Goal: Task Accomplishment & Management: Manage account settings

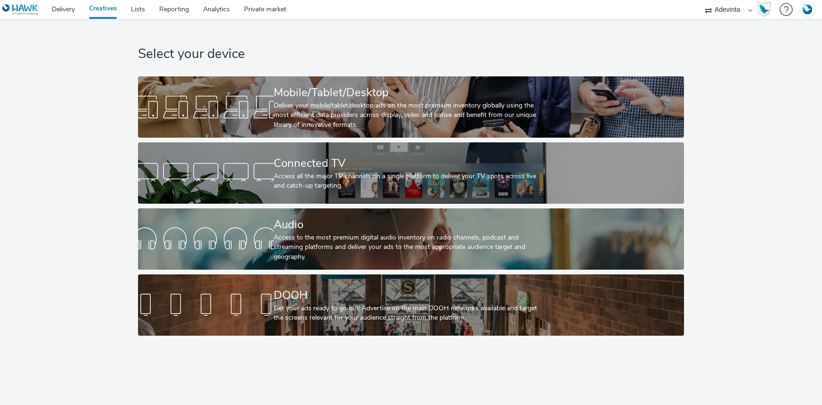
select select "a4655d9c-cd96-449f-b9a3-d2b0c2744250"
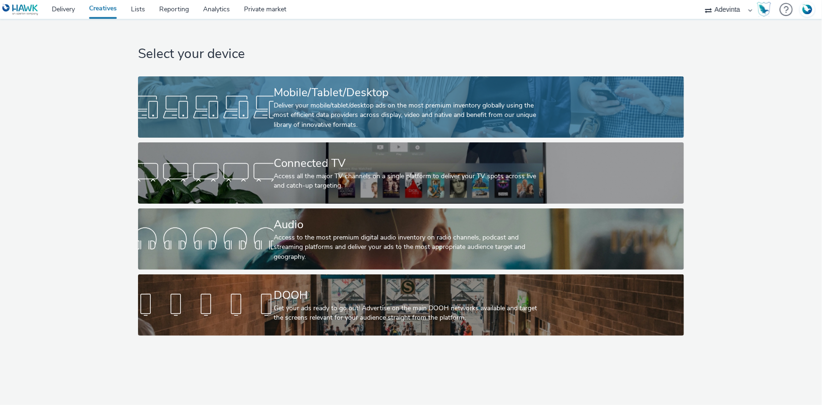
click at [306, 119] on div "Deliver your mobile/tablet/desktop ads on the most premium inventory globally u…" at bounding box center [409, 115] width 271 height 29
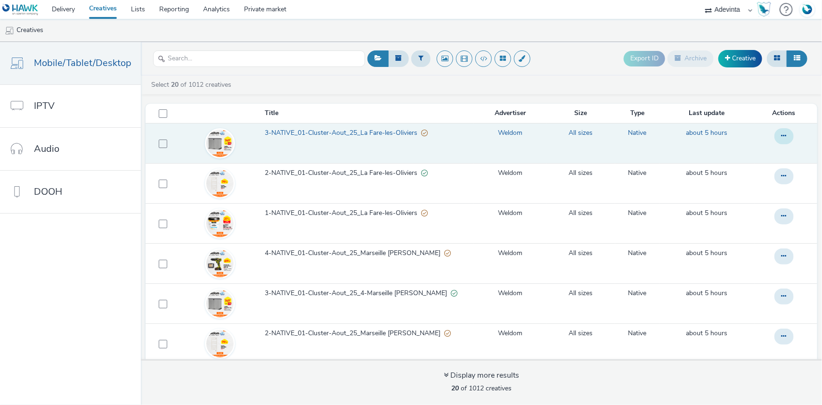
click at [774, 139] on button at bounding box center [783, 136] width 19 height 16
click at [732, 179] on link "Duplicate" at bounding box center [758, 173] width 71 height 19
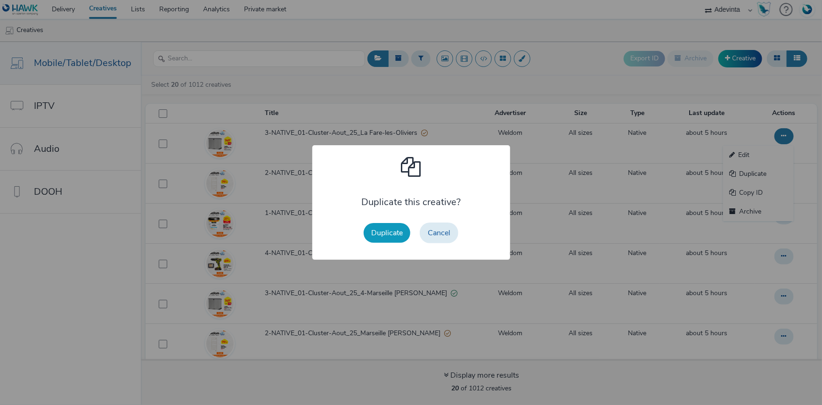
click at [386, 227] on button "Duplicate" at bounding box center [387, 233] width 47 height 20
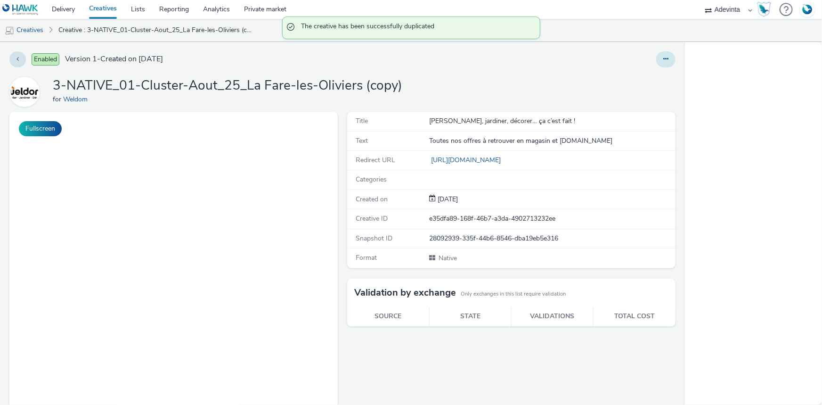
click at [663, 58] on icon at bounding box center [665, 59] width 5 height 7
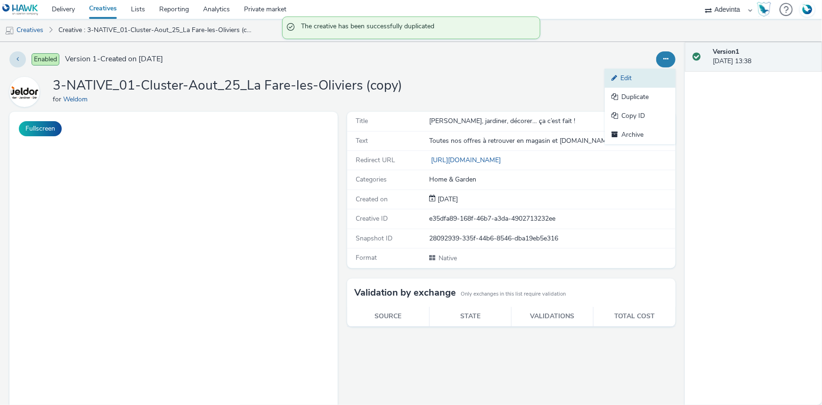
click at [617, 80] on link "Edit" at bounding box center [640, 78] width 71 height 19
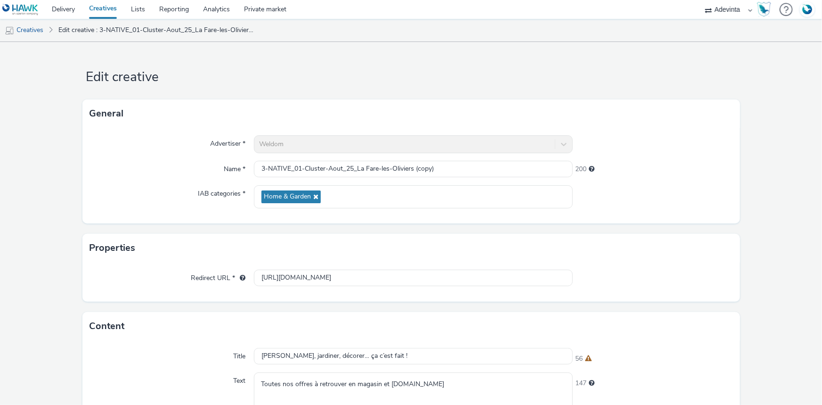
click at [594, 259] on div "Properties" at bounding box center [410, 248] width 657 height 28
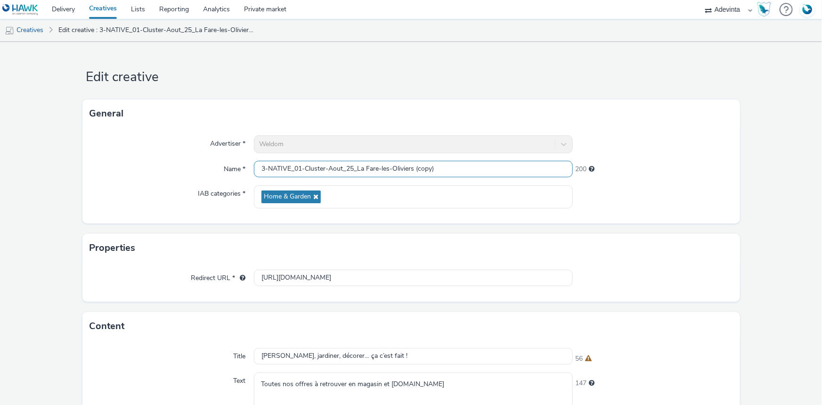
drag, startPoint x: 415, startPoint y: 168, endPoint x: 457, endPoint y: 166, distance: 42.0
click at [457, 166] on input "3-NATIVE_01-Cluster-Aout_25_La Fare-les-Oliviers (copy)" at bounding box center [413, 169] width 319 height 16
click at [262, 167] on input "3-NATIVE_01-Cluster-Aout_25_La Fare-les-Oliviers" at bounding box center [413, 169] width 319 height 16
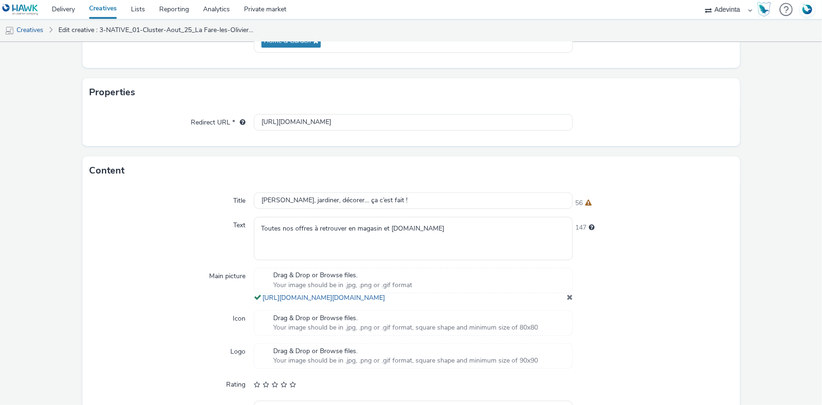
scroll to position [251, 0]
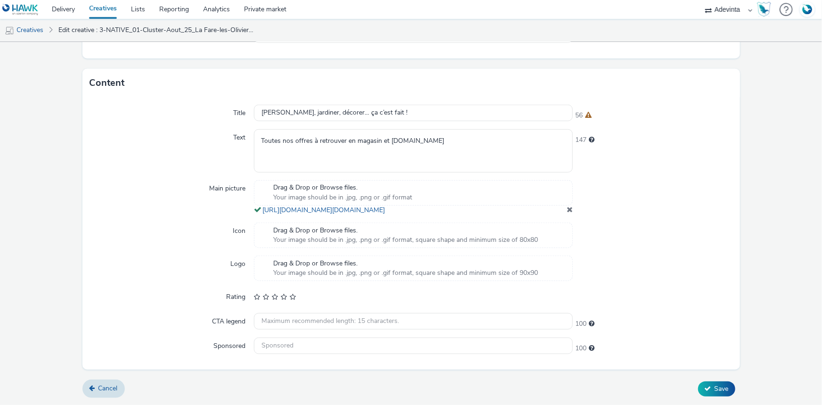
type input "4-NATIVE_01-Cluster-Aout_25_La Fare-les-Oliviers"
click at [567, 209] on span at bounding box center [570, 209] width 6 height 8
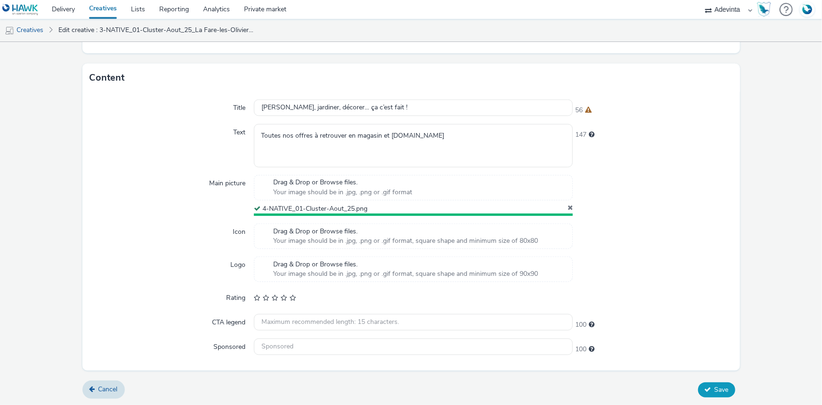
scroll to position [246, 0]
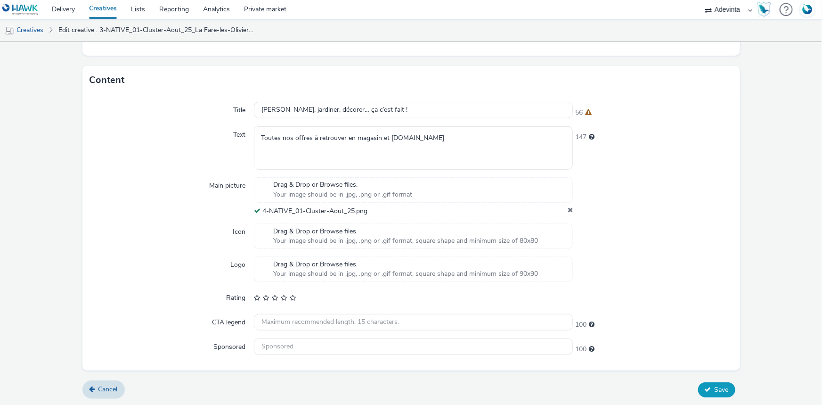
click at [714, 386] on span "Save" at bounding box center [721, 389] width 14 height 9
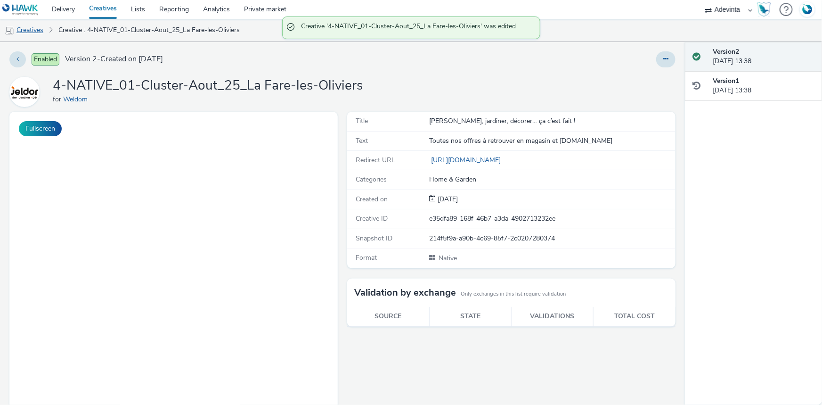
click at [37, 31] on link "Creatives" at bounding box center [24, 30] width 48 height 23
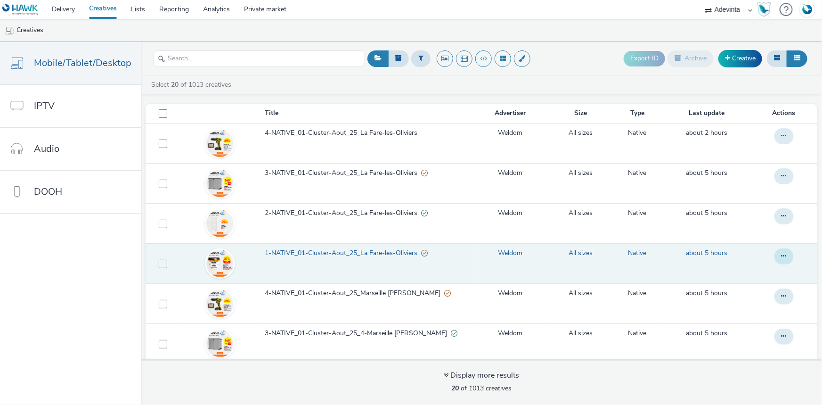
click at [774, 259] on button at bounding box center [783, 256] width 19 height 16
click at [729, 293] on icon at bounding box center [734, 293] width 10 height 7
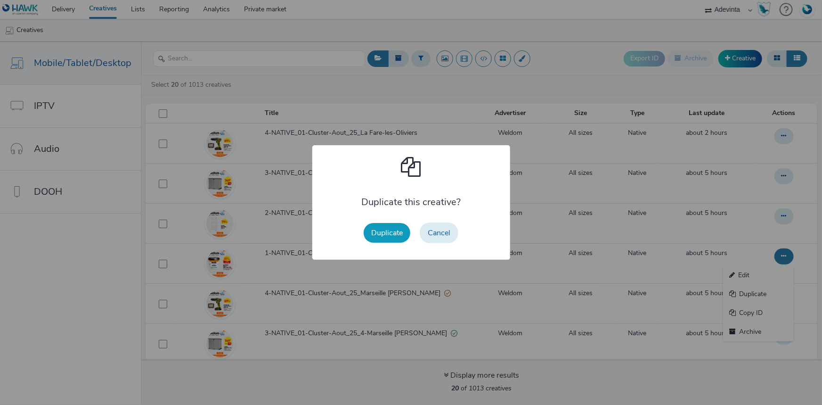
click at [382, 239] on button "Duplicate" at bounding box center [387, 233] width 47 height 20
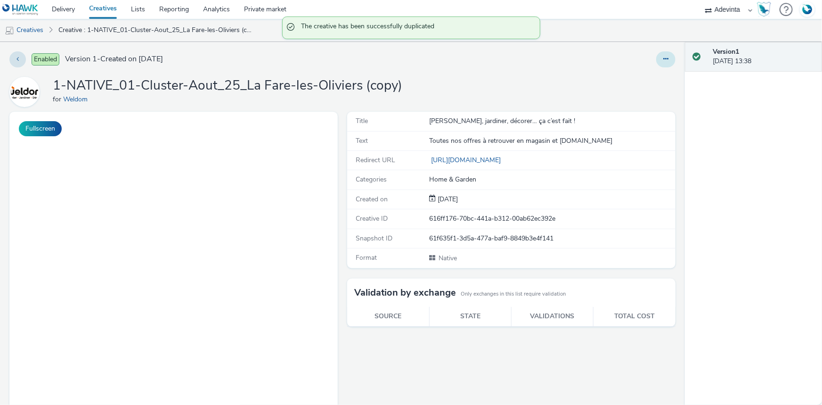
click at [663, 56] on icon at bounding box center [665, 59] width 5 height 7
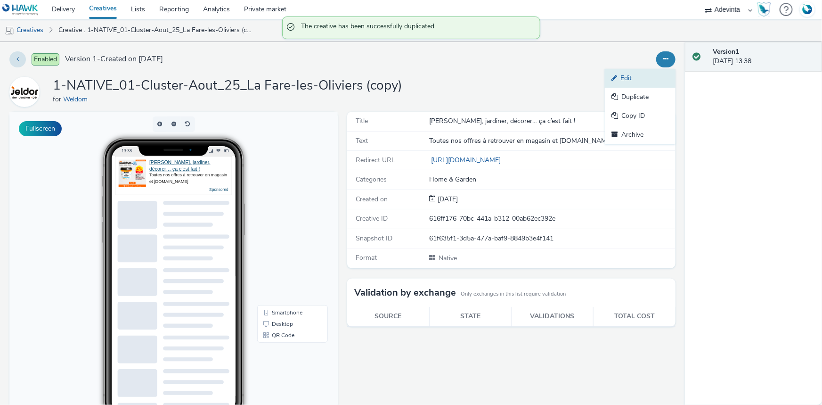
click at [642, 73] on link "Edit" at bounding box center [640, 78] width 71 height 19
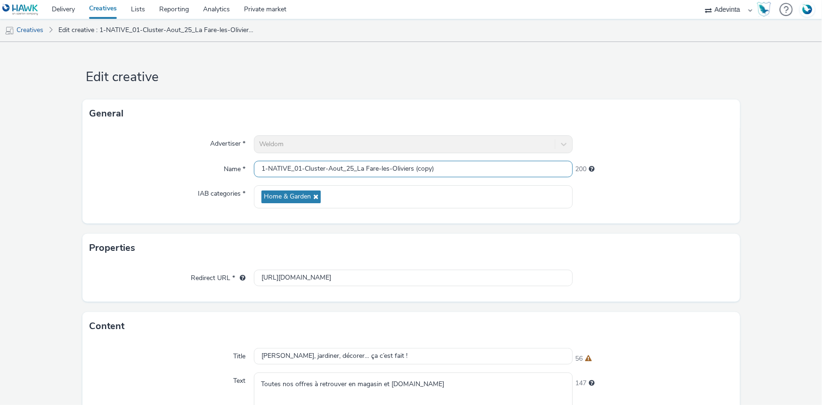
drag, startPoint x: 356, startPoint y: 168, endPoint x: 480, endPoint y: 171, distance: 123.9
click at [480, 171] on input "1-NATIVE_01-Cluster-Aout_25_La Fare-les-Oliviers (copy)" at bounding box center [413, 169] width 319 height 16
paste input "Les Angles"
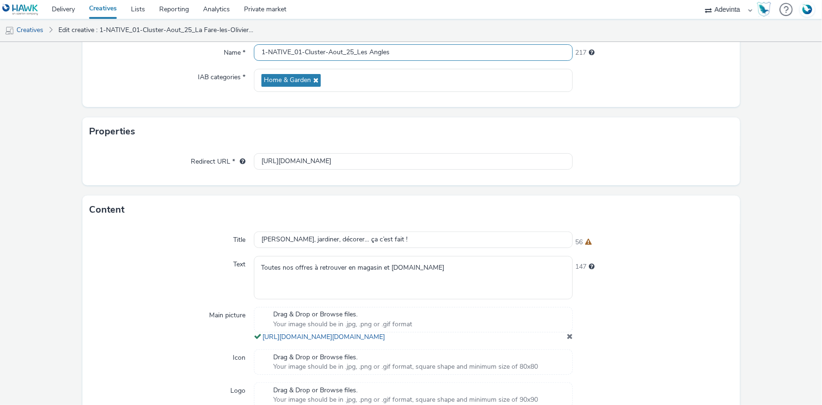
scroll to position [251, 0]
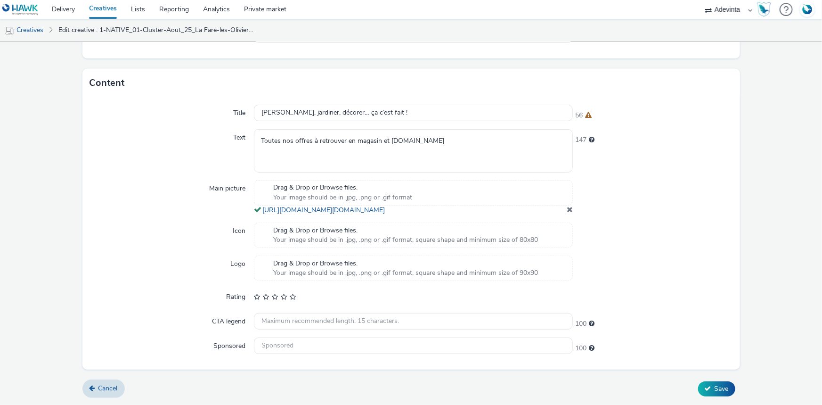
type input "1-NATIVE_01-Cluster-Aout_25_Les Angles"
drag, startPoint x: 563, startPoint y: 207, endPoint x: 437, endPoint y: 194, distance: 125.9
click at [567, 207] on span at bounding box center [570, 209] width 6 height 8
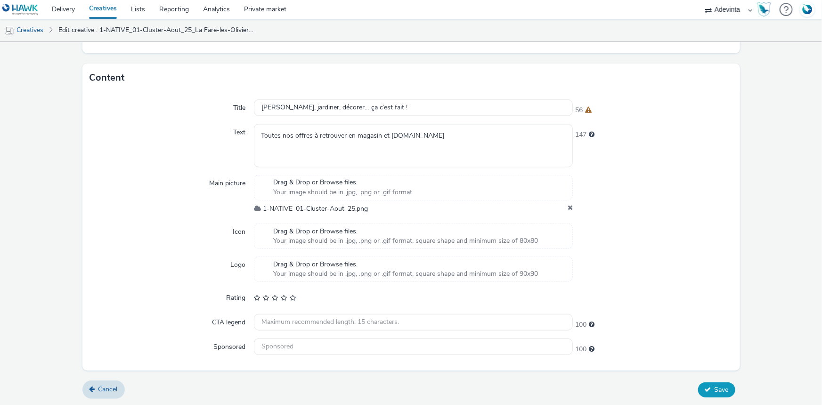
scroll to position [246, 0]
click at [700, 382] on button "Save" at bounding box center [716, 389] width 37 height 15
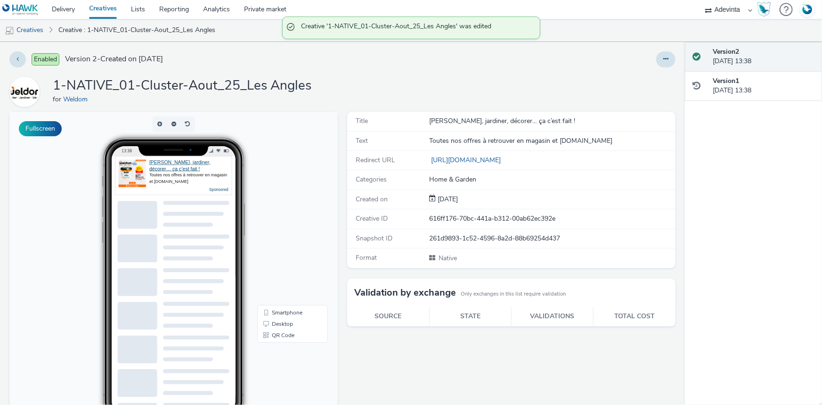
click at [663, 70] on div "Enabled Version 2 - Created on 25 August 2025 1-NATIVE_01-Cluster-Aout_25_Les A…" at bounding box center [342, 223] width 685 height 363
click at [660, 54] on button at bounding box center [665, 59] width 19 height 16
click at [641, 97] on link "Duplicate" at bounding box center [640, 97] width 71 height 19
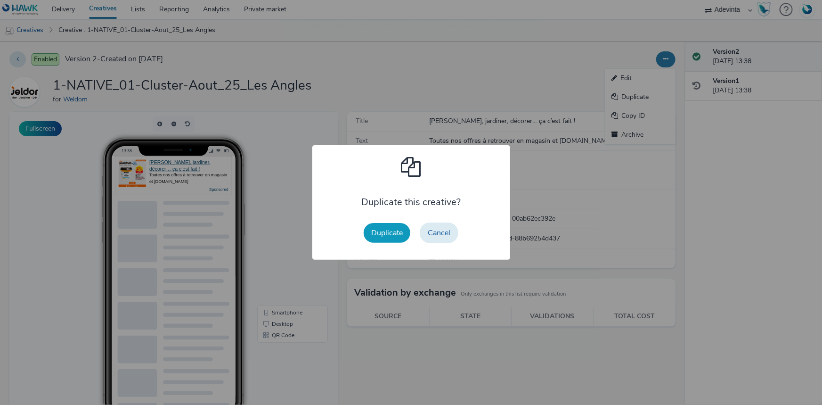
click at [391, 229] on button "Duplicate" at bounding box center [387, 233] width 47 height 20
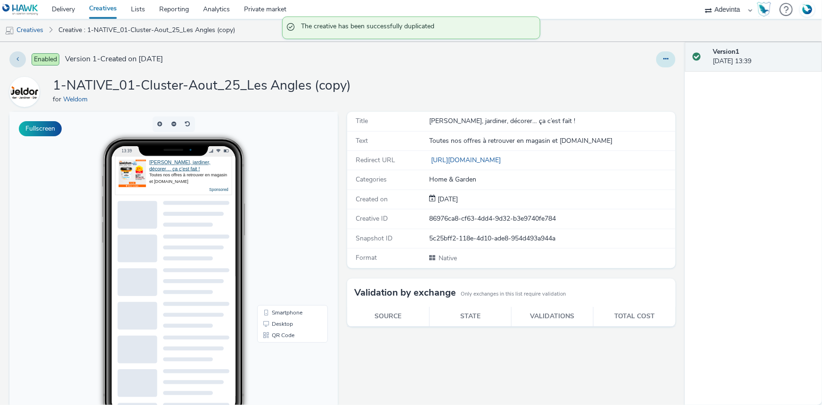
click at [663, 56] on icon at bounding box center [665, 59] width 5 height 7
click at [623, 98] on link "Duplicate" at bounding box center [640, 97] width 71 height 19
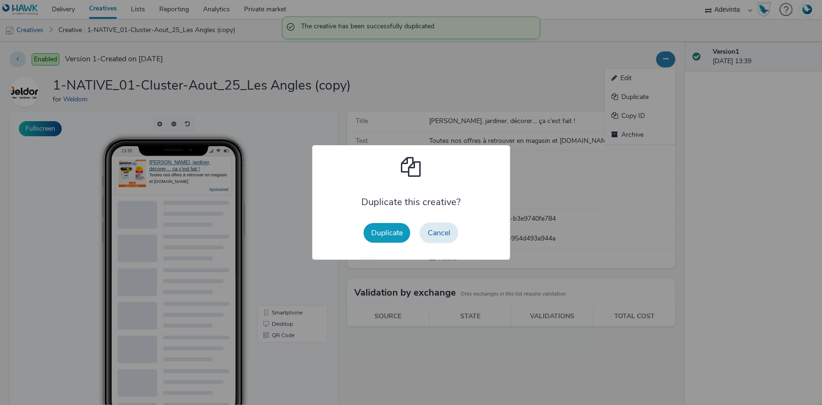
click at [398, 230] on button "Duplicate" at bounding box center [387, 233] width 47 height 20
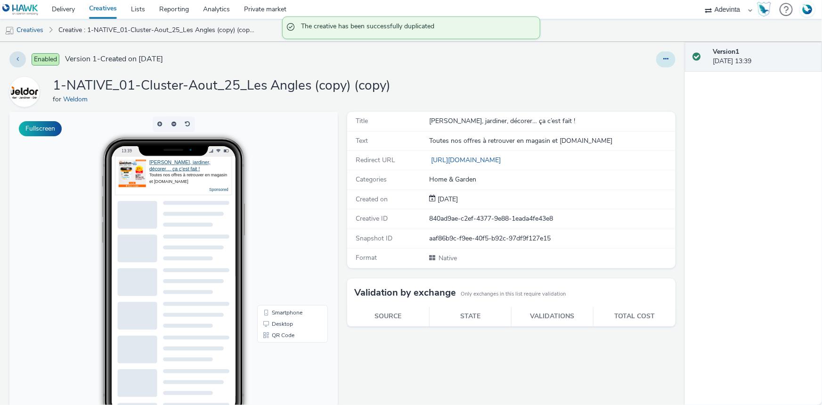
click at [663, 56] on icon at bounding box center [665, 59] width 5 height 7
click at [611, 98] on icon at bounding box center [616, 96] width 10 height 7
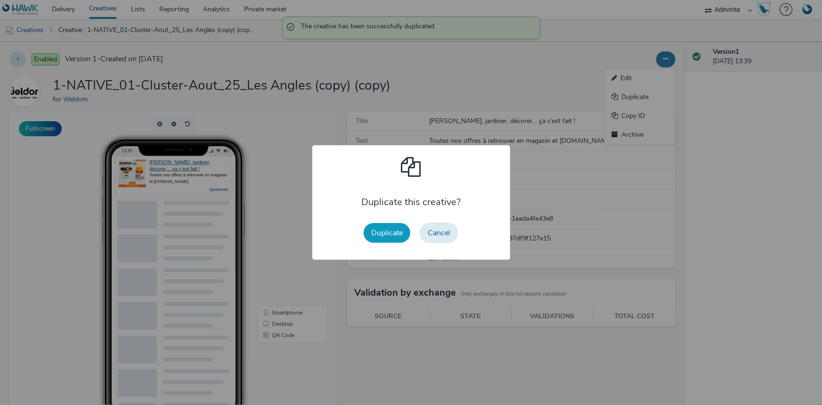
click at [385, 224] on button "Duplicate" at bounding box center [387, 233] width 47 height 20
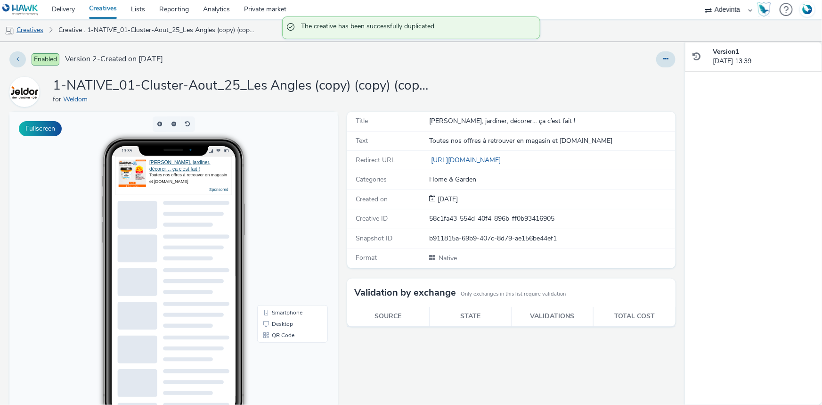
click at [19, 30] on link "Creatives" at bounding box center [24, 30] width 48 height 23
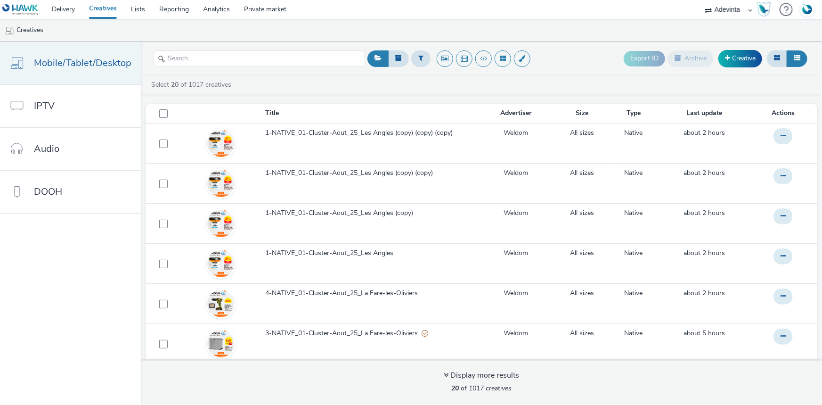
click at [103, 65] on span "Mobile/Tablet/Desktop" at bounding box center [82, 63] width 97 height 14
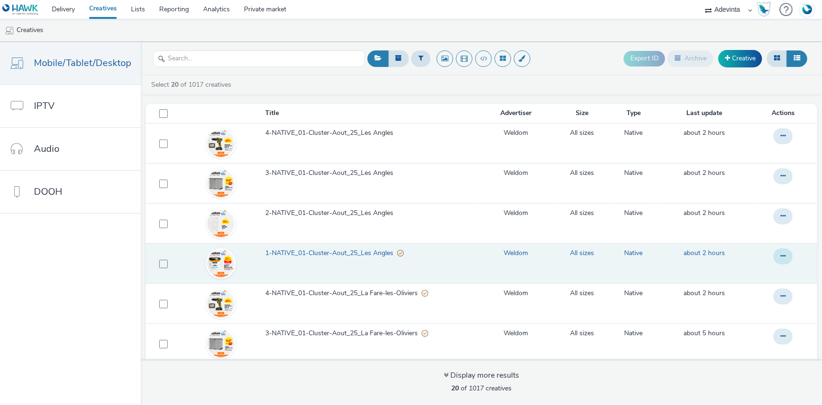
click at [773, 260] on button at bounding box center [782, 256] width 19 height 16
click at [730, 294] on link "Duplicate" at bounding box center [757, 293] width 71 height 19
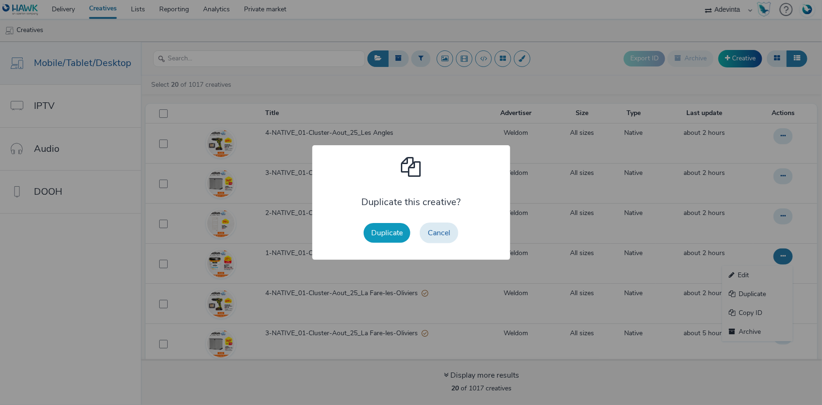
click at [398, 233] on button "Duplicate" at bounding box center [387, 233] width 47 height 20
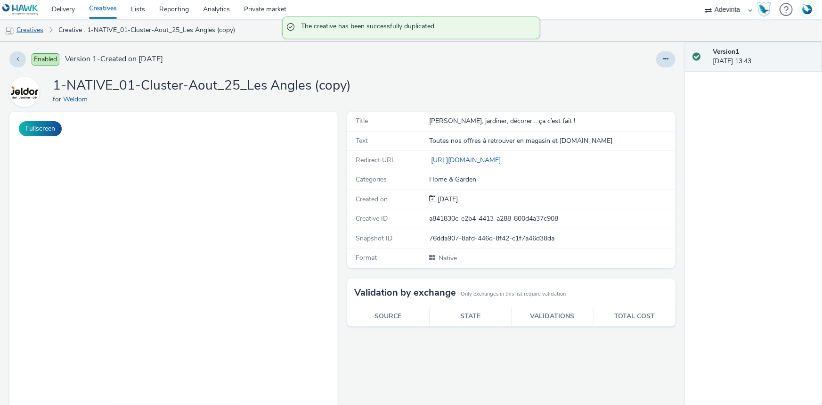
click at [29, 28] on link "Creatives" at bounding box center [24, 30] width 48 height 23
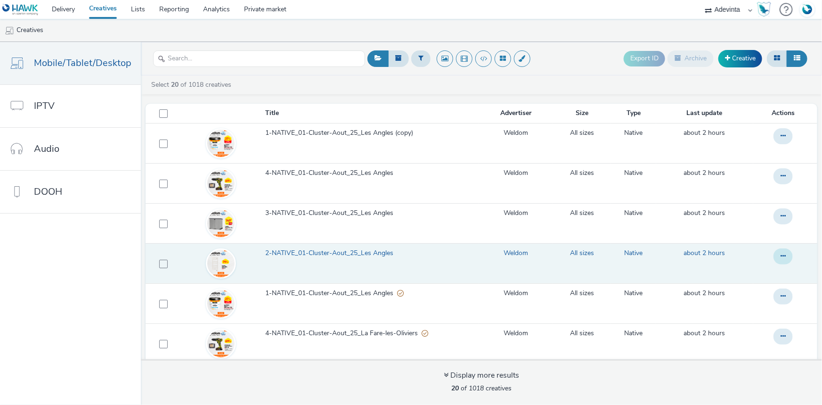
click at [780, 259] on icon at bounding box center [782, 255] width 5 height 7
click at [744, 286] on link "Duplicate" at bounding box center [757, 293] width 71 height 19
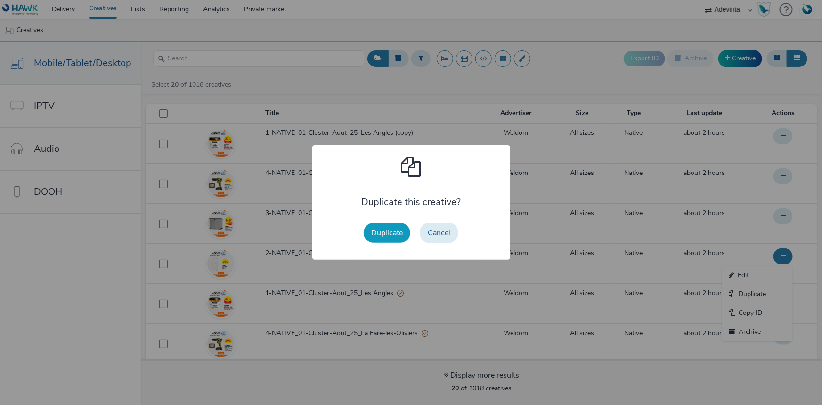
click at [391, 230] on button "Duplicate" at bounding box center [387, 233] width 47 height 20
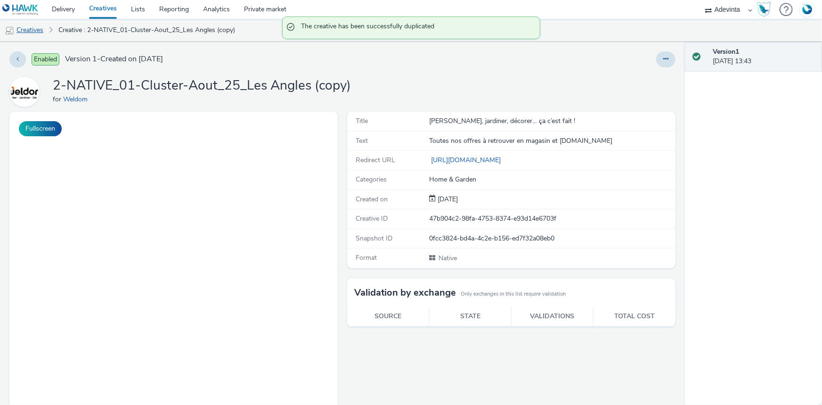
click at [25, 33] on link "Creatives" at bounding box center [24, 30] width 48 height 23
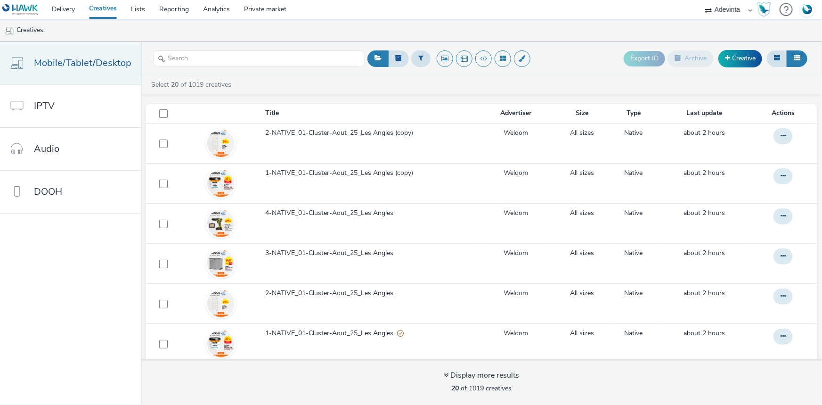
click at [97, 70] on span "Mobile/Tablet/Desktop" at bounding box center [82, 63] width 97 height 14
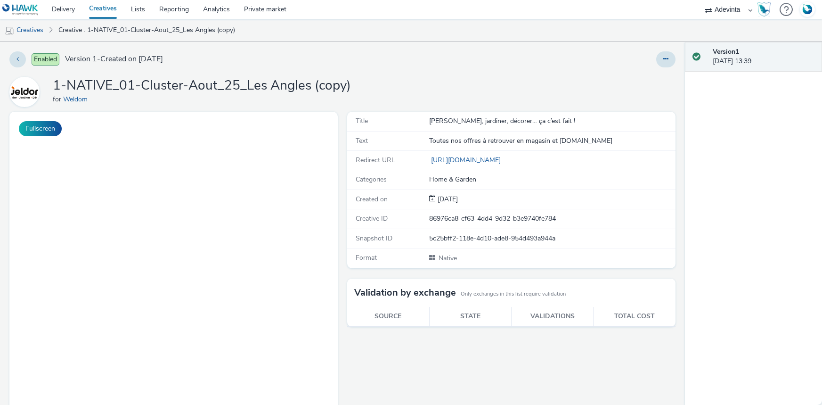
select select "a4655d9c-cd96-449f-b9a3-d2b0c2744250"
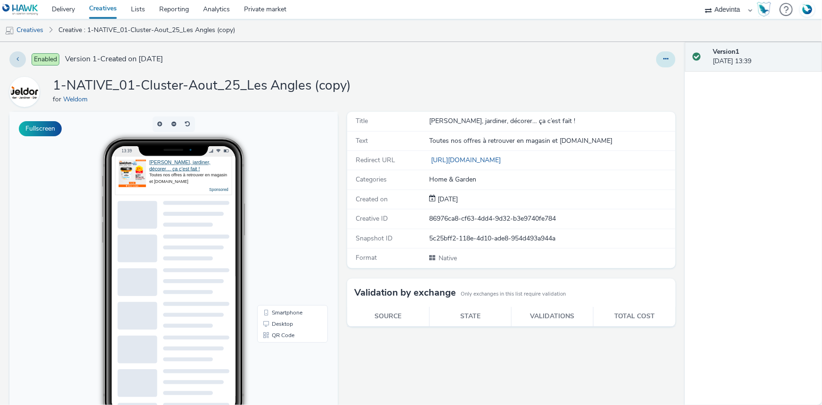
click at [664, 60] on button at bounding box center [665, 59] width 19 height 16
drag, startPoint x: 612, startPoint y: 74, endPoint x: 499, endPoint y: 22, distance: 124.1
click at [613, 74] on link "Edit" at bounding box center [640, 78] width 71 height 19
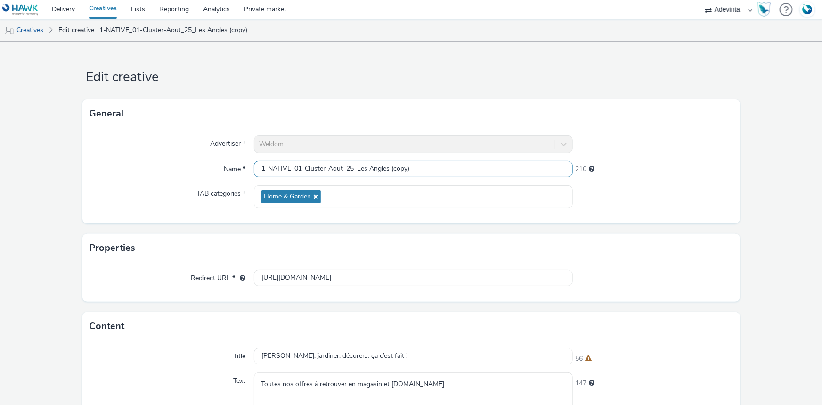
drag, startPoint x: 389, startPoint y: 168, endPoint x: 431, endPoint y: 168, distance: 42.4
click at [431, 168] on input "1-NATIVE_01-Cluster-Aout_25_Les Angles (copy)" at bounding box center [413, 169] width 319 height 16
click at [260, 172] on input "1-NATIVE_01-Cluster-Aout_25_Les Angles" at bounding box center [413, 169] width 319 height 16
type input "2-NATIVE_01-Cluster-Aout_25_Les Angles"
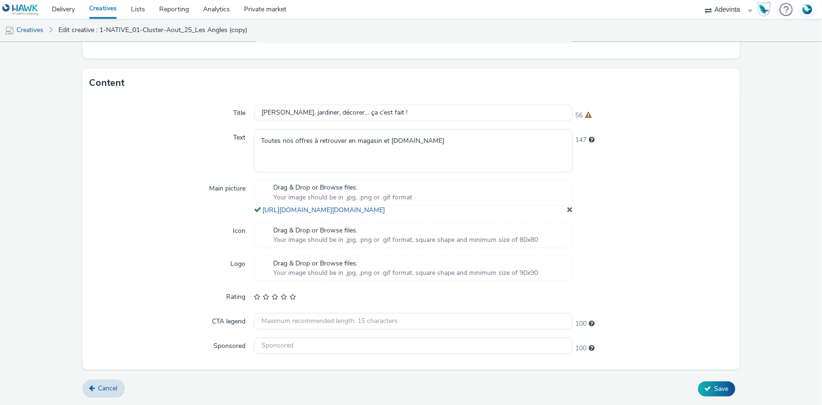
click at [567, 209] on span at bounding box center [570, 209] width 6 height 8
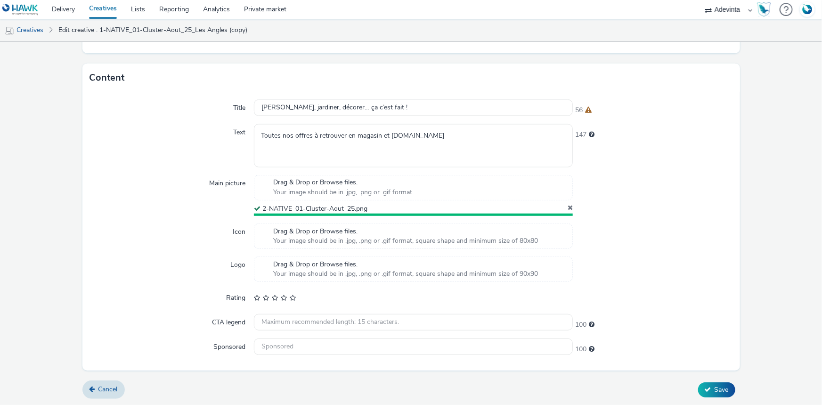
scroll to position [246, 0]
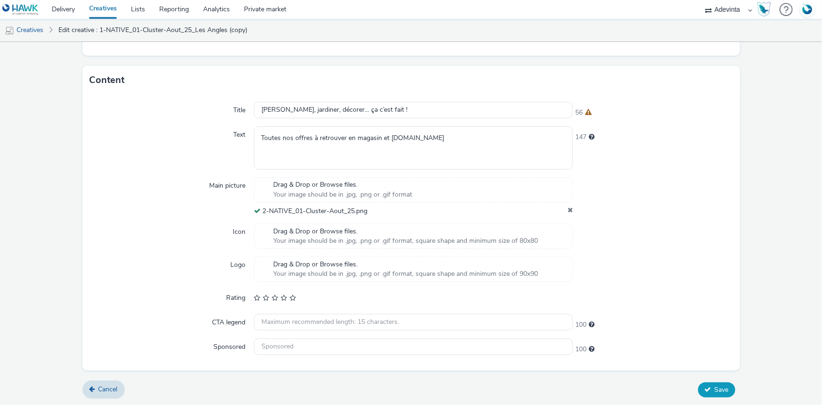
click at [717, 385] on span "Save" at bounding box center [721, 389] width 14 height 9
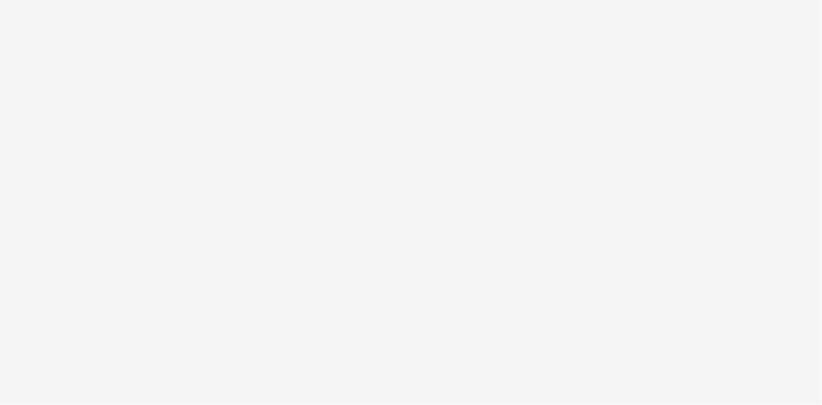
select select "a4655d9c-cd96-449f-b9a3-d2b0c2744250"
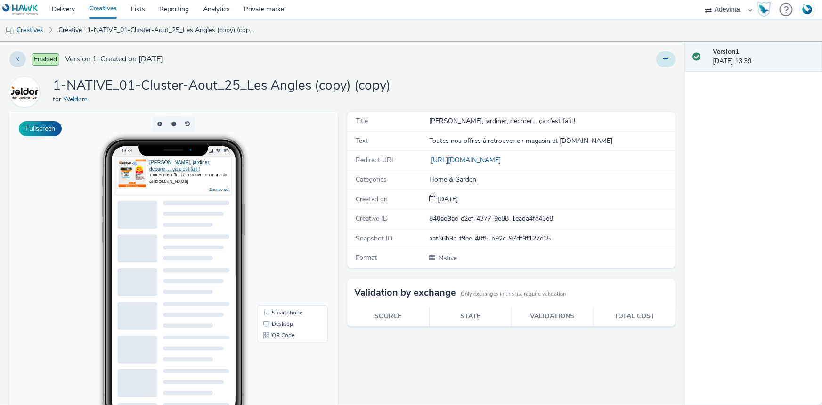
click at [656, 57] on button at bounding box center [665, 59] width 19 height 16
click at [607, 73] on link "Edit" at bounding box center [640, 78] width 71 height 19
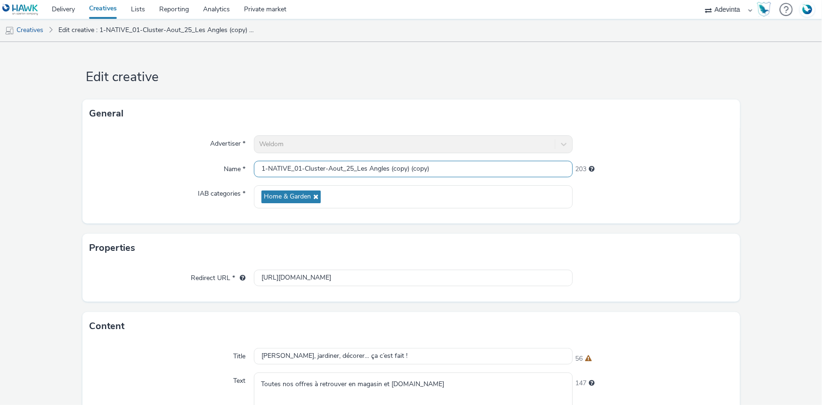
drag, startPoint x: 263, startPoint y: 171, endPoint x: 251, endPoint y: 171, distance: 11.8
click at [251, 171] on div "Name * 1-NATIVE_01-Cluster-Aout_25_Les Angles (copy) (copy) 203" at bounding box center [411, 169] width 642 height 17
drag, startPoint x: 388, startPoint y: 162, endPoint x: 466, endPoint y: 171, distance: 78.2
click at [466, 171] on input "3-NATIVE_01-Cluster-Aout_25_Les Angles (copy) (copy)" at bounding box center [413, 169] width 319 height 16
type input "3-NATIVE_01-Cluster-Aout_25_Les Angles"
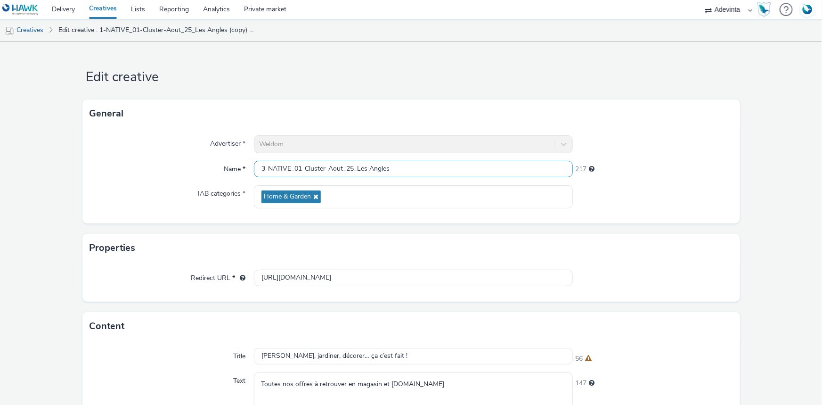
scroll to position [251, 0]
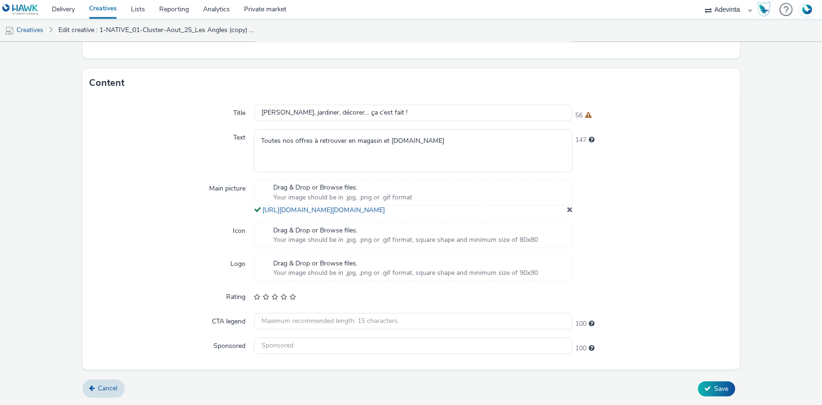
click at [567, 210] on span at bounding box center [570, 209] width 6 height 8
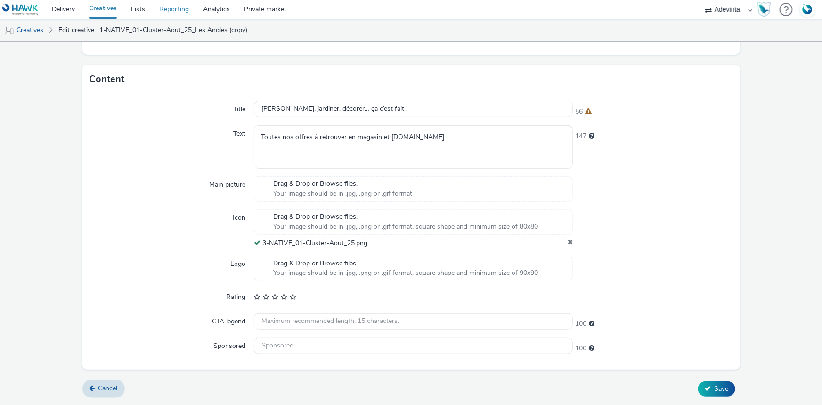
scroll to position [246, 0]
click at [704, 388] on icon at bounding box center [707, 389] width 7 height 7
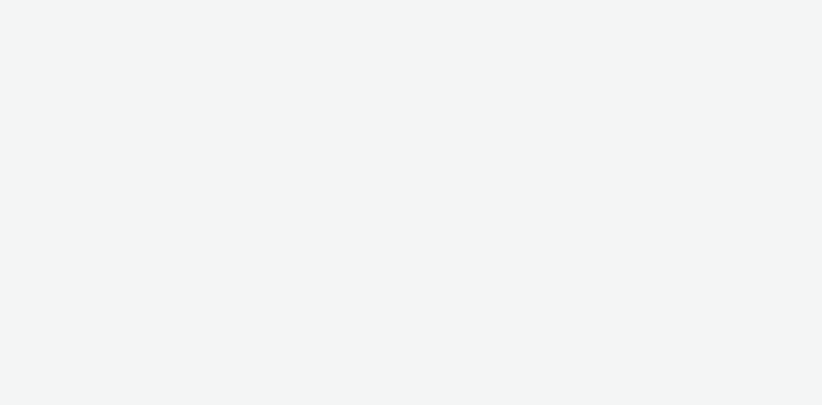
select select "a4655d9c-cd96-449f-b9a3-d2b0c2744250"
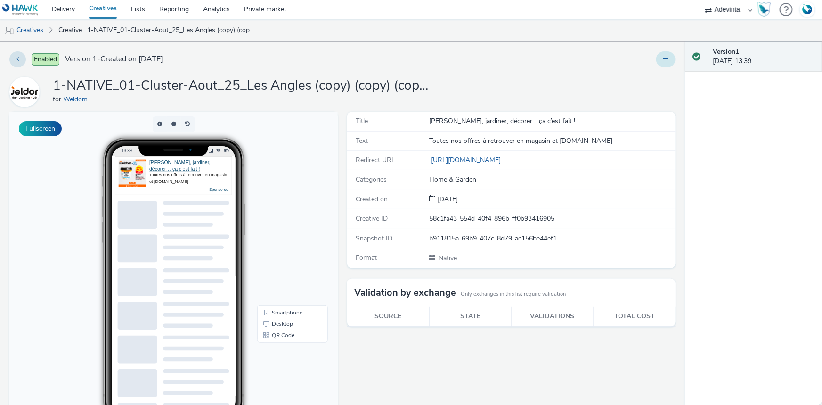
click at [663, 56] on icon at bounding box center [665, 59] width 5 height 7
click at [642, 85] on link "Edit" at bounding box center [640, 78] width 71 height 19
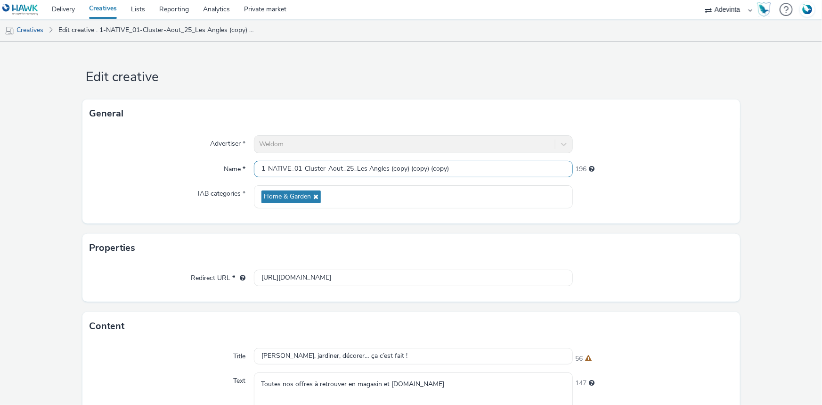
click at [264, 165] on input "1-NATIVE_01-Cluster-Aout_25_Les Angles (copy) (copy) (copy)" at bounding box center [413, 169] width 319 height 16
drag, startPoint x: 388, startPoint y: 165, endPoint x: 473, endPoint y: 161, distance: 85.4
click at [473, 161] on input "4-NATIVE_01-Cluster-Aout_25_Les Angles (copy) (copy) (copy)" at bounding box center [413, 169] width 319 height 16
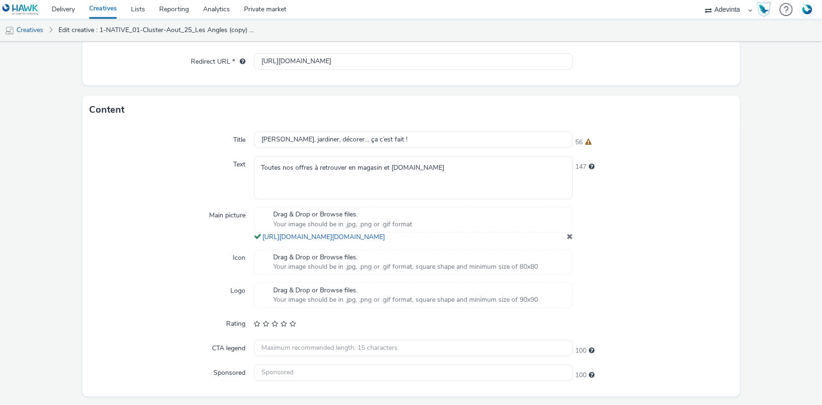
scroll to position [251, 0]
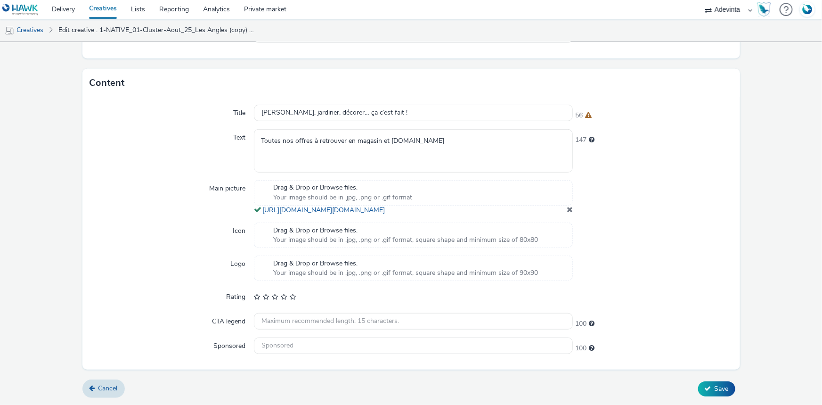
type input "4-NATIVE_01-Cluster-Aout_25_Les Angles"
click at [567, 211] on span at bounding box center [570, 209] width 6 height 8
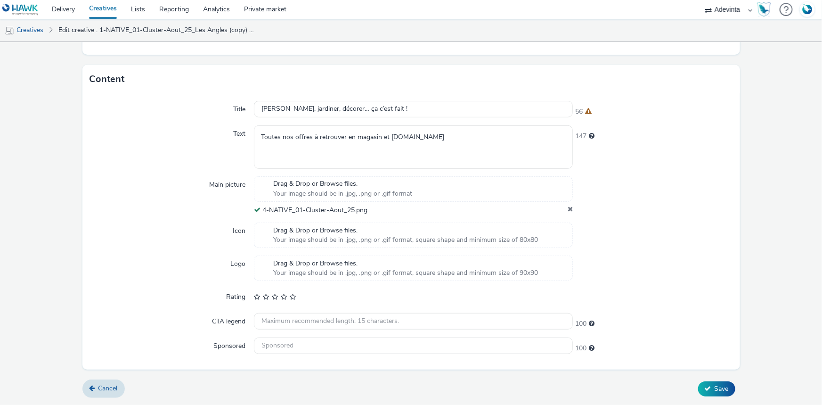
scroll to position [246, 0]
click at [704, 387] on icon at bounding box center [707, 389] width 7 height 7
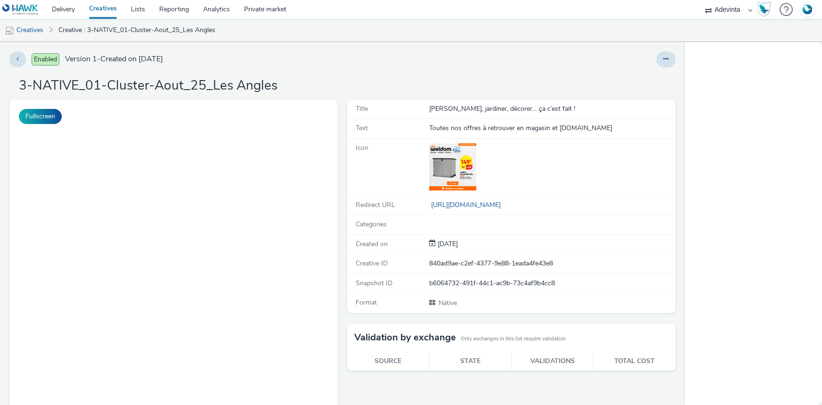
select select "a4655d9c-cd96-449f-b9a3-d2b0c2744250"
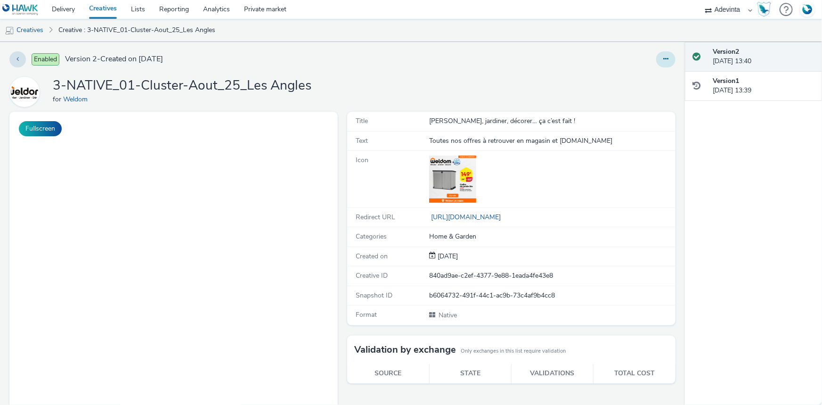
click at [656, 61] on button at bounding box center [665, 59] width 19 height 16
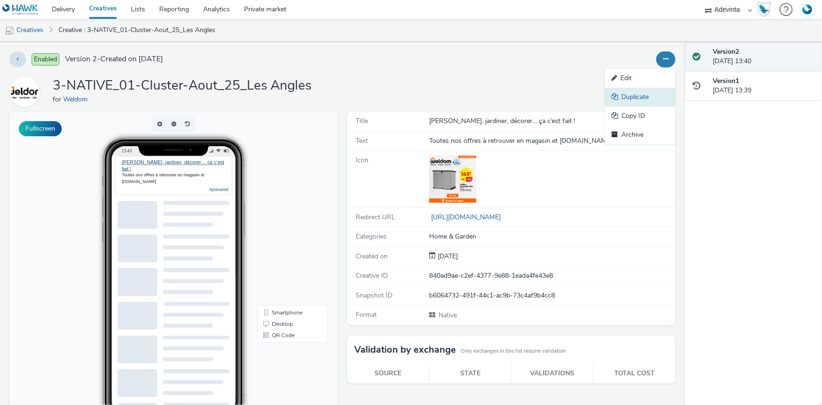
click at [646, 96] on link "Duplicate" at bounding box center [640, 97] width 71 height 19
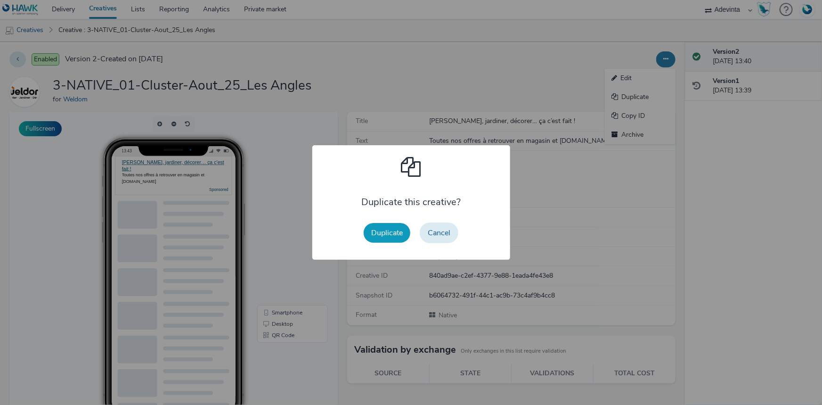
click at [381, 232] on button "Duplicate" at bounding box center [387, 233] width 47 height 20
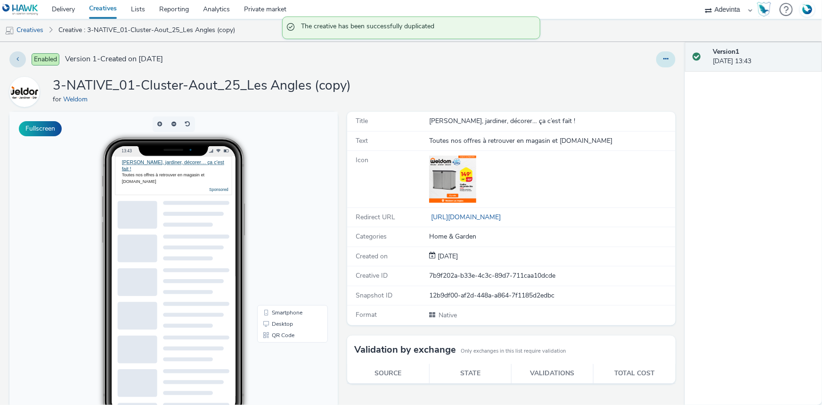
click at [656, 60] on button at bounding box center [665, 59] width 19 height 16
click at [646, 76] on link "Edit" at bounding box center [640, 78] width 71 height 19
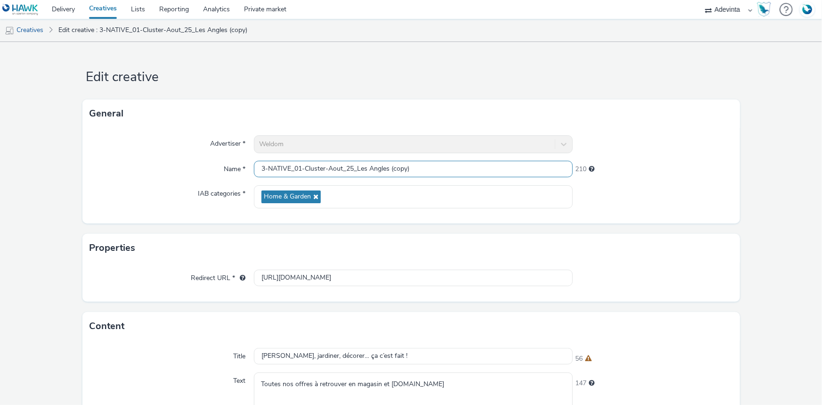
drag, startPoint x: 354, startPoint y: 169, endPoint x: 443, endPoint y: 181, distance: 89.8
click at [443, 181] on div "Advertiser * Weldom Name * 3-NATIVE_01-Cluster-Aout_25_Les Angles (copy) 210 IA…" at bounding box center [410, 176] width 657 height 96
paste input "Digne-les-Bains"
type input "3-NATIVE_01-Cluster-Aout_25_Digne-les-Bains"
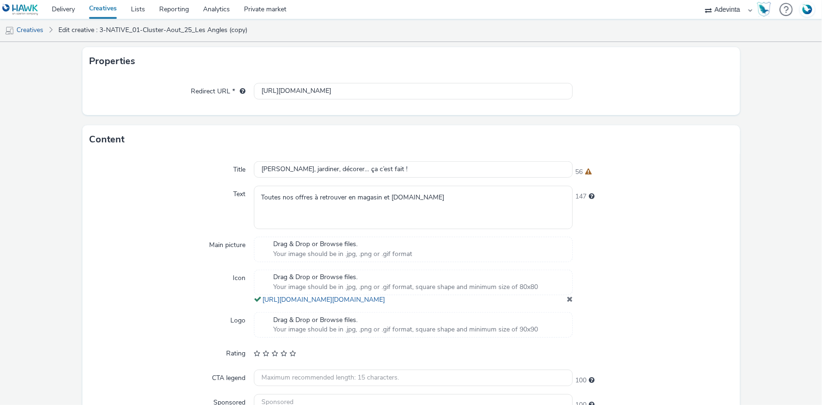
scroll to position [251, 0]
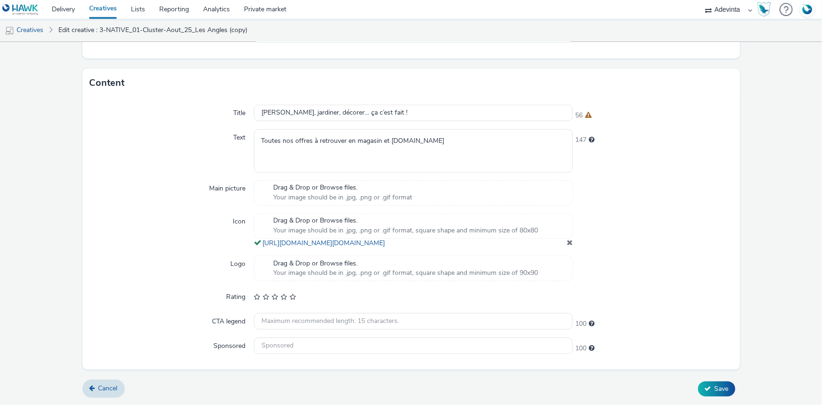
click at [567, 241] on span at bounding box center [570, 242] width 6 height 8
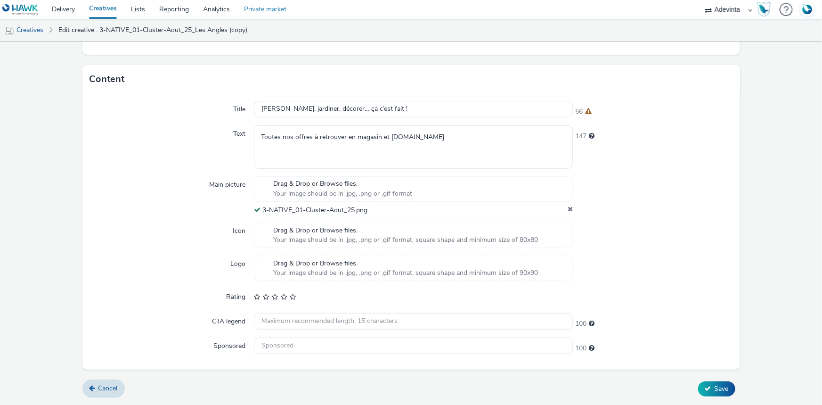
scroll to position [246, 0]
click at [704, 388] on icon at bounding box center [707, 389] width 7 height 7
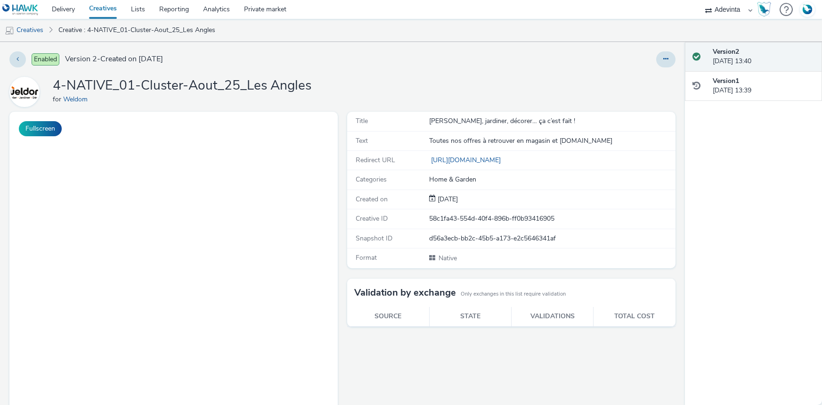
select select "a4655d9c-cd96-449f-b9a3-d2b0c2744250"
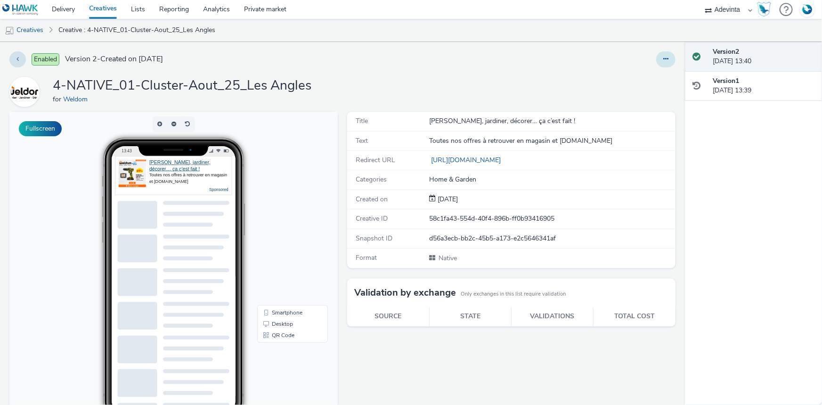
click at [657, 54] on button at bounding box center [665, 59] width 19 height 16
click at [635, 97] on link "Duplicate" at bounding box center [640, 97] width 71 height 19
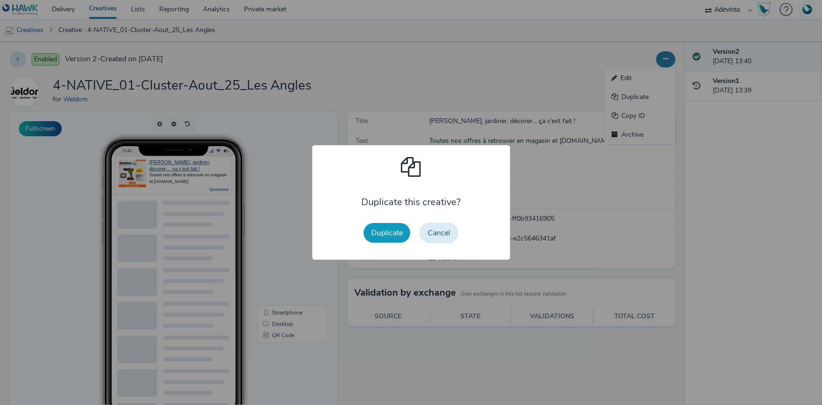
click at [380, 229] on button "Duplicate" at bounding box center [387, 233] width 47 height 20
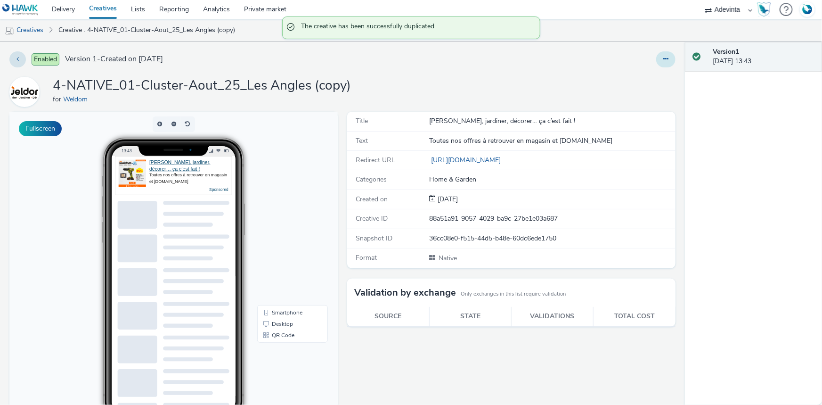
click at [656, 59] on button at bounding box center [665, 59] width 19 height 16
click at [646, 74] on link "Edit" at bounding box center [640, 78] width 71 height 19
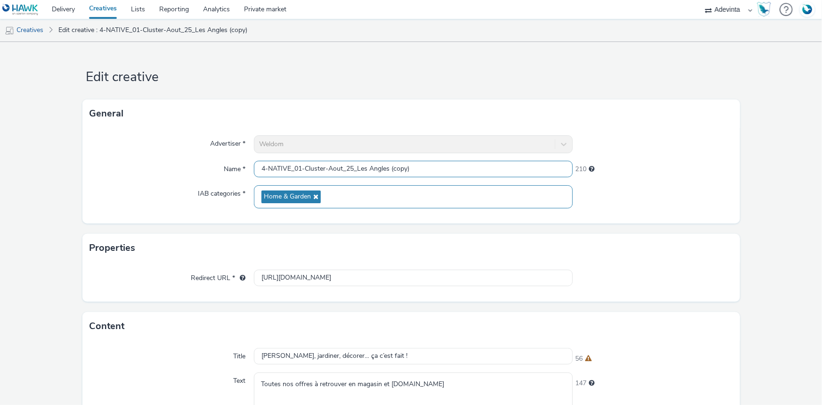
drag, startPoint x: 355, startPoint y: 163, endPoint x: 499, endPoint y: 202, distance: 149.1
click at [499, 202] on div "Advertiser * Weldom Name * 4-NATIVE_01-Cluster-Aout_25_Les Angles (copy) 210 IA…" at bounding box center [410, 176] width 657 height 96
paste input "[GEOGRAPHIC_DATA]"
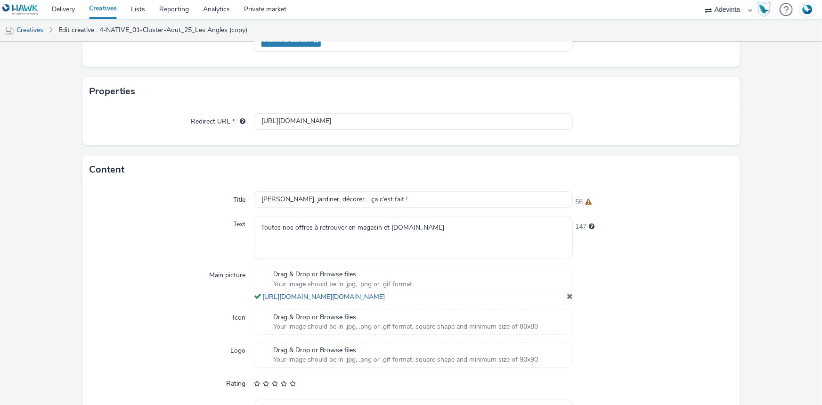
scroll to position [251, 0]
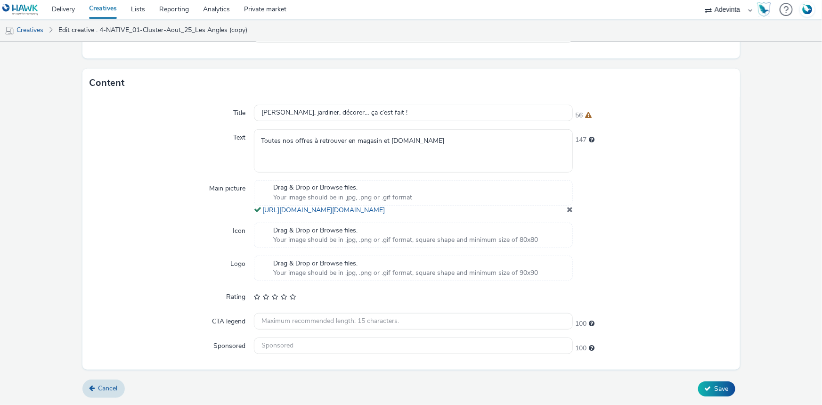
type input "4-NATIVE_01-Cluster-Aout_25_Digne-les-Bains"
click at [567, 210] on span at bounding box center [570, 209] width 6 height 8
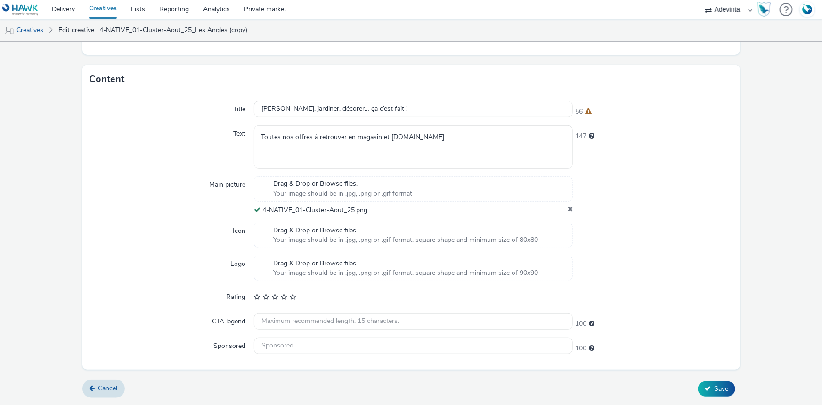
scroll to position [246, 0]
click at [717, 385] on span "Save" at bounding box center [721, 389] width 14 height 9
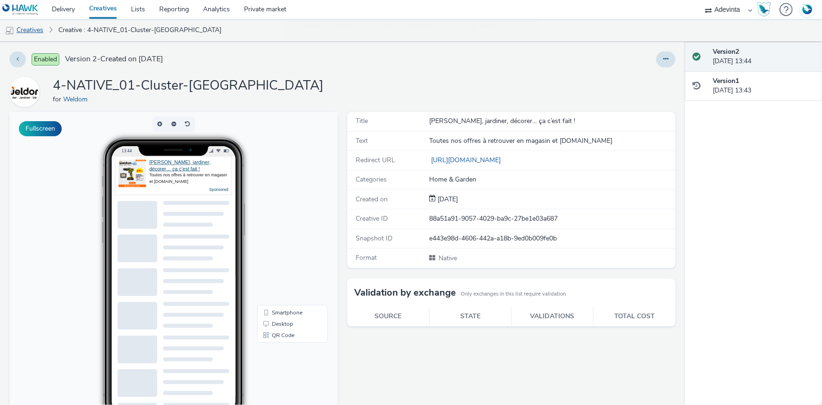
click at [26, 32] on link "Creatives" at bounding box center [24, 30] width 48 height 23
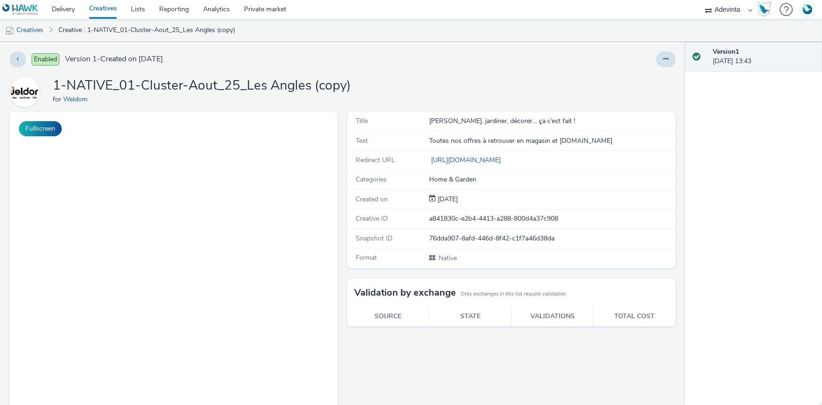
select select "a4655d9c-cd96-449f-b9a3-d2b0c2744250"
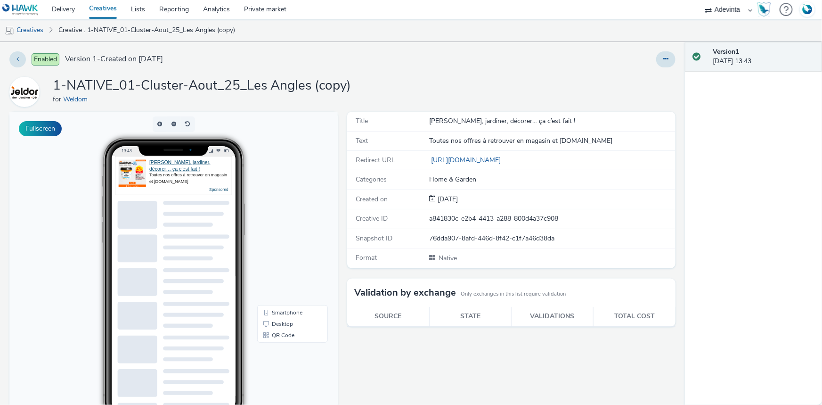
drag, startPoint x: 664, startPoint y: 63, endPoint x: 658, endPoint y: 67, distance: 7.7
click at [664, 63] on button at bounding box center [665, 59] width 19 height 16
click at [640, 83] on link "Edit" at bounding box center [640, 78] width 71 height 19
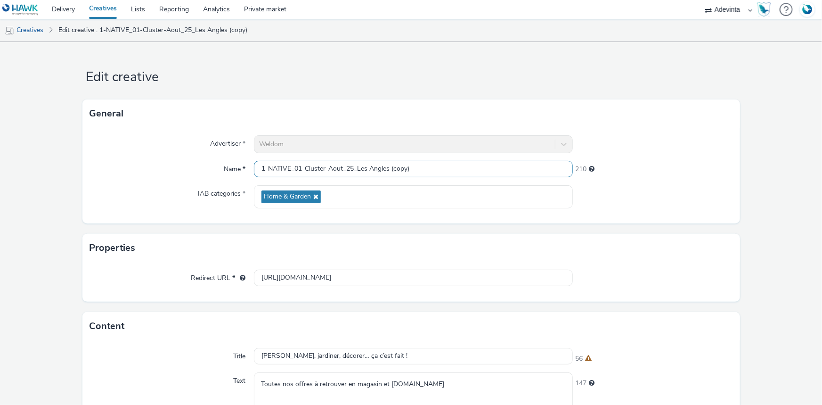
drag, startPoint x: 355, startPoint y: 166, endPoint x: 541, endPoint y: 169, distance: 186.5
click at [541, 169] on input "1-NATIVE_01-Cluster-Aout_25_Les Angles (copy)" at bounding box center [413, 169] width 319 height 16
paste input "[GEOGRAPHIC_DATA]"
type input "1-NATIVE_01-Cluster-Aout_25_Digne-les-Bains"
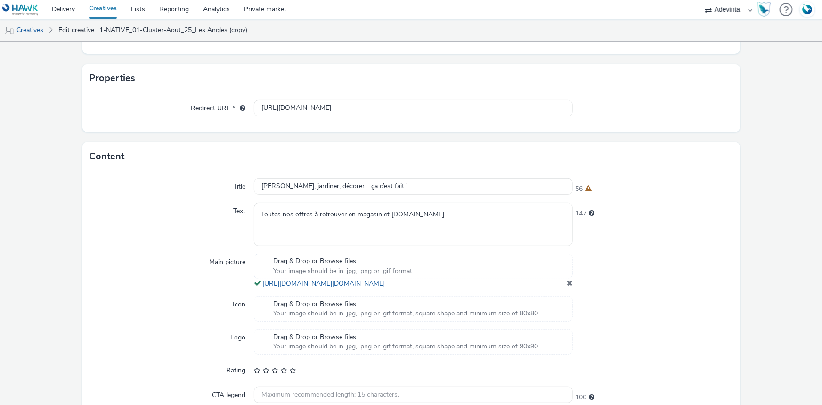
scroll to position [251, 0]
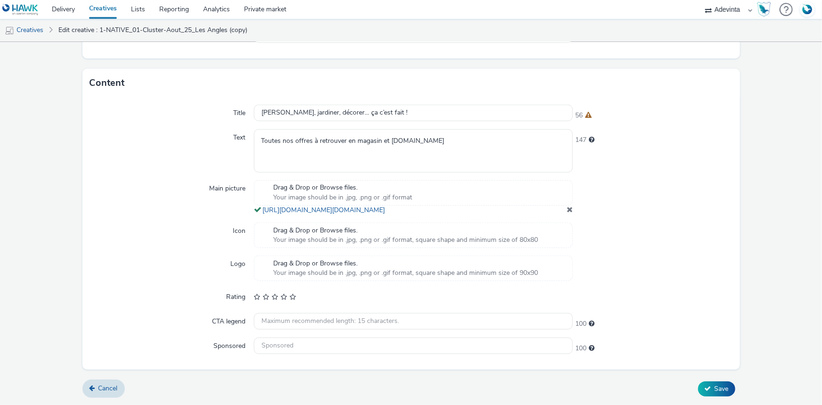
click at [567, 209] on span at bounding box center [570, 209] width 6 height 8
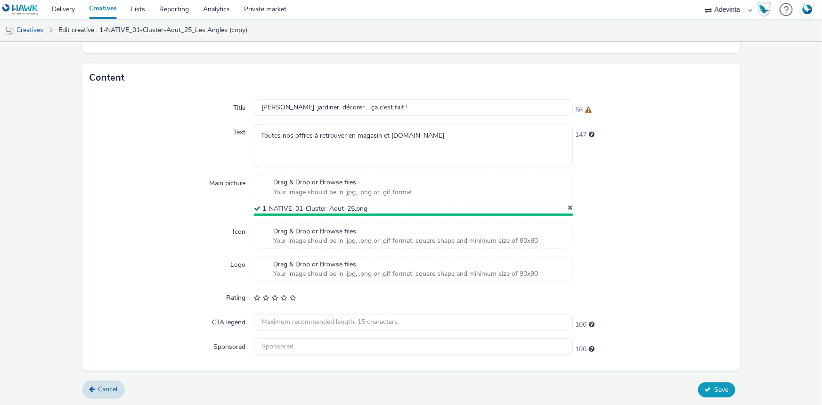
click at [714, 389] on span "Save" at bounding box center [721, 389] width 14 height 9
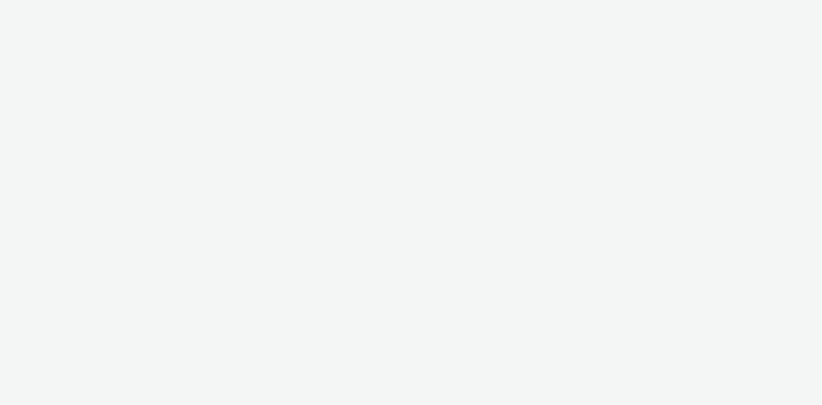
select select "a4655d9c-cd96-449f-b9a3-d2b0c2744250"
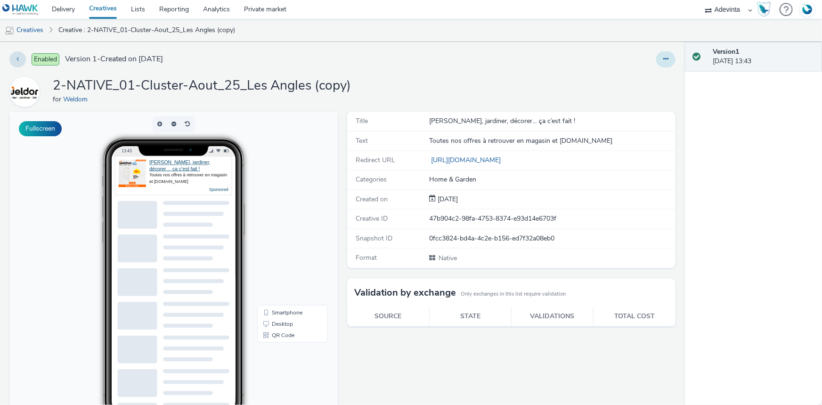
click at [663, 60] on icon at bounding box center [665, 59] width 5 height 7
click at [614, 80] on link "Edit" at bounding box center [640, 78] width 71 height 19
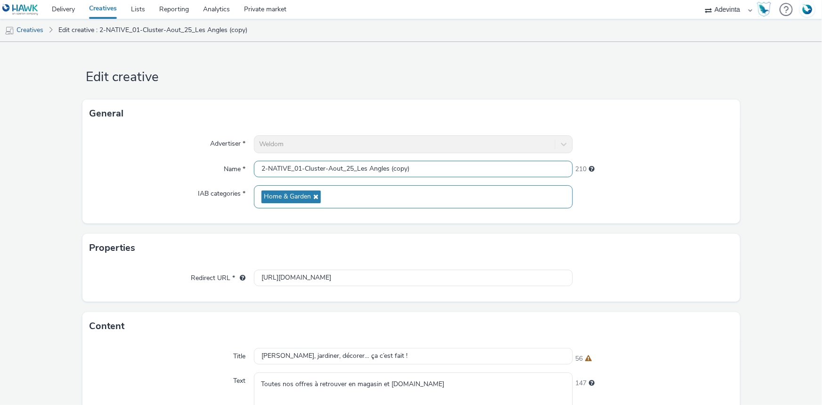
drag, startPoint x: 356, startPoint y: 166, endPoint x: 533, endPoint y: 187, distance: 178.3
click at [533, 187] on div "Advertiser * Weldom Name * 2-NATIVE_01-Cluster-Aout_25_Les Angles (copy) 210 IA…" at bounding box center [410, 176] width 657 height 96
paste input "[GEOGRAPHIC_DATA]"
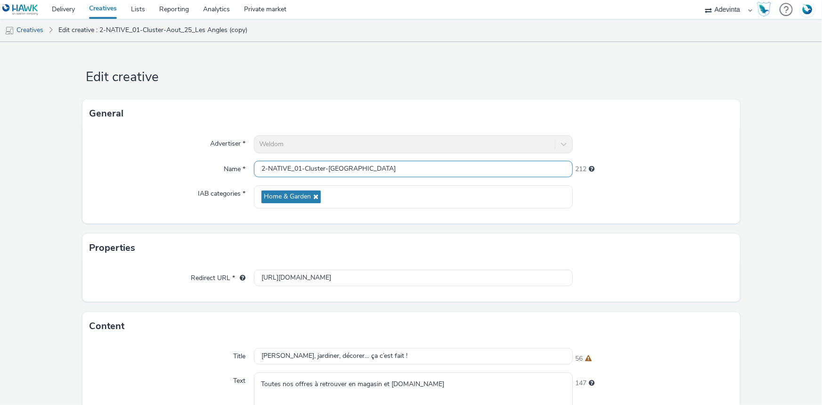
type input "2-NATIVE_01-Cluster-[GEOGRAPHIC_DATA]"
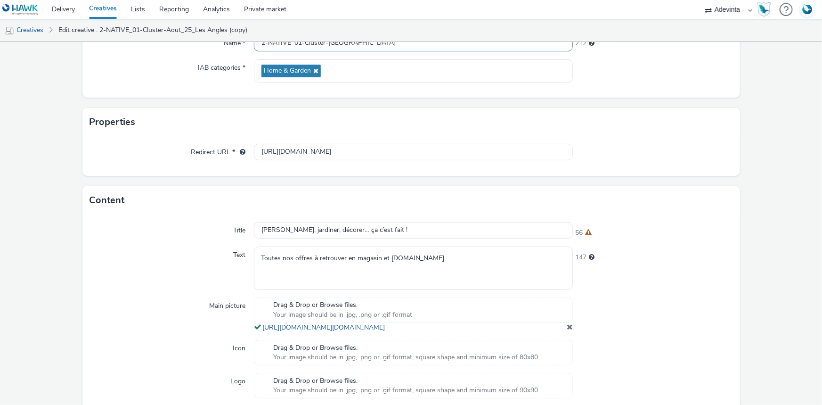
scroll to position [251, 0]
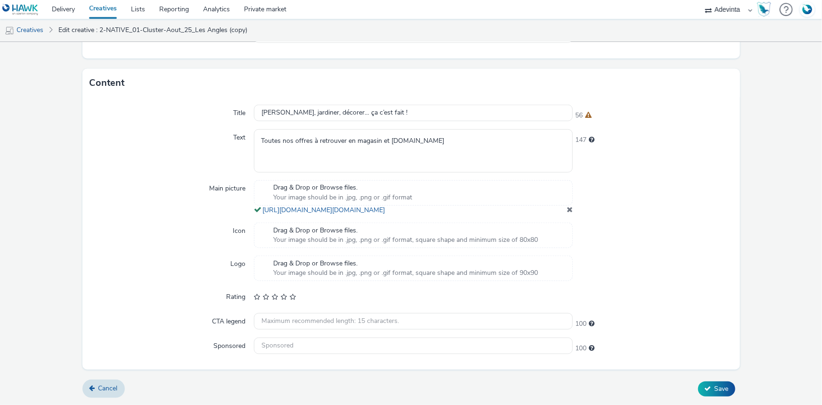
click at [567, 210] on span at bounding box center [570, 209] width 6 height 8
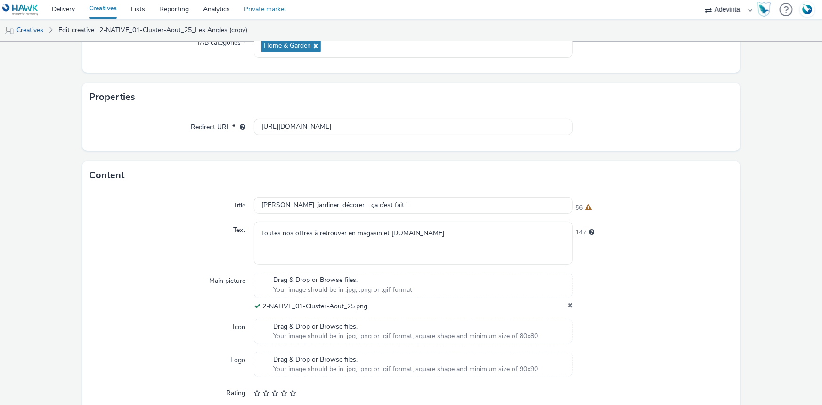
scroll to position [245, 0]
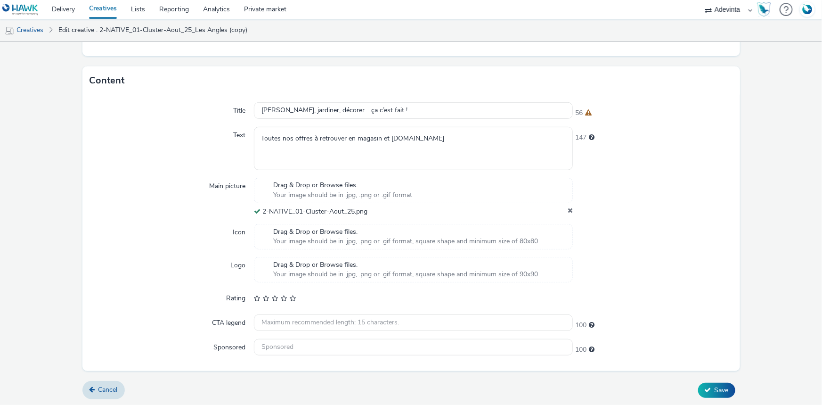
click at [717, 390] on span "Save" at bounding box center [721, 389] width 14 height 9
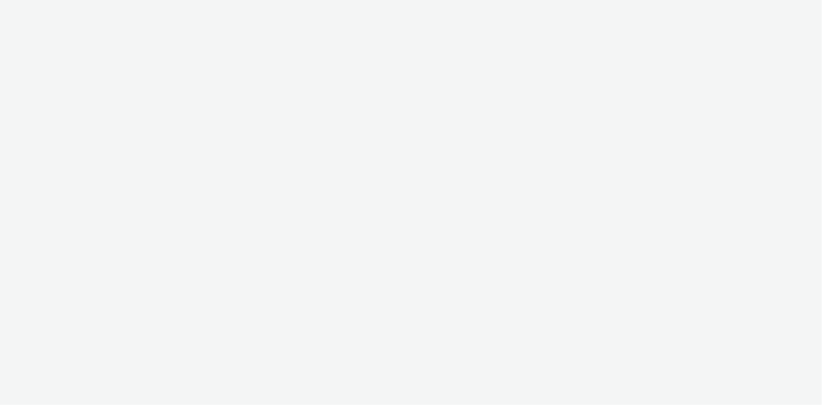
select select "a4655d9c-cd96-449f-b9a3-d2b0c2744250"
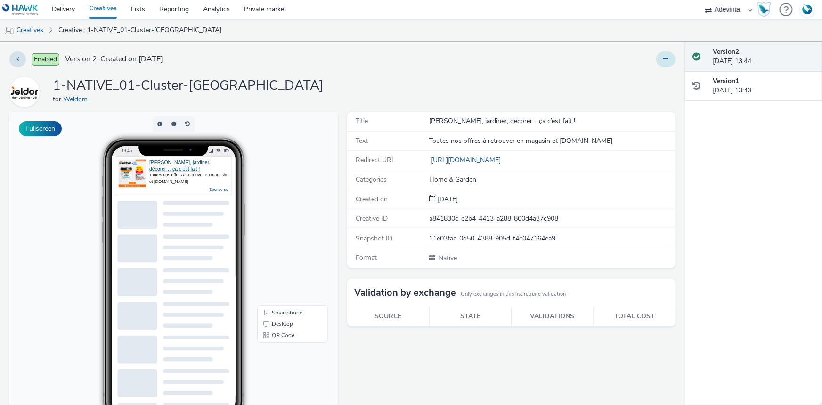
click at [656, 58] on button at bounding box center [665, 59] width 19 height 16
click at [643, 88] on link "Duplicate" at bounding box center [640, 97] width 71 height 19
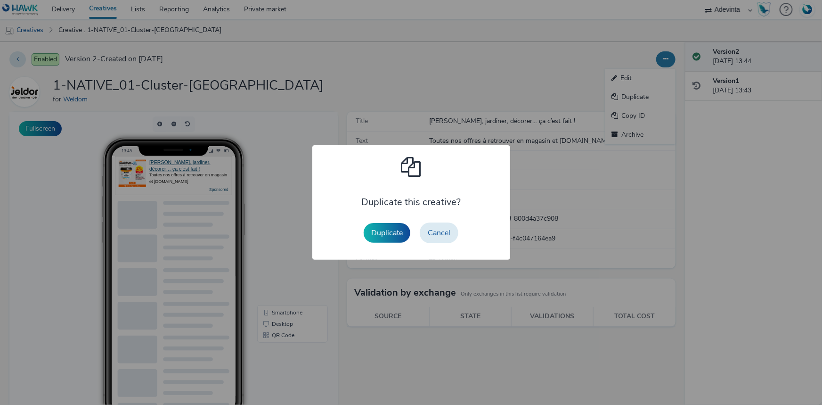
click at [380, 232] on button "Duplicate" at bounding box center [387, 233] width 47 height 20
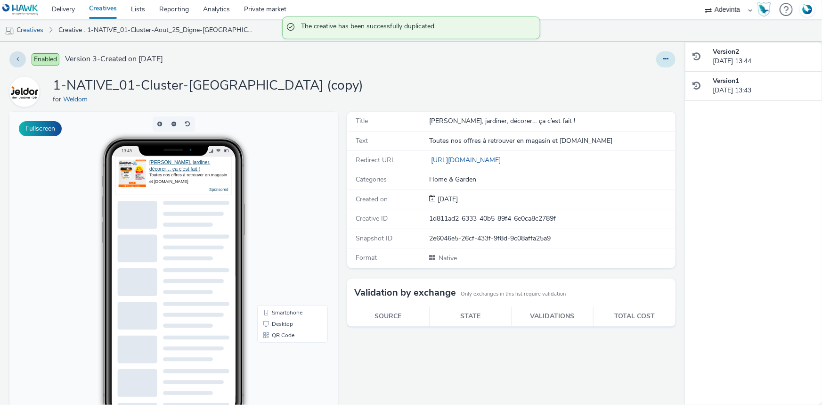
click at [663, 60] on icon at bounding box center [665, 59] width 5 height 7
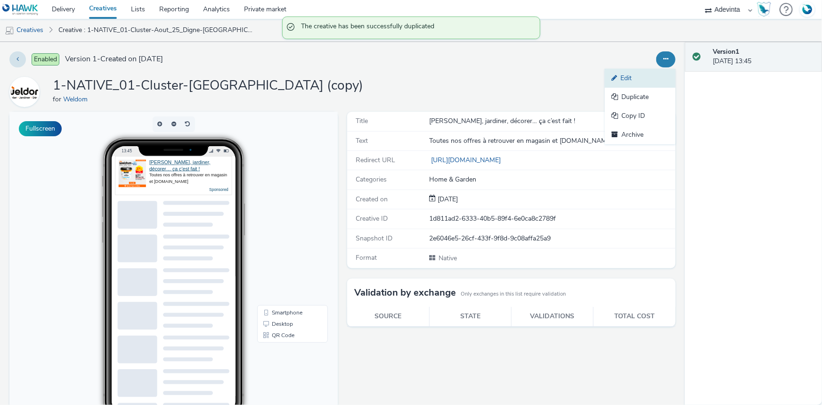
click at [645, 81] on link "Edit" at bounding box center [640, 78] width 71 height 19
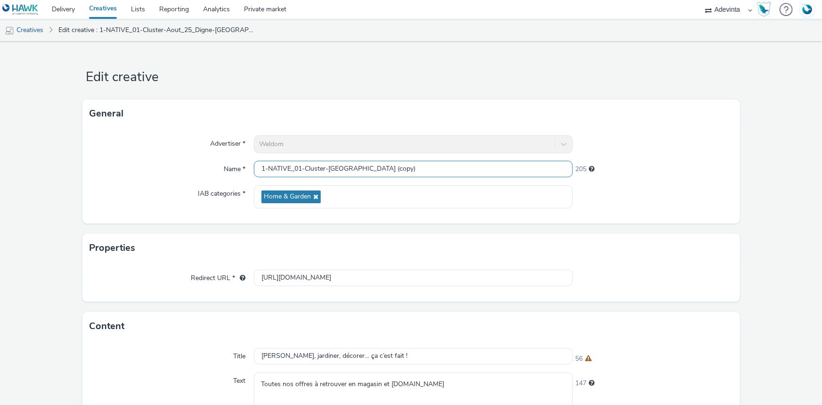
drag, startPoint x: 356, startPoint y: 166, endPoint x: 549, endPoint y: 166, distance: 192.6
click at [549, 166] on input "1-NATIVE_01-Cluster-Aout_25_Digne-les-Bains (copy)" at bounding box center [413, 169] width 319 height 16
paste input "Istres"
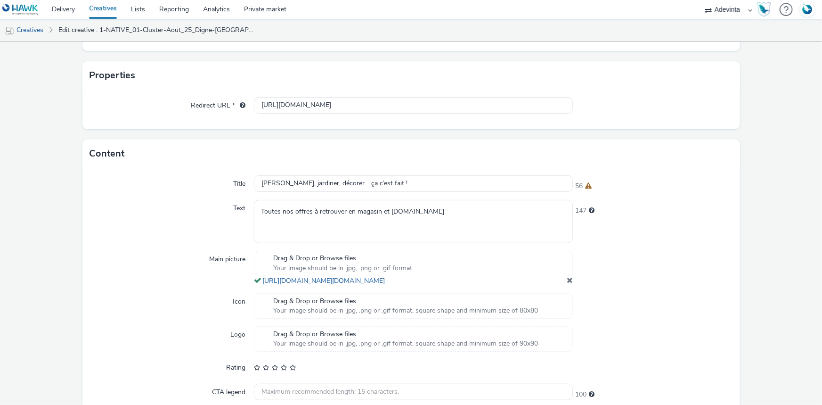
scroll to position [251, 0]
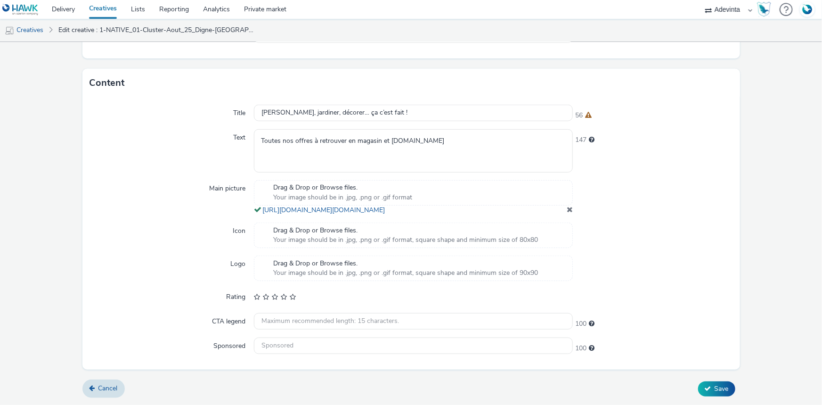
type input "1-NATIVE_01-Cluster-Aout_25_Istres"
click at [561, 204] on div "Drag & Drop or Browse files. Your image should be in .jpg, .png or .gif format …" at bounding box center [413, 197] width 319 height 35
click at [567, 207] on span at bounding box center [570, 209] width 6 height 8
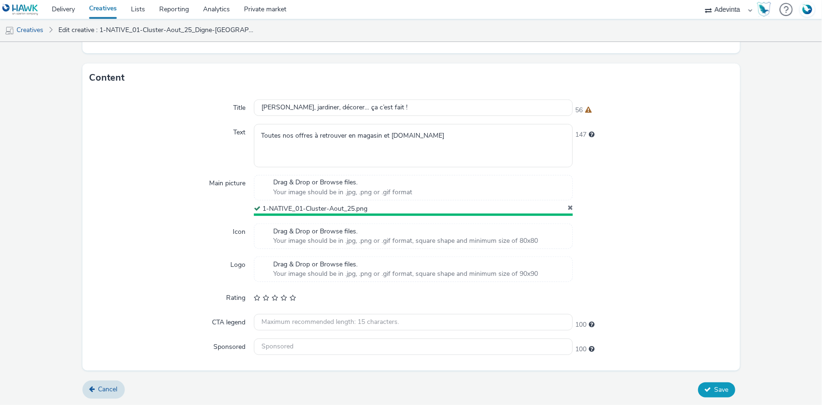
click at [716, 385] on span "Save" at bounding box center [721, 389] width 14 height 9
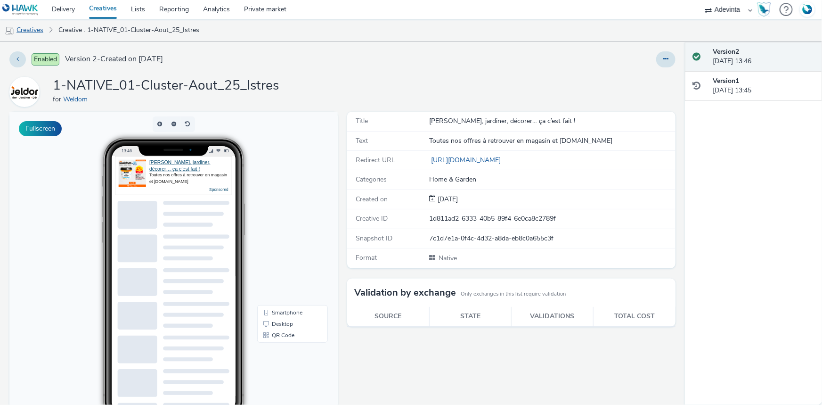
click at [33, 29] on link "Creatives" at bounding box center [24, 30] width 48 height 23
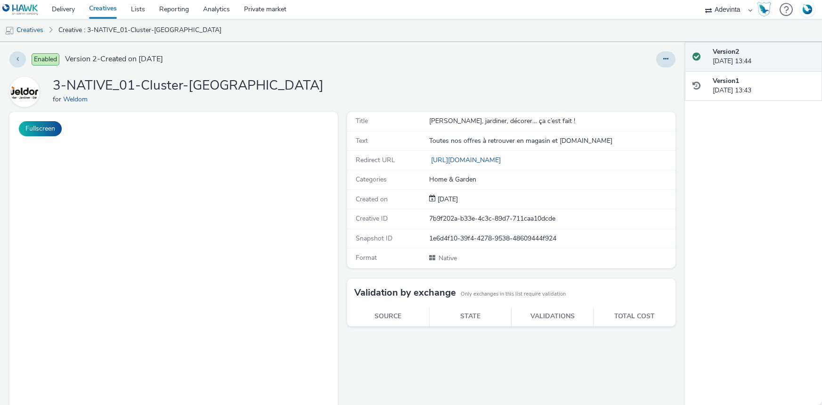
select select "a4655d9c-cd96-449f-b9a3-d2b0c2744250"
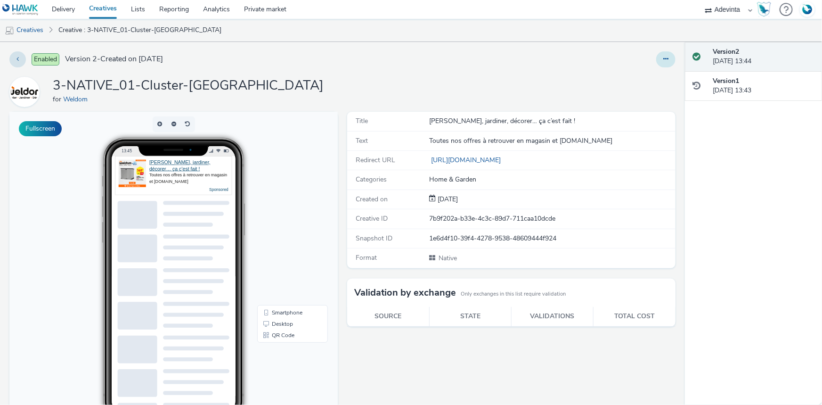
click at [663, 57] on icon at bounding box center [665, 59] width 5 height 7
click at [635, 100] on link "Duplicate" at bounding box center [640, 97] width 71 height 19
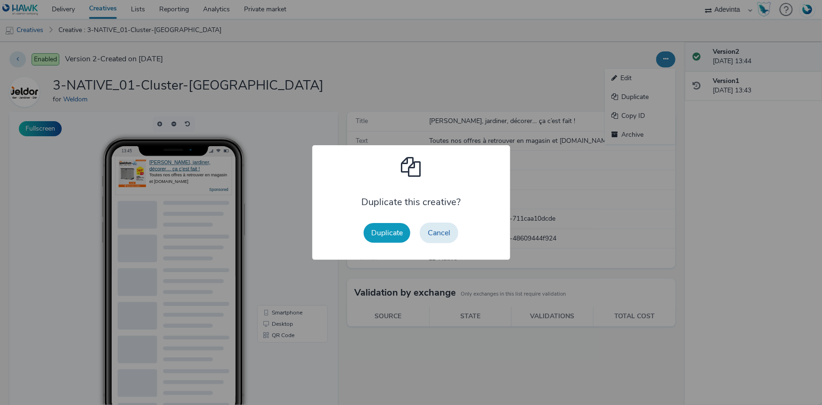
click at [406, 227] on button "Duplicate" at bounding box center [387, 233] width 47 height 20
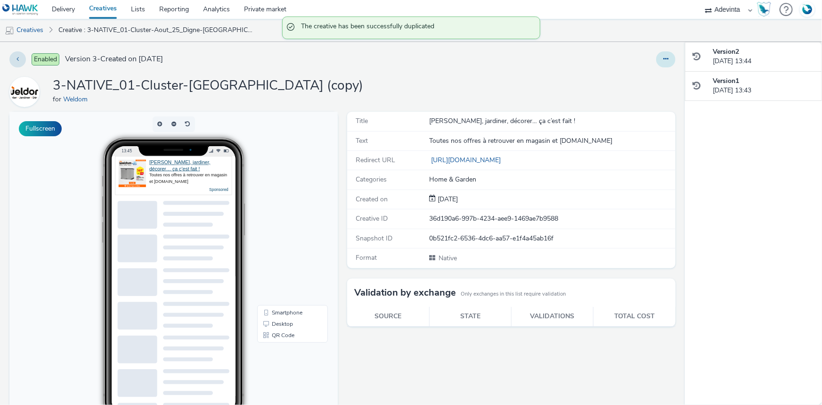
click at [663, 56] on icon at bounding box center [665, 59] width 5 height 7
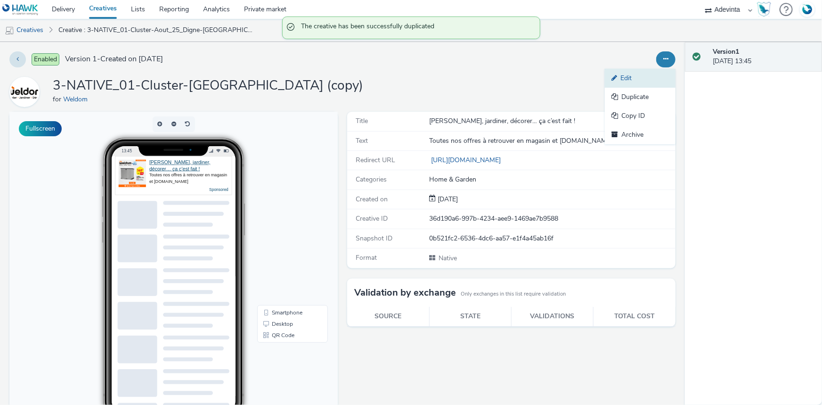
click at [654, 79] on link "Edit" at bounding box center [640, 78] width 71 height 19
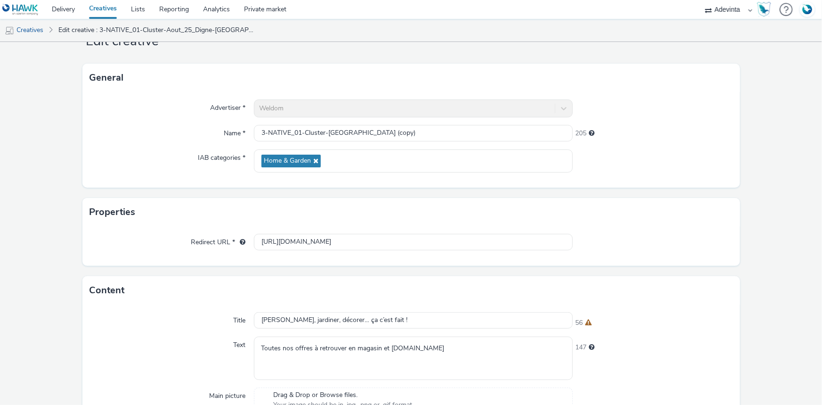
scroll to position [85, 0]
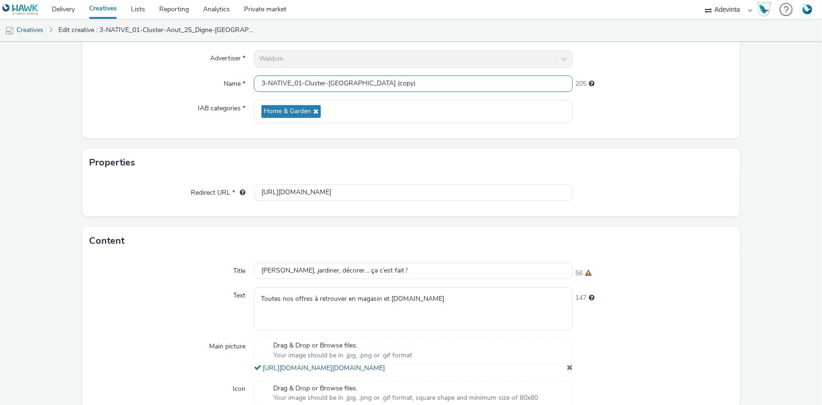
drag, startPoint x: 356, startPoint y: 77, endPoint x: 505, endPoint y: 75, distance: 149.3
click at [505, 75] on input "3-NATIVE_01-Cluster-Aout_25_Digne-les-Bains (copy)" at bounding box center [413, 83] width 319 height 16
paste input "Istres"
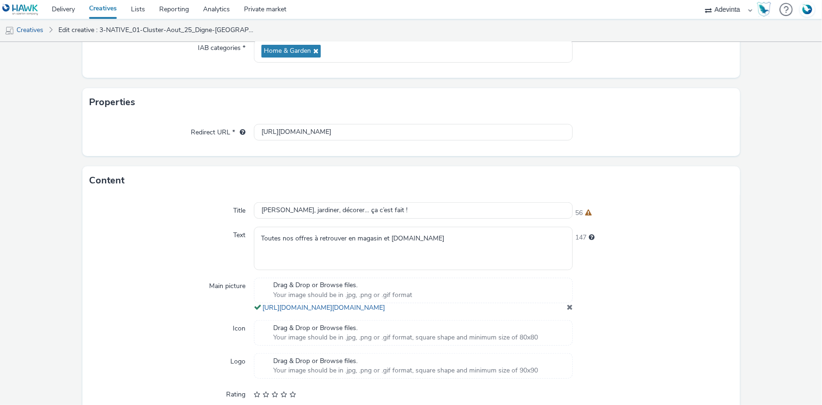
scroll to position [251, 0]
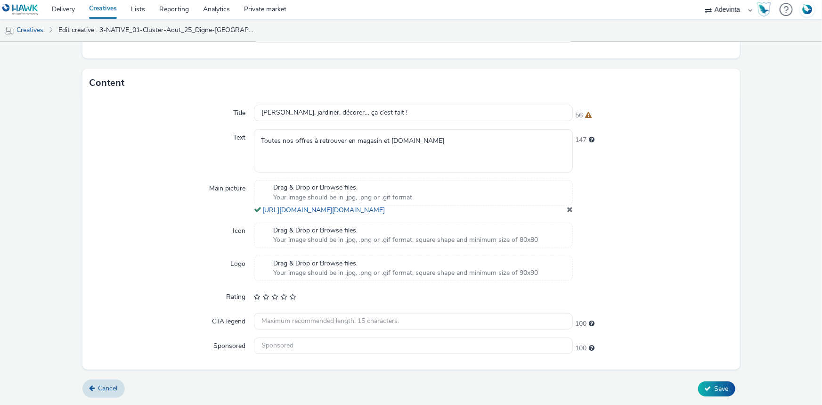
type input "3-NATIVE_01-Cluster-Aout_25_Istres"
click at [567, 210] on span at bounding box center [570, 209] width 6 height 8
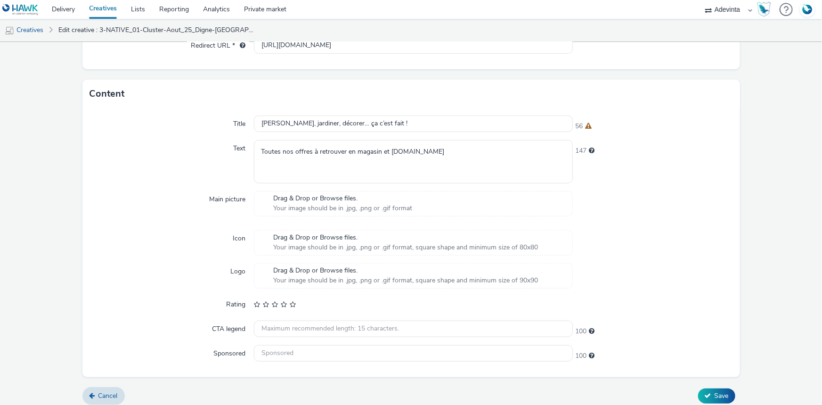
scroll to position [248, 0]
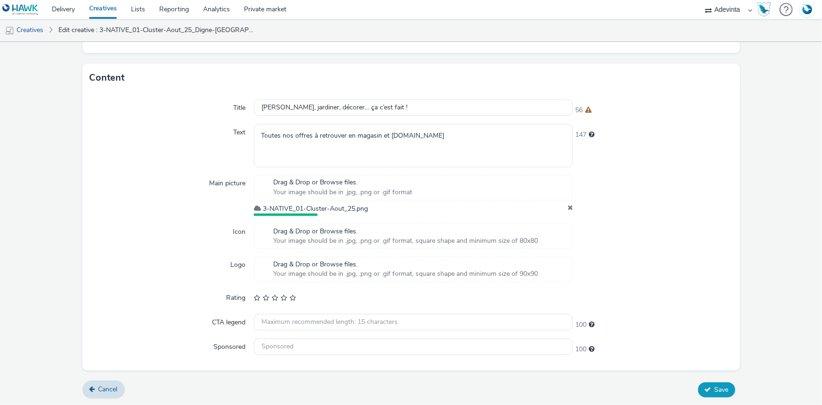
drag, startPoint x: 712, startPoint y: 385, endPoint x: 673, endPoint y: 316, distance: 79.0
click at [714, 385] on span "Save" at bounding box center [721, 389] width 14 height 9
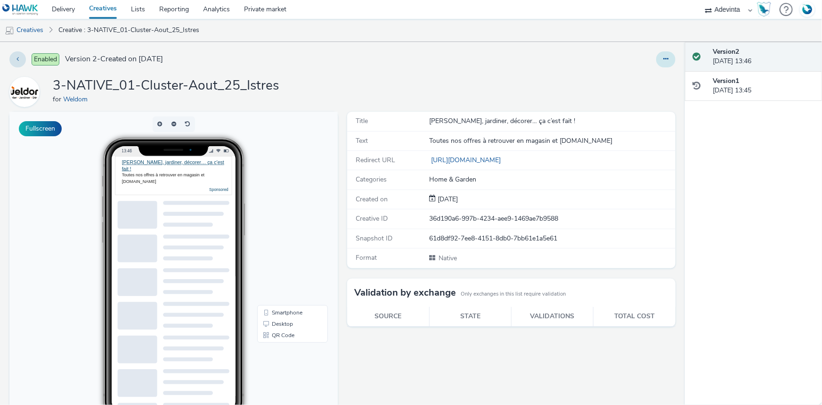
click at [656, 56] on button at bounding box center [665, 59] width 19 height 16
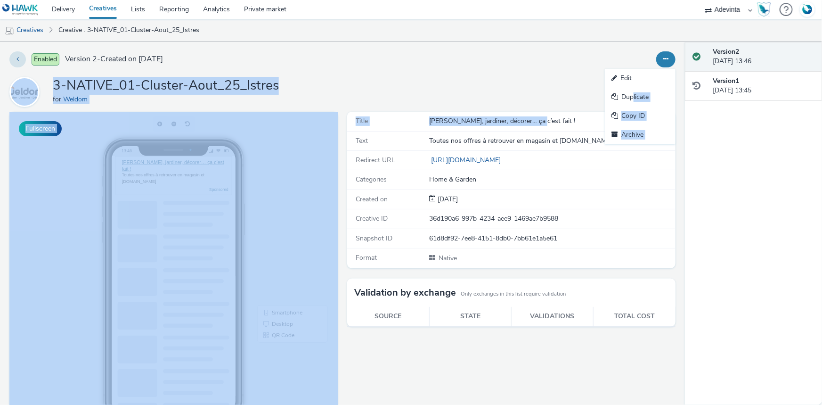
drag, startPoint x: 627, startPoint y: 97, endPoint x: 515, endPoint y: 81, distance: 113.2
click at [525, 109] on div "Enabled Version 2 - Created on 25 August 2025 Edit Duplicate Copy ID Archive 3-…" at bounding box center [342, 223] width 685 height 363
click at [515, 81] on div "3-NATIVE_01-Cluster-Aout_25_Istres for Weldom" at bounding box center [342, 92] width 666 height 30
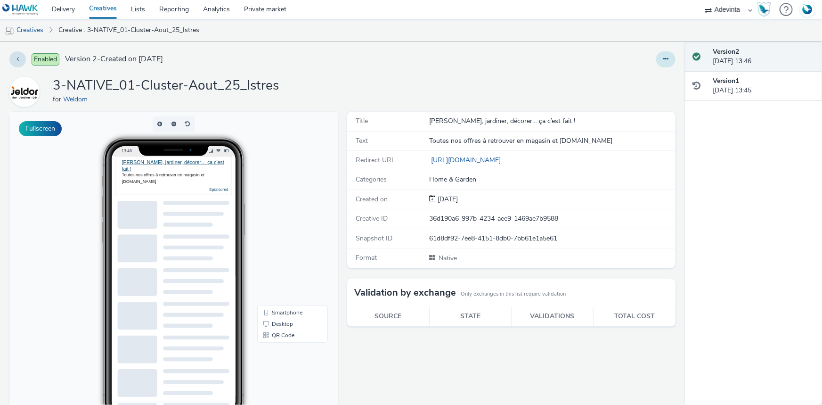
click at [663, 60] on icon at bounding box center [665, 59] width 5 height 7
click at [631, 73] on link "Edit" at bounding box center [640, 78] width 71 height 19
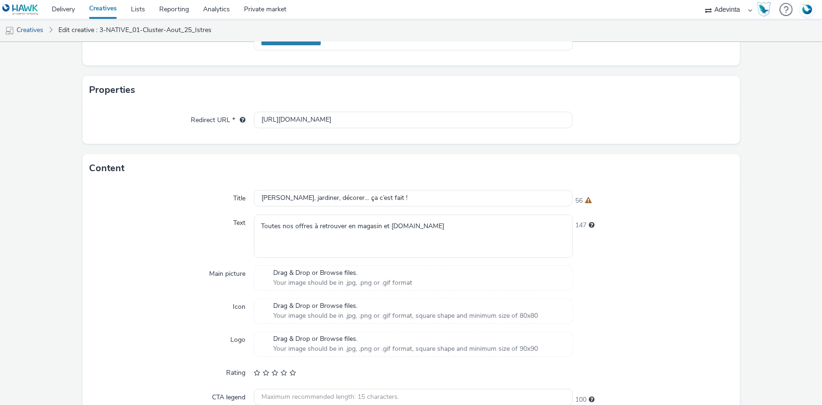
scroll to position [232, 0]
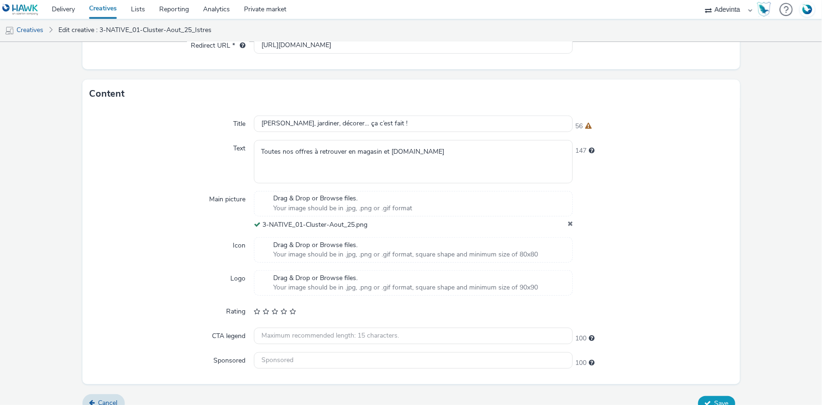
click at [714, 398] on span "Save" at bounding box center [721, 402] width 14 height 9
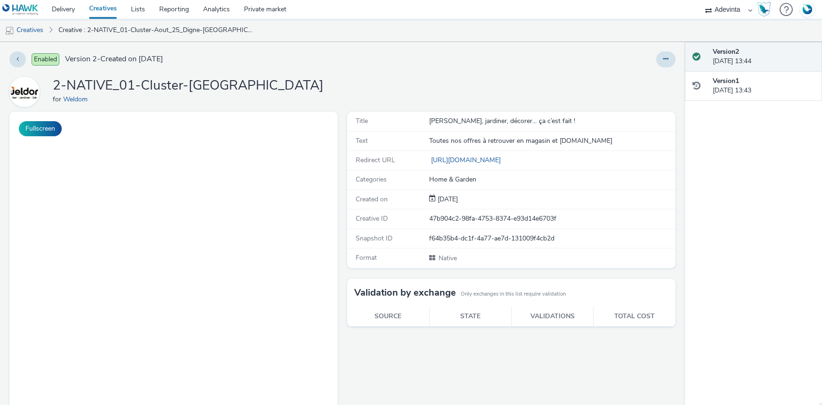
select select "a4655d9c-cd96-449f-b9a3-d2b0c2744250"
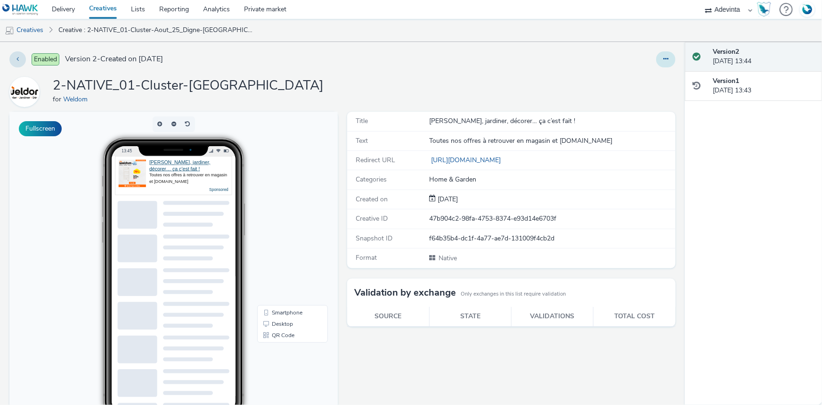
click at [656, 65] on button at bounding box center [665, 59] width 19 height 16
click at [636, 98] on link "Duplicate" at bounding box center [640, 97] width 71 height 19
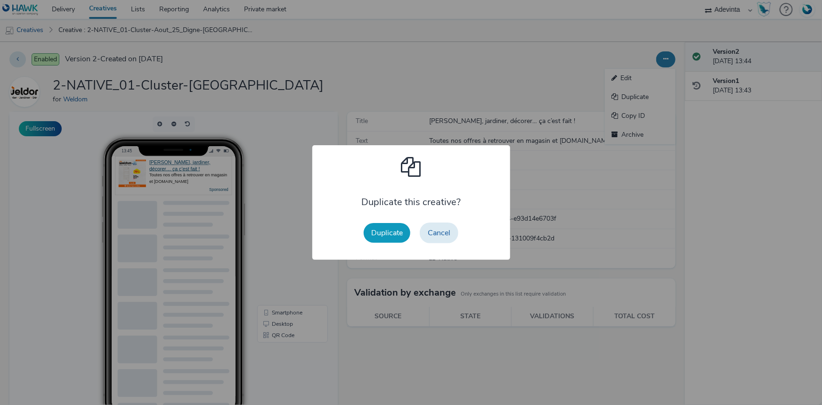
click at [370, 231] on button "Duplicate" at bounding box center [387, 233] width 47 height 20
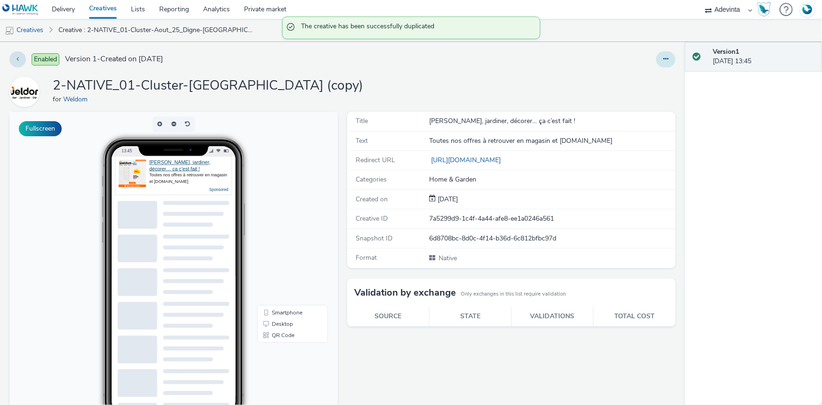
click at [664, 61] on button at bounding box center [665, 59] width 19 height 16
click at [621, 74] on link "Edit" at bounding box center [640, 78] width 71 height 19
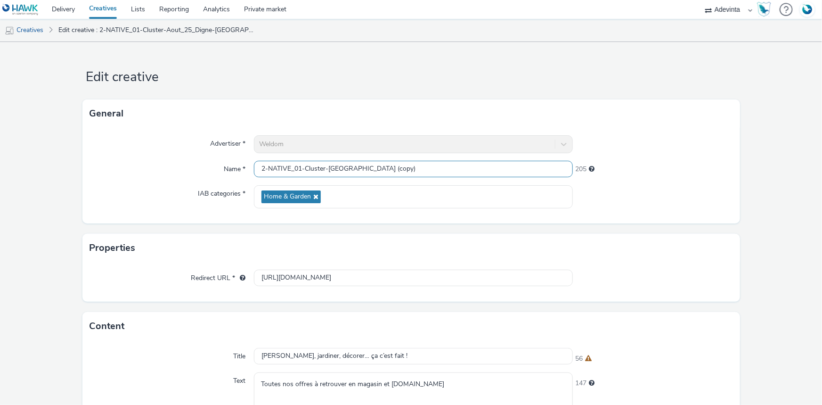
drag, startPoint x: 356, startPoint y: 164, endPoint x: 472, endPoint y: 164, distance: 115.8
click at [472, 164] on input "2-NATIVE_01-Cluster-[GEOGRAPHIC_DATA] (copy)" at bounding box center [413, 169] width 319 height 16
paste input "Istres"
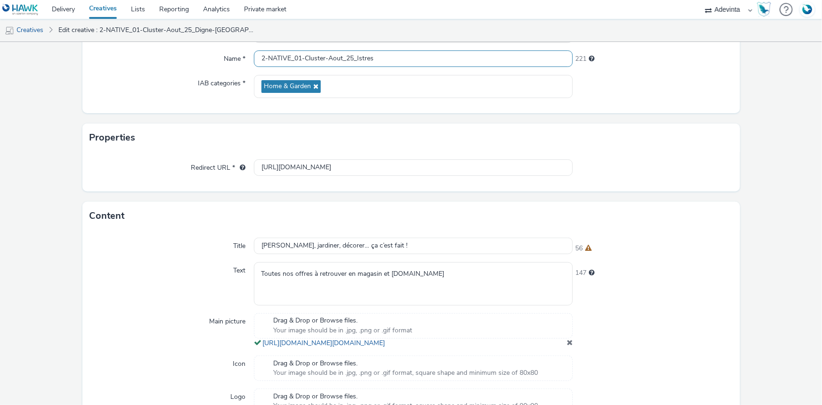
scroll to position [214, 0]
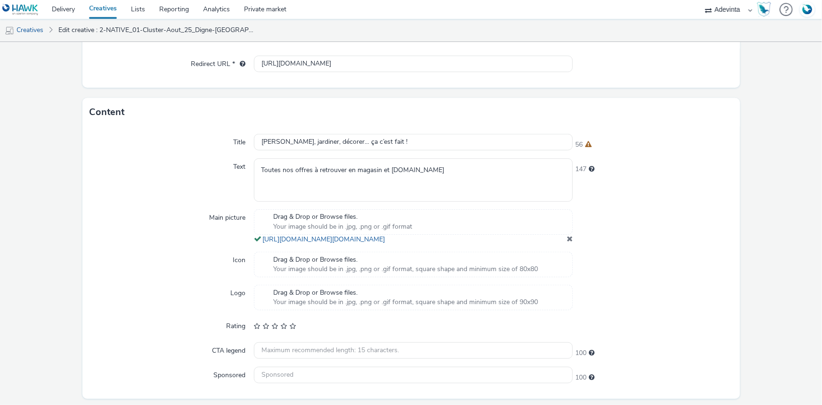
type input "2-NATIVE_01-Cluster-Aout_25_Istres"
click at [567, 242] on span at bounding box center [570, 239] width 6 height 8
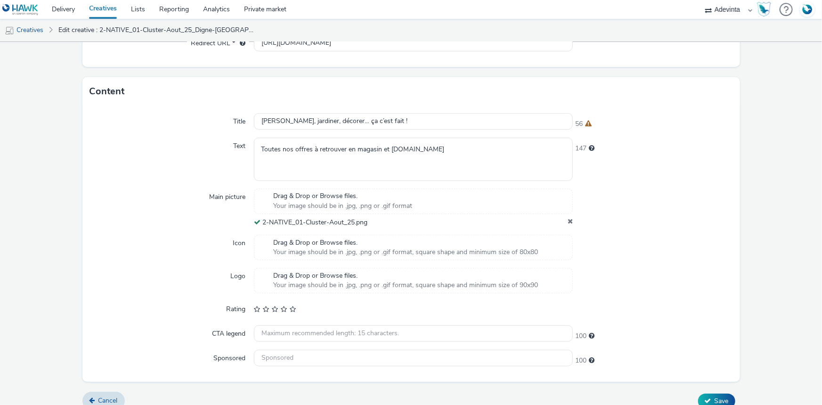
scroll to position [245, 0]
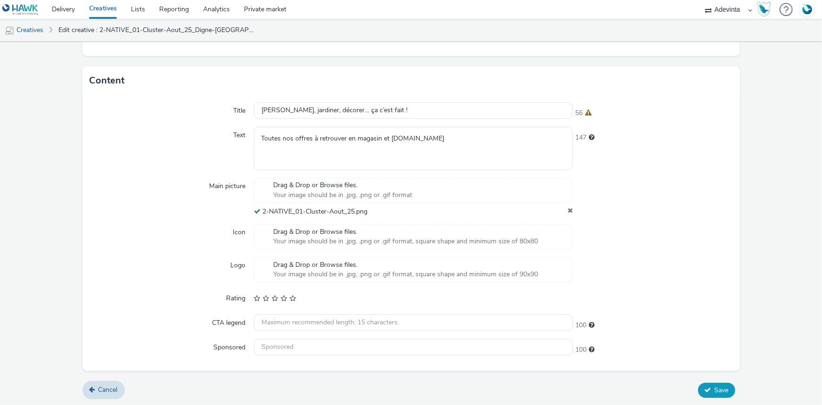
click at [711, 393] on button "Save" at bounding box center [716, 389] width 37 height 15
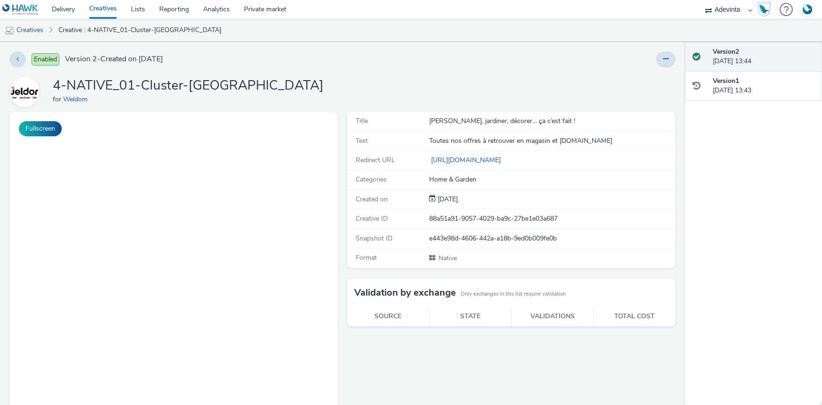
select select "a4655d9c-cd96-449f-b9a3-d2b0c2744250"
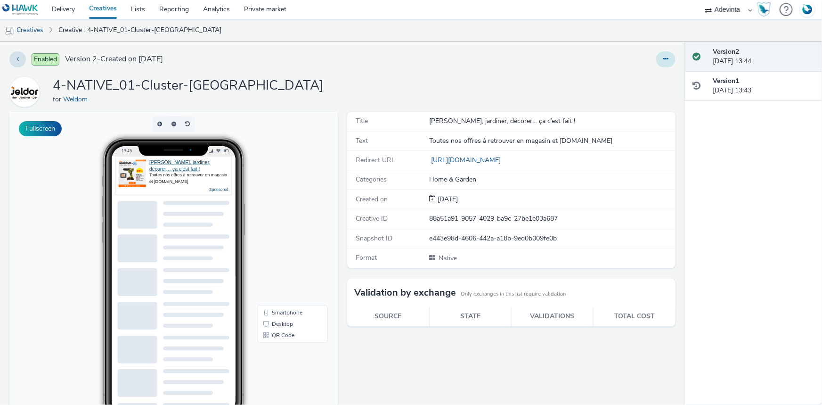
click at [656, 65] on button at bounding box center [665, 59] width 19 height 16
click at [631, 96] on link "Duplicate" at bounding box center [640, 97] width 71 height 19
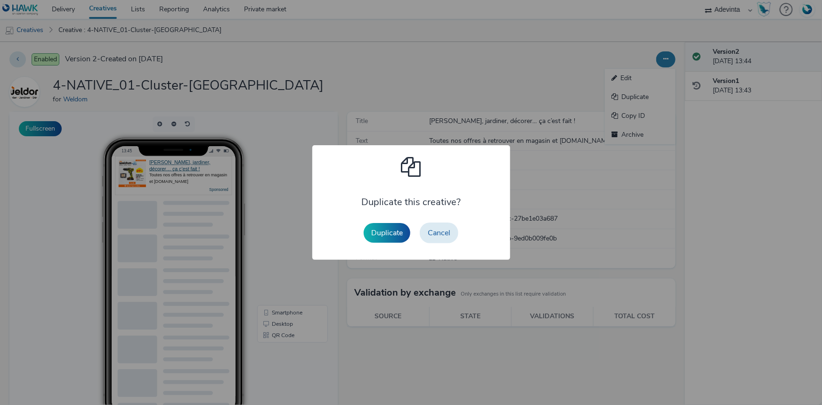
drag, startPoint x: 387, startPoint y: 230, endPoint x: 586, endPoint y: 116, distance: 229.9
click at [386, 229] on button "Duplicate" at bounding box center [387, 233] width 47 height 20
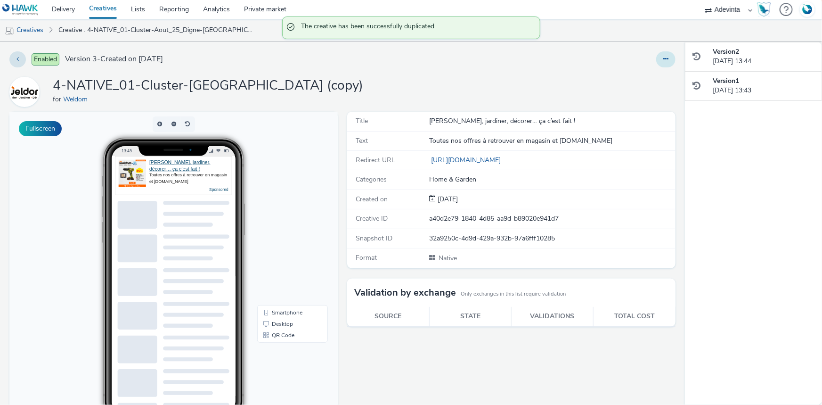
click at [656, 57] on button at bounding box center [665, 59] width 19 height 16
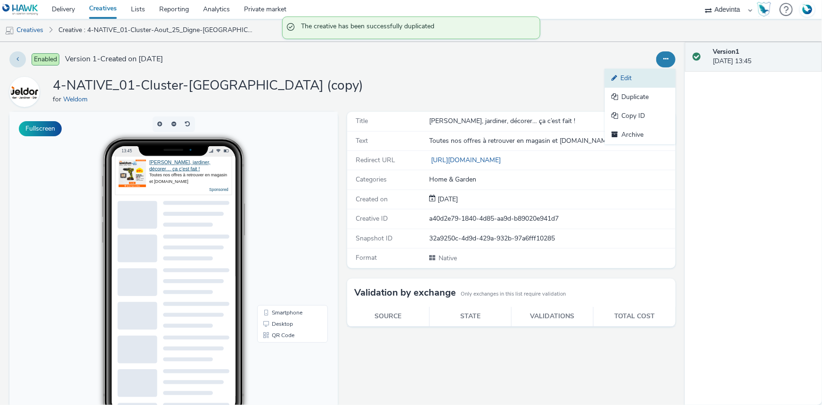
click at [625, 78] on link "Edit" at bounding box center [640, 78] width 71 height 19
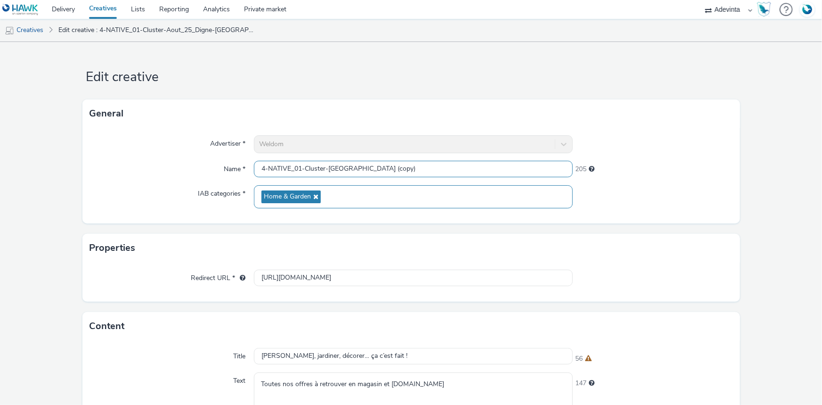
drag, startPoint x: 356, startPoint y: 165, endPoint x: 509, endPoint y: 185, distance: 154.3
click at [509, 185] on div "Advertiser * Weldom Name * 4-NATIVE_01-Cluster-Aout_25_Digne-les-Bains (copy) 2…" at bounding box center [410, 176] width 657 height 96
paste input "Istres"
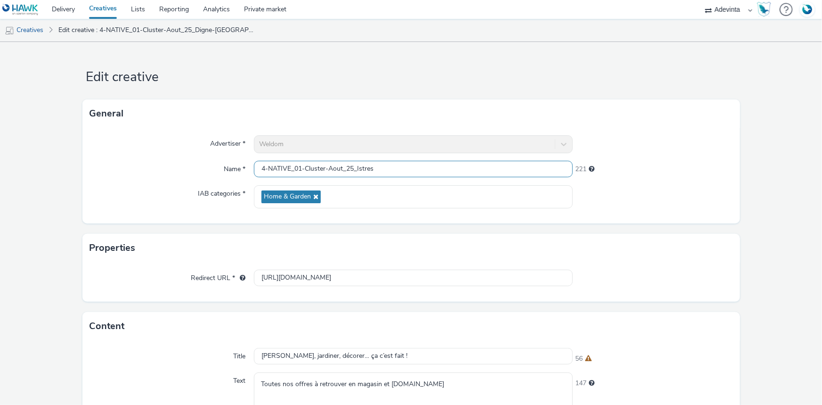
scroll to position [251, 0]
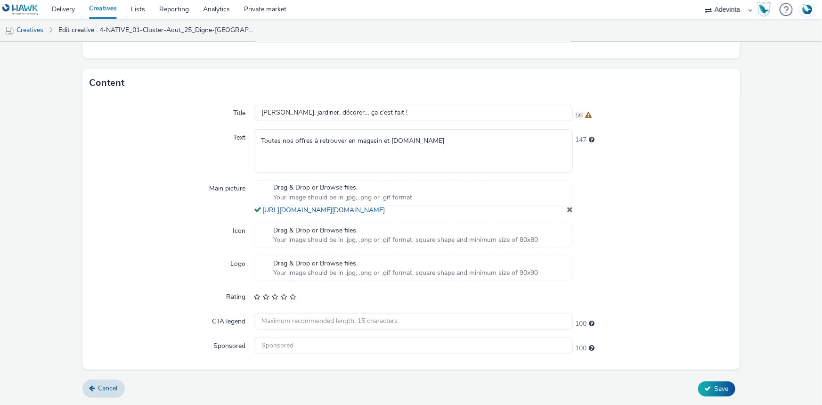
type input "4-NATIVE_01-Cluster-Aout_25_Istres"
drag, startPoint x: 565, startPoint y: 209, endPoint x: 500, endPoint y: 201, distance: 66.0
click at [567, 209] on span at bounding box center [570, 209] width 6 height 8
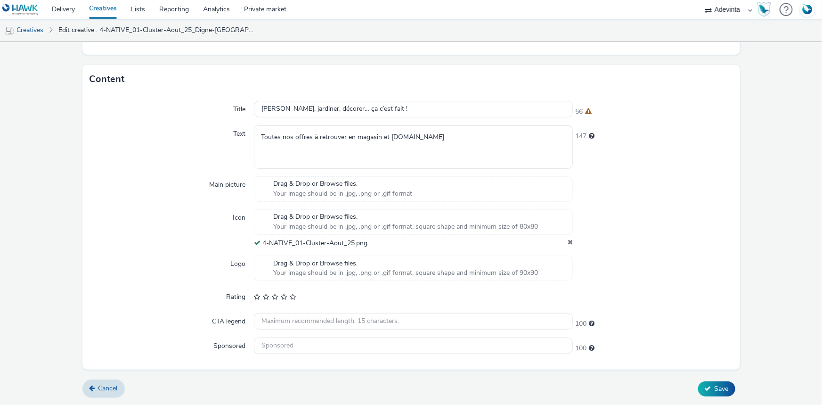
scroll to position [246, 0]
click at [714, 385] on span "Save" at bounding box center [721, 389] width 14 height 9
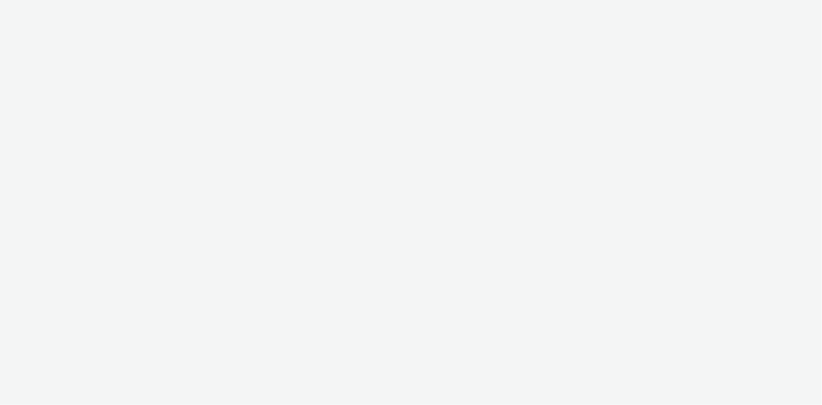
select select "a4655d9c-cd96-449f-b9a3-d2b0c2744250"
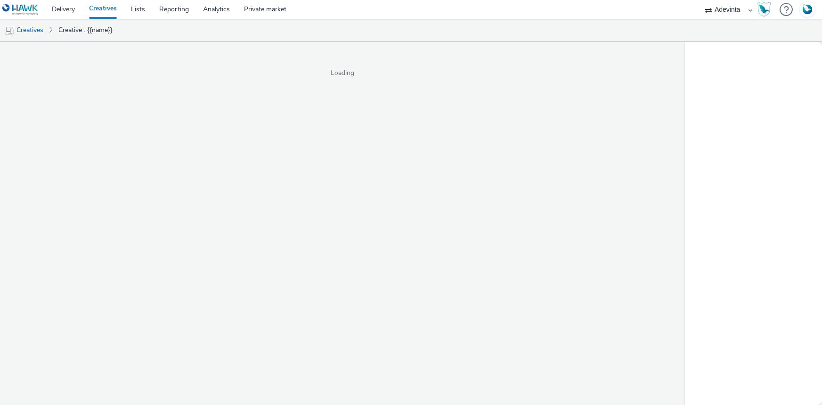
select select "a4655d9c-cd96-449f-b9a3-d2b0c2744250"
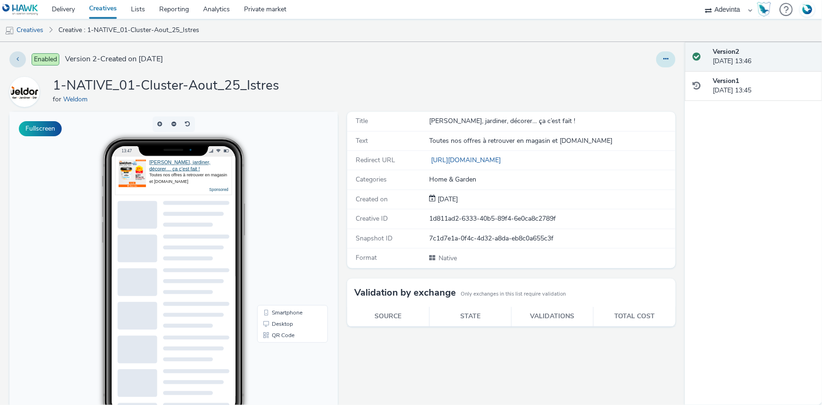
click at [660, 54] on button at bounding box center [665, 59] width 19 height 16
click at [631, 92] on link "Duplicate" at bounding box center [640, 97] width 71 height 19
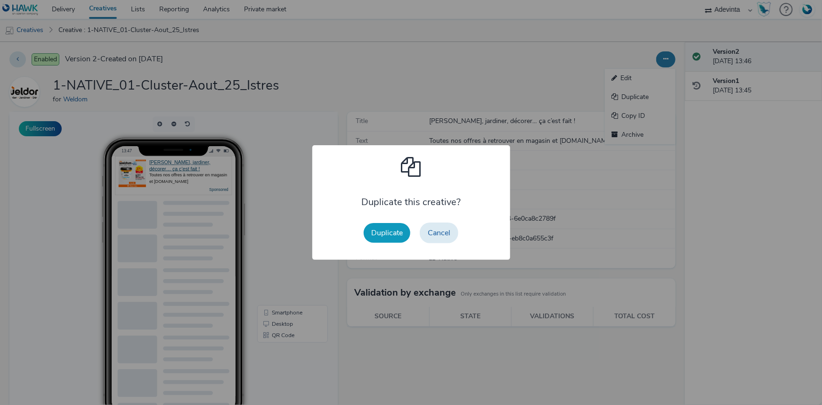
click at [378, 238] on button "Duplicate" at bounding box center [387, 233] width 47 height 20
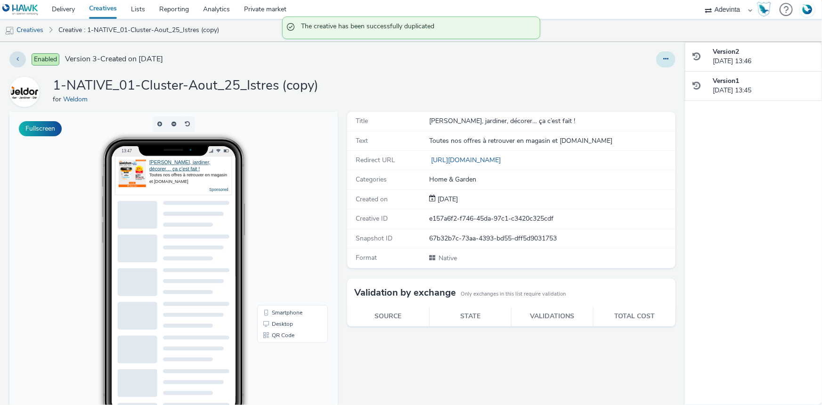
click at [664, 54] on button at bounding box center [665, 59] width 19 height 16
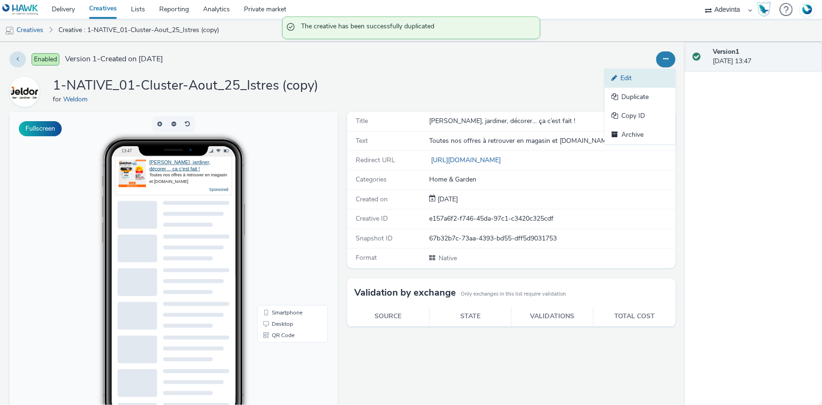
click at [622, 82] on link "Edit" at bounding box center [640, 78] width 71 height 19
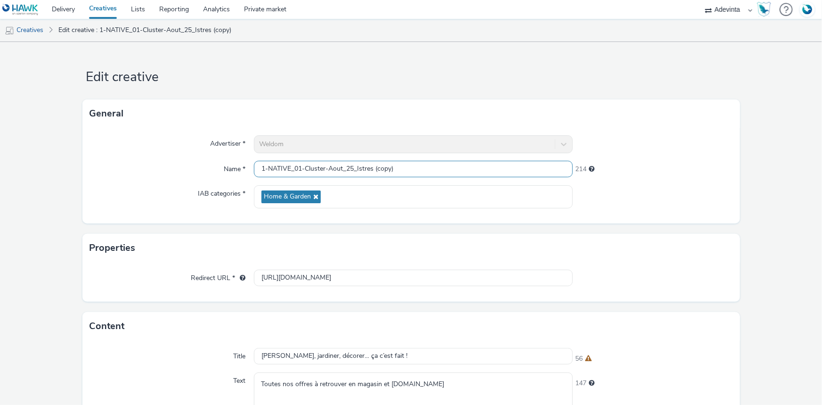
drag, startPoint x: 356, startPoint y: 162, endPoint x: 454, endPoint y: 163, distance: 98.9
click at [454, 163] on input "1-NATIVE_01-Cluster-Aout_25_Istres (copy)" at bounding box center [413, 169] width 319 height 16
click at [362, 172] on input "1-NATIVE_01-Cluster-Aout_25_" at bounding box center [413, 169] width 319 height 16
paste input "Sainte-Maxime"
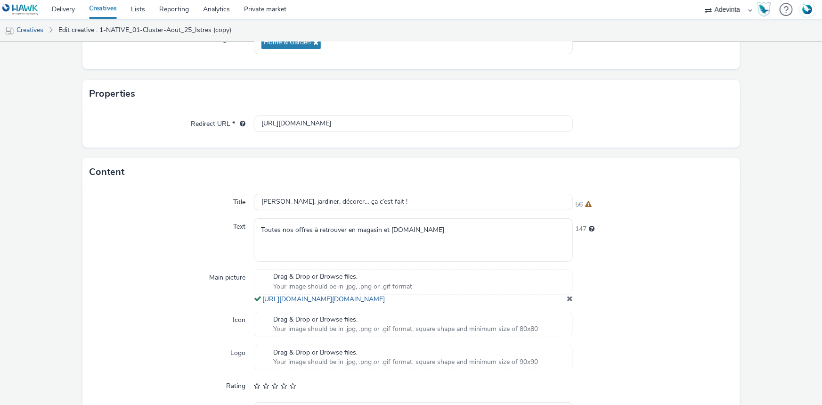
scroll to position [251, 0]
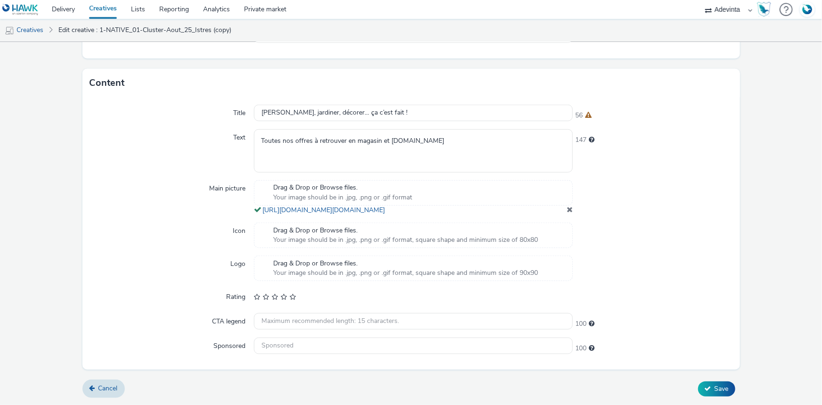
type input "1-NATIVE_01-Cluster-Aout_25_Sainte-Maxime"
click at [567, 210] on span at bounding box center [570, 209] width 6 height 8
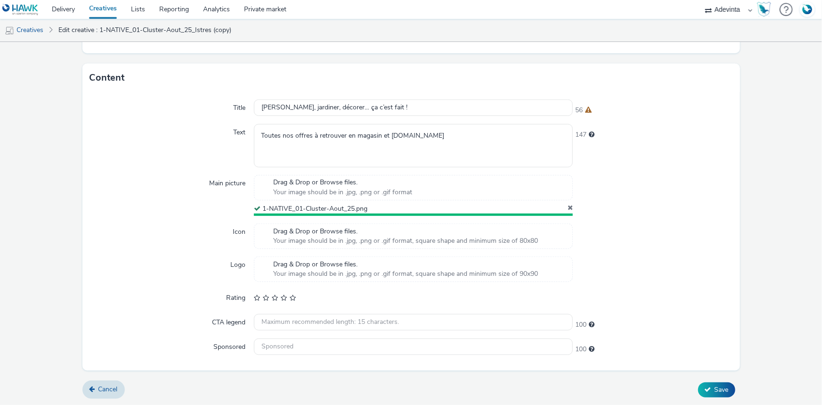
scroll to position [246, 0]
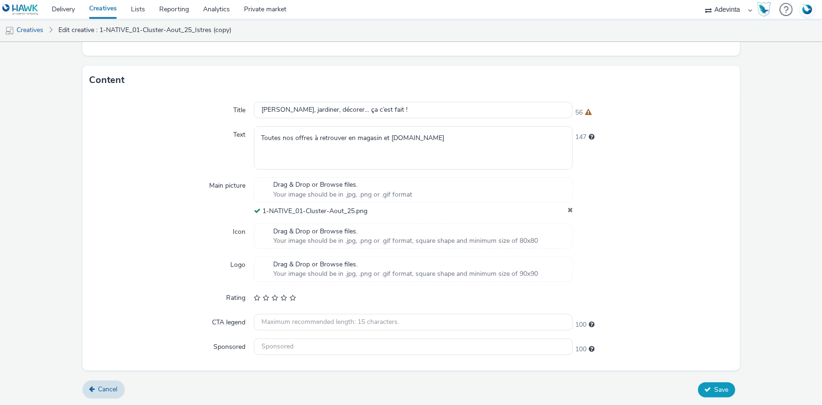
click at [714, 392] on span "Save" at bounding box center [721, 389] width 14 height 9
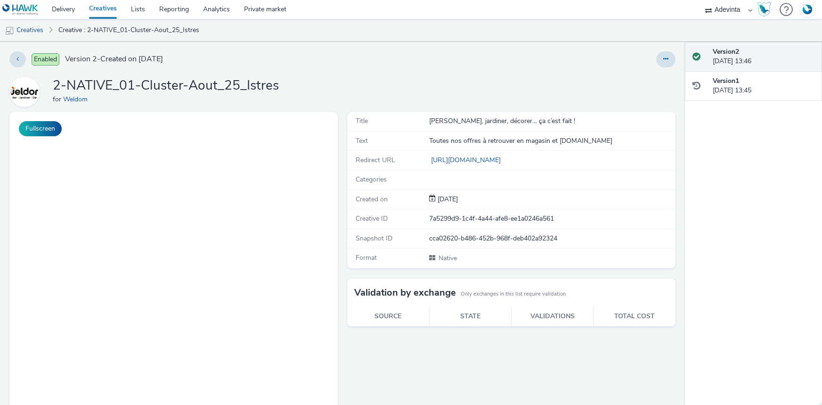
select select "a4655d9c-cd96-449f-b9a3-d2b0c2744250"
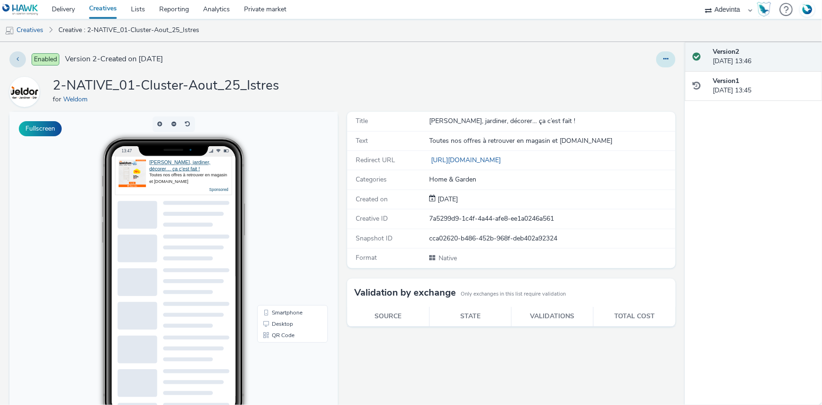
click at [656, 59] on button at bounding box center [665, 59] width 19 height 16
click at [616, 97] on link "Duplicate" at bounding box center [640, 97] width 71 height 19
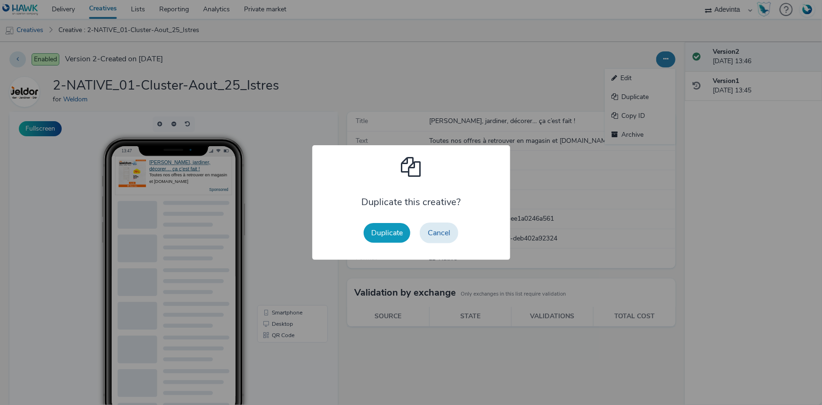
click at [388, 238] on button "Duplicate" at bounding box center [387, 233] width 47 height 20
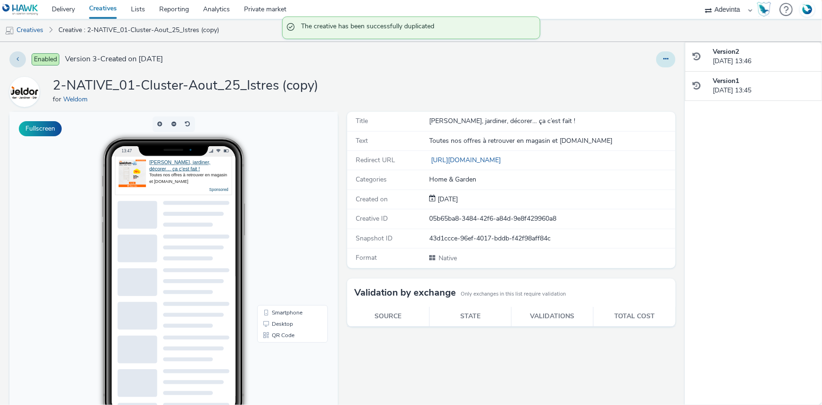
click at [656, 61] on button at bounding box center [665, 59] width 19 height 16
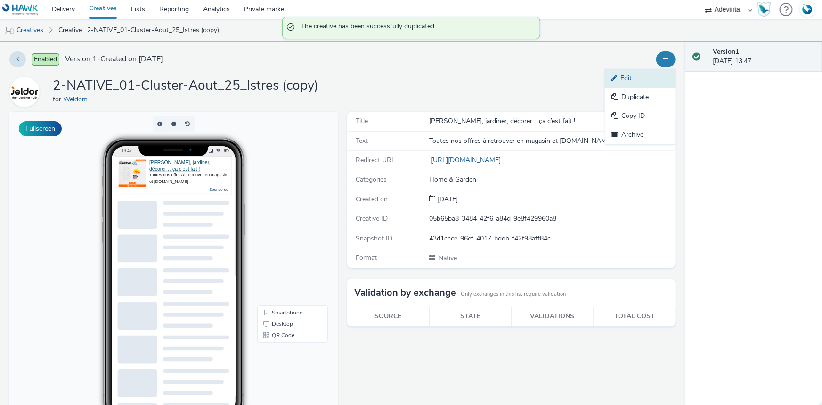
click at [608, 81] on link "Edit" at bounding box center [640, 78] width 71 height 19
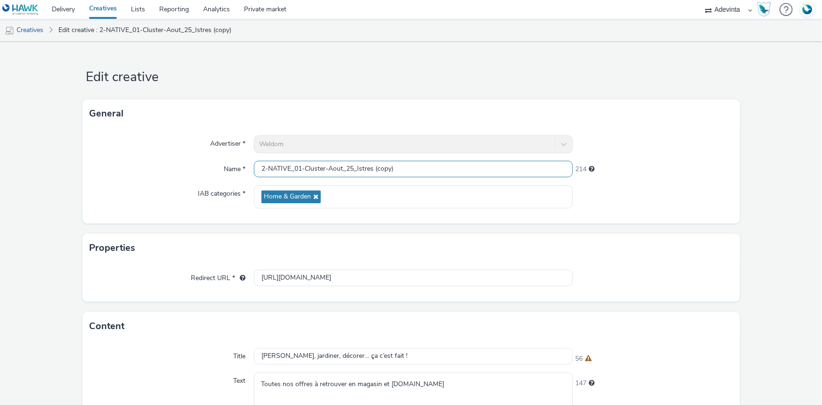
drag, startPoint x: 356, startPoint y: 170, endPoint x: 472, endPoint y: 172, distance: 115.4
click at [472, 172] on input "2-NATIVE_01-Cluster-Aout_25_Istres (copy)" at bounding box center [413, 169] width 319 height 16
paste input "Sainte-Maxime"
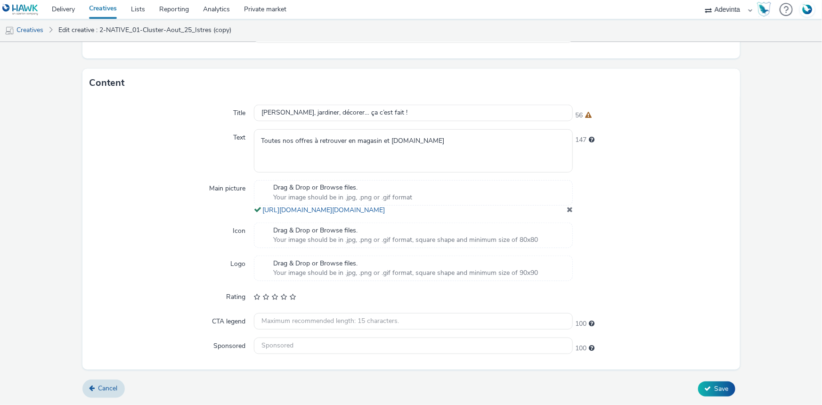
type input "2-NATIVE_01-Cluster-Aout_25_Sainte-Maxime"
click at [573, 205] on div at bounding box center [653, 197] width 160 height 35
click at [567, 207] on span at bounding box center [570, 209] width 6 height 8
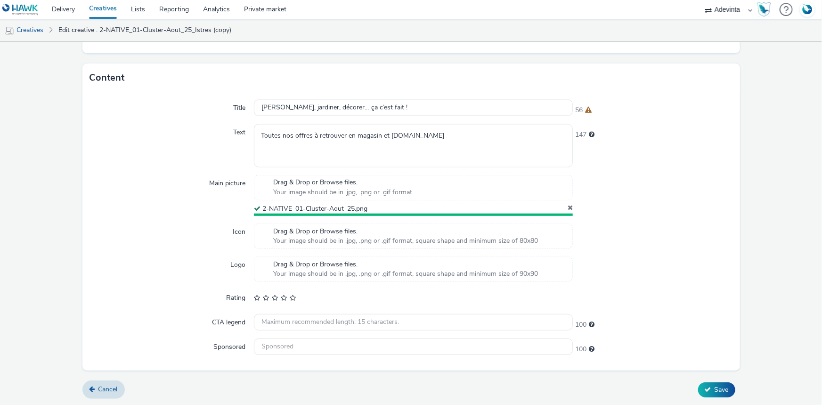
scroll to position [246, 0]
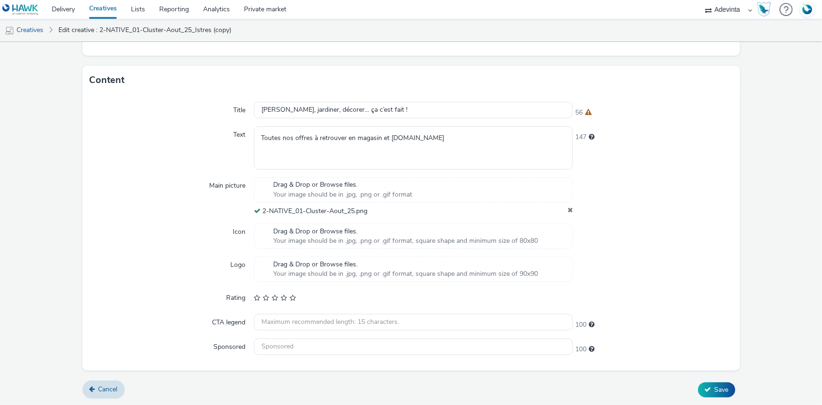
click at [567, 208] on icon at bounding box center [569, 210] width 5 height 9
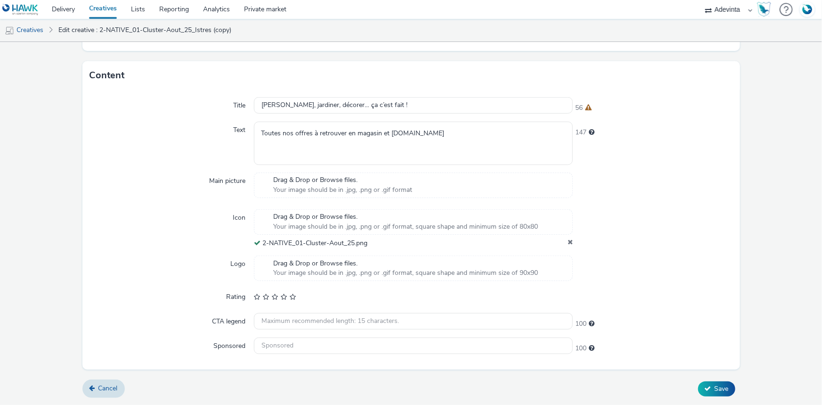
scroll to position [250, 0]
click at [725, 389] on button "Save" at bounding box center [716, 389] width 37 height 15
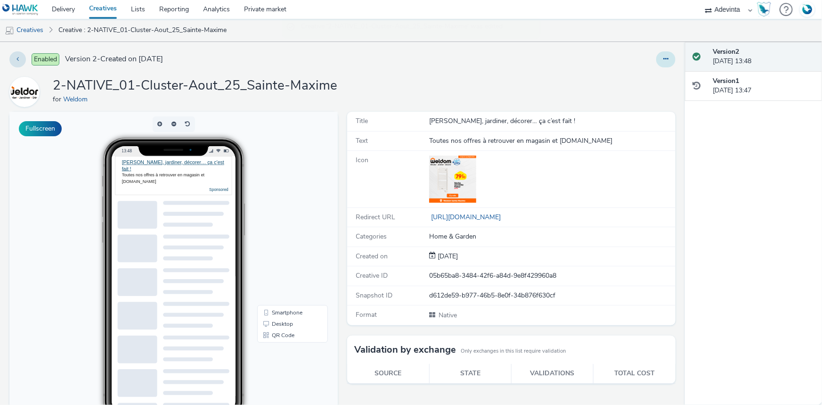
click at [663, 56] on icon at bounding box center [665, 59] width 5 height 7
click at [619, 75] on link "Edit" at bounding box center [640, 78] width 71 height 19
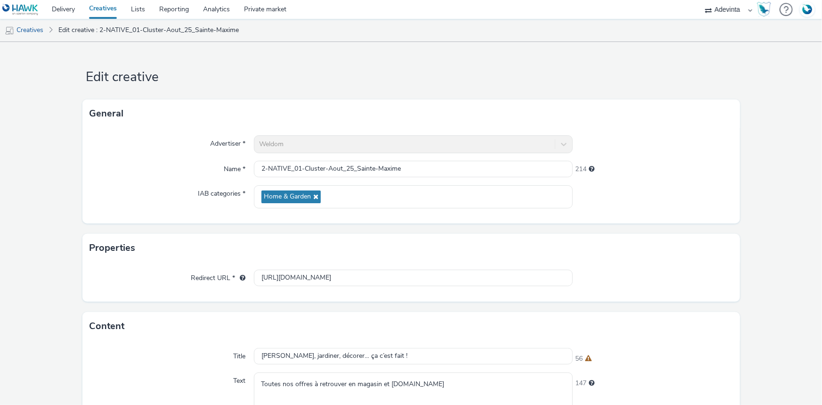
scroll to position [251, 0]
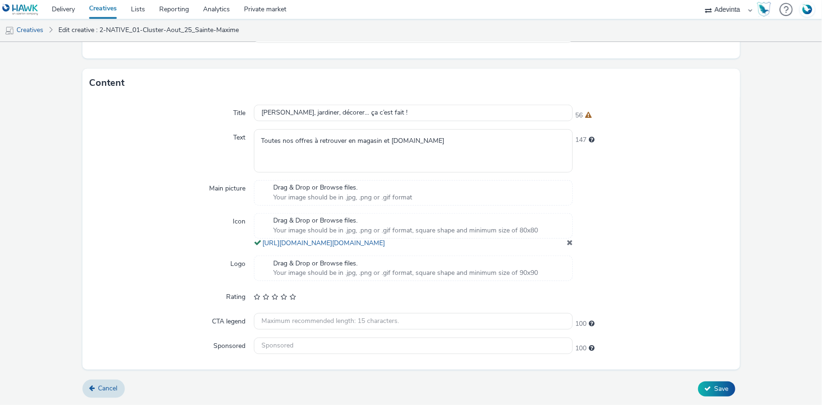
click at [567, 240] on span at bounding box center [570, 242] width 6 height 8
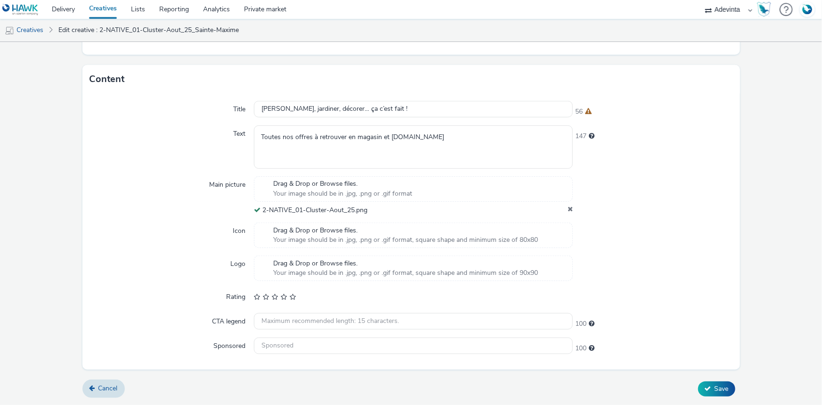
scroll to position [246, 0]
click at [703, 382] on button "Save" at bounding box center [716, 389] width 37 height 15
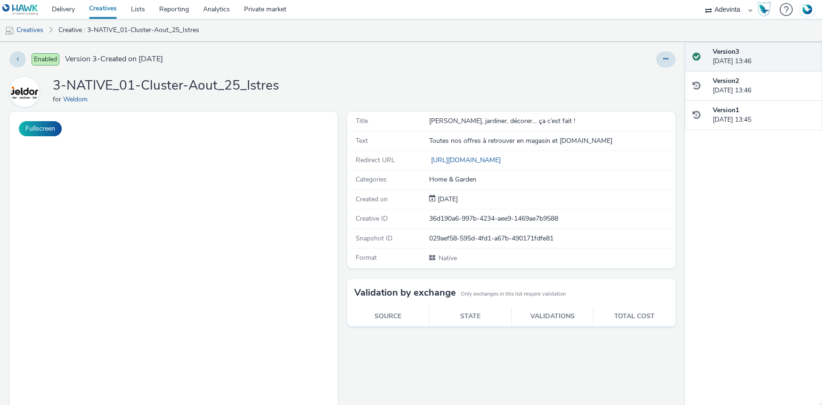
select select "a4655d9c-cd96-449f-b9a3-d2b0c2744250"
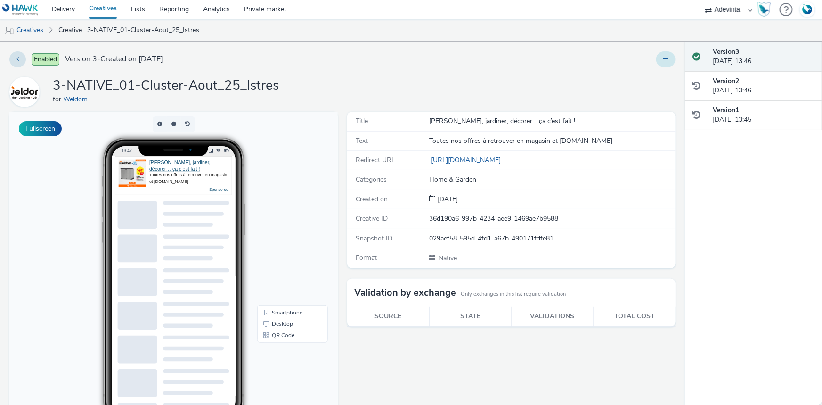
click at [664, 65] on button at bounding box center [665, 59] width 19 height 16
click at [634, 99] on link "Duplicate" at bounding box center [640, 97] width 71 height 19
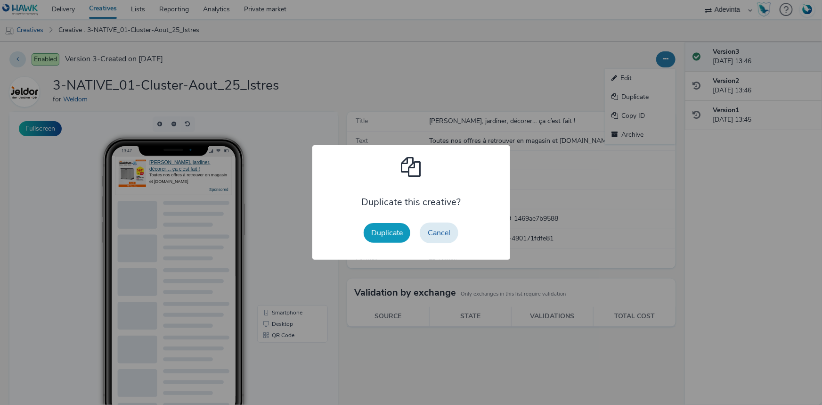
click at [395, 232] on button "Duplicate" at bounding box center [387, 233] width 47 height 20
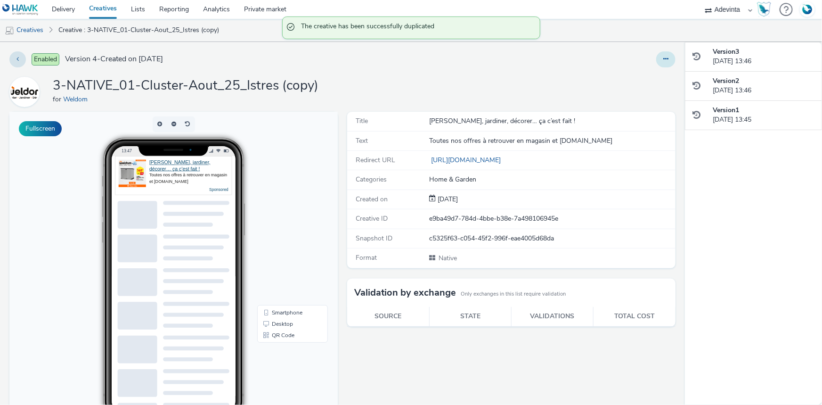
click at [656, 60] on button at bounding box center [665, 59] width 19 height 16
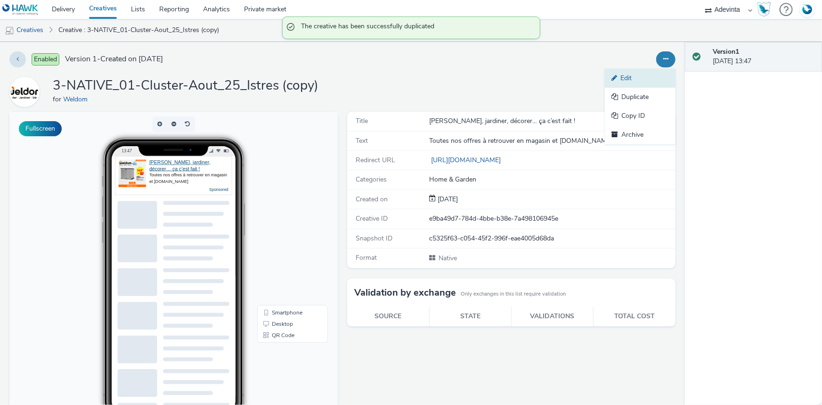
click at [636, 73] on link "Edit" at bounding box center [640, 78] width 71 height 19
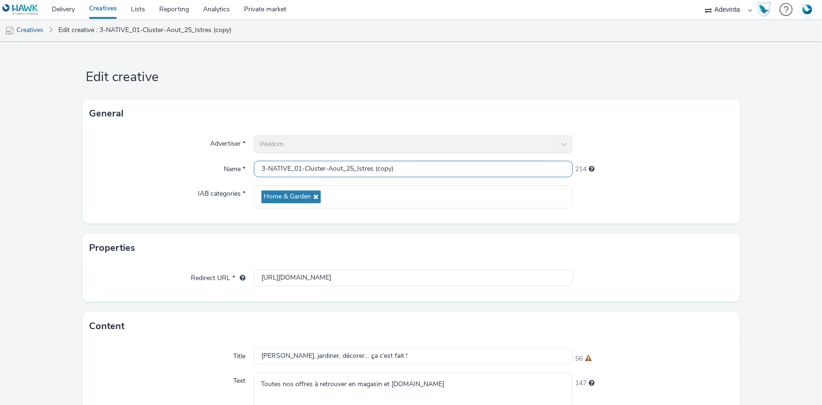
drag, startPoint x: 355, startPoint y: 165, endPoint x: 464, endPoint y: 165, distance: 108.8
click at [464, 165] on input "3-NATIVE_01-Cluster-Aout_25_Istres (copy)" at bounding box center [413, 169] width 319 height 16
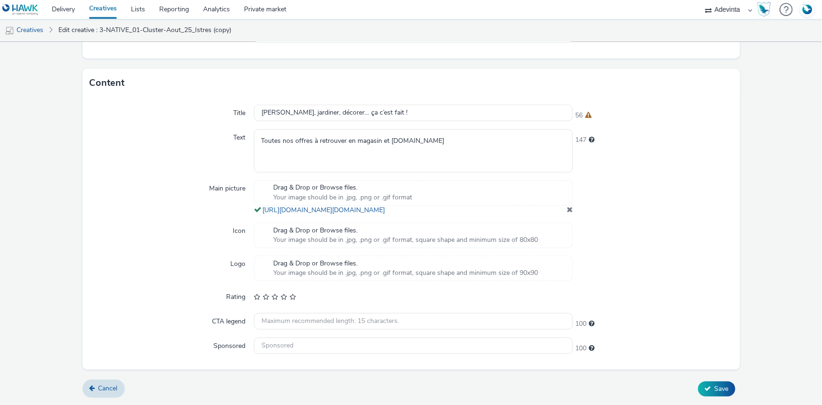
type input "3-NATIVE_01-Cluster-Aout_25_"
click at [567, 207] on span at bounding box center [570, 209] width 6 height 8
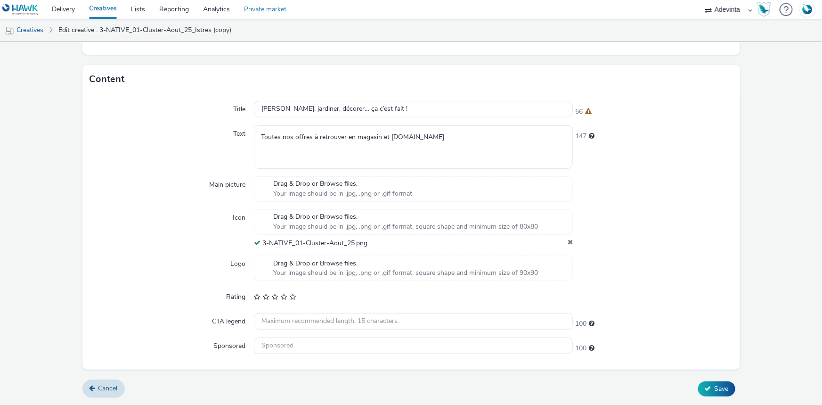
scroll to position [246, 0]
click at [567, 242] on icon at bounding box center [569, 243] width 5 height 9
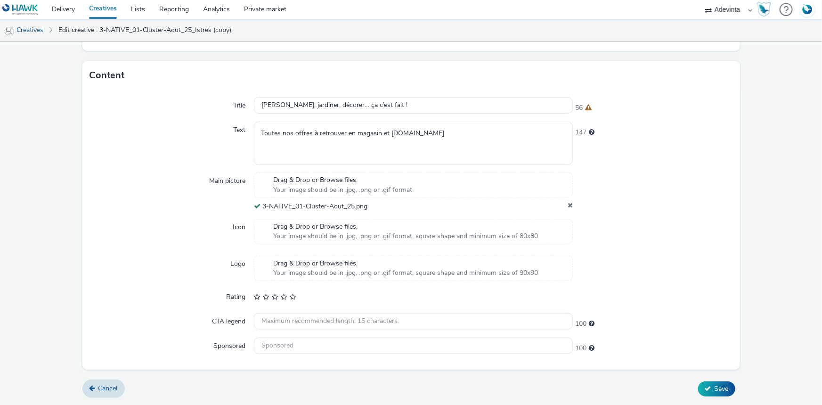
scroll to position [250, 0]
click at [705, 391] on button "Save" at bounding box center [716, 389] width 37 height 15
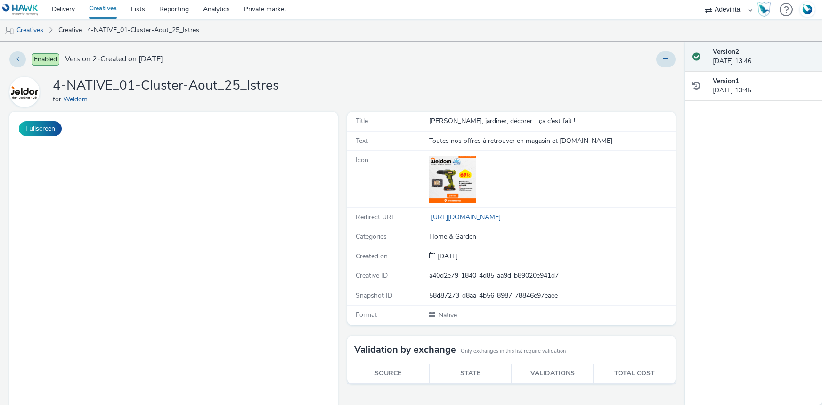
select select "a4655d9c-cd96-449f-b9a3-d2b0c2744250"
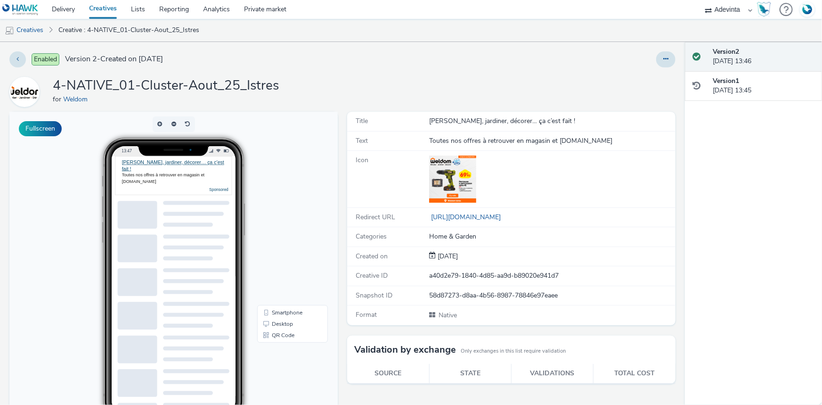
click at [667, 51] on div at bounding box center [665, 59] width 19 height 16
click at [656, 66] on button at bounding box center [665, 59] width 19 height 16
click at [643, 94] on link "Duplicate" at bounding box center [640, 97] width 71 height 19
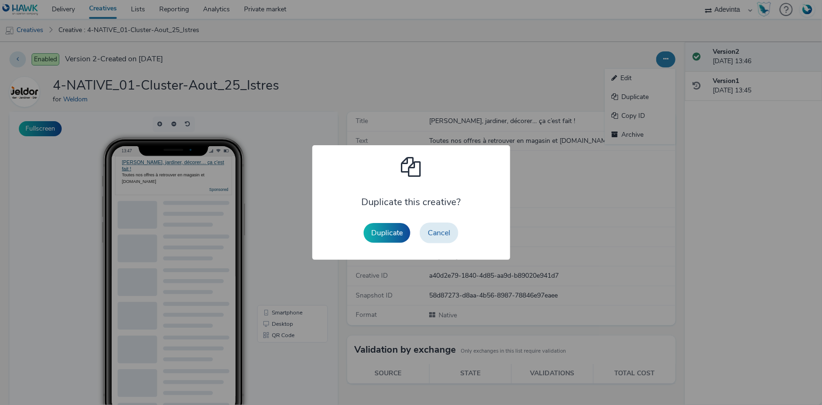
drag, startPoint x: 386, startPoint y: 236, endPoint x: 442, endPoint y: 223, distance: 57.6
click at [402, 234] on button "Duplicate" at bounding box center [387, 233] width 47 height 20
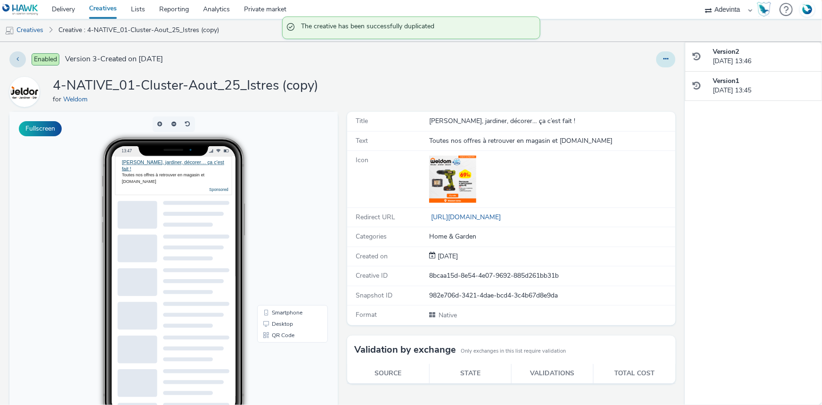
click at [663, 57] on icon at bounding box center [665, 59] width 5 height 7
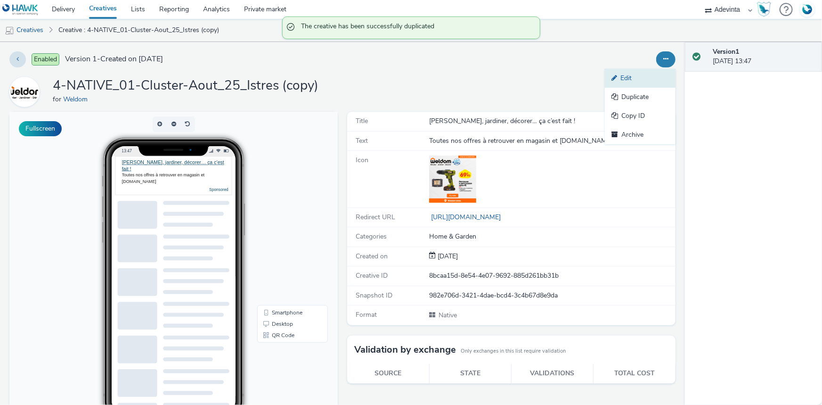
click at [635, 76] on link "Edit" at bounding box center [640, 78] width 71 height 19
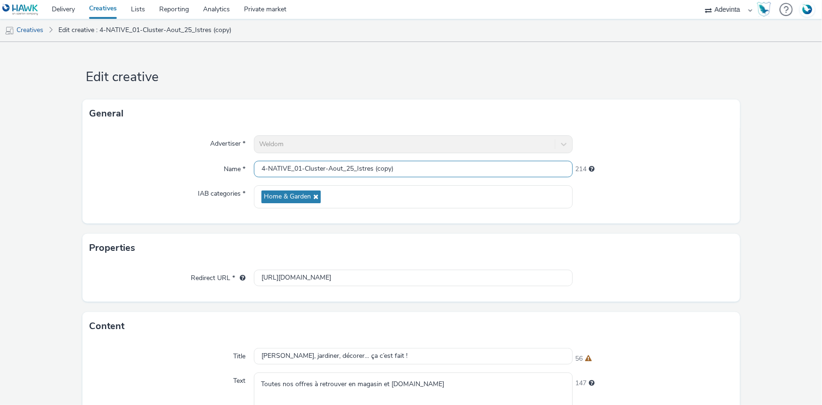
drag, startPoint x: 356, startPoint y: 164, endPoint x: 426, endPoint y: 165, distance: 70.2
click at [426, 165] on input "4-NATIVE_01-Cluster-Aout_25_Istres (copy)" at bounding box center [413, 169] width 319 height 16
paste input "Sainte-Maxime"
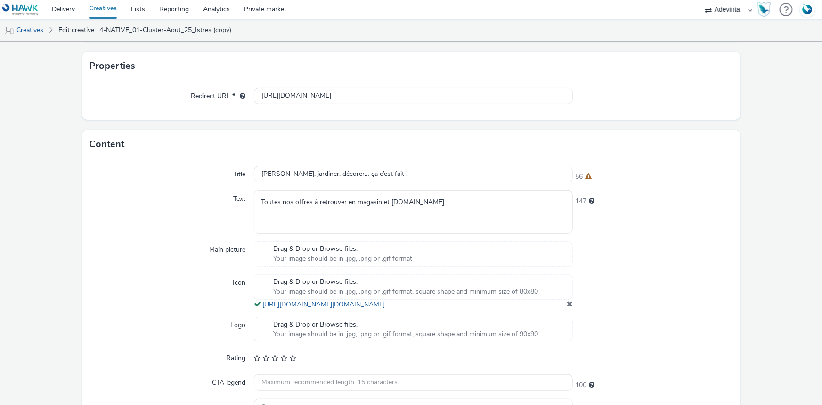
scroll to position [251, 0]
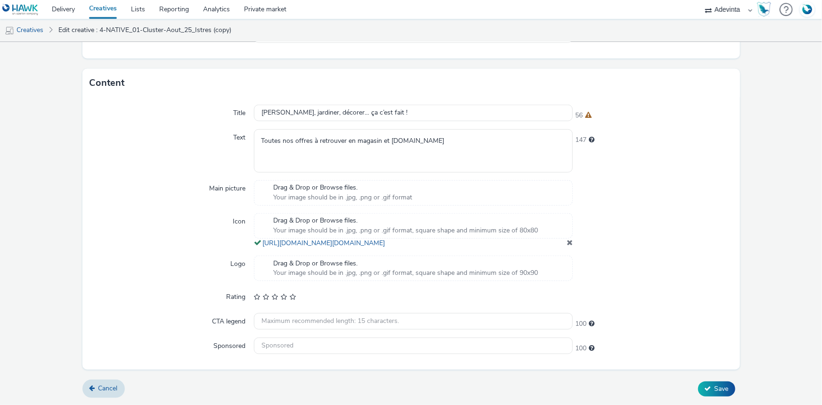
type input "4-NATIVE_01-Cluster-Aout_25_Sainte-Maxime"
click at [567, 243] on span at bounding box center [570, 242] width 6 height 8
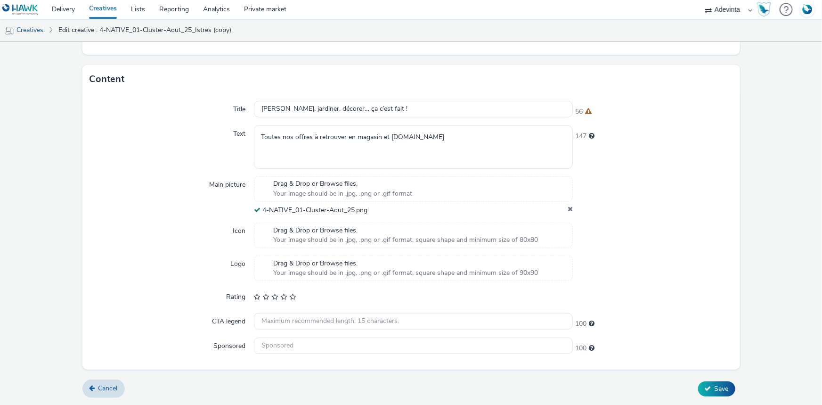
scroll to position [246, 0]
click at [707, 385] on button "Save" at bounding box center [716, 389] width 37 height 15
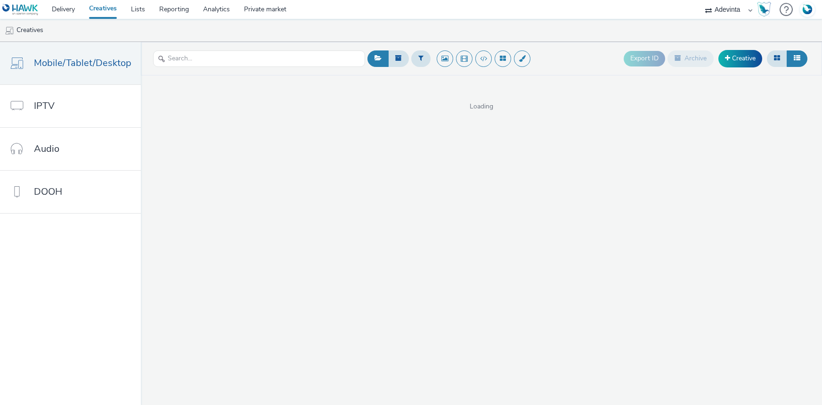
select select "a4655d9c-cd96-449f-b9a3-d2b0c2744250"
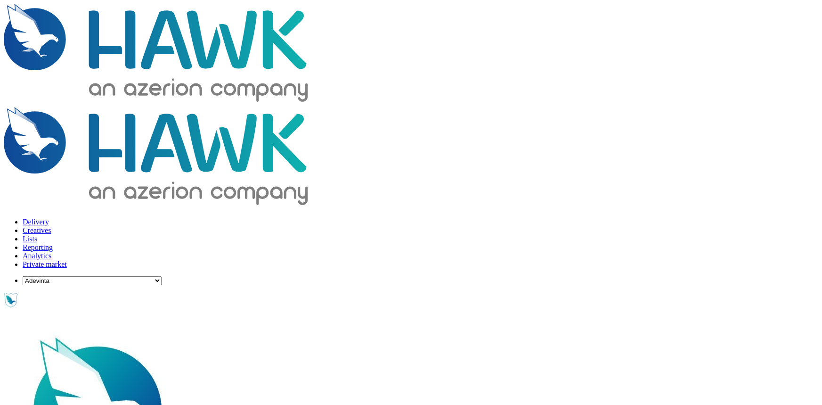
select select "a4655d9c-cd96-449f-b9a3-d2b0c2744250"
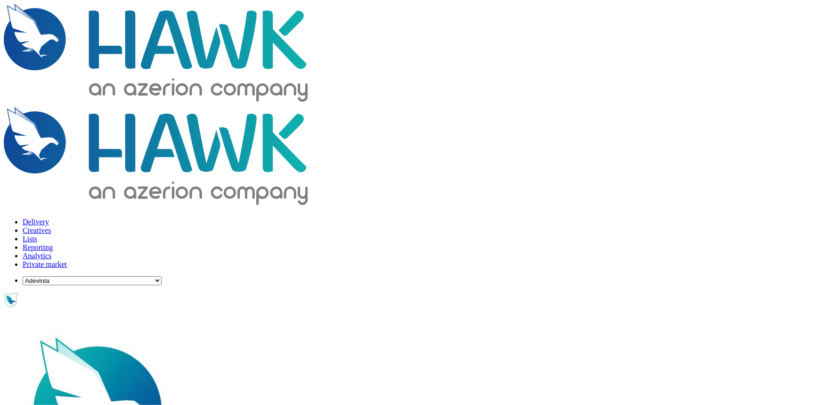
drag, startPoint x: 356, startPoint y: 167, endPoint x: 476, endPoint y: 183, distance: 121.1
paste input "Callian"
type input "1-NATIVE_01-Cluster-Aout_25_Callian"
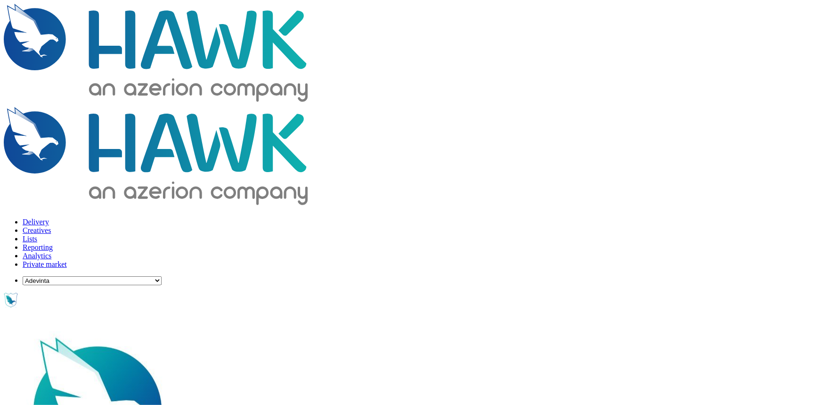
drag, startPoint x: 566, startPoint y: 256, endPoint x: 504, endPoint y: 248, distance: 62.2
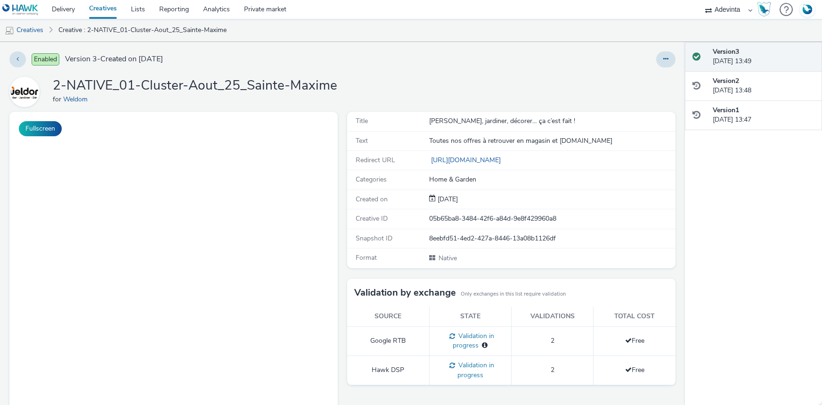
select select "a4655d9c-cd96-449f-b9a3-d2b0c2744250"
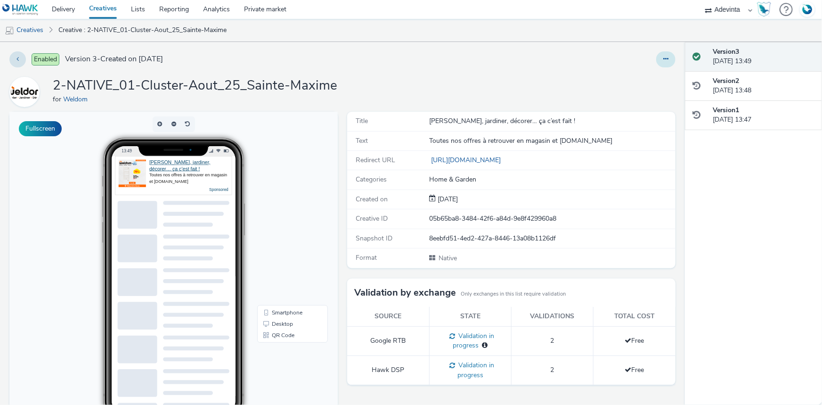
click at [665, 55] on button at bounding box center [665, 59] width 19 height 16
click at [640, 95] on link "Duplicate" at bounding box center [640, 97] width 71 height 19
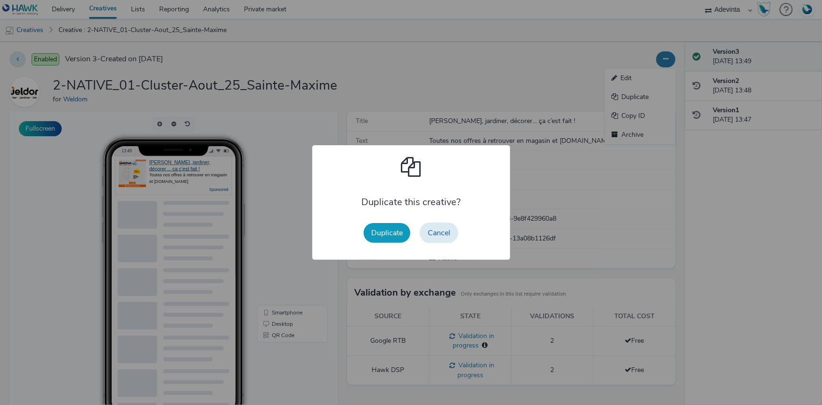
click at [379, 236] on button "Duplicate" at bounding box center [387, 233] width 47 height 20
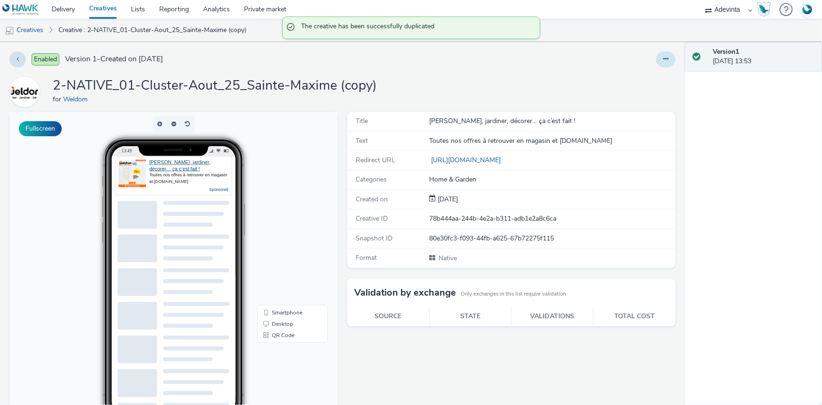
click at [656, 60] on button at bounding box center [665, 59] width 19 height 16
click at [634, 85] on link "Edit" at bounding box center [640, 78] width 71 height 19
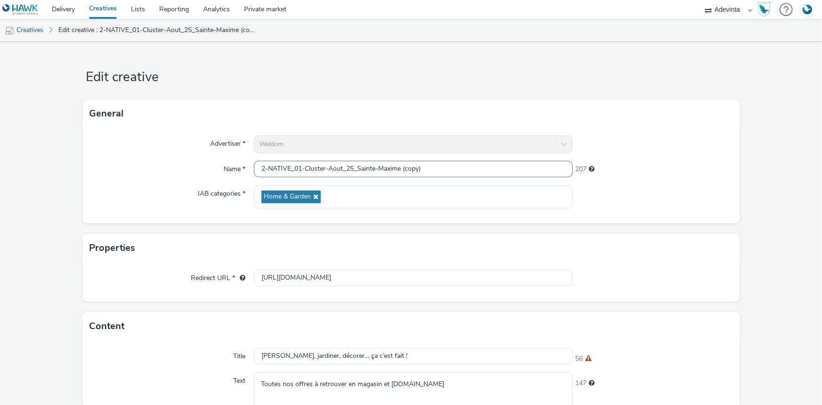
drag, startPoint x: 355, startPoint y: 165, endPoint x: 503, endPoint y: 170, distance: 148.4
click at [503, 170] on input "2-NATIVE_01-Cluster-Aout_25_Sainte-Maxime (copy)" at bounding box center [413, 169] width 319 height 16
paste input "Callian"
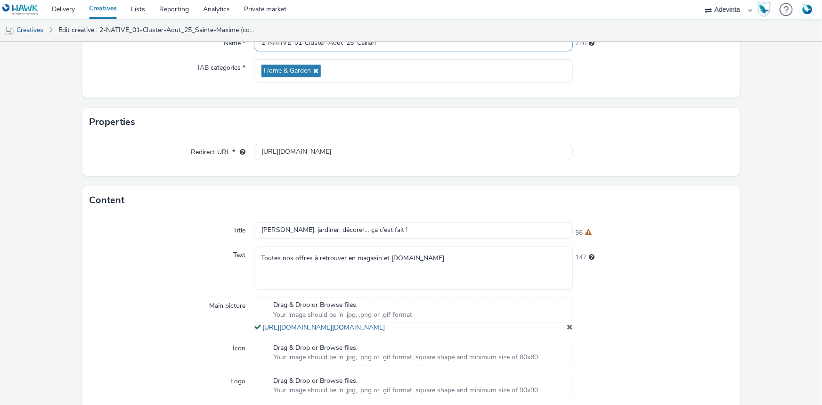
scroll to position [251, 0]
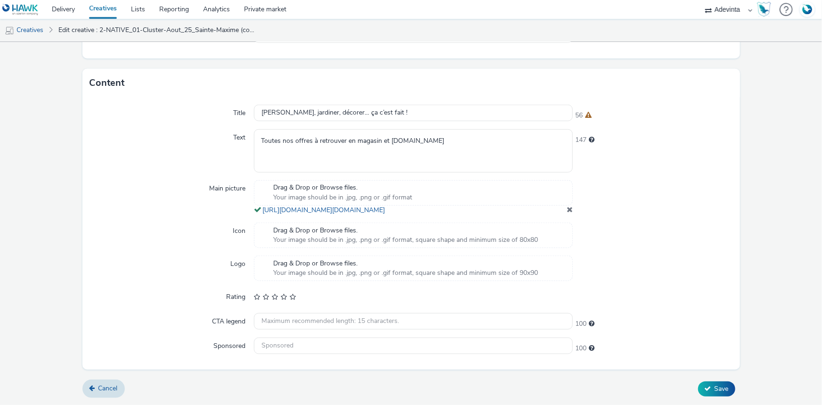
type input "2-NATIVE_01-Cluster-Aout_25_Callian"
click at [567, 210] on span at bounding box center [570, 209] width 6 height 8
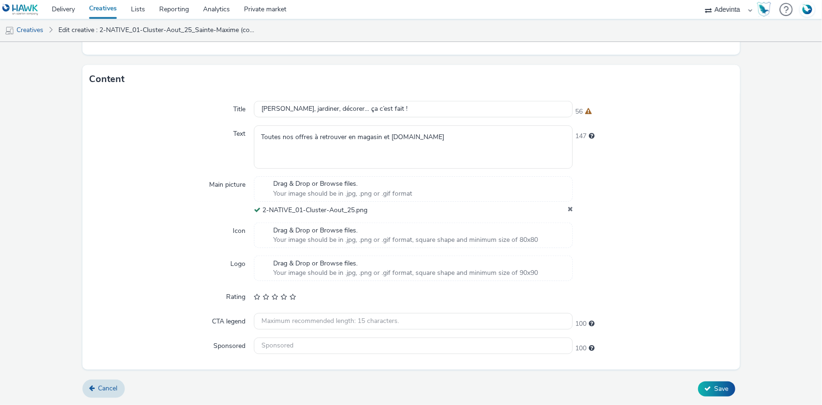
scroll to position [246, 0]
click at [714, 393] on button "Save" at bounding box center [716, 389] width 37 height 15
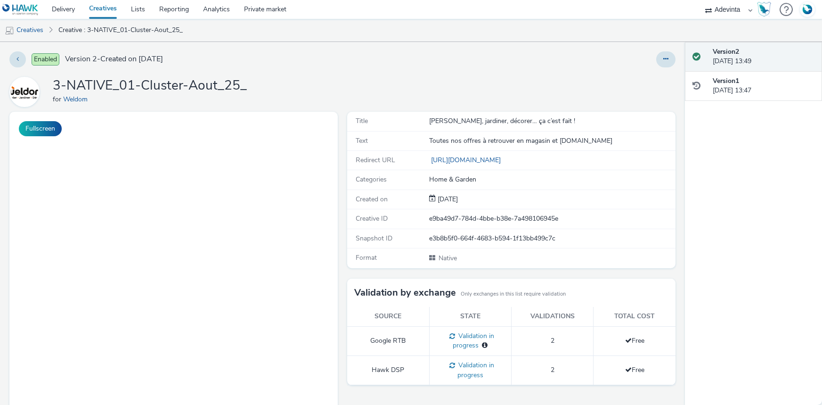
select select "a4655d9c-cd96-449f-b9a3-d2b0c2744250"
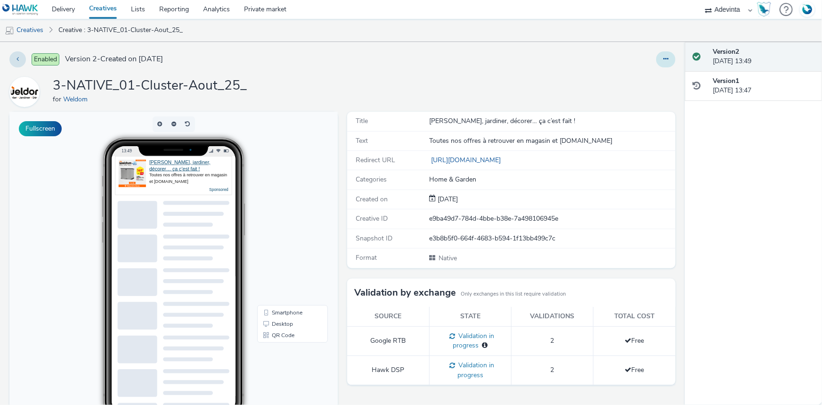
click at [663, 57] on button at bounding box center [665, 59] width 19 height 16
click at [625, 86] on link "Edit" at bounding box center [640, 78] width 71 height 19
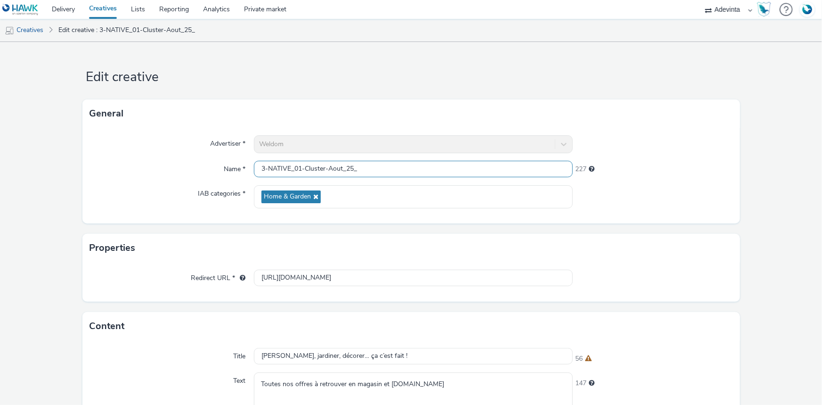
click at [367, 167] on input "3-NATIVE_01-Cluster-Aout_25_" at bounding box center [413, 169] width 319 height 16
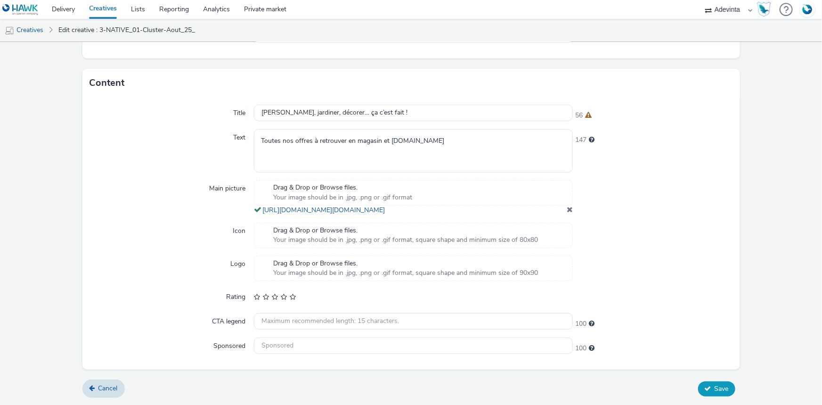
type input "3-NATIVE_01-Cluster-Aout_25_Saint-Maxime"
click at [718, 385] on span "Save" at bounding box center [721, 388] width 14 height 9
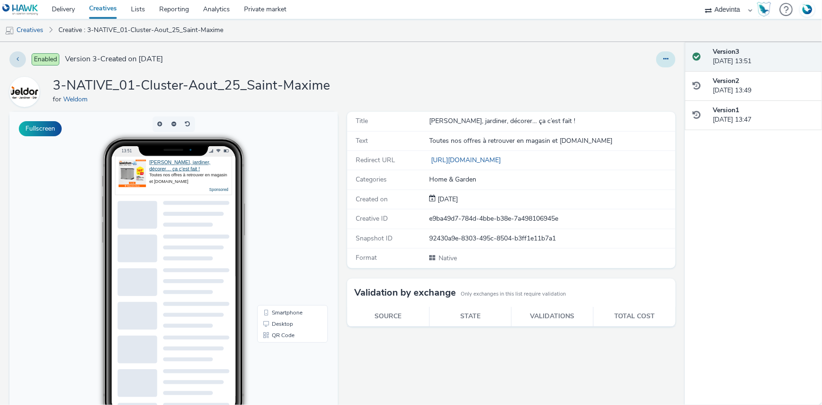
click at [666, 55] on button at bounding box center [665, 59] width 19 height 16
click at [629, 102] on link "Duplicate" at bounding box center [640, 97] width 71 height 19
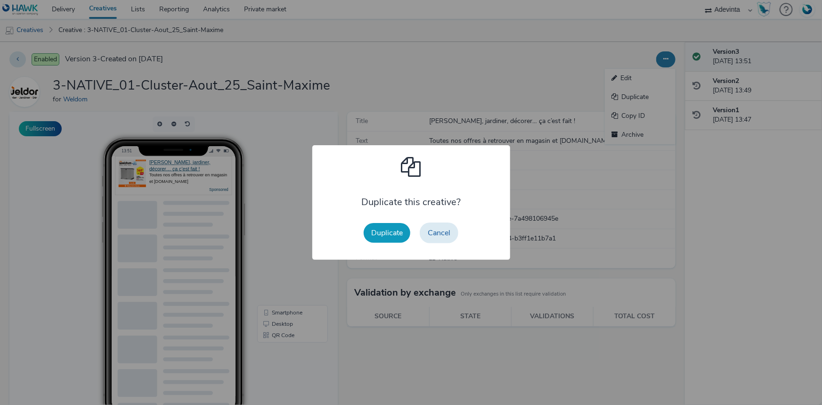
click at [391, 234] on button "Duplicate" at bounding box center [387, 233] width 47 height 20
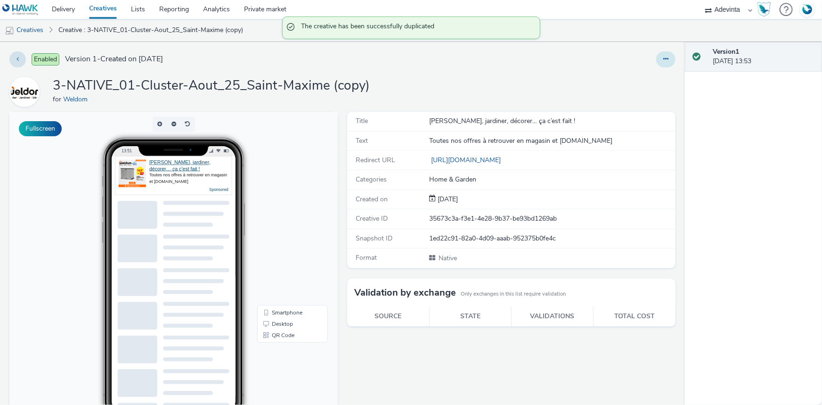
click at [663, 58] on button at bounding box center [665, 59] width 19 height 16
click at [635, 75] on link "Edit" at bounding box center [640, 78] width 71 height 19
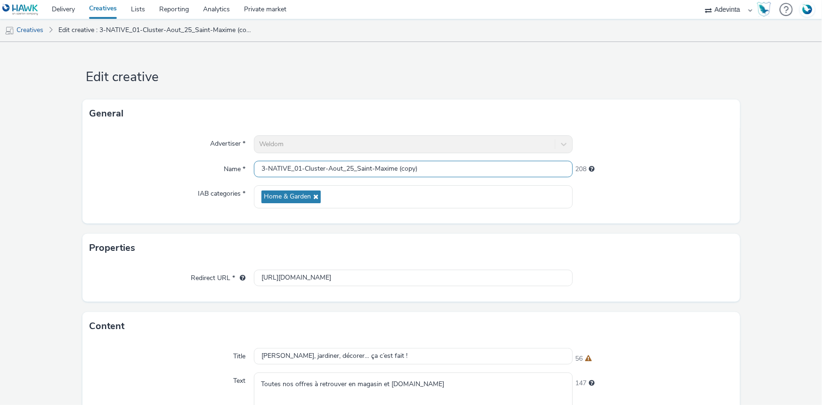
drag, startPoint x: 353, startPoint y: 162, endPoint x: 447, endPoint y: 177, distance: 94.8
click at [447, 177] on input "3-NATIVE_01-Cluster-Aout_25_Saint-Maxime (copy)" at bounding box center [413, 169] width 319 height 16
paste input "Callian"
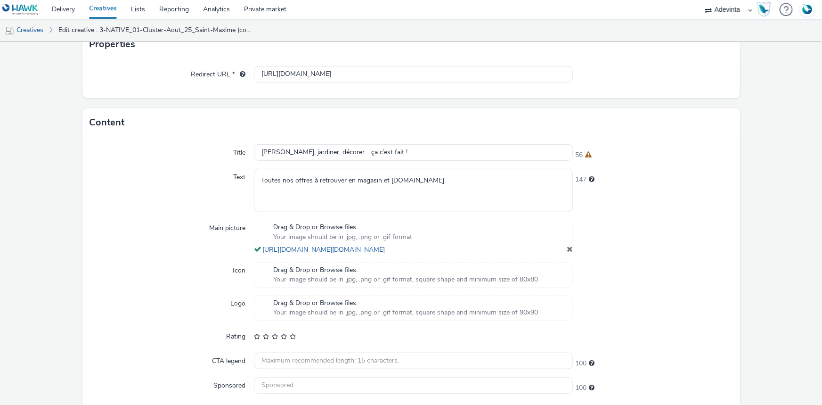
scroll to position [251, 0]
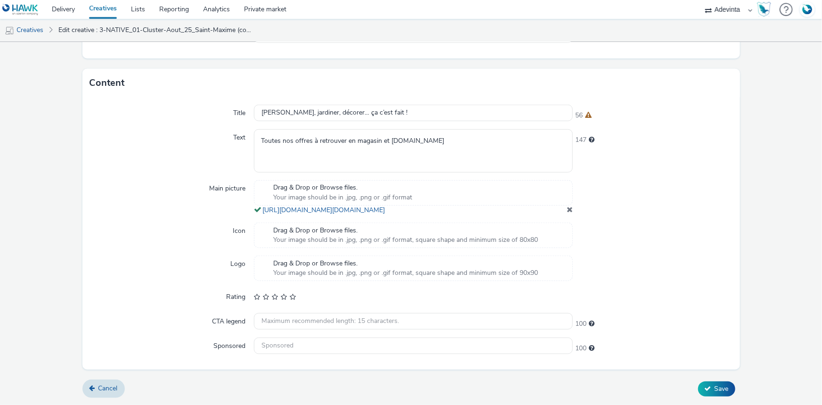
type input "3-NATIVE_01-Cluster-Aout_25_Callian"
drag, startPoint x: 565, startPoint y: 208, endPoint x: 512, endPoint y: 146, distance: 80.8
click at [567, 208] on span at bounding box center [570, 209] width 6 height 8
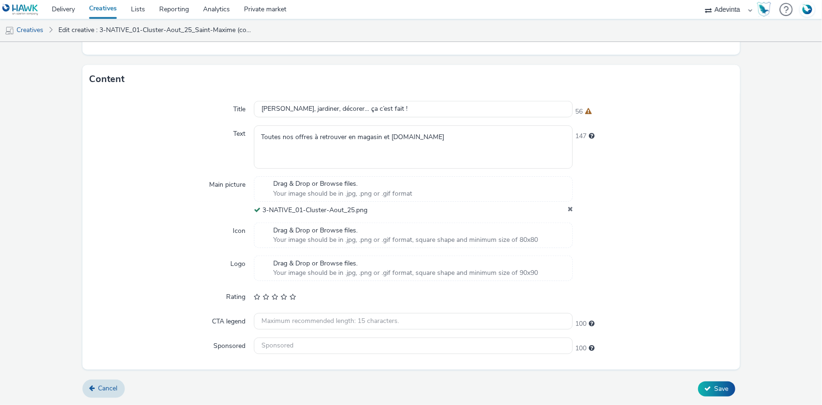
scroll to position [246, 0]
click at [707, 393] on button "Save" at bounding box center [716, 389] width 37 height 15
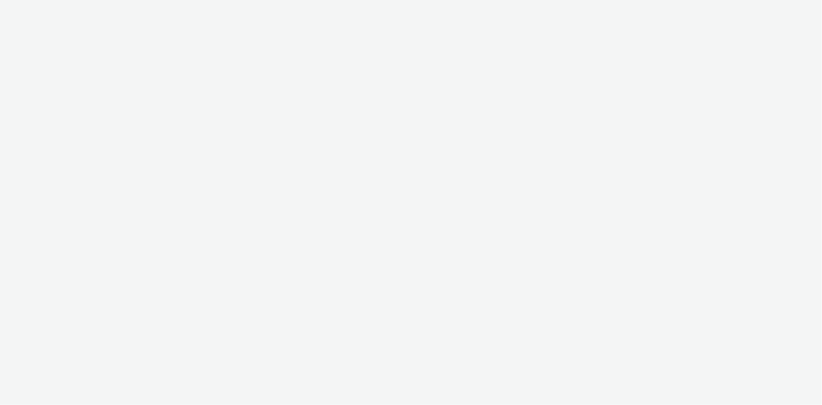
select select "a4655d9c-cd96-449f-b9a3-d2b0c2744250"
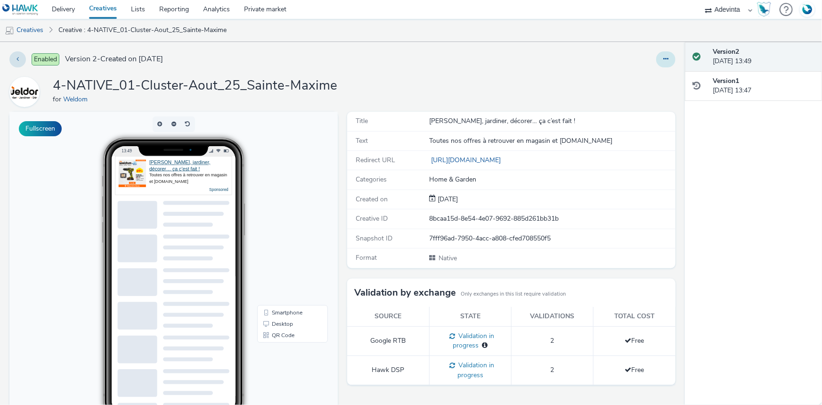
click at [663, 62] on icon at bounding box center [665, 59] width 5 height 7
click at [633, 100] on link "Duplicate" at bounding box center [640, 97] width 71 height 19
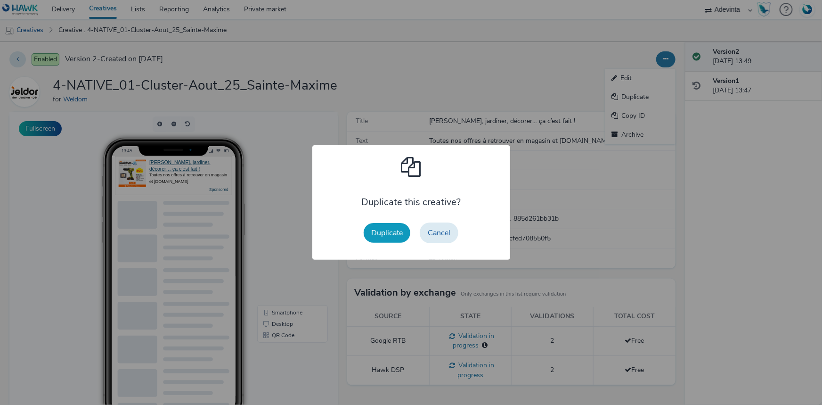
click at [385, 228] on button "Duplicate" at bounding box center [387, 233] width 47 height 20
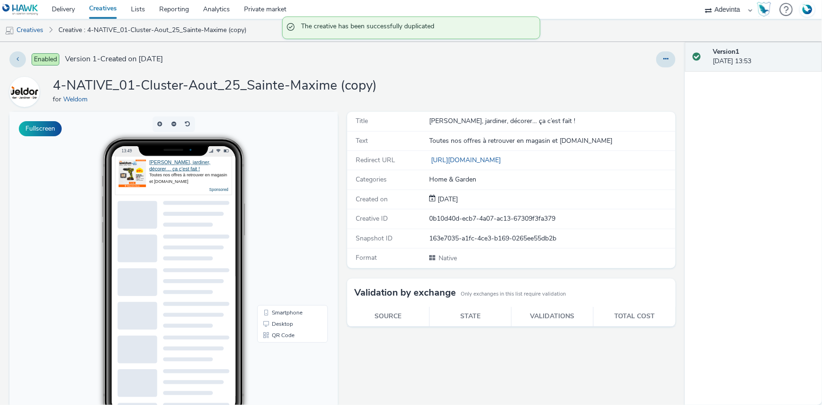
click at [673, 56] on div "Enabled Version 1 - Created on 25 August 2025 4-NATIVE_01-Cluster-Aout_25_Saint…" at bounding box center [342, 223] width 685 height 363
click at [663, 62] on icon at bounding box center [665, 59] width 5 height 7
click at [635, 72] on link "Edit" at bounding box center [640, 78] width 71 height 19
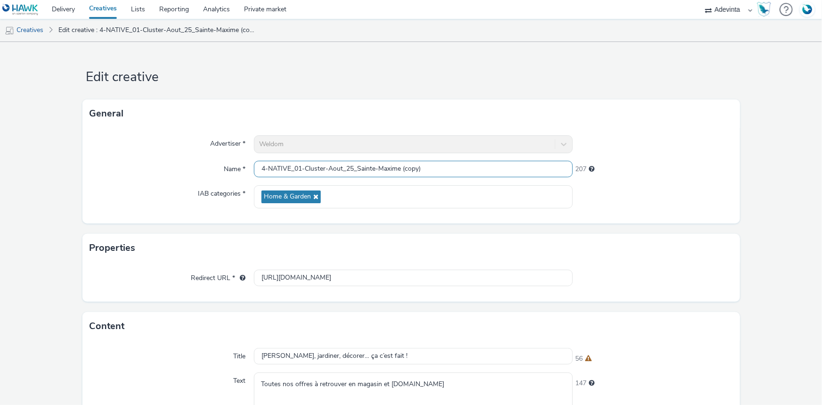
drag, startPoint x: 355, startPoint y: 162, endPoint x: 458, endPoint y: 163, distance: 103.1
click at [458, 163] on input "4-NATIVE_01-Cluster-Aout_25_Sainte-Maxime (copy)" at bounding box center [413, 169] width 319 height 16
paste input "hind.dalouch@azerion.com"
drag, startPoint x: 353, startPoint y: 166, endPoint x: 371, endPoint y: 172, distance: 18.9
click at [371, 172] on input "4-NATIVE_01-Cluster-Aout_25_hind.dalouch@azerion.com" at bounding box center [413, 169] width 319 height 16
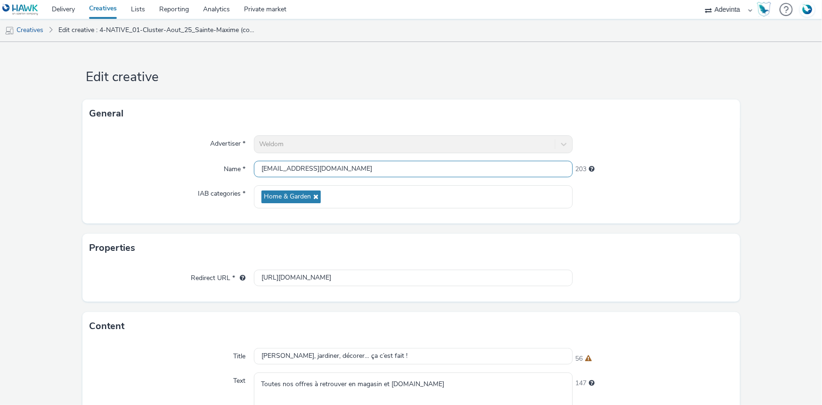
click at [433, 171] on input "4-NATIVE_01-Cluster-Aout_25_hind.dalouch@azerion.com" at bounding box center [413, 169] width 319 height 16
drag, startPoint x: 440, startPoint y: 170, endPoint x: 368, endPoint y: 171, distance: 71.6
click at [376, 176] on input "4-NATIVE_01-Cluster-Aout_25_hind.dalouch@azerion.com" at bounding box center [413, 169] width 319 height 16
click at [409, 167] on input "4-NATIVE_01-Cluster-Aout_25_" at bounding box center [413, 169] width 319 height 16
paste input "Callian"
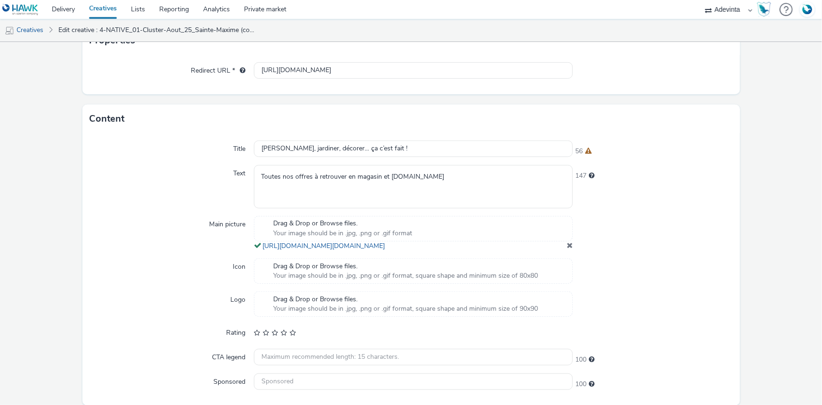
scroll to position [251, 0]
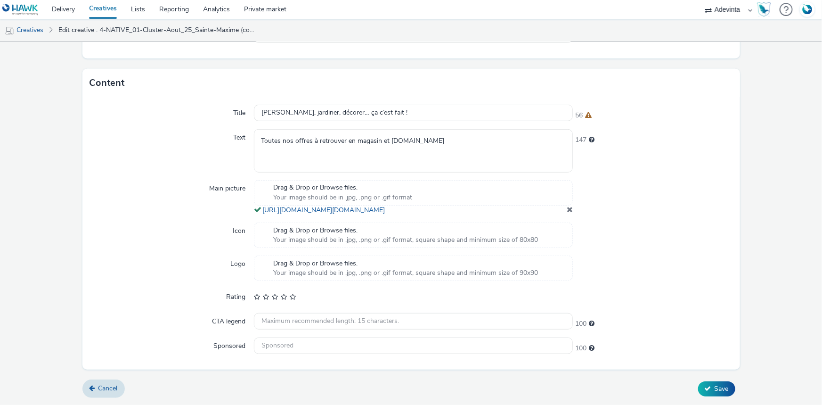
type input "4-NATIVE_01-Cluster-Aout_25_Callian"
click at [558, 208] on div "Drag & Drop or Browse files. Your image should be in .jpg, .png or .gif format …" at bounding box center [413, 197] width 319 height 35
click at [567, 208] on span at bounding box center [570, 209] width 6 height 8
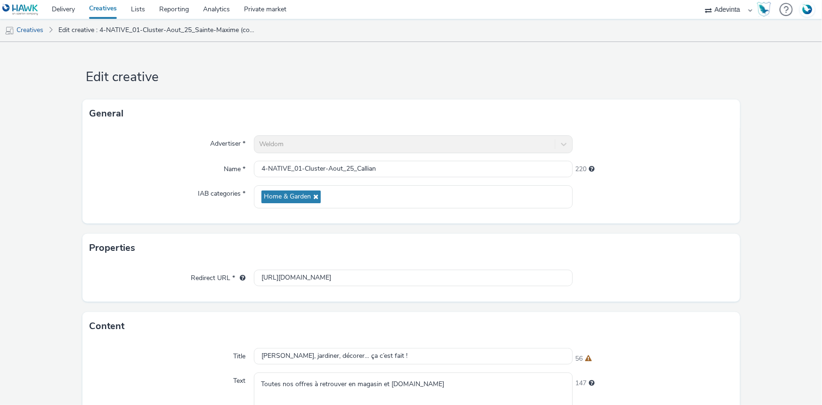
scroll to position [245, 0]
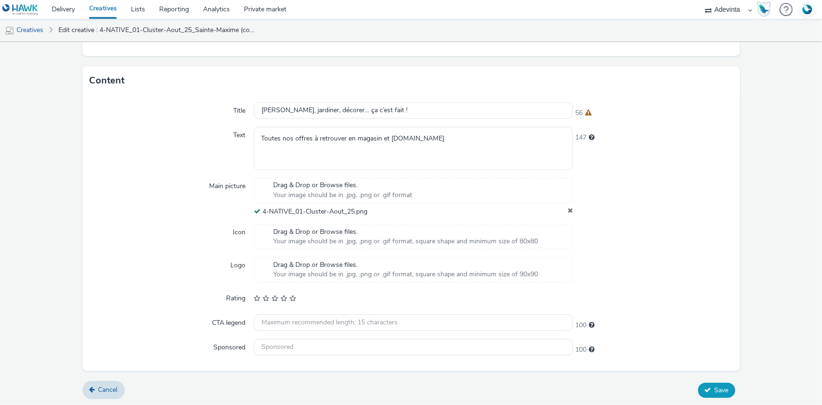
click at [707, 386] on button "Save" at bounding box center [716, 389] width 37 height 15
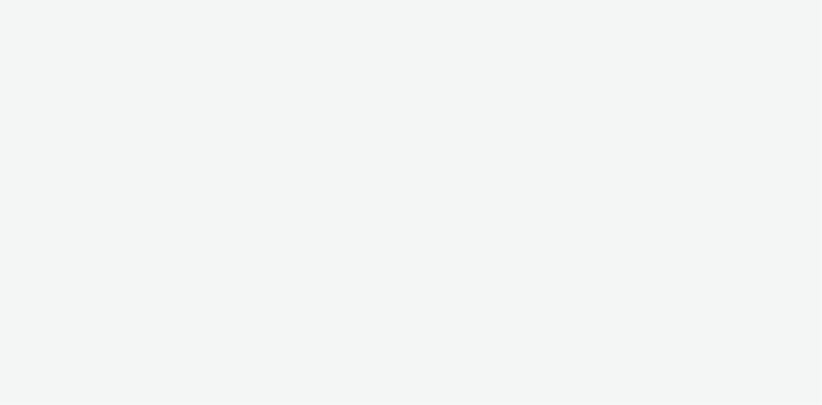
select select "a4655d9c-cd96-449f-b9a3-d2b0c2744250"
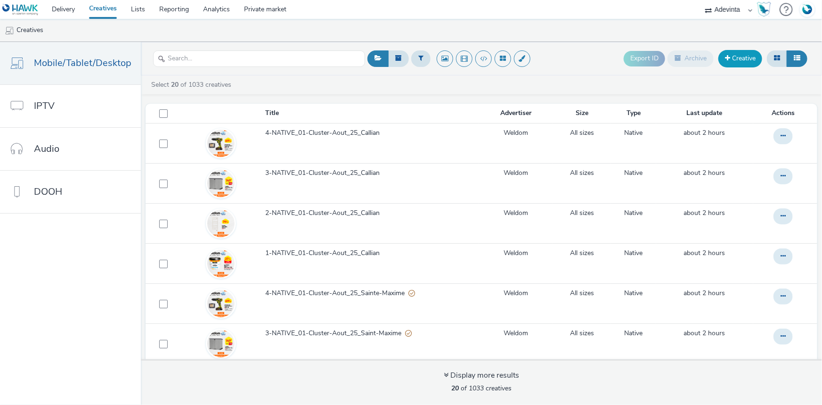
click at [746, 62] on link "Creative" at bounding box center [740, 58] width 44 height 17
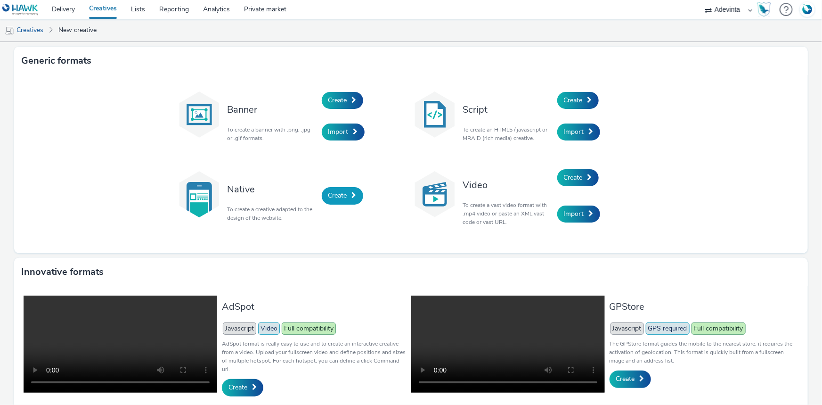
click at [332, 188] on link "Create" at bounding box center [342, 195] width 41 height 17
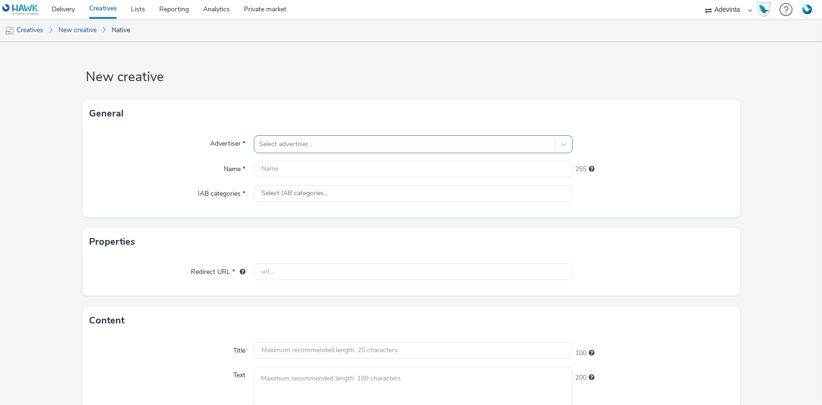
click at [272, 143] on div at bounding box center [404, 143] width 291 height 11
type input "gade"
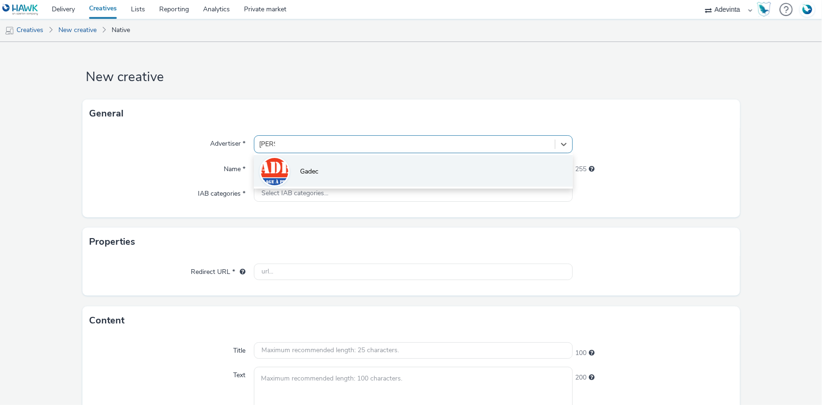
click at [324, 174] on li "Gadec" at bounding box center [413, 171] width 319 height 32
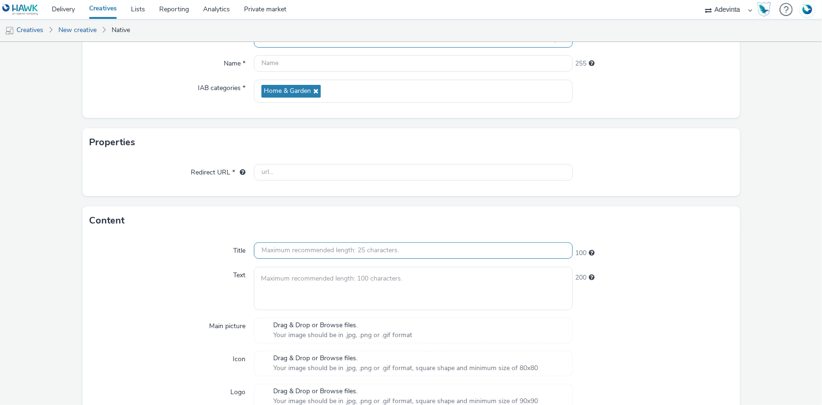
scroll to position [128, 0]
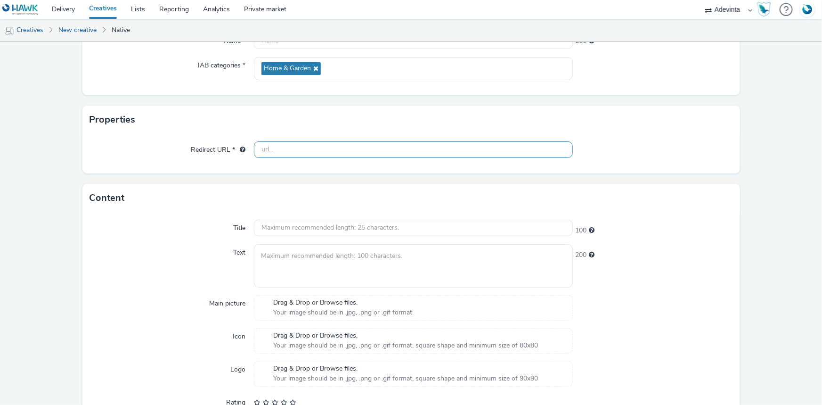
click at [284, 151] on input "text" at bounding box center [413, 149] width 319 height 16
paste input "https://www.gadec.biz/"
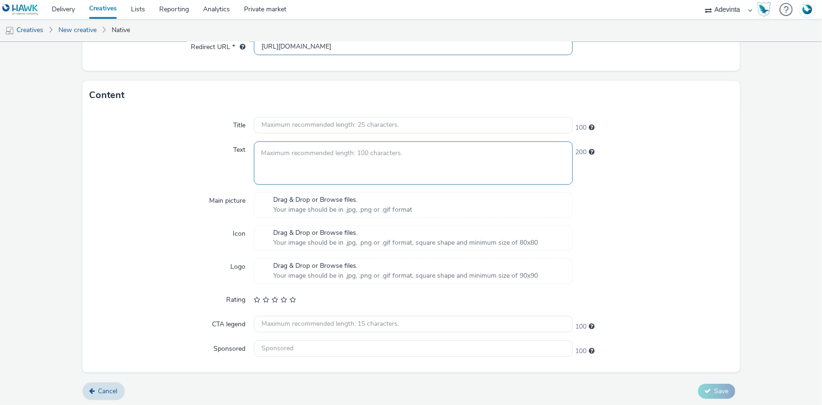
scroll to position [232, 0]
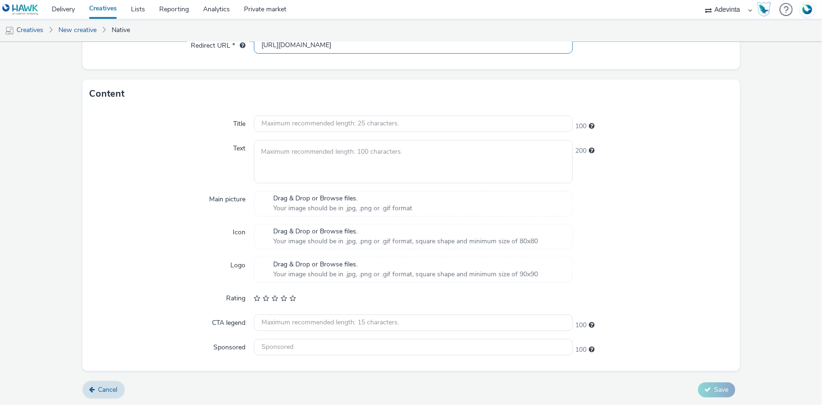
type input "https://www.gadec.biz/"
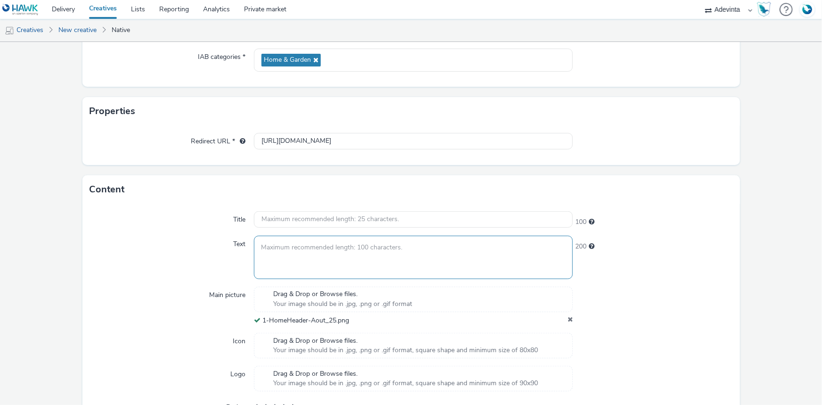
scroll to position [0, 0]
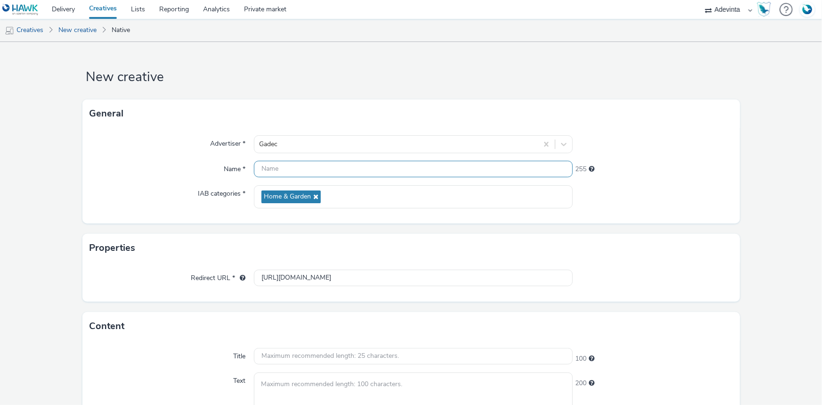
click at [262, 172] on input "text" at bounding box center [413, 169] width 319 height 16
paste input "1-HomeHeader-Aout_25"
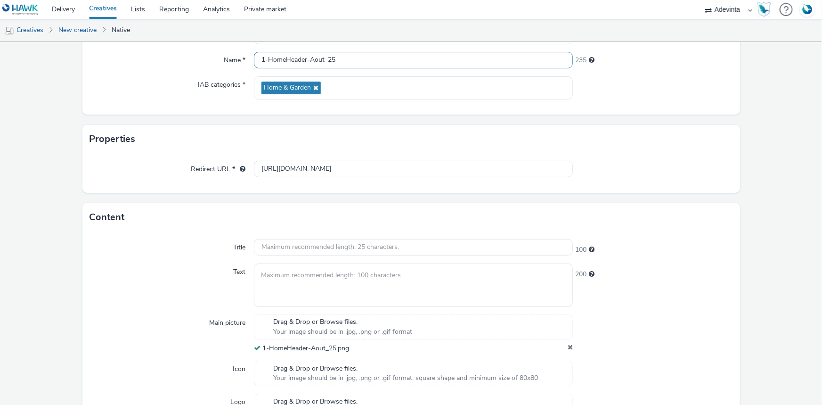
scroll to position [245, 0]
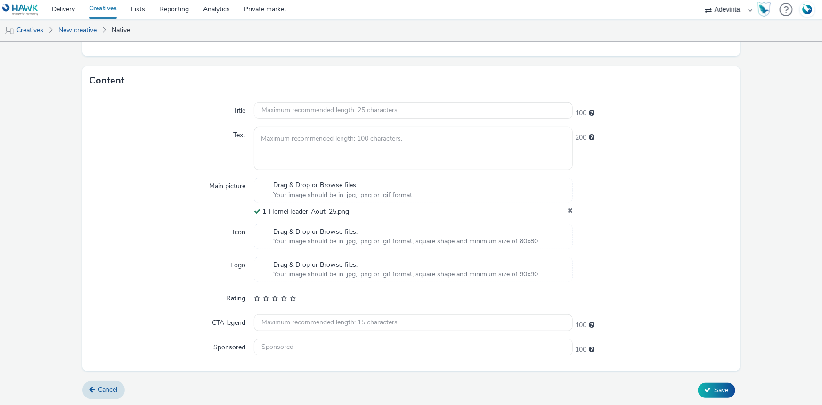
type input "1-HomeHeader-Aout_25"
click at [263, 108] on input "text" at bounding box center [413, 110] width 319 height 16
paste input "Bricoler à prix bas, c’est toute l’année !"
type input "Bricoler à prix bas, c’est toute l’année !"
click at [288, 138] on textarea at bounding box center [413, 148] width 319 height 43
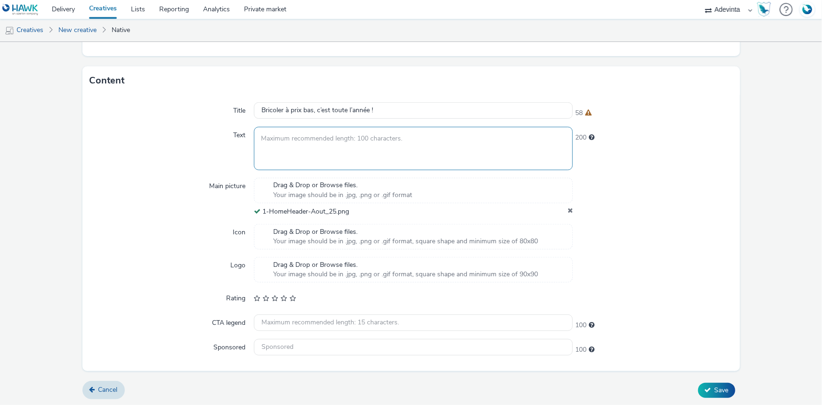
paste textarea "Les promos de Septembre, c’est en magasin et sur gadec.biz"
type textarea "Les promos de Septembre, c’est en magasin et sur gadec.biz"
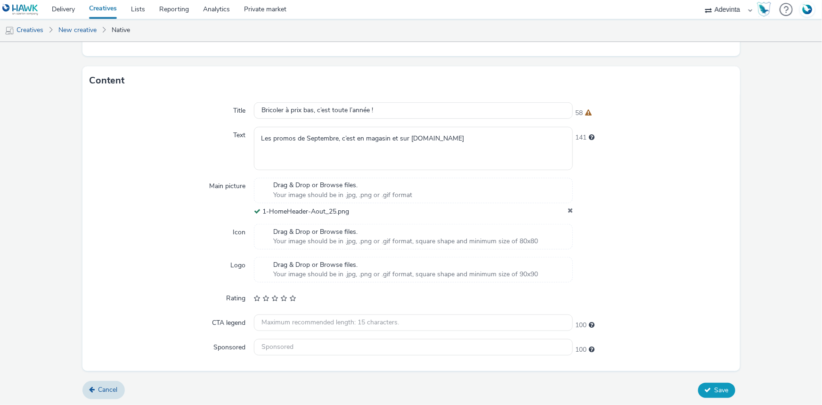
click at [714, 385] on span "Save" at bounding box center [721, 389] width 14 height 9
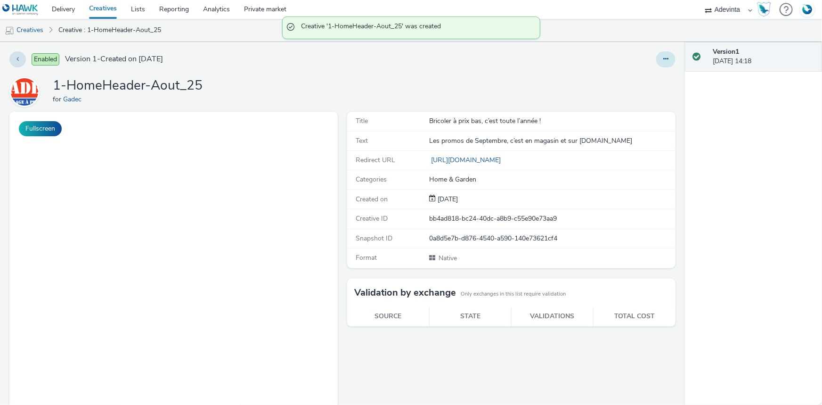
click at [663, 61] on icon at bounding box center [665, 59] width 5 height 7
click at [643, 102] on link "Duplicate" at bounding box center [640, 97] width 71 height 19
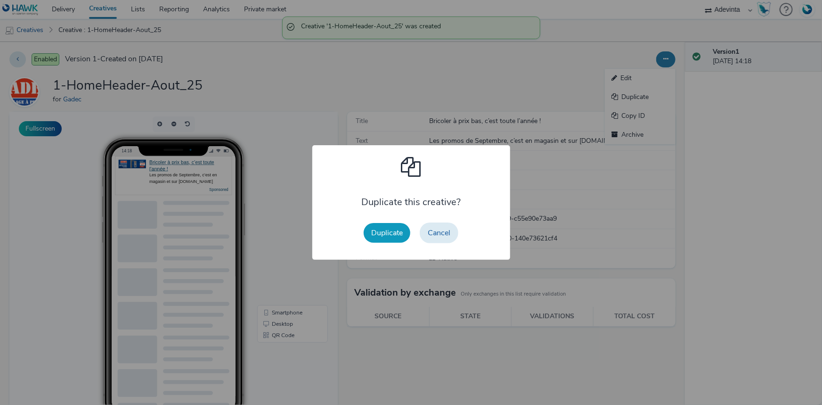
click at [386, 226] on button "Duplicate" at bounding box center [387, 233] width 47 height 20
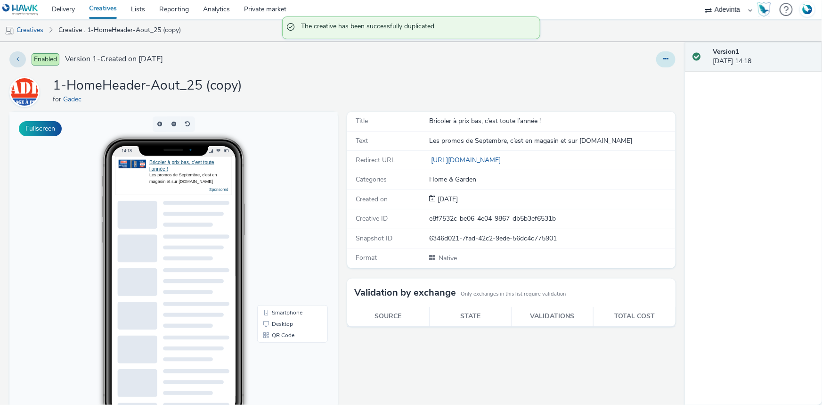
click at [663, 60] on icon at bounding box center [665, 59] width 5 height 7
click at [630, 77] on link "Edit" at bounding box center [640, 78] width 71 height 19
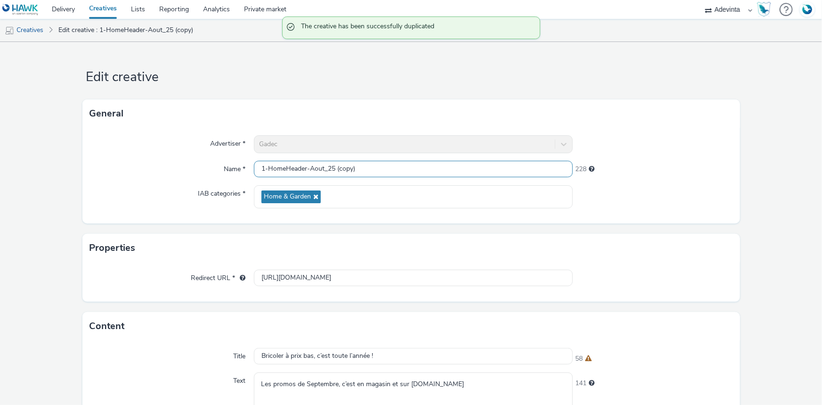
drag, startPoint x: 335, startPoint y: 166, endPoint x: 375, endPoint y: 166, distance: 40.0
click at [375, 166] on input "1-HomeHeader-Aout_25 (copy)" at bounding box center [413, 169] width 319 height 16
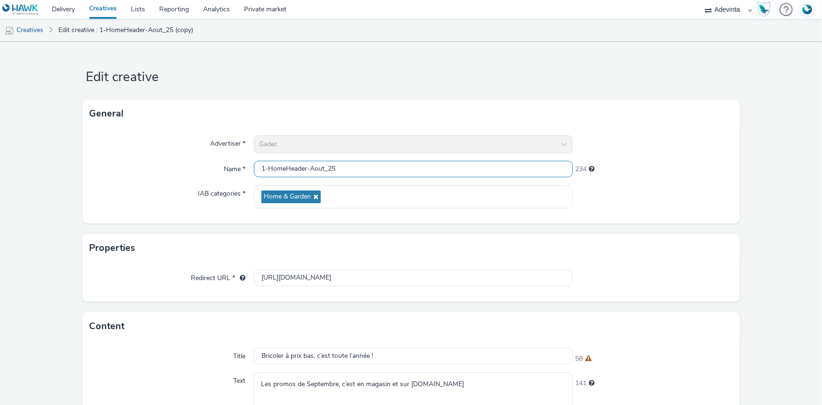
drag, startPoint x: 261, startPoint y: 167, endPoint x: 246, endPoint y: 168, distance: 15.1
click at [246, 168] on div "Name * 1-HomeHeader-Aout_25 234" at bounding box center [411, 169] width 642 height 17
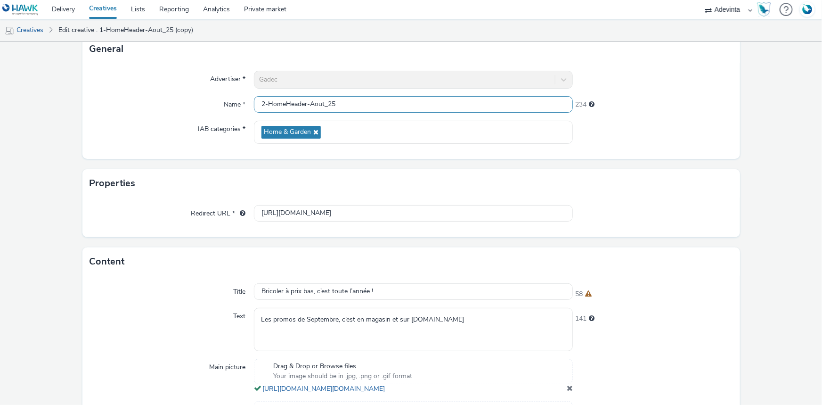
scroll to position [251, 0]
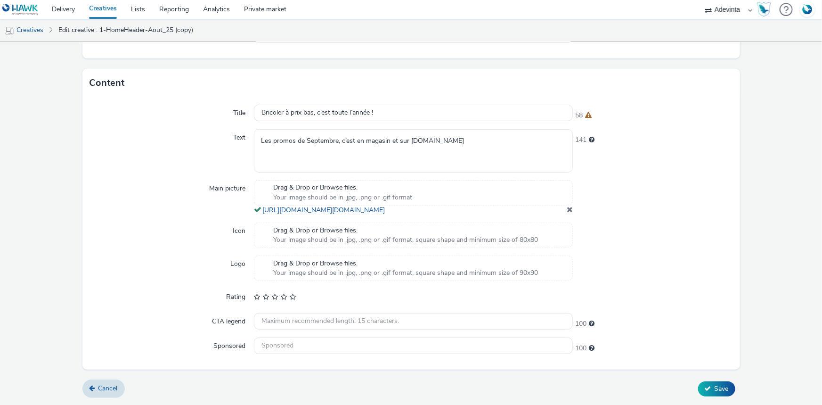
type input "2-HomeHeader-Aout_25"
click at [561, 209] on div "Drag & Drop or Browse files. Your image should be in .jpg, .png or .gif format …" at bounding box center [413, 197] width 319 height 35
click at [567, 208] on span at bounding box center [570, 209] width 6 height 8
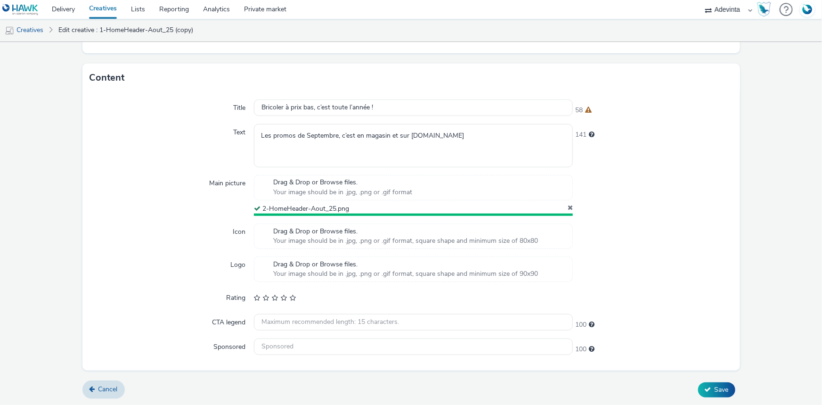
scroll to position [246, 0]
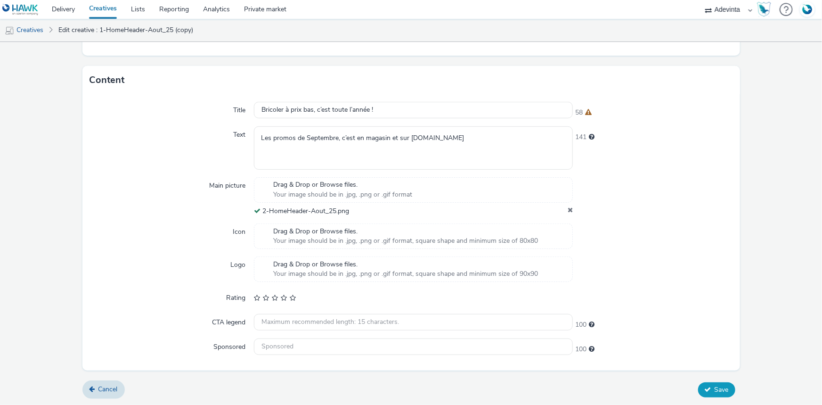
click at [704, 390] on icon at bounding box center [707, 389] width 7 height 7
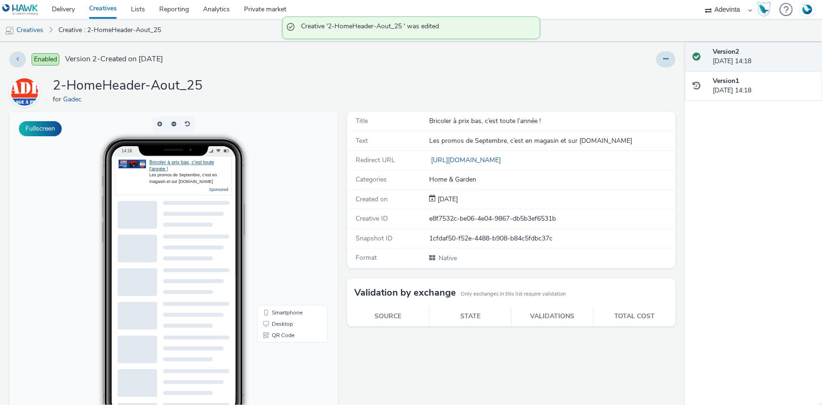
click at [647, 56] on div at bounding box center [542, 59] width 267 height 16
click at [664, 59] on button at bounding box center [665, 59] width 19 height 16
click at [640, 99] on link "Duplicate" at bounding box center [640, 97] width 71 height 19
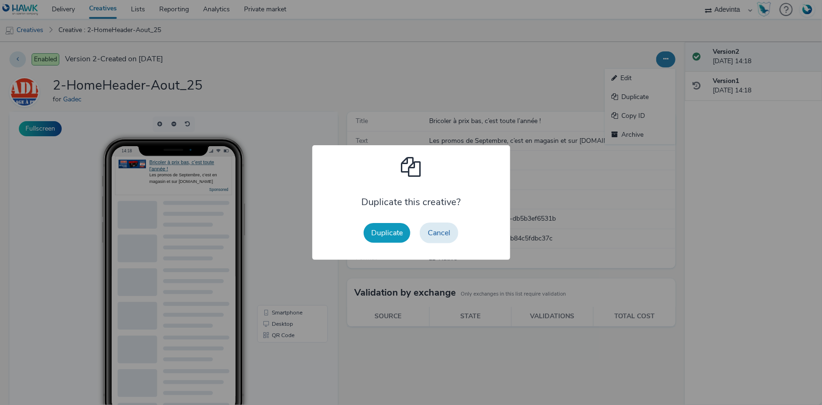
click at [392, 230] on button "Duplicate" at bounding box center [387, 233] width 47 height 20
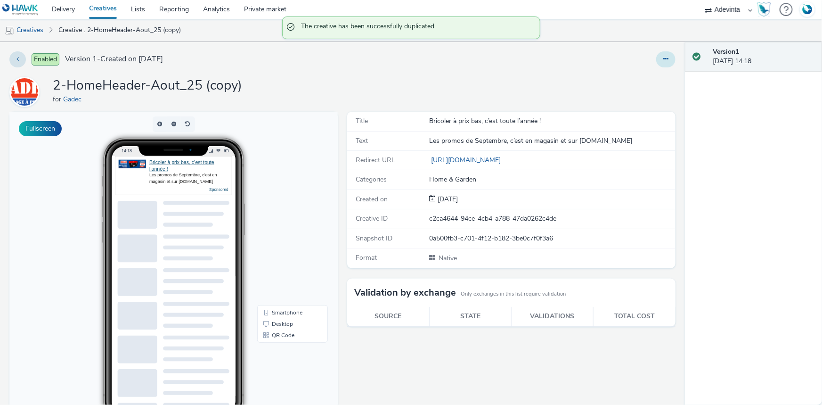
click at [660, 62] on button at bounding box center [665, 59] width 19 height 16
click at [635, 77] on link "Edit" at bounding box center [640, 78] width 71 height 19
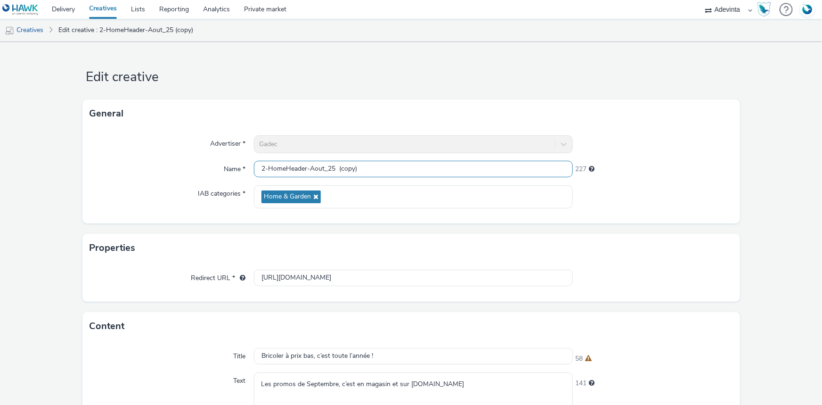
drag, startPoint x: 332, startPoint y: 167, endPoint x: 387, endPoint y: 167, distance: 54.6
click at [387, 167] on input "2-HomeHeader-Aout_25 (copy)" at bounding box center [413, 169] width 319 height 16
drag, startPoint x: 261, startPoint y: 168, endPoint x: 249, endPoint y: 170, distance: 12.9
click at [249, 170] on div "Name * 2-HomeHeader-Aout_25 235" at bounding box center [411, 169] width 642 height 17
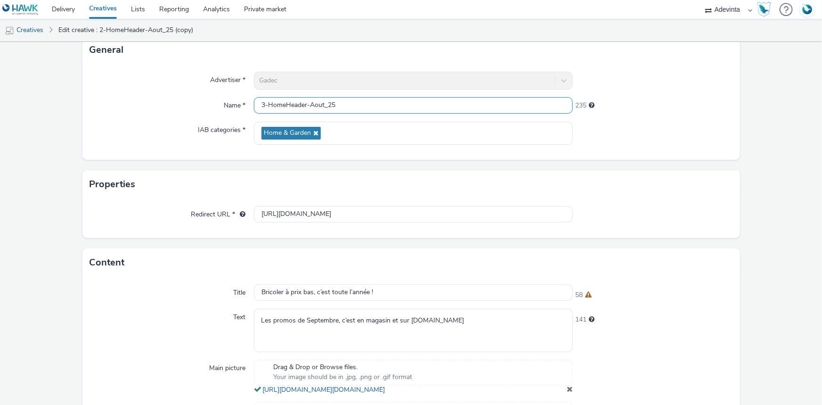
scroll to position [251, 0]
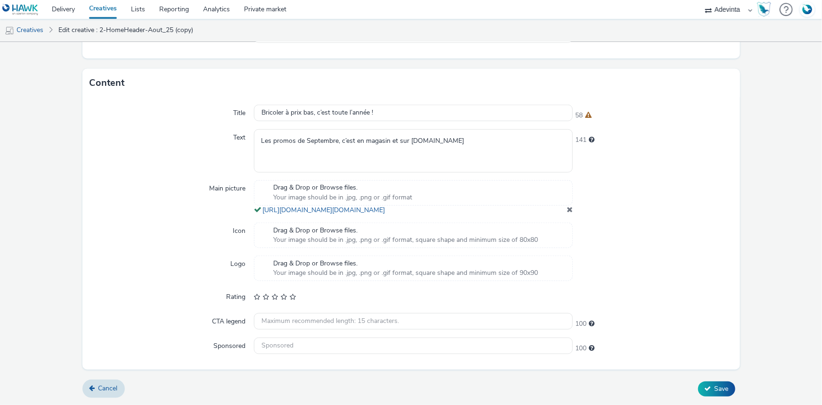
type input "3-HomeHeader-Aout_25"
click at [567, 210] on span at bounding box center [570, 209] width 6 height 8
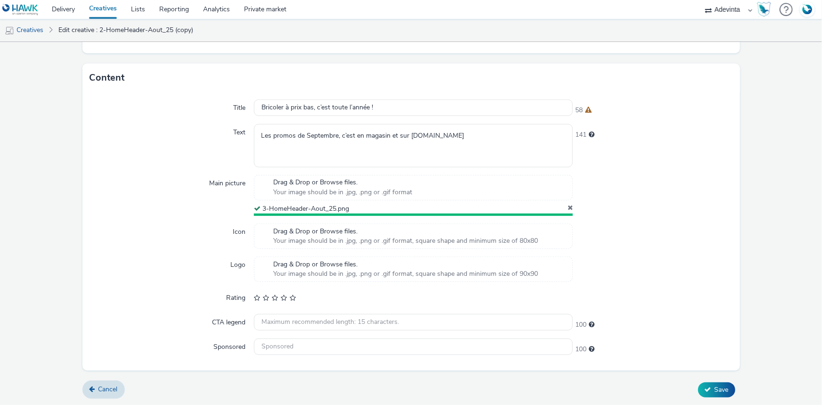
scroll to position [246, 0]
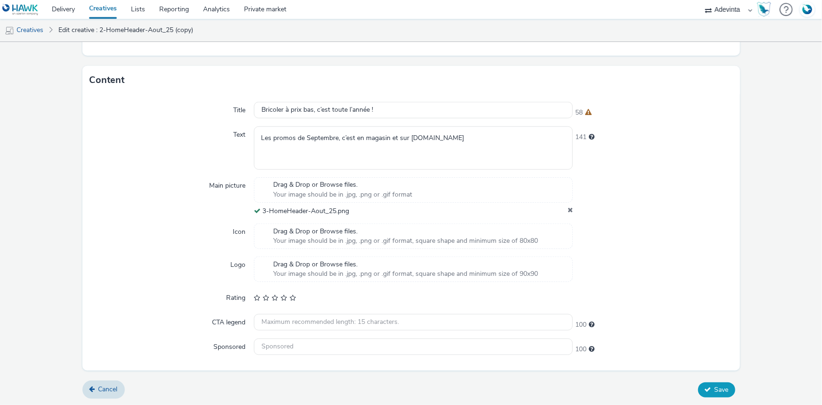
click at [698, 386] on button "Save" at bounding box center [716, 389] width 37 height 15
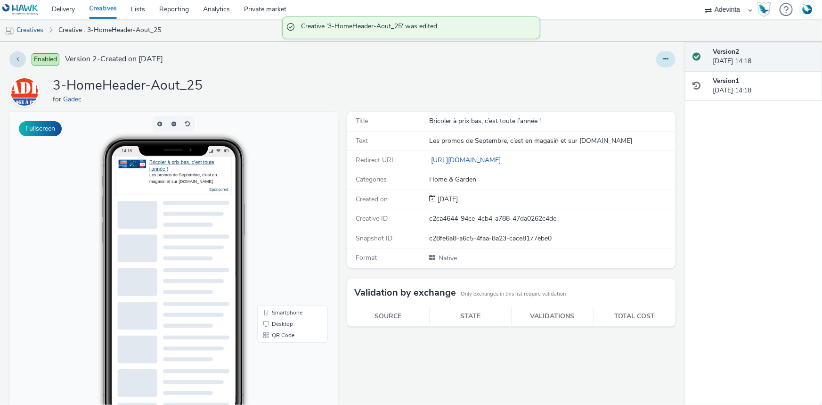
click at [656, 63] on button at bounding box center [665, 59] width 19 height 16
click at [644, 103] on link "Duplicate" at bounding box center [640, 97] width 71 height 19
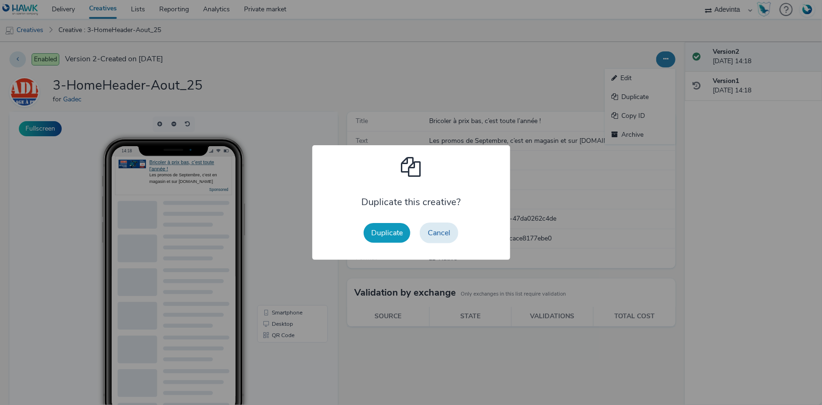
click at [394, 229] on button "Duplicate" at bounding box center [387, 233] width 47 height 20
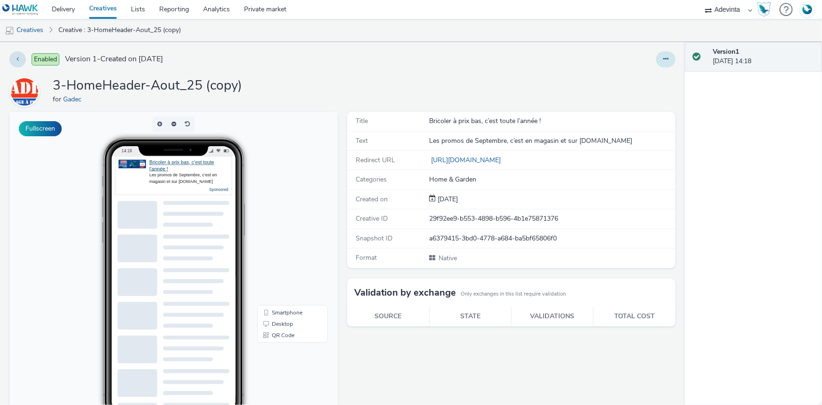
click at [656, 59] on button at bounding box center [665, 59] width 19 height 16
click at [640, 74] on link "Edit" at bounding box center [640, 78] width 71 height 19
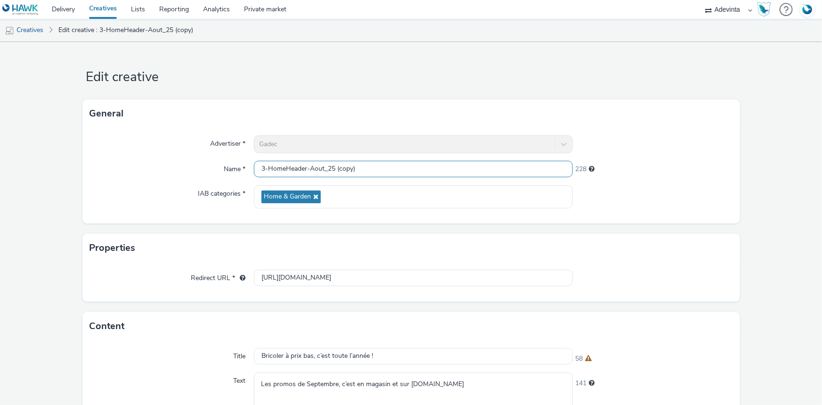
drag, startPoint x: 332, startPoint y: 170, endPoint x: 391, endPoint y: 162, distance: 58.8
click at [391, 162] on input "3-HomeHeader-Aout_25 (copy)" at bounding box center [413, 169] width 319 height 16
click at [258, 172] on input "3-HomeHeader-Aout_25" at bounding box center [413, 169] width 319 height 16
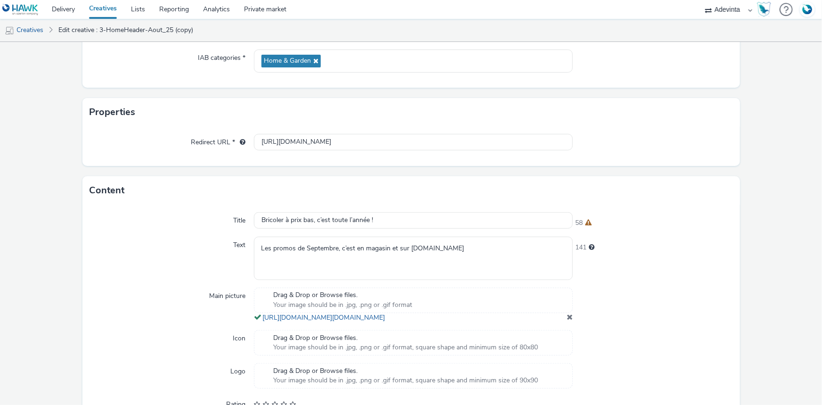
scroll to position [251, 0]
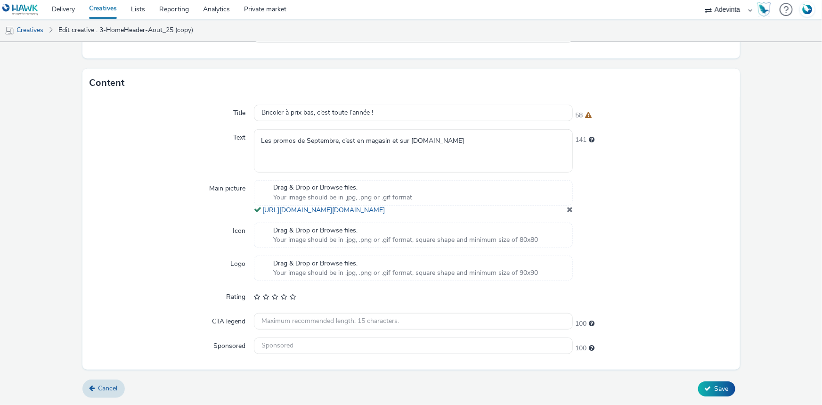
type input "4-HomeHeader-Aout_25"
click at [567, 210] on span at bounding box center [570, 209] width 6 height 8
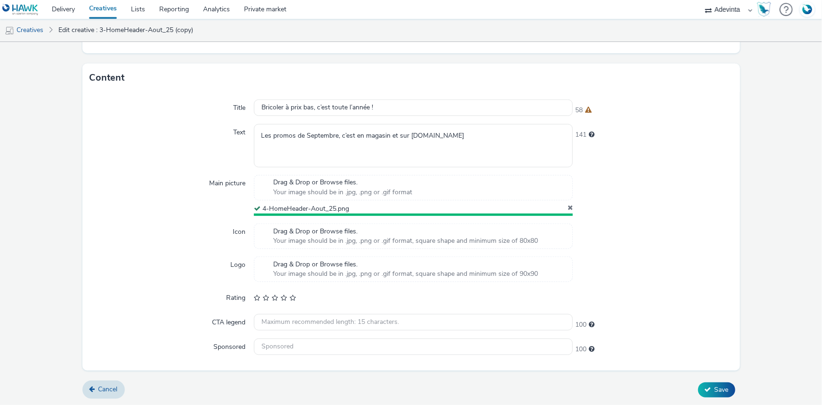
scroll to position [246, 0]
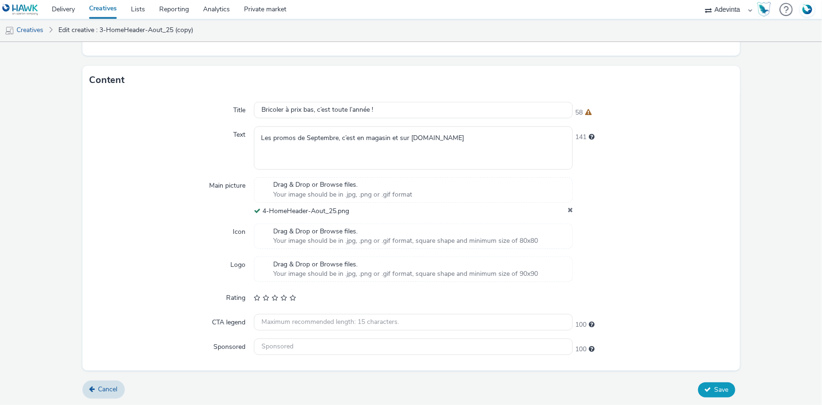
click at [714, 385] on span "Save" at bounding box center [721, 389] width 14 height 9
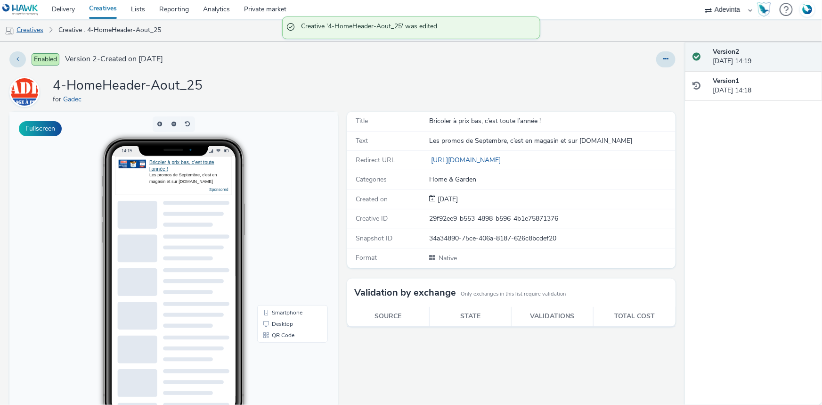
click at [26, 26] on link "Creatives" at bounding box center [24, 30] width 48 height 23
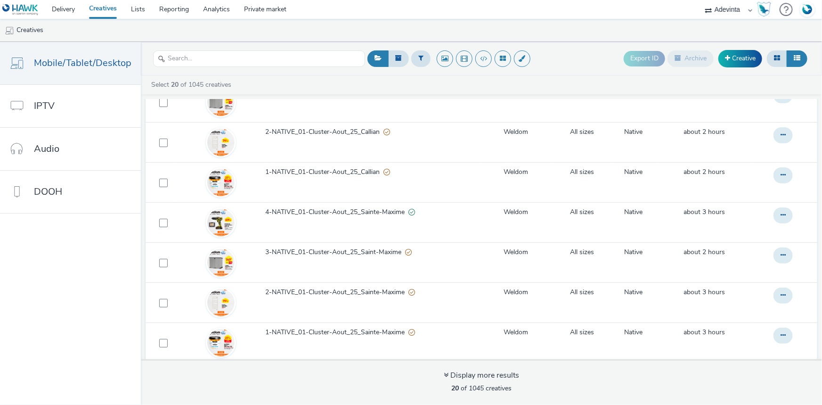
scroll to position [565, 0]
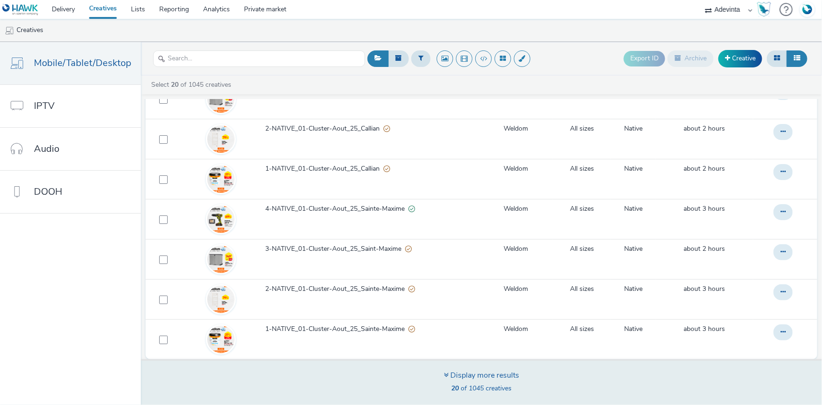
click at [492, 373] on div "Display more results" at bounding box center [481, 375] width 75 height 11
click at [462, 378] on div "Display more results" at bounding box center [481, 375] width 75 height 11
click at [447, 374] on icon at bounding box center [446, 375] width 5 height 8
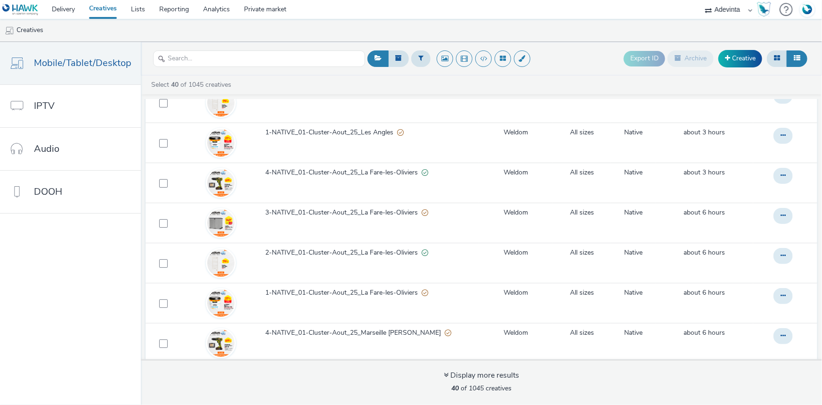
scroll to position [1364, 0]
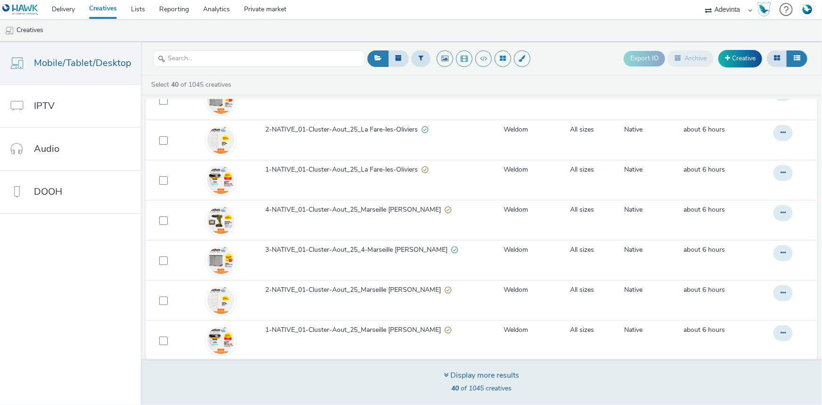
click at [466, 374] on div "Display more results" at bounding box center [481, 375] width 75 height 11
click at [447, 371] on div "Display more results" at bounding box center [481, 375] width 75 height 11
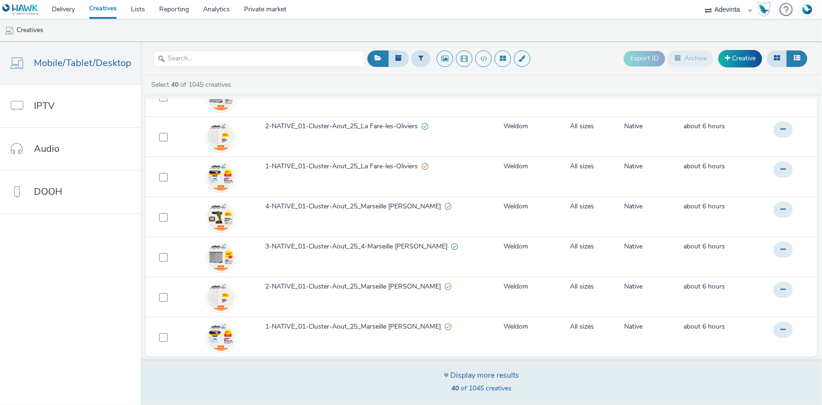
click at [465, 377] on div "Display more results" at bounding box center [481, 375] width 75 height 11
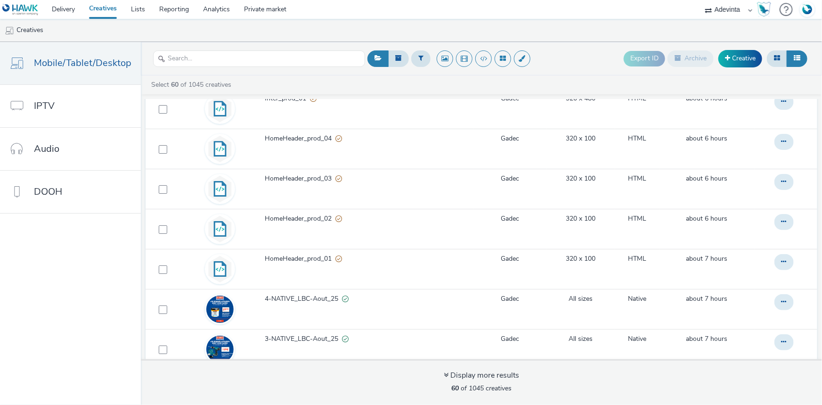
scroll to position [1950, 0]
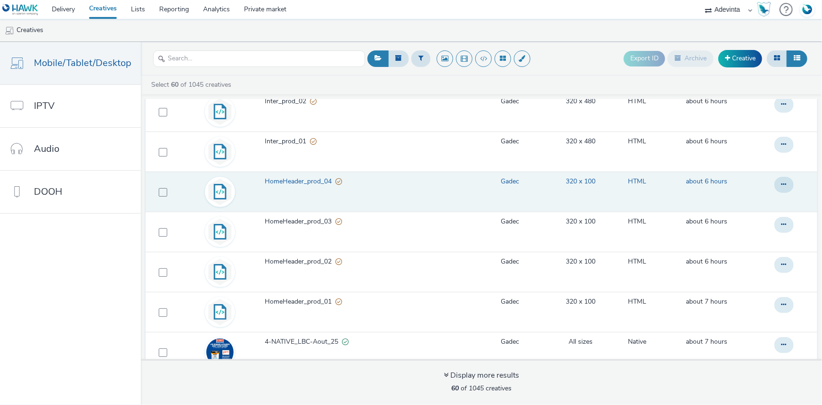
click at [292, 178] on span "HomeHeader_prod_04" at bounding box center [300, 181] width 71 height 9
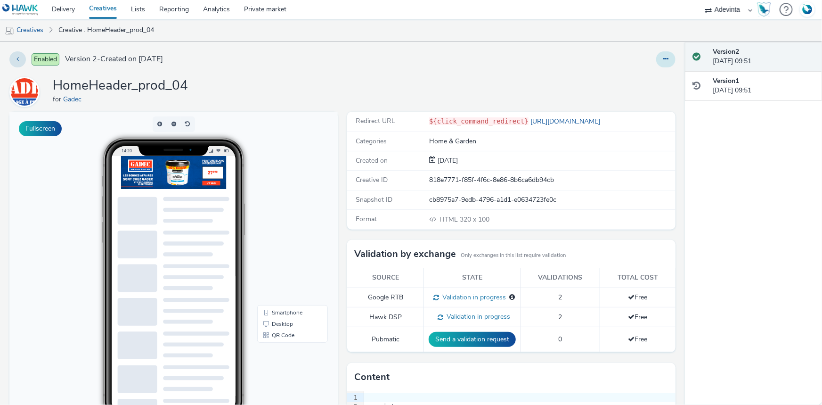
click at [658, 62] on button at bounding box center [665, 59] width 19 height 16
click at [623, 79] on link "Edit" at bounding box center [640, 78] width 71 height 19
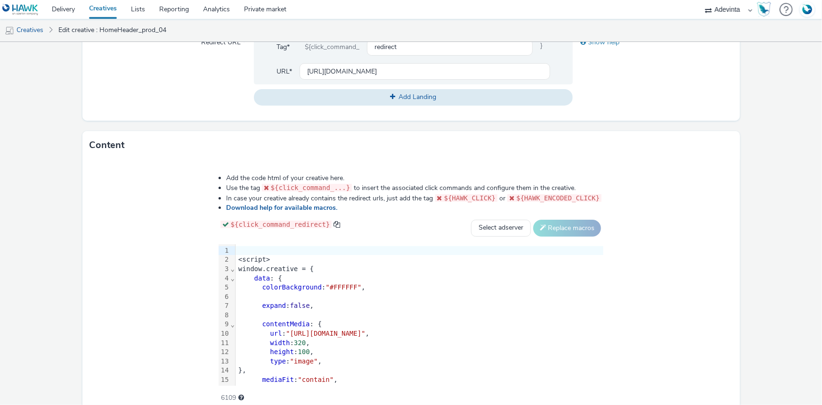
scroll to position [433, 0]
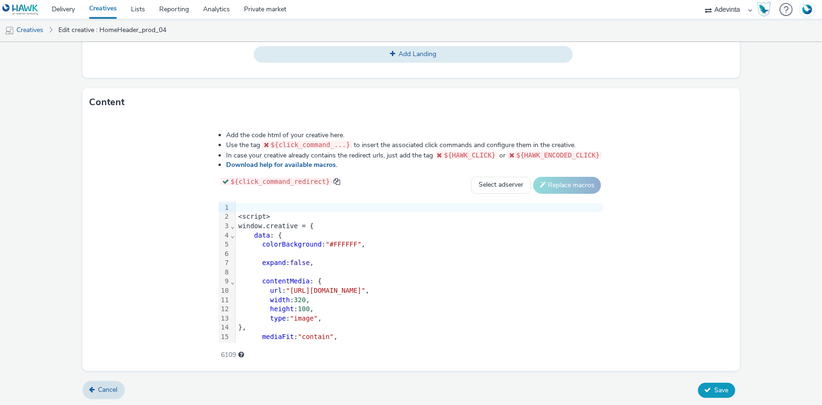
click at [707, 389] on button "Save" at bounding box center [716, 389] width 37 height 15
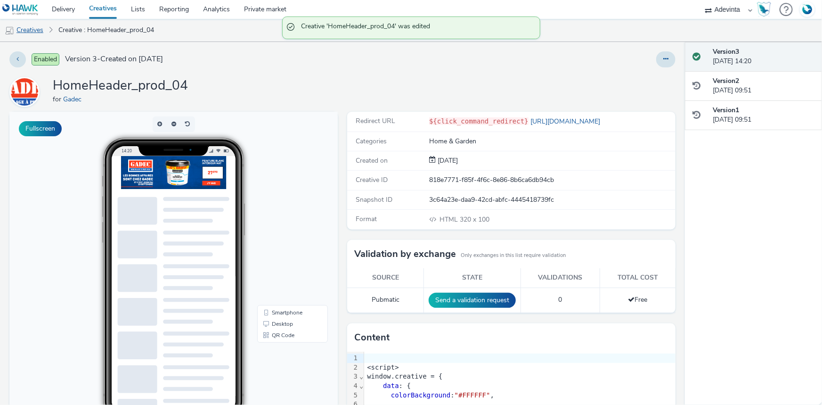
click at [30, 36] on link "Creatives" at bounding box center [24, 30] width 48 height 23
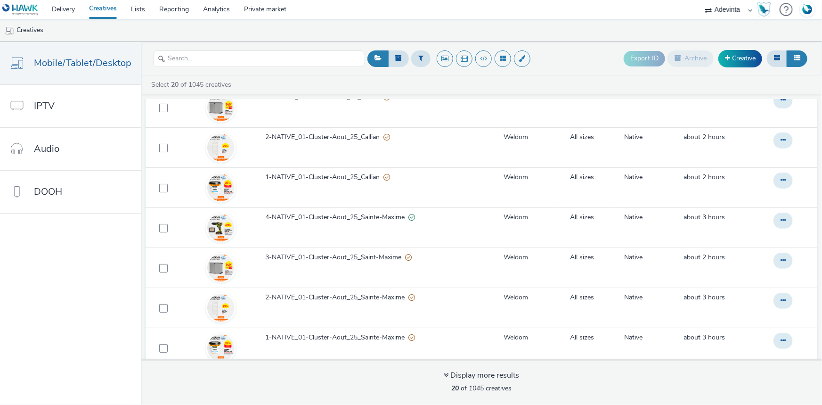
scroll to position [565, 0]
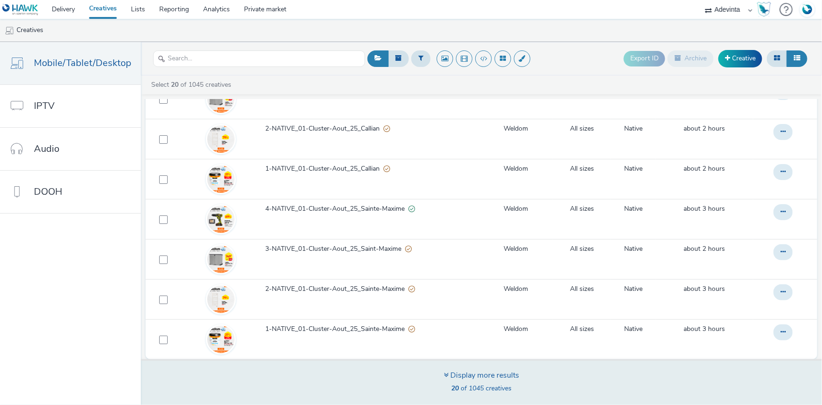
click at [459, 364] on div "Display more results 20 of 1045 creatives" at bounding box center [482, 382] width 688 height 46
click at [441, 370] on div "Display more results 20 of 1045 creatives" at bounding box center [482, 382] width 688 height 46
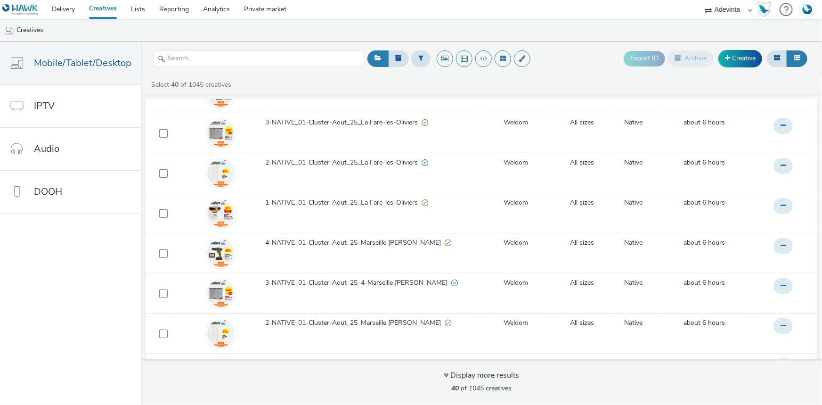
scroll to position [1364, 0]
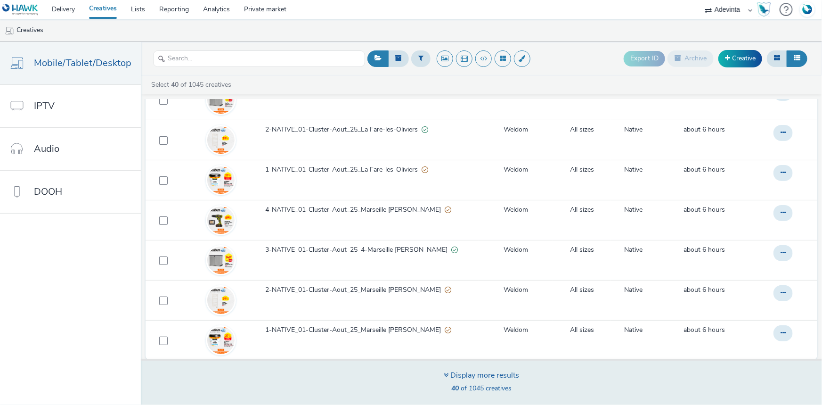
click at [470, 372] on div "Display more results" at bounding box center [481, 375] width 75 height 11
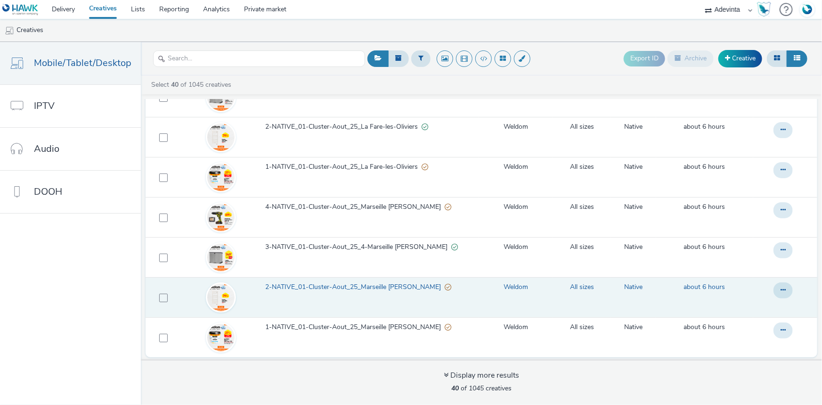
scroll to position [3, 0]
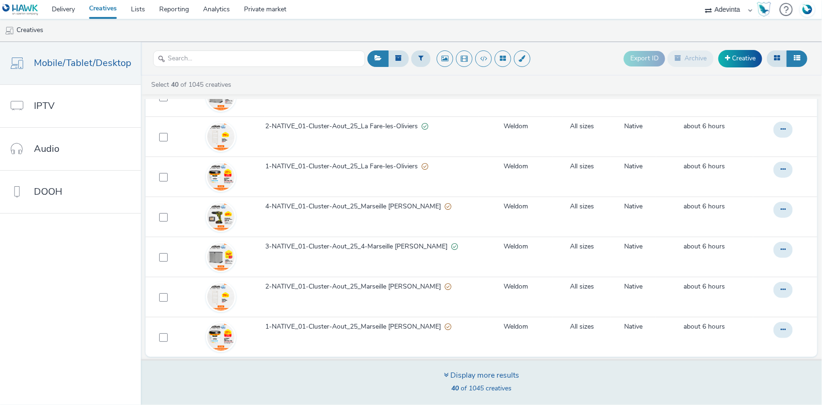
click at [455, 377] on div "Display more results" at bounding box center [481, 375] width 75 height 11
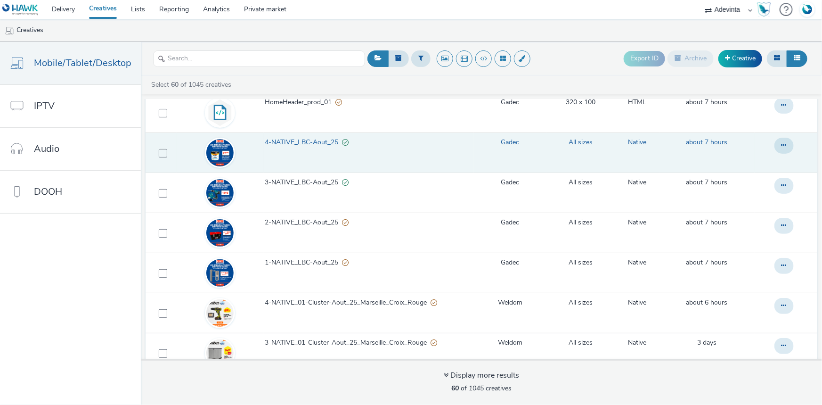
scroll to position [2164, 0]
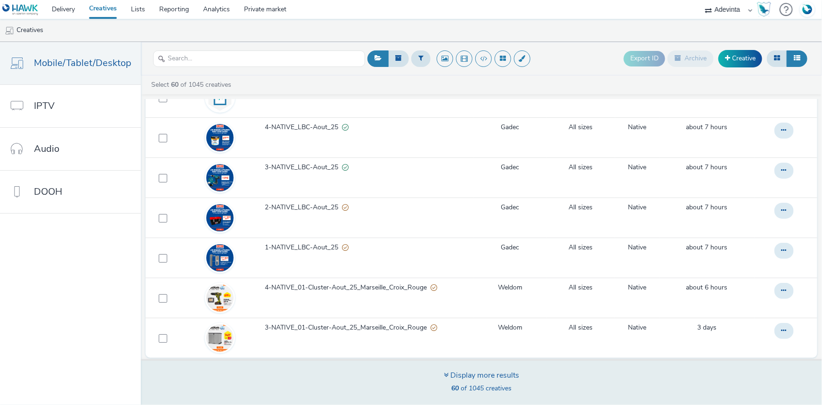
click at [456, 376] on div "Display more results" at bounding box center [481, 375] width 75 height 11
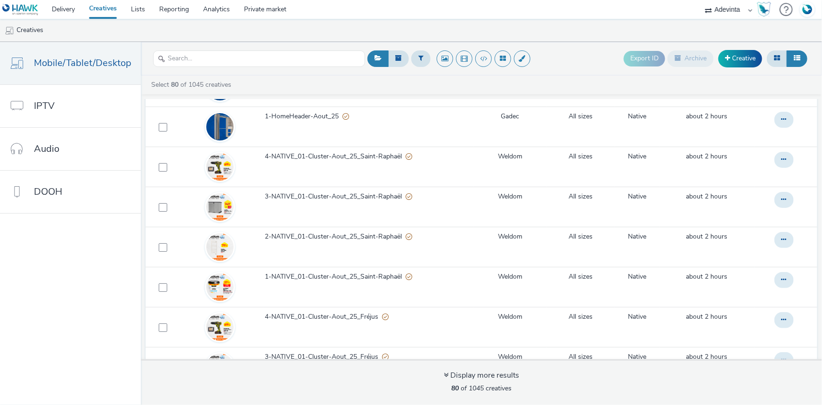
scroll to position [0, 0]
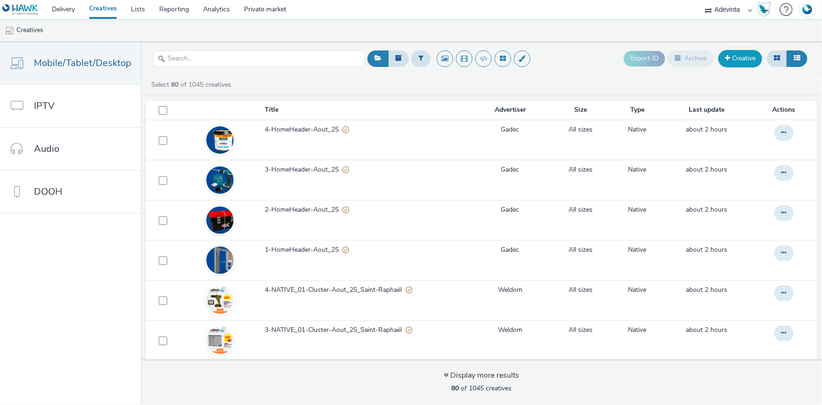
click at [744, 62] on link "Creative" at bounding box center [740, 58] width 44 height 17
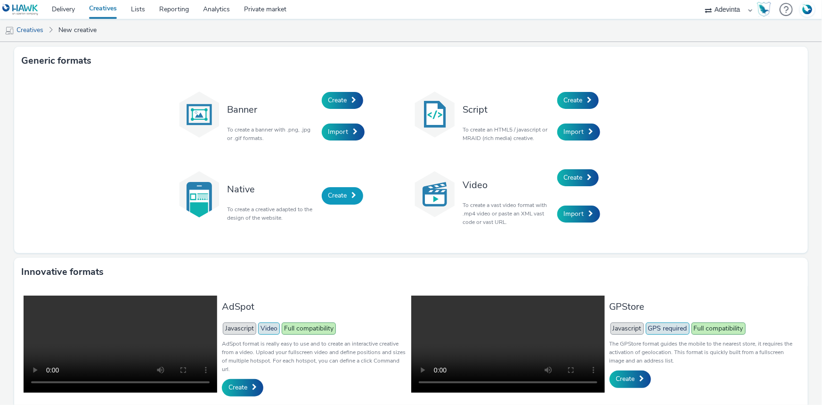
click at [324, 196] on link "Create" at bounding box center [342, 195] width 41 height 17
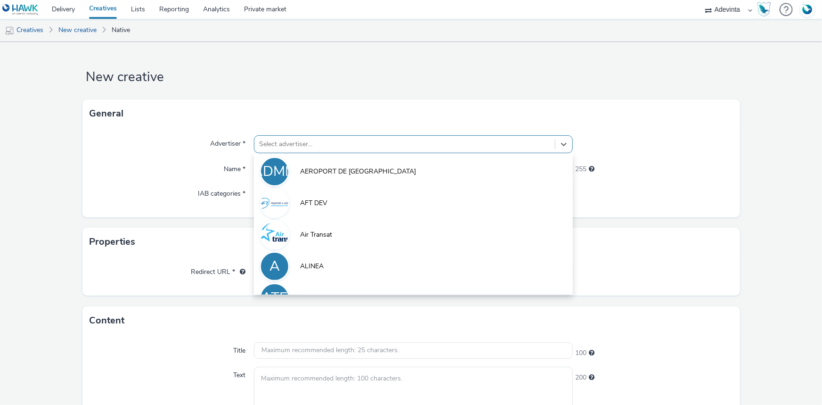
click at [291, 144] on div at bounding box center [404, 143] width 291 height 11
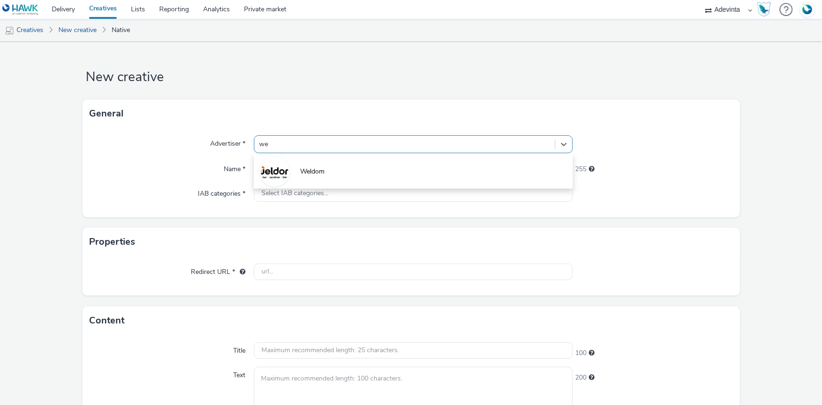
type input "wel"
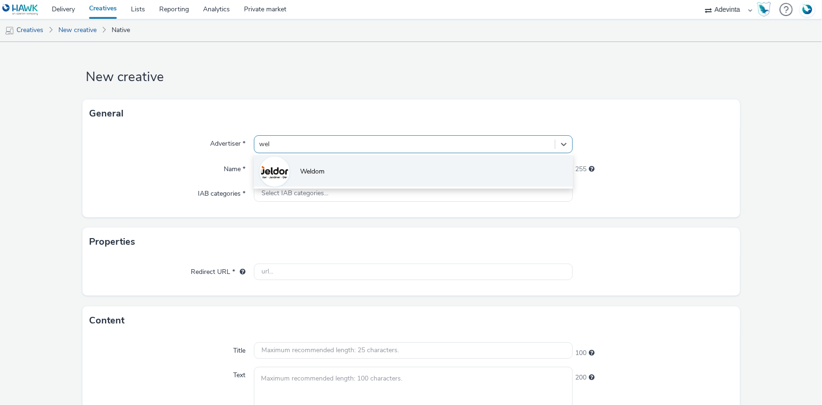
click at [303, 165] on li "Weldom" at bounding box center [413, 171] width 319 height 32
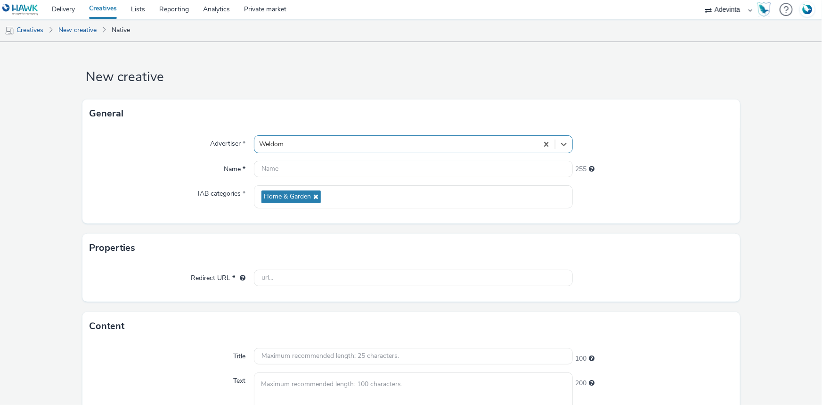
scroll to position [171, 0]
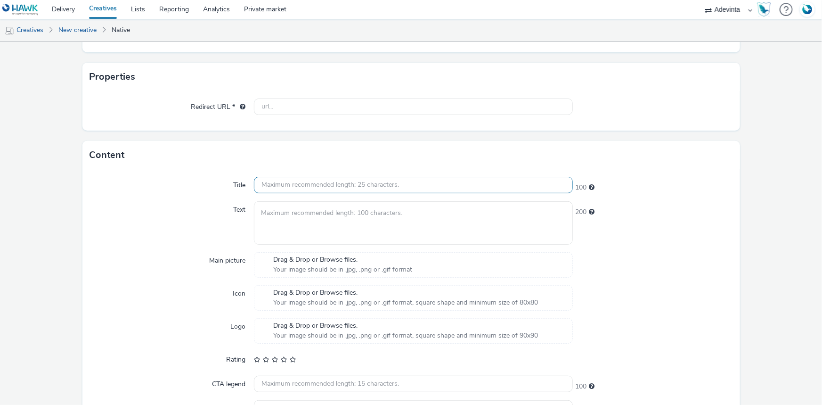
click at [277, 185] on input "text" at bounding box center [413, 185] width 319 height 16
paste input "Bricoler, jardiner, décorer… ça c’est fait !"
type input "Bricoler, jardiner, décorer… ça c’est fait !"
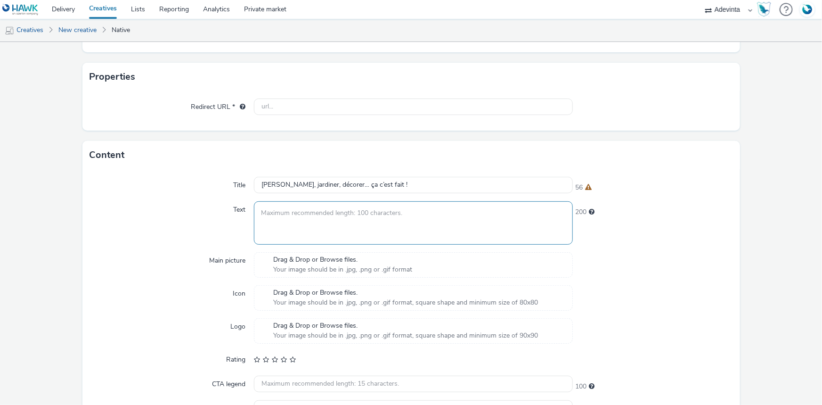
click at [279, 213] on textarea at bounding box center [413, 222] width 319 height 43
paste textarea "Toutes nos offres à retrouver en magasin et weldom.fr"
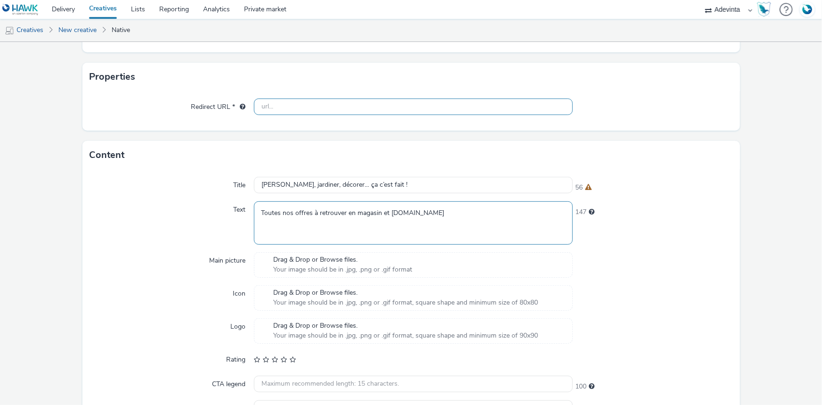
type textarea "Toutes nos offres à retrouver en magasin et weldom.fr"
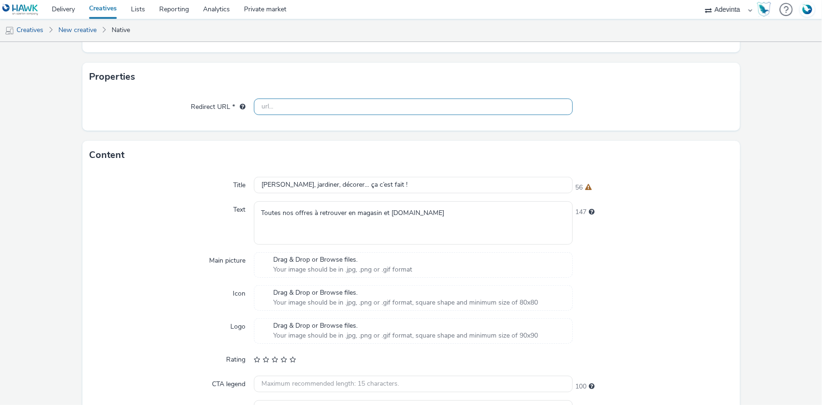
click at [273, 109] on input "text" at bounding box center [413, 106] width 319 height 16
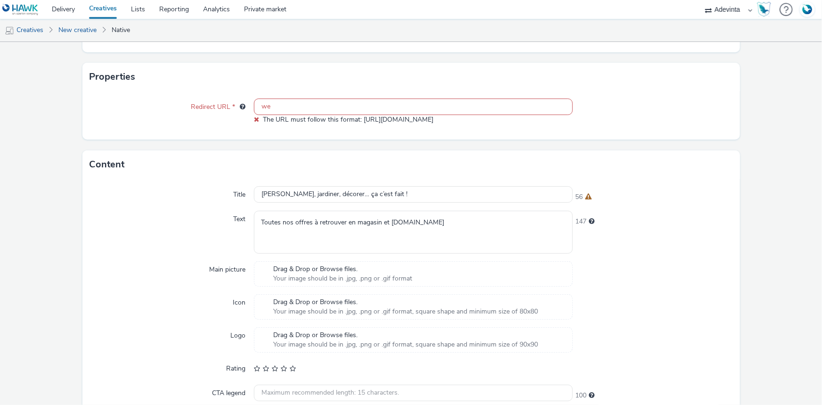
drag, startPoint x: 280, startPoint y: 101, endPoint x: 221, endPoint y: 103, distance: 58.9
click at [221, 103] on div "Redirect URL * we The URL must follow this format: http://hello.com" at bounding box center [411, 111] width 642 height 26
paste input "https://www.weldom.fr/"
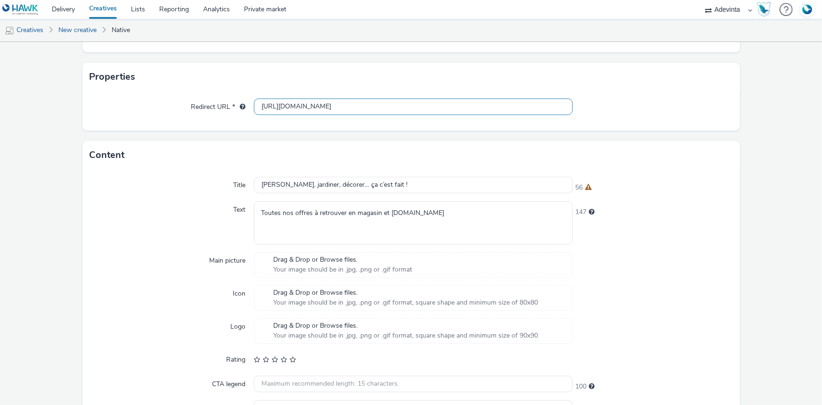
scroll to position [232, 0]
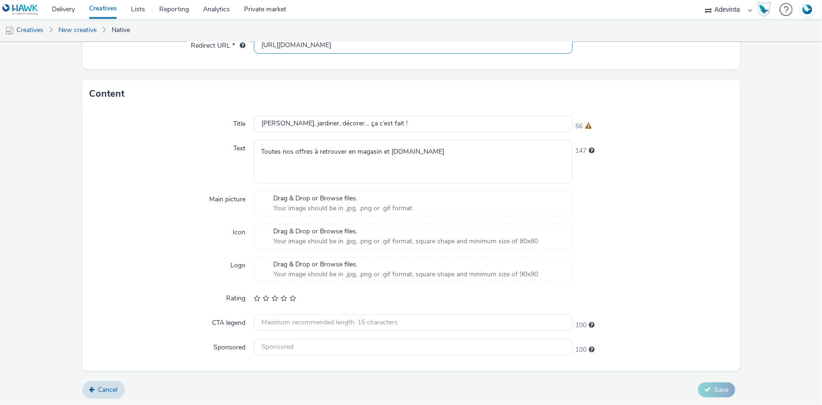
type input "https://www.weldom.fr/"
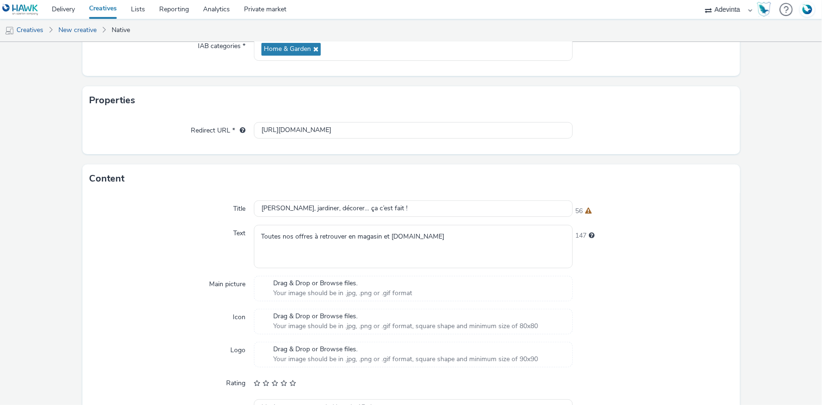
scroll to position [18, 0]
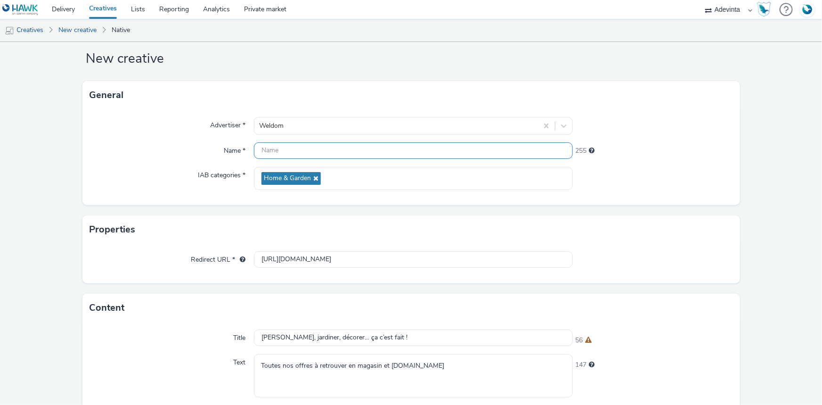
click at [287, 145] on input "text" at bounding box center [413, 150] width 319 height 16
paste input "https://www.weldom.fr/"
click at [296, 147] on input "https://www.weldom.fr/" at bounding box center [413, 150] width 319 height 16
paste input "HomeHeader-Cluster_1-coffre"
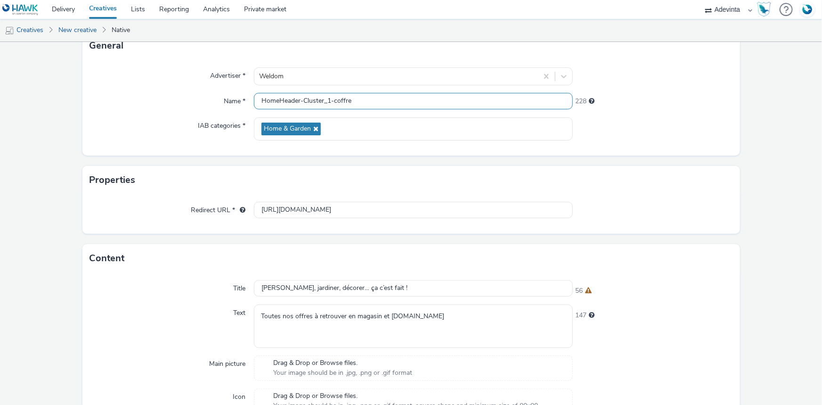
scroll to position [232, 0]
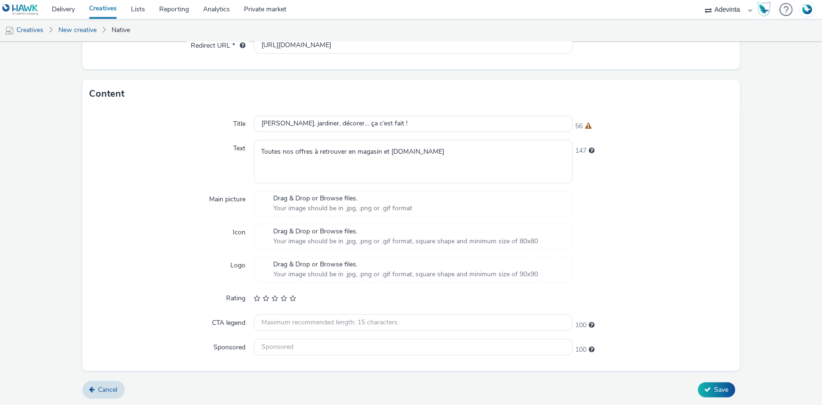
type input "HomeHeader-Cluster_1-coffre"
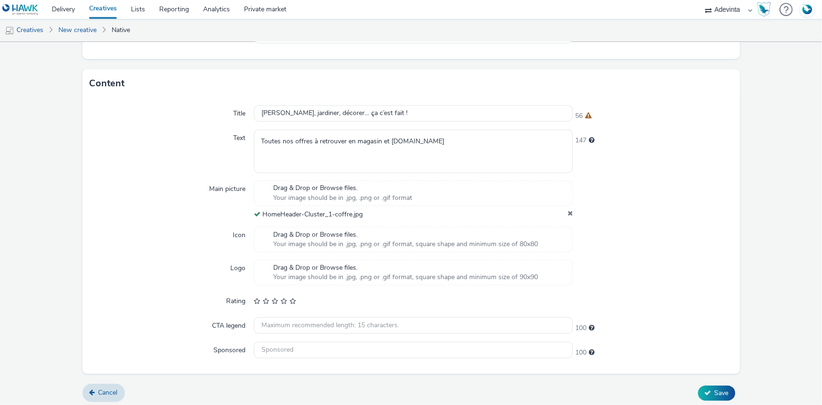
scroll to position [245, 0]
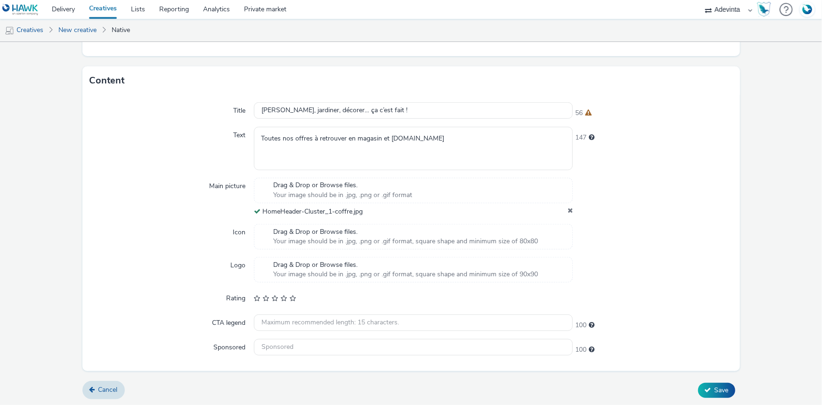
click at [707, 381] on div "Cancel Save" at bounding box center [410, 389] width 657 height 17
click at [705, 384] on button "Save" at bounding box center [716, 389] width 37 height 15
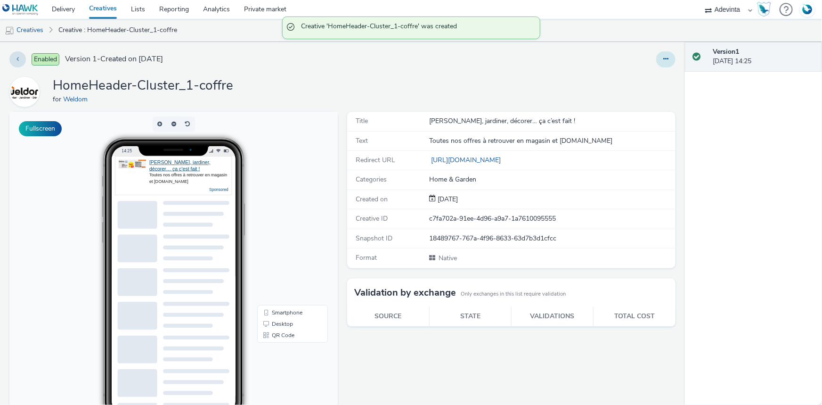
click at [656, 59] on button at bounding box center [665, 59] width 19 height 16
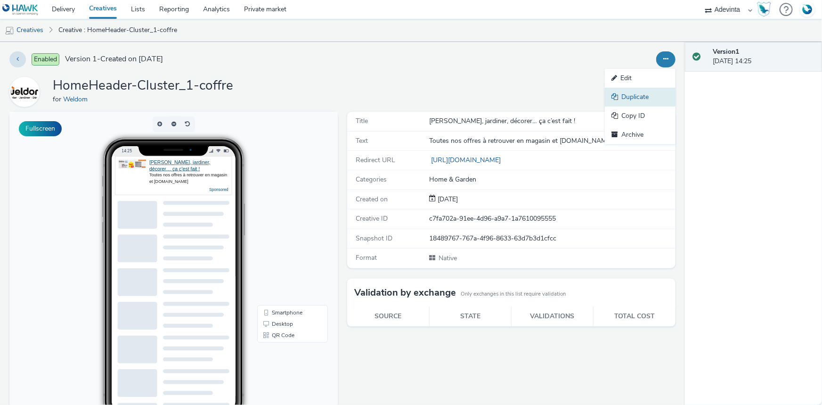
click at [636, 100] on link "Duplicate" at bounding box center [640, 97] width 71 height 19
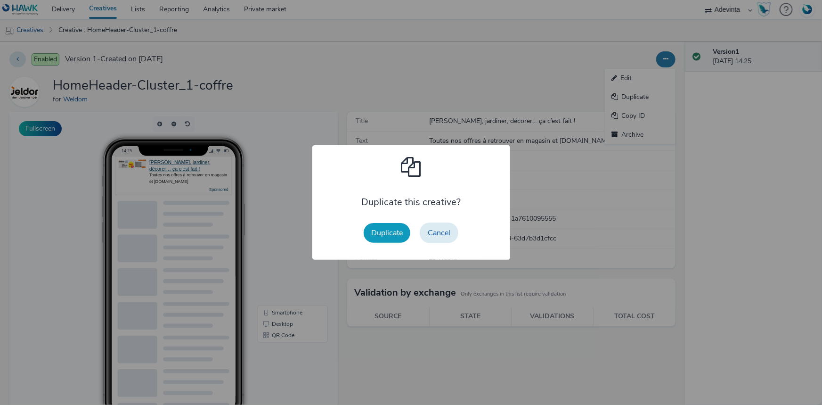
click at [393, 223] on button "Duplicate" at bounding box center [387, 233] width 47 height 20
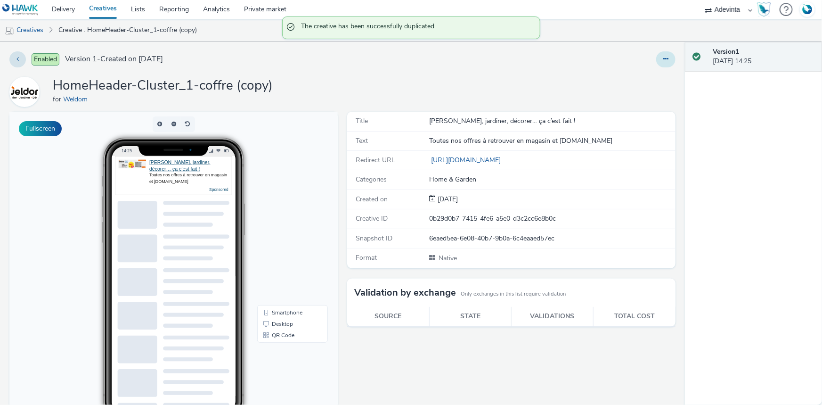
click at [656, 59] on button at bounding box center [665, 59] width 19 height 16
click at [617, 85] on link "Edit" at bounding box center [640, 78] width 71 height 19
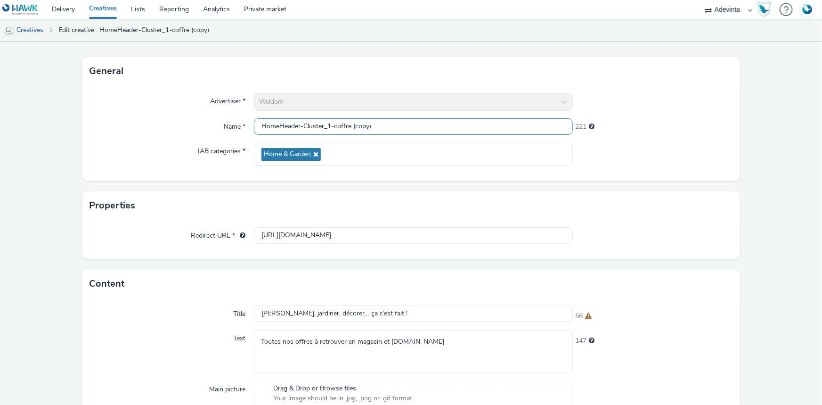
drag, startPoint x: 373, startPoint y: 126, endPoint x: 245, endPoint y: 131, distance: 128.7
click at [245, 131] on div "Name * HomeHeader-Cluster_1-coffre (copy) 221" at bounding box center [411, 126] width 642 height 17
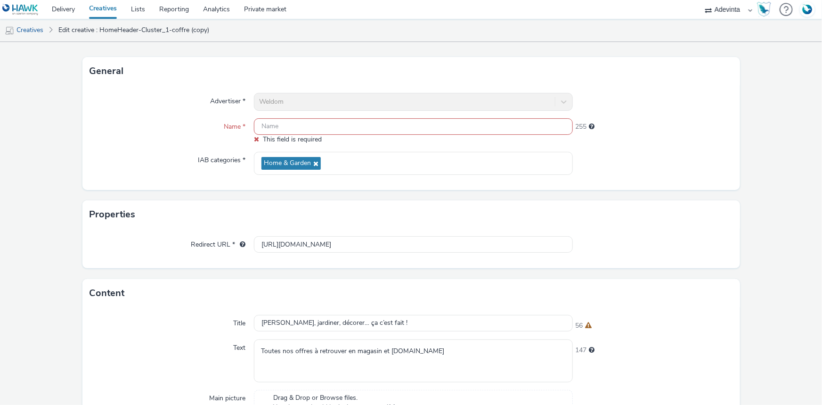
click at [274, 129] on input "text" at bounding box center [413, 126] width 319 height 16
paste input "HomeHeader-Cluster_1-Peinture"
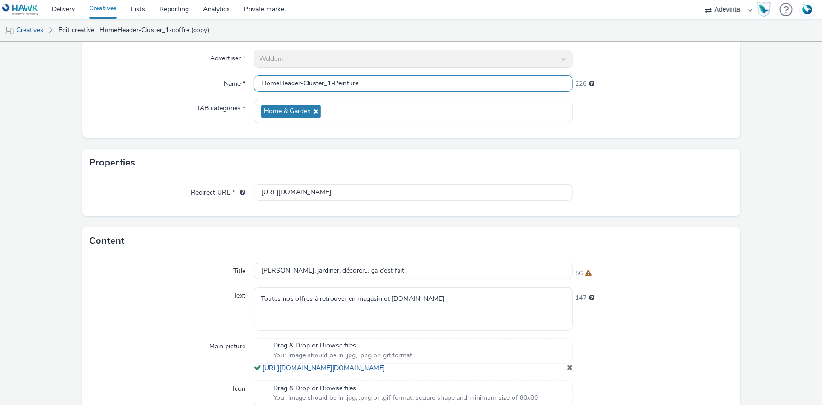
scroll to position [251, 0]
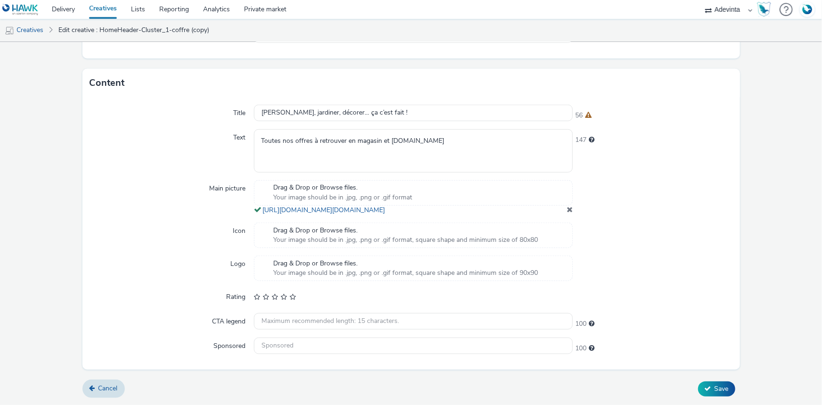
type input "HomeHeader-Cluster_1-Peinture"
click at [567, 211] on span at bounding box center [570, 209] width 6 height 8
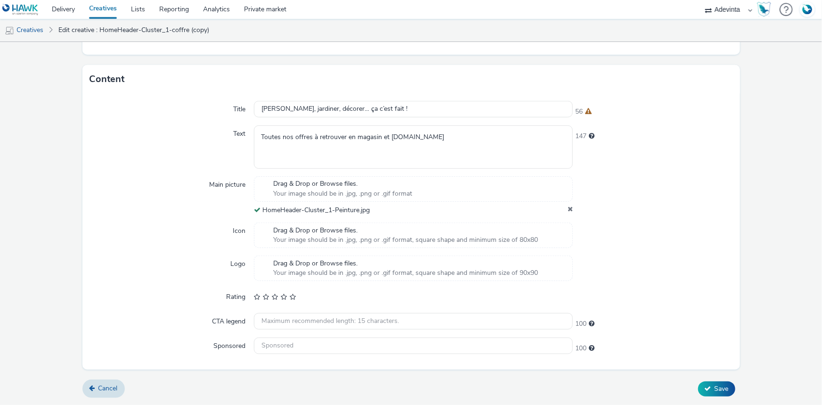
scroll to position [246, 0]
click at [705, 385] on button "Save" at bounding box center [716, 389] width 37 height 15
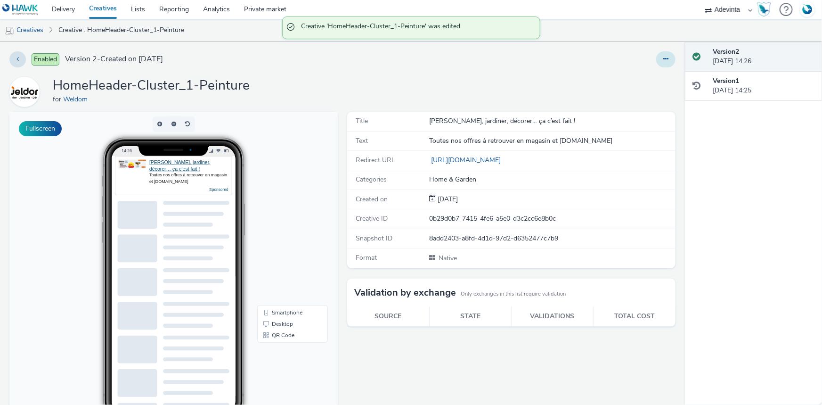
click at [663, 56] on button at bounding box center [665, 59] width 19 height 16
click at [644, 94] on link "Duplicate" at bounding box center [640, 97] width 71 height 19
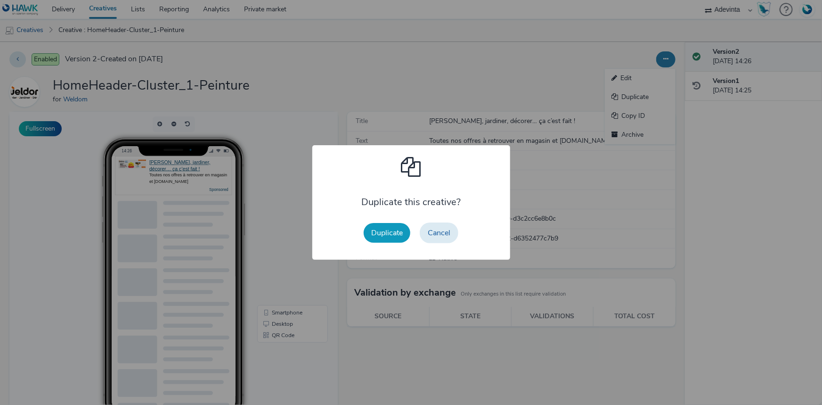
click at [375, 241] on button "Duplicate" at bounding box center [387, 233] width 47 height 20
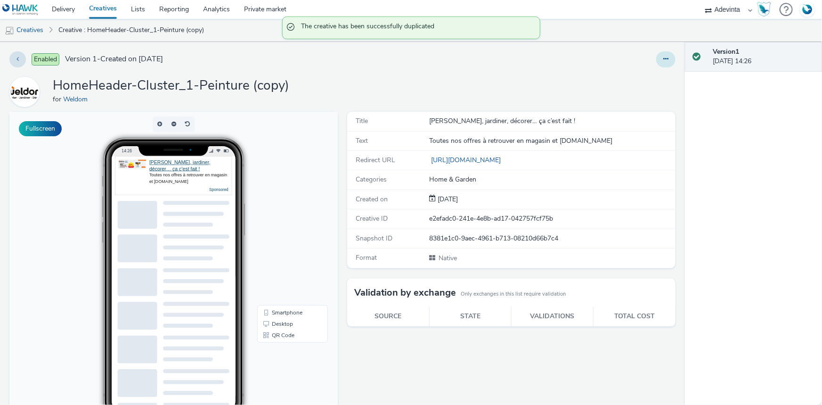
click at [663, 57] on icon at bounding box center [665, 59] width 5 height 7
click at [638, 76] on link "Edit" at bounding box center [640, 78] width 71 height 19
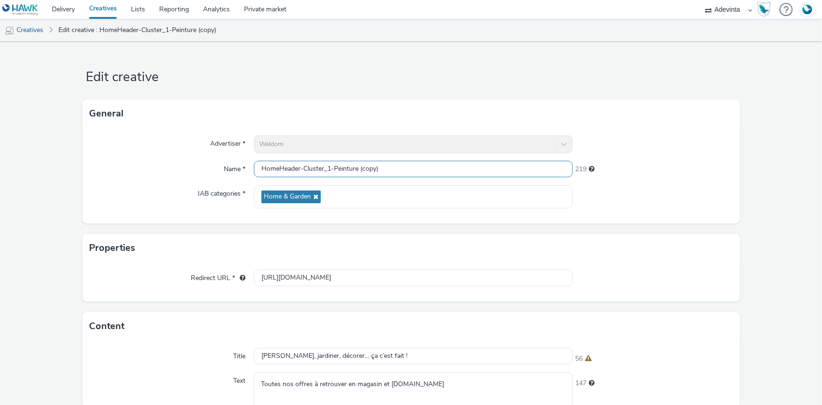
click at [258, 172] on input "HomeHeader-Cluster_1-Peinture (copy)" at bounding box center [413, 169] width 319 height 16
paste input "rceuse"
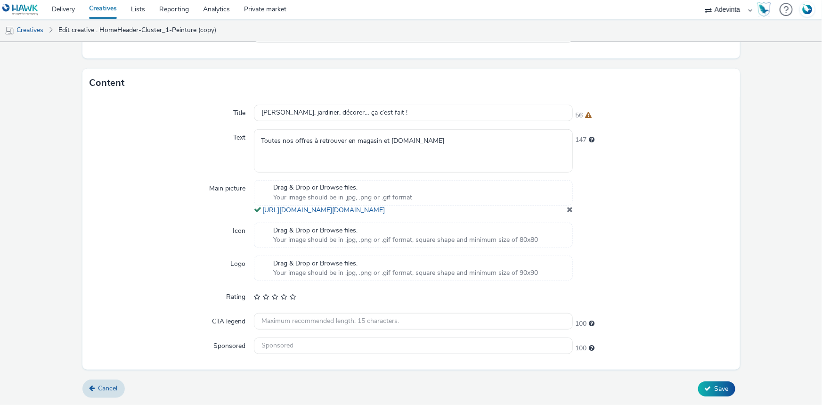
type input "HomeHeader-Cluster_1-Perceuse"
click at [567, 207] on span at bounding box center [570, 209] width 6 height 8
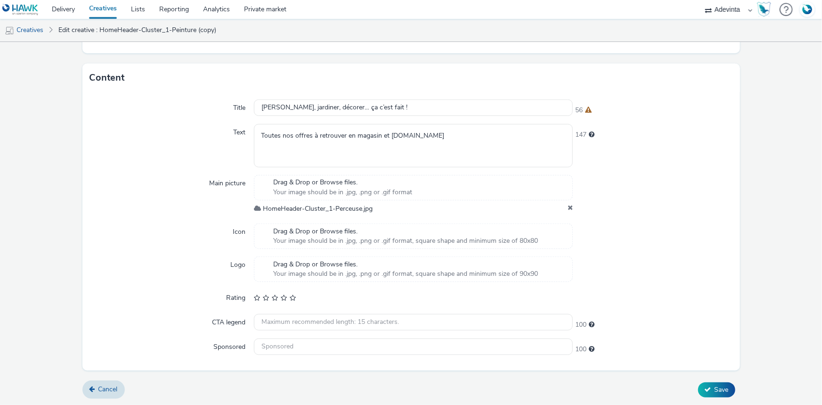
scroll to position [246, 0]
click at [714, 390] on span "Save" at bounding box center [721, 389] width 14 height 9
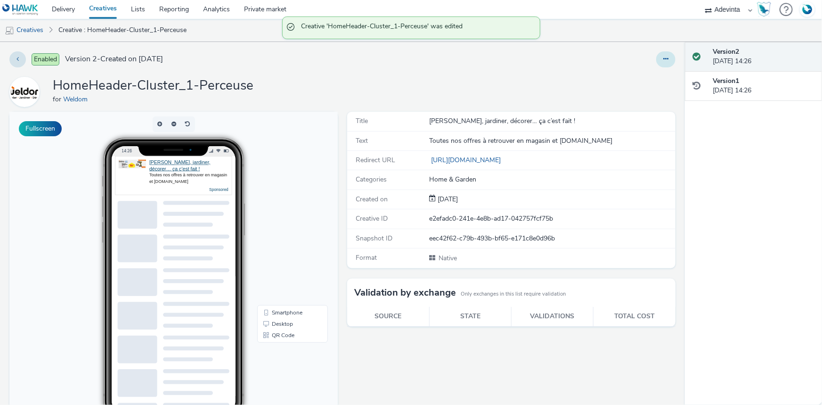
click at [656, 60] on button at bounding box center [665, 59] width 19 height 16
click at [629, 100] on link "Duplicate" at bounding box center [640, 97] width 71 height 19
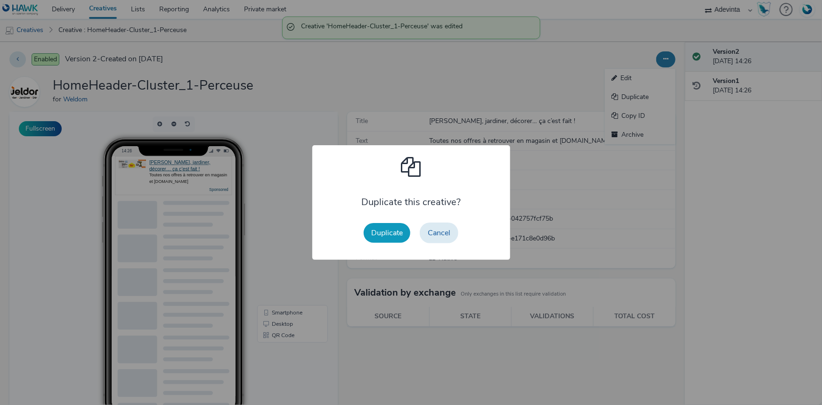
click at [376, 231] on button "Duplicate" at bounding box center [387, 233] width 47 height 20
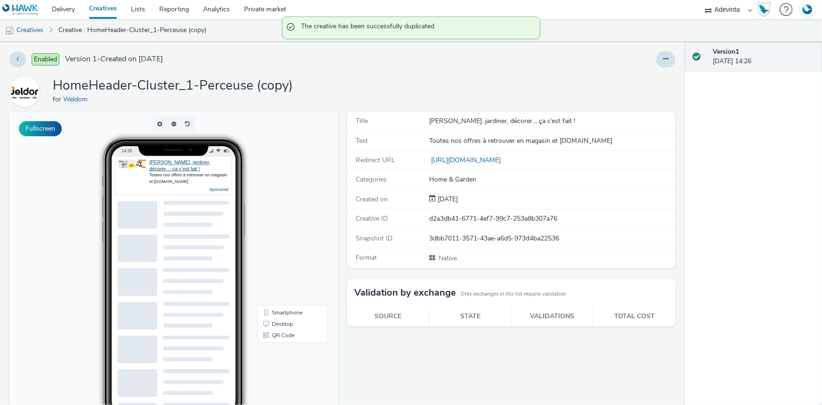
click at [644, 54] on div at bounding box center [542, 59] width 267 height 16
click at [657, 64] on button at bounding box center [665, 59] width 19 height 16
click at [633, 78] on link "Edit" at bounding box center [640, 78] width 71 height 19
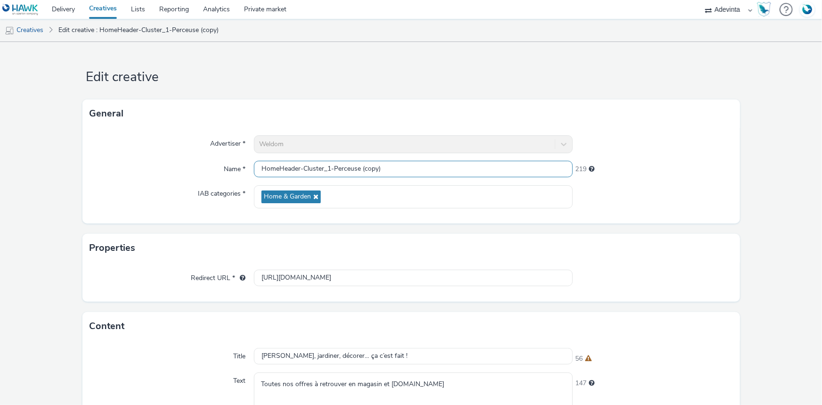
click at [411, 170] on input "HomeHeader-Cluster_1-Perceuse (copy)" at bounding box center [413, 169] width 319 height 16
paste input "Seche_serviette"
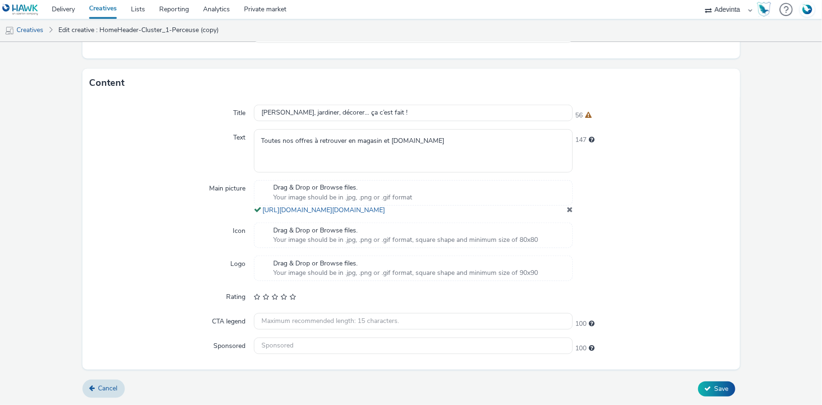
scroll to position [251, 0]
type input "HomeHeader-Cluster_1-Seche_serviette"
drag, startPoint x: 567, startPoint y: 211, endPoint x: 560, endPoint y: 211, distance: 6.1
click at [567, 211] on span at bounding box center [570, 209] width 6 height 8
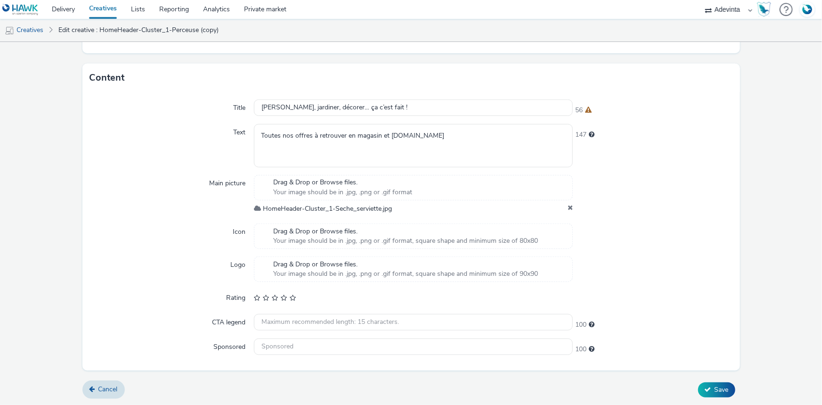
scroll to position [246, 0]
click at [714, 390] on span "Save" at bounding box center [721, 389] width 14 height 9
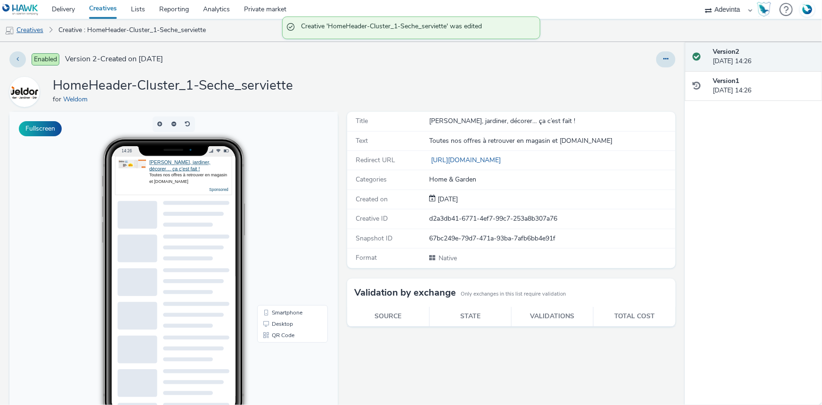
click at [28, 33] on link "Creatives" at bounding box center [24, 30] width 48 height 23
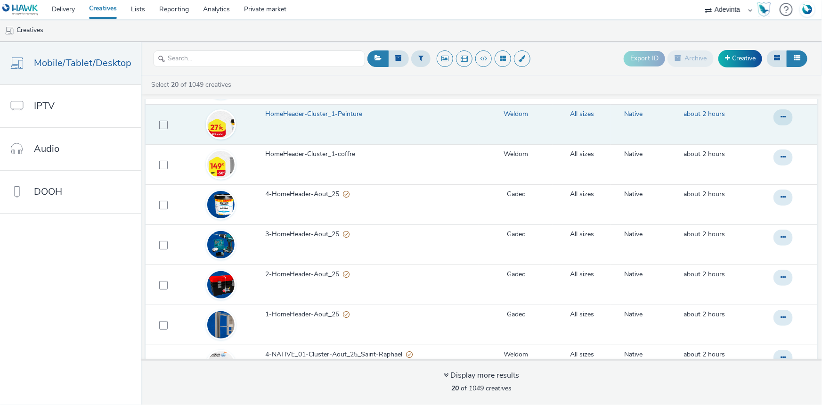
scroll to position [85, 0]
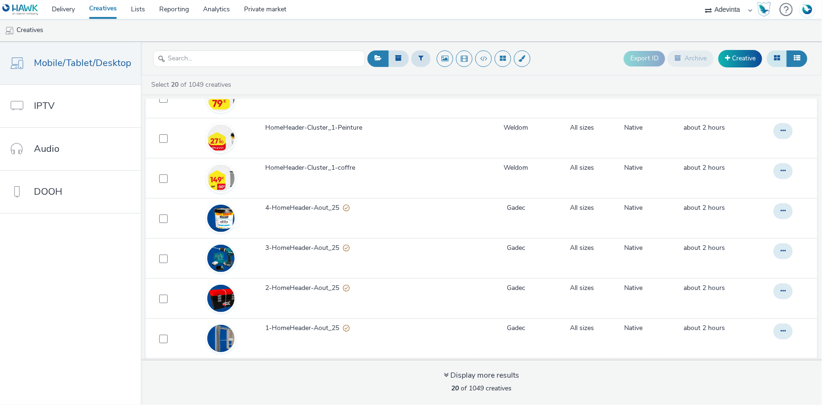
click at [786, 55] on button at bounding box center [777, 58] width 20 height 16
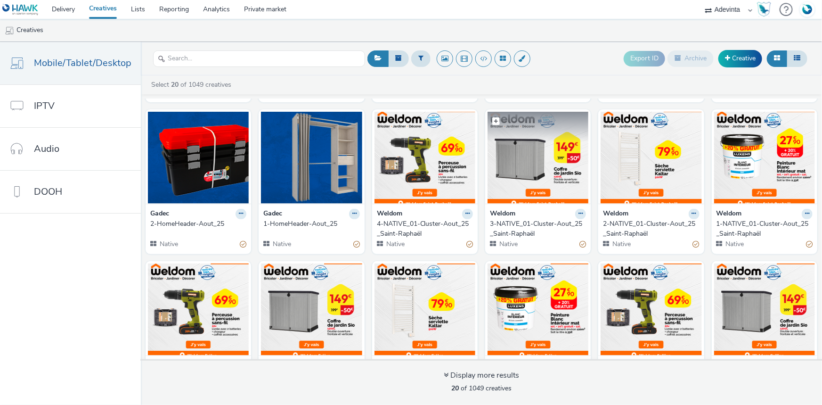
scroll to position [171, 0]
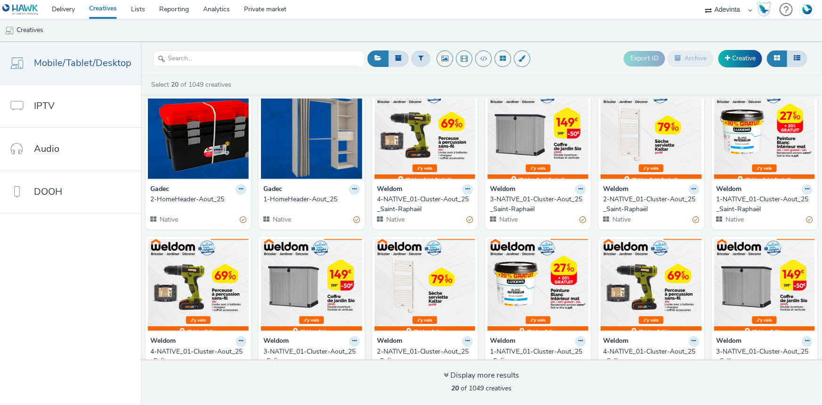
click at [804, 51] on div at bounding box center [787, 58] width 40 height 23
click at [802, 54] on button at bounding box center [796, 58] width 21 height 16
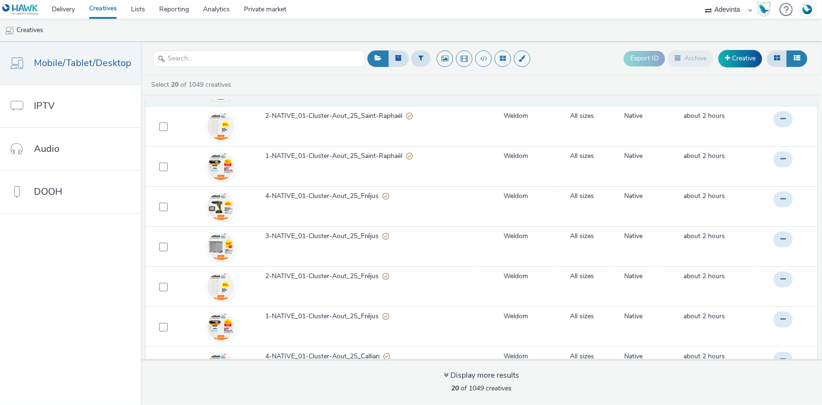
scroll to position [428, 0]
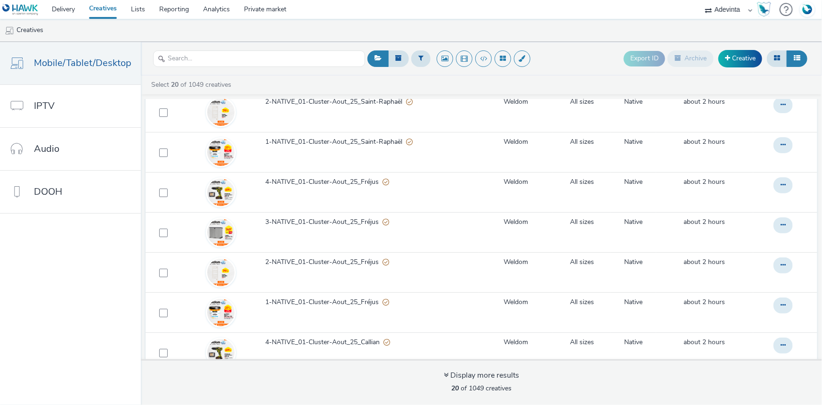
click at [716, 9] on select "ABI Media Ad4Health Adevinta ADITIKS Adops Agence79 AllMatik AMnet FR Amplifi F…" at bounding box center [728, 9] width 57 height 19
select select "819d112e-d091-4422-a962-ada75db07cfa"
click at [700, 0] on select "ABI Media Ad4Health Adevinta ADITIKS Adops Agence79 AllMatik AMnet FR Amplifi F…" at bounding box center [728, 9] width 57 height 19
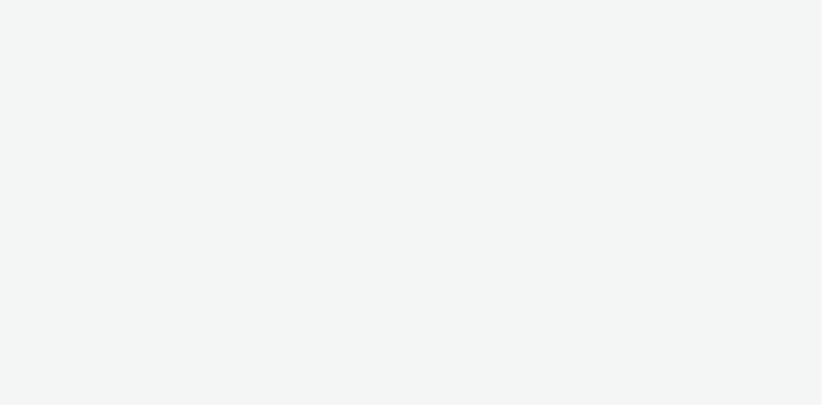
select select "a4655d9c-cd96-449f-b9a3-d2b0c2744250"
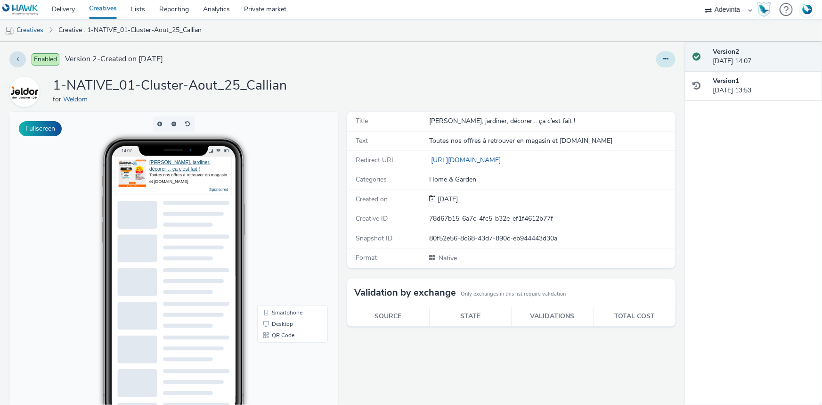
click at [663, 61] on icon at bounding box center [665, 59] width 5 height 7
click at [621, 93] on link "Duplicate" at bounding box center [640, 97] width 71 height 19
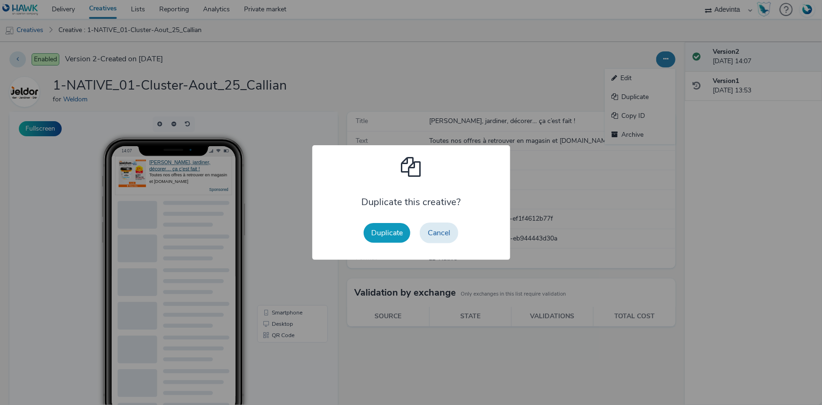
click at [380, 236] on button "Duplicate" at bounding box center [387, 233] width 47 height 20
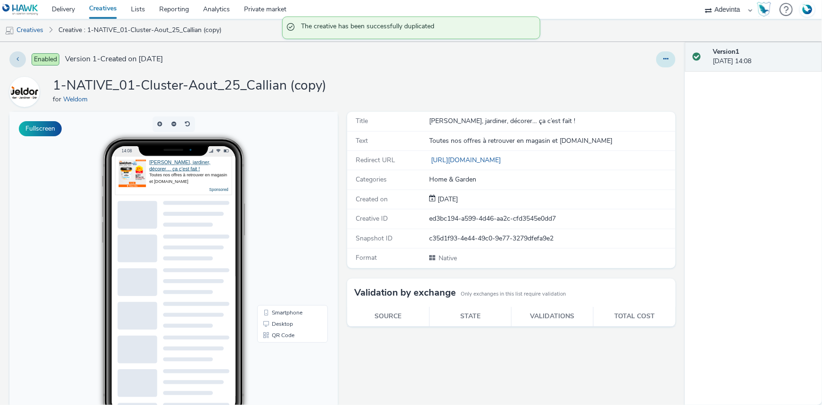
click at [663, 57] on icon at bounding box center [665, 59] width 5 height 7
click at [631, 78] on link "Edit" at bounding box center [640, 78] width 71 height 19
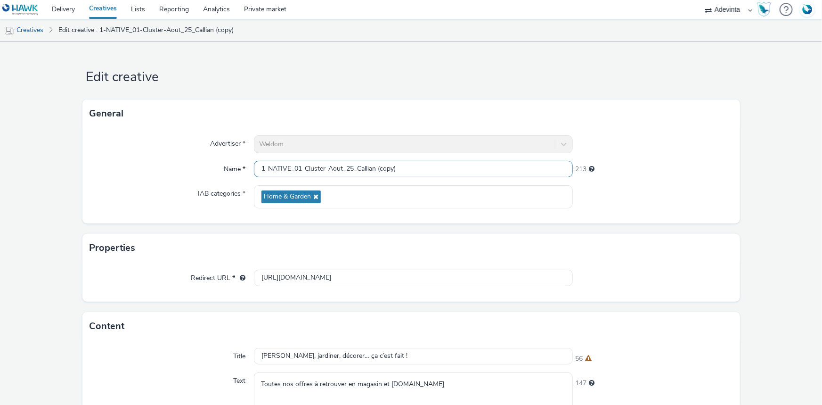
drag, startPoint x: 355, startPoint y: 166, endPoint x: 419, endPoint y: 171, distance: 64.3
click at [419, 171] on input "1-NATIVE_01-Cluster-Aout_25_Callian (copy)" at bounding box center [413, 169] width 319 height 16
paste input "Fréjus"
type input "1-NATIVE_01-Cluster-Aout_25_Fréjus"
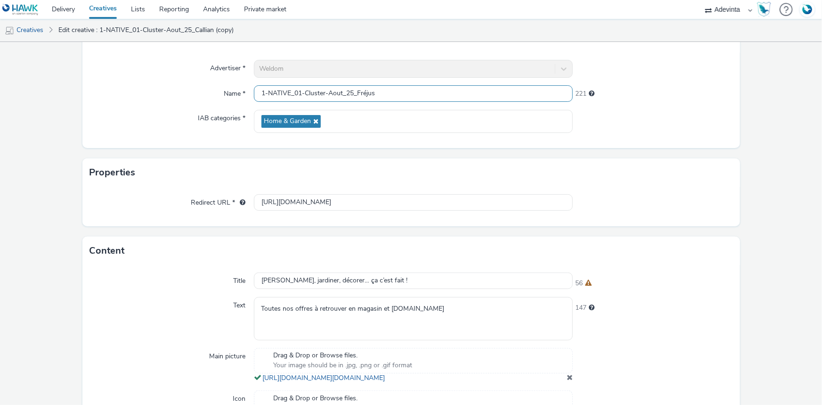
scroll to position [251, 0]
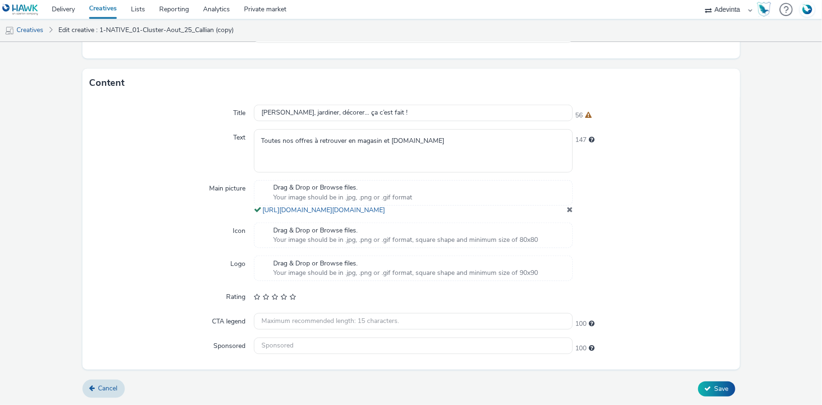
click at [567, 209] on span at bounding box center [570, 209] width 6 height 8
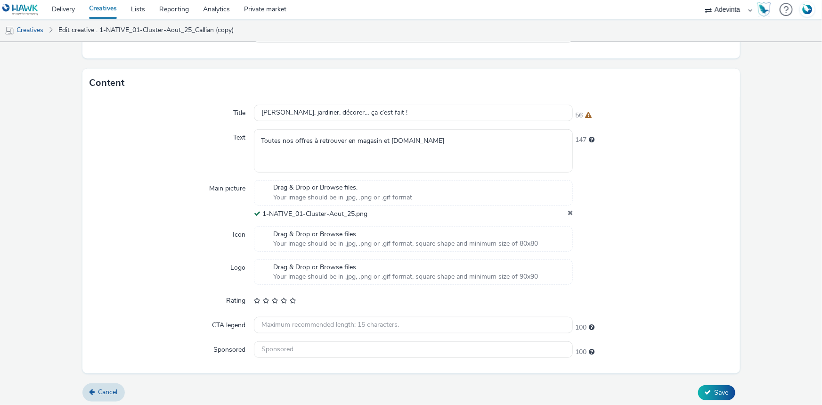
scroll to position [245, 0]
click at [713, 383] on button "Save" at bounding box center [716, 389] width 37 height 15
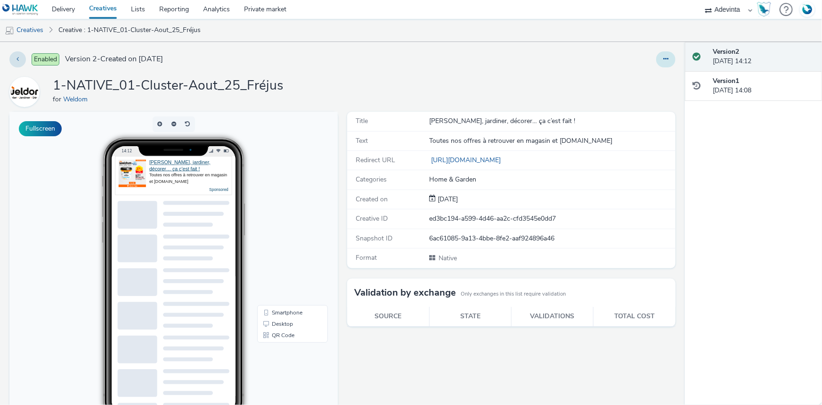
click at [663, 61] on icon at bounding box center [665, 59] width 5 height 7
click at [636, 103] on link "Duplicate" at bounding box center [640, 97] width 71 height 19
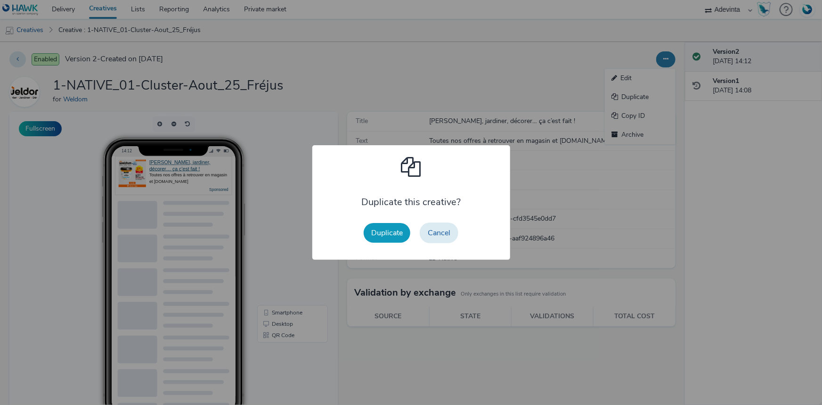
click at [381, 242] on button "Duplicate" at bounding box center [387, 233] width 47 height 20
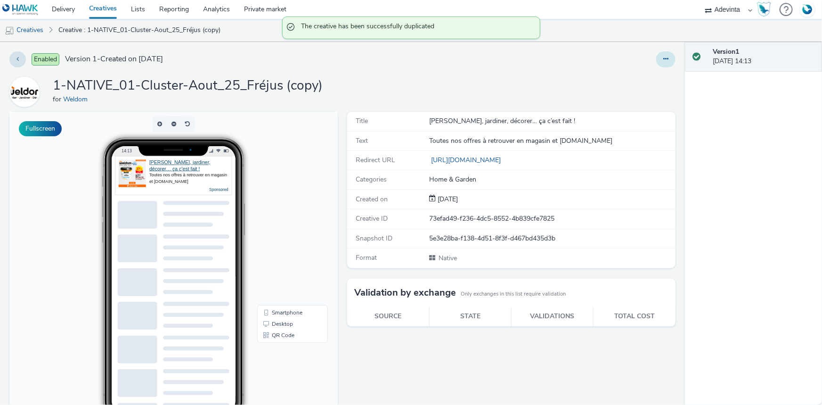
click at [665, 59] on button at bounding box center [665, 59] width 19 height 16
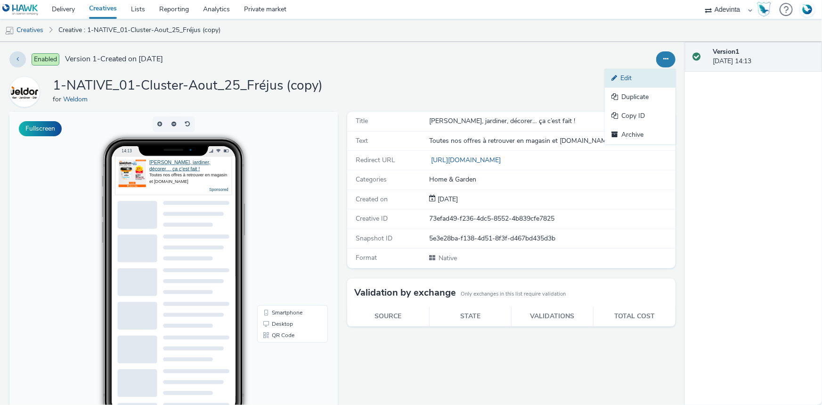
click at [628, 85] on link "Edit" at bounding box center [640, 78] width 71 height 19
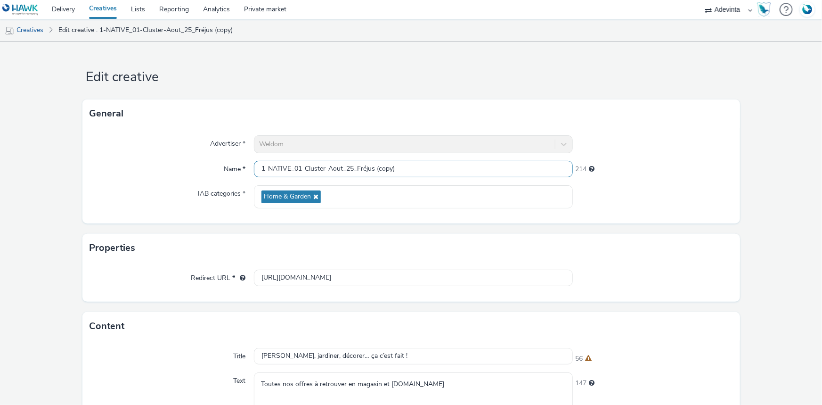
drag, startPoint x: 355, startPoint y: 164, endPoint x: 404, endPoint y: 164, distance: 49.0
click at [404, 164] on input "1-NATIVE_01-Cluster-Aout_25_Fréjus (copy)" at bounding box center [413, 169] width 319 height 16
paste input "Saint-Raphaël"
type input "1-NATIVE_01-Cluster-Aout_25_Saint-Raphaël"
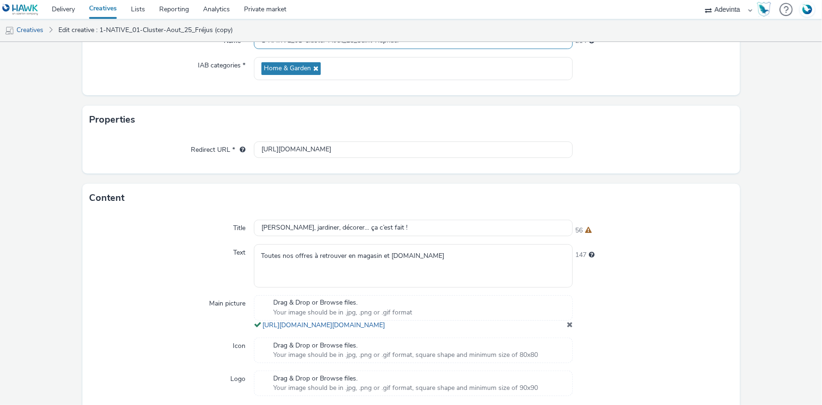
scroll to position [251, 0]
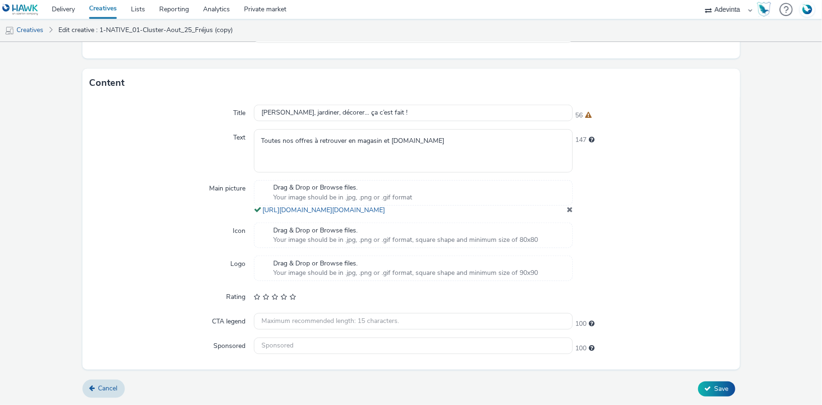
drag, startPoint x: 567, startPoint y: 210, endPoint x: 529, endPoint y: 186, distance: 44.7
click at [567, 210] on span at bounding box center [570, 209] width 6 height 8
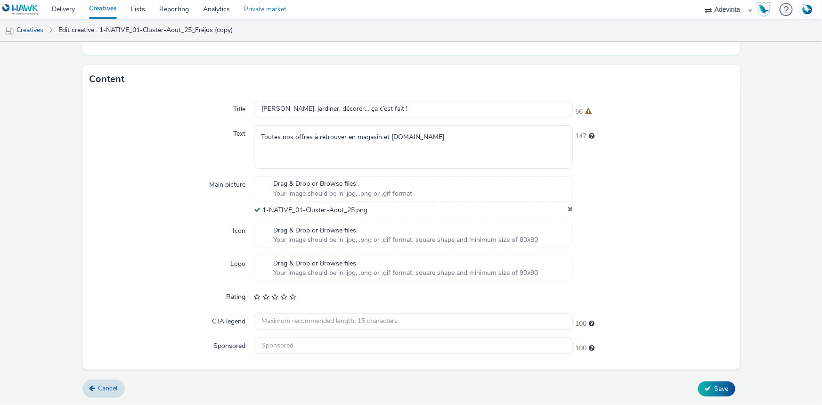
scroll to position [246, 0]
drag, startPoint x: 701, startPoint y: 392, endPoint x: 631, endPoint y: 324, distance: 97.2
click at [701, 392] on button "Save" at bounding box center [716, 389] width 37 height 15
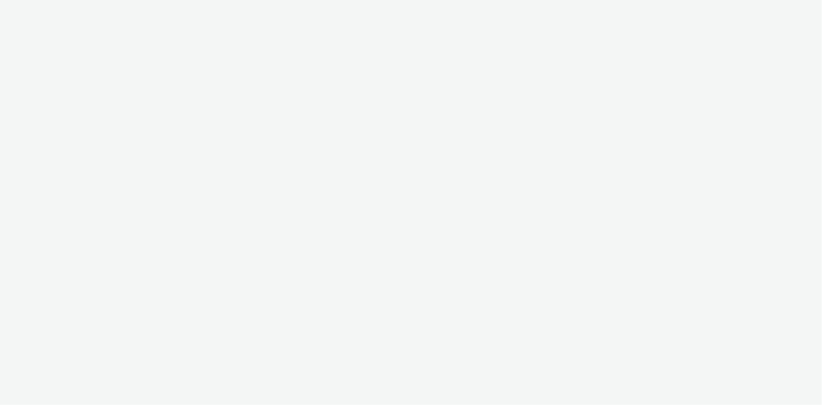
select select "a4655d9c-cd96-449f-b9a3-d2b0c2744250"
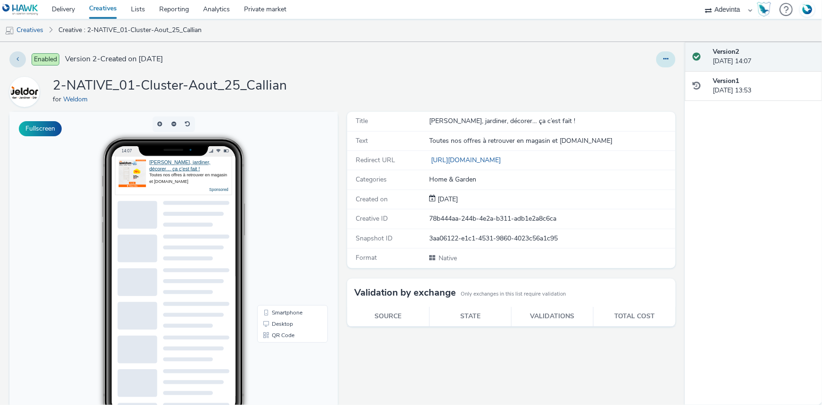
click at [656, 55] on button at bounding box center [665, 59] width 19 height 16
click at [613, 96] on icon at bounding box center [616, 96] width 10 height 7
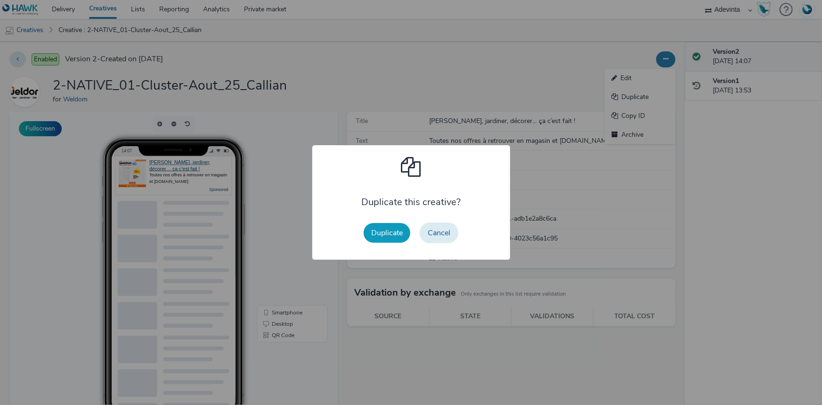
click at [386, 236] on button "Duplicate" at bounding box center [387, 233] width 47 height 20
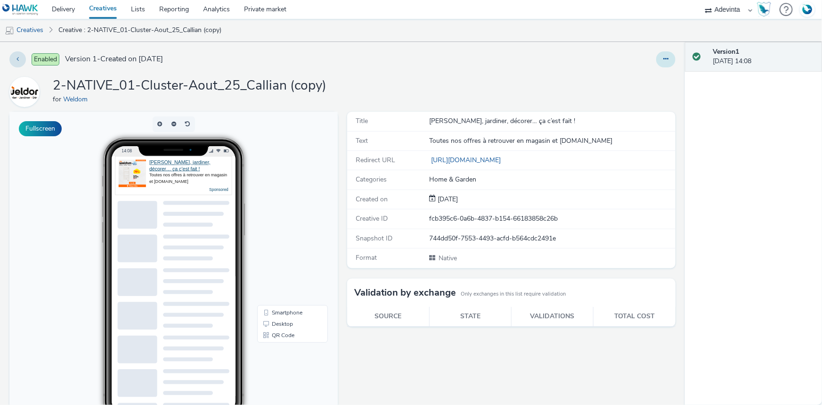
click at [664, 64] on button at bounding box center [665, 59] width 19 height 16
click at [631, 73] on link "Edit" at bounding box center [640, 78] width 71 height 19
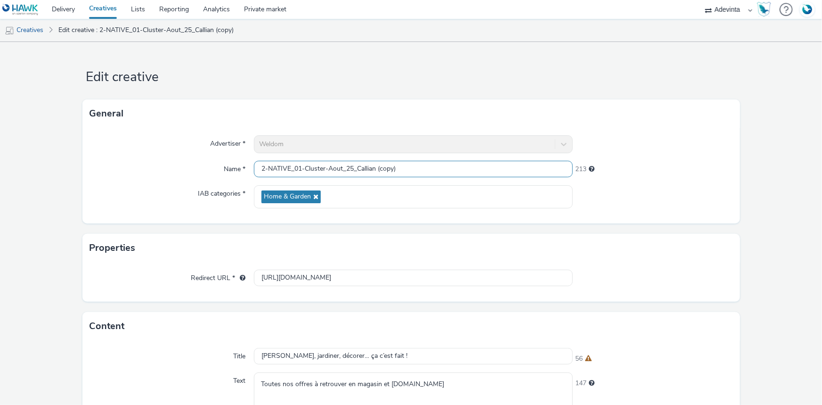
drag, startPoint x: 355, startPoint y: 169, endPoint x: 426, endPoint y: 171, distance: 71.1
click at [426, 171] on input "2-NATIVE_01-Cluster-Aout_25_Callian (copy)" at bounding box center [413, 169] width 319 height 16
paste input "Fréjus"
type input "2-NATIVE_01-Cluster-Aout_25_Fréjus"
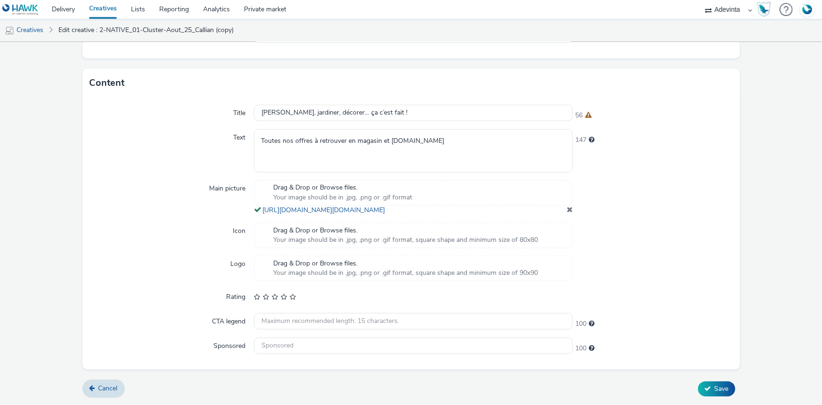
click at [567, 209] on span at bounding box center [570, 209] width 6 height 8
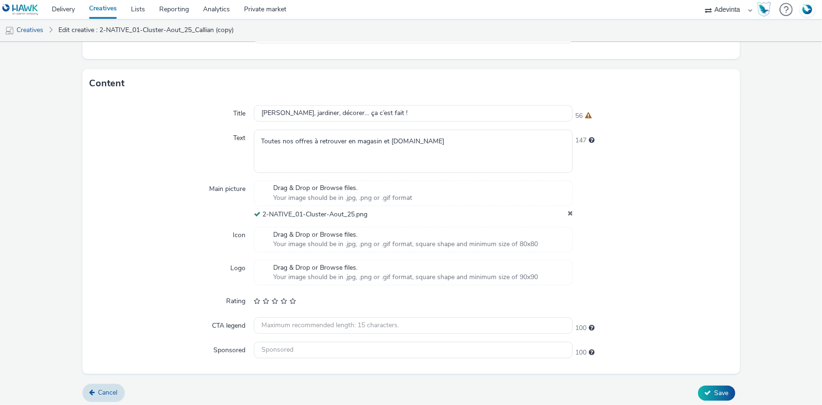
scroll to position [245, 0]
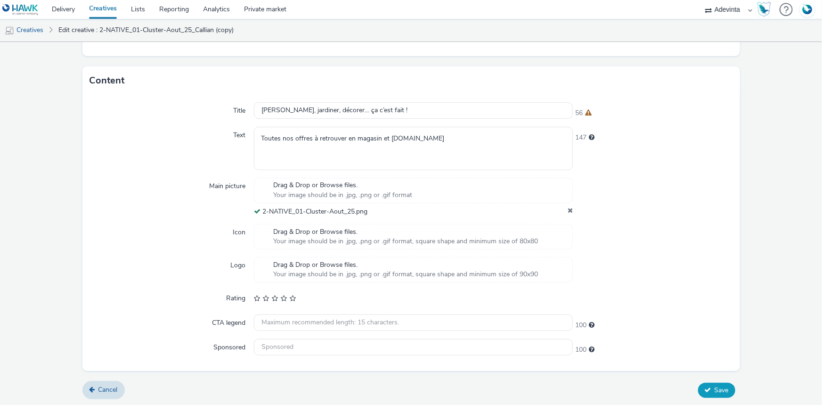
click at [724, 386] on button "Save" at bounding box center [716, 389] width 37 height 15
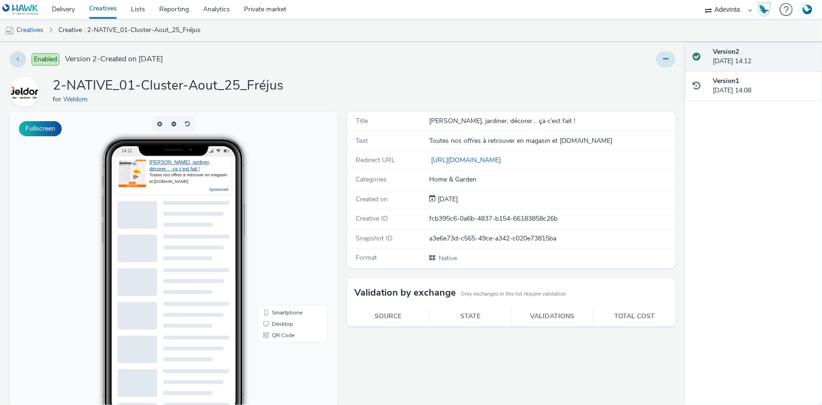
click at [661, 55] on button at bounding box center [665, 59] width 19 height 16
click at [636, 96] on link "Duplicate" at bounding box center [640, 97] width 71 height 19
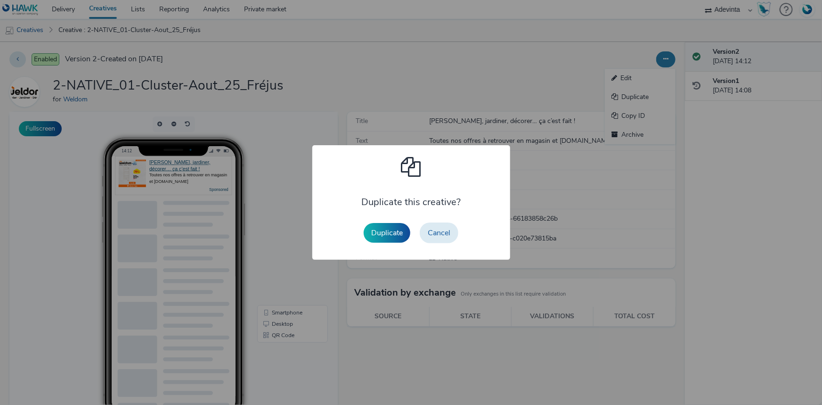
drag, startPoint x: 386, startPoint y: 233, endPoint x: 474, endPoint y: 180, distance: 102.9
click at [387, 232] on button "Duplicate" at bounding box center [387, 233] width 47 height 20
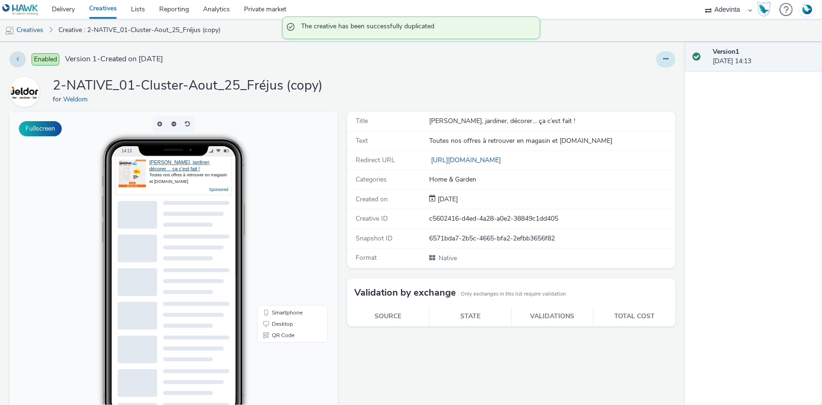
click at [663, 61] on icon at bounding box center [665, 59] width 5 height 7
click at [637, 75] on link "Edit" at bounding box center [640, 78] width 71 height 19
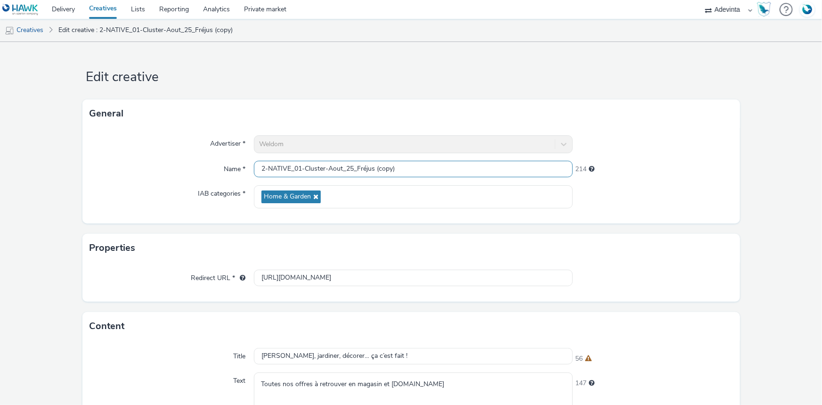
drag, startPoint x: 355, startPoint y: 165, endPoint x: 422, endPoint y: 165, distance: 67.3
click at [422, 165] on input "2-NATIVE_01-Cluster-Aout_25_Fréjus (copy)" at bounding box center [413, 169] width 319 height 16
paste input "Saint-Raphaël"
type input "2-NATIVE_01-Cluster-Aout_25_Saint-Raphaël"
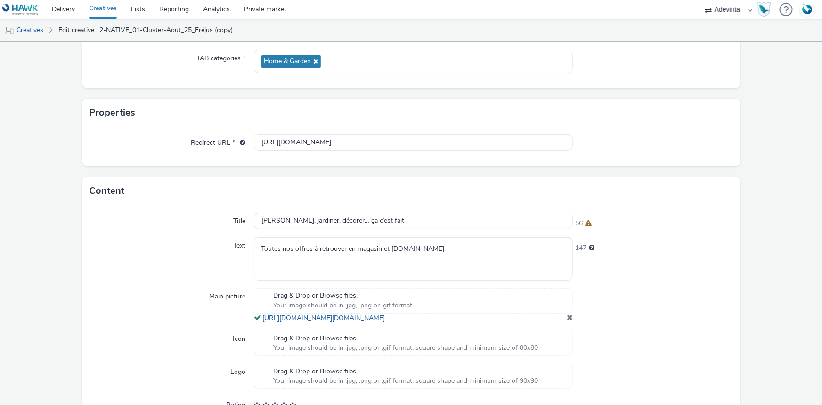
scroll to position [251, 0]
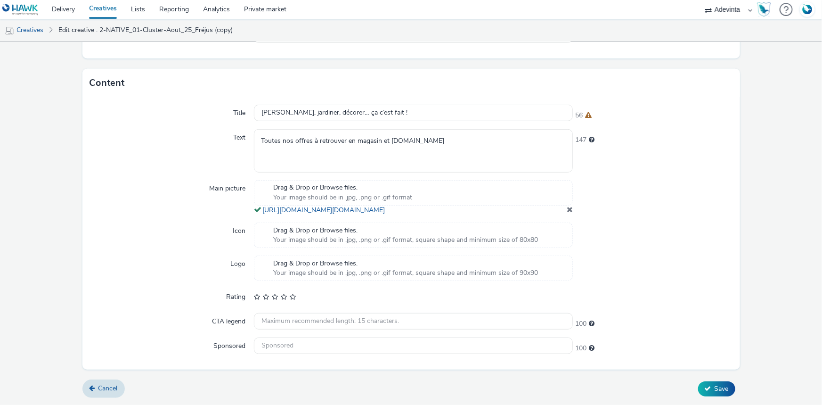
click at [567, 211] on span at bounding box center [570, 209] width 6 height 8
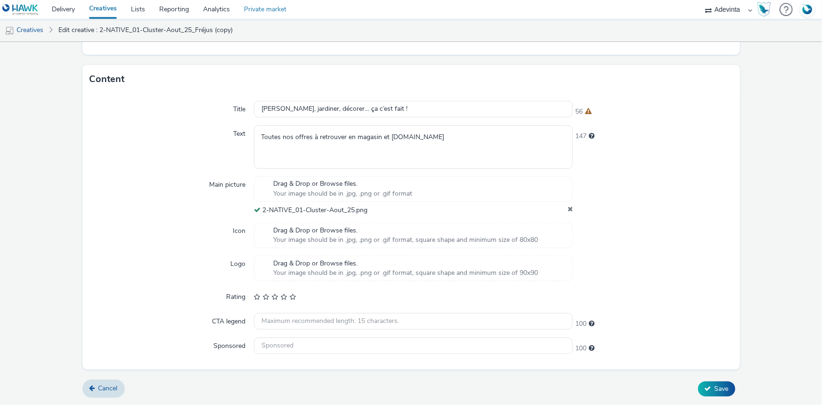
scroll to position [246, 0]
click at [706, 385] on button "Save" at bounding box center [716, 389] width 37 height 15
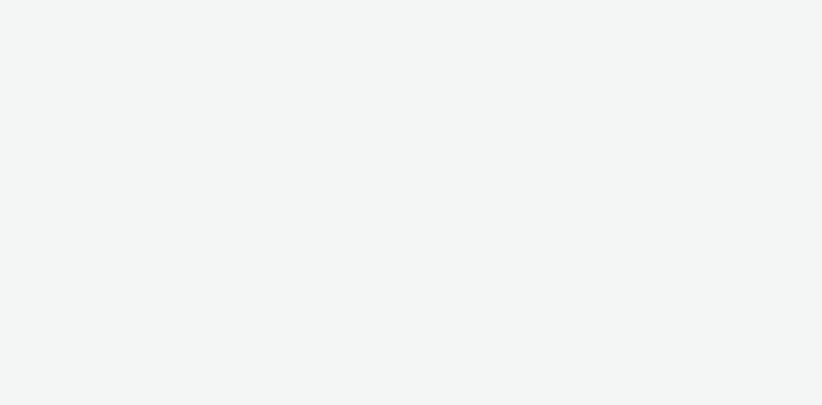
select select "a4655d9c-cd96-449f-b9a3-d2b0c2744250"
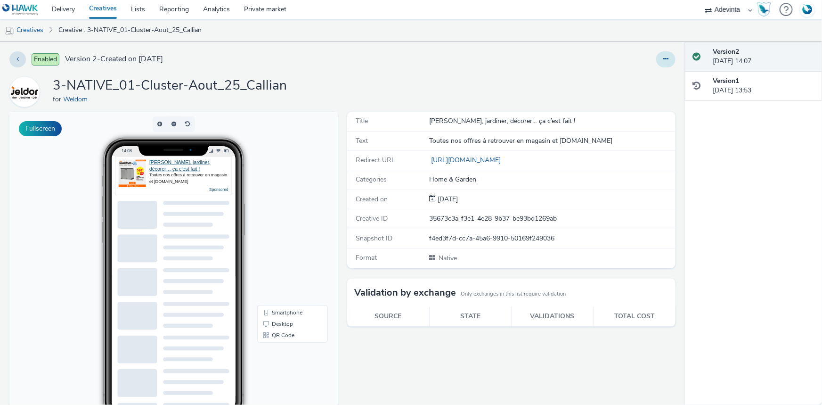
click at [656, 56] on button at bounding box center [665, 59] width 19 height 16
click at [632, 92] on link "Duplicate" at bounding box center [640, 97] width 71 height 19
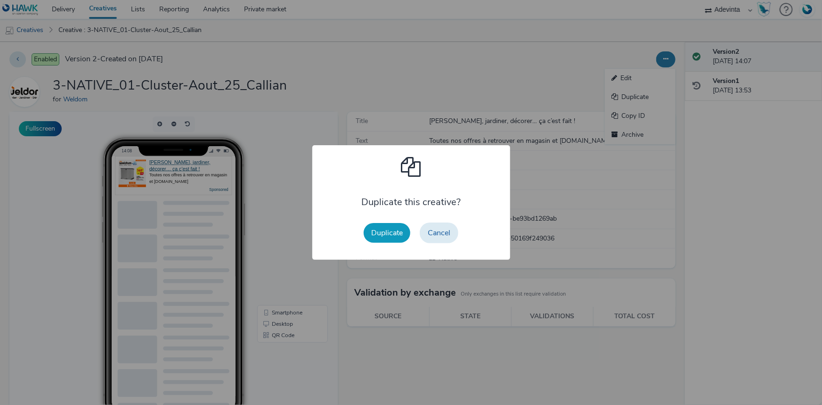
click at [386, 237] on button "Duplicate" at bounding box center [387, 233] width 47 height 20
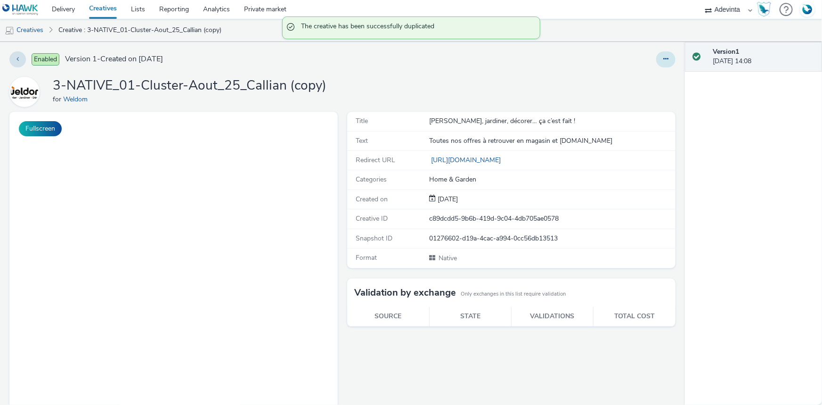
click at [663, 57] on icon at bounding box center [665, 59] width 5 height 7
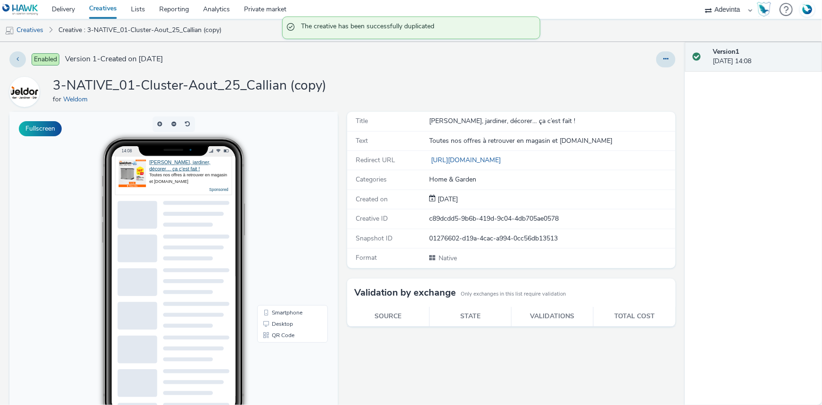
click at [636, 67] on div "Enabled Version 1 - Created on 25 August 2025 3-NATIVE_01-Cluster-Aout_25_Calli…" at bounding box center [342, 223] width 685 height 363
click at [664, 59] on button at bounding box center [665, 59] width 19 height 16
click at [642, 73] on link "Edit" at bounding box center [640, 78] width 71 height 19
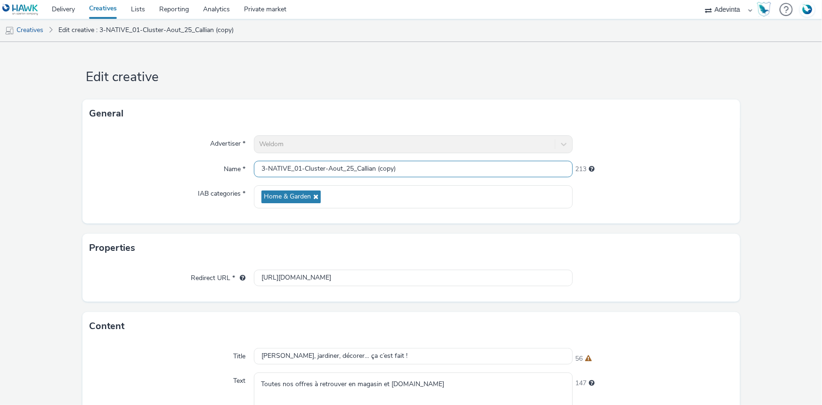
drag, startPoint x: 355, startPoint y: 166, endPoint x: 414, endPoint y: 156, distance: 60.6
click at [414, 156] on div "Advertiser * Weldom Name * 3-NATIVE_01-Cluster-Aout_25_Callian (copy) 213 IAB c…" at bounding box center [410, 176] width 657 height 96
paste input "Fréjus"
type input "3-NATIVE_01-Cluster-Aout_25_Fréjus"
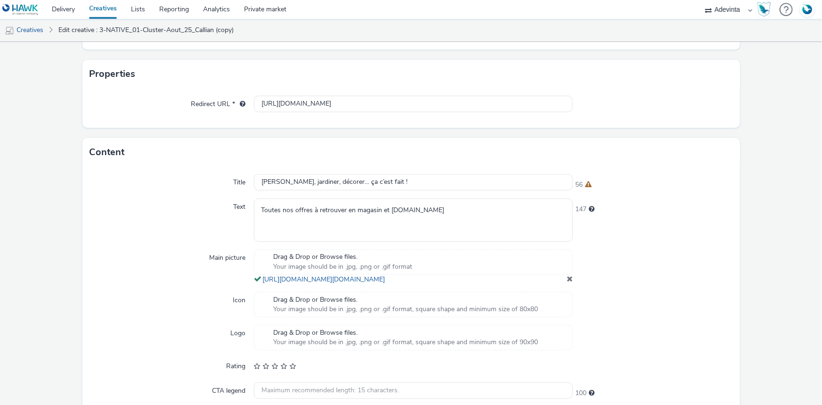
scroll to position [251, 0]
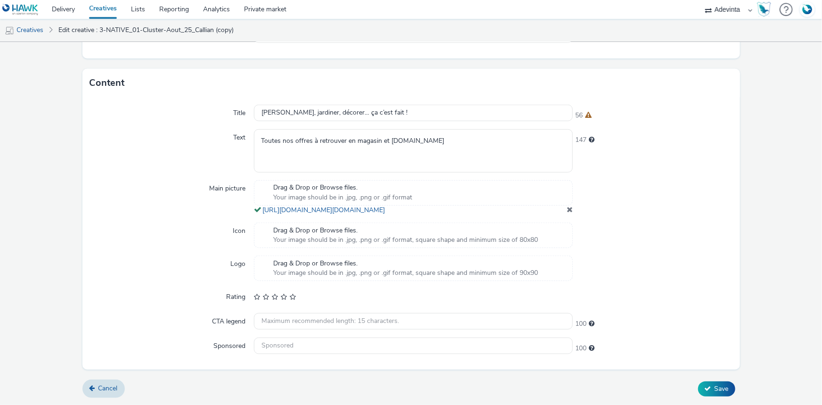
click at [567, 211] on span at bounding box center [570, 209] width 6 height 8
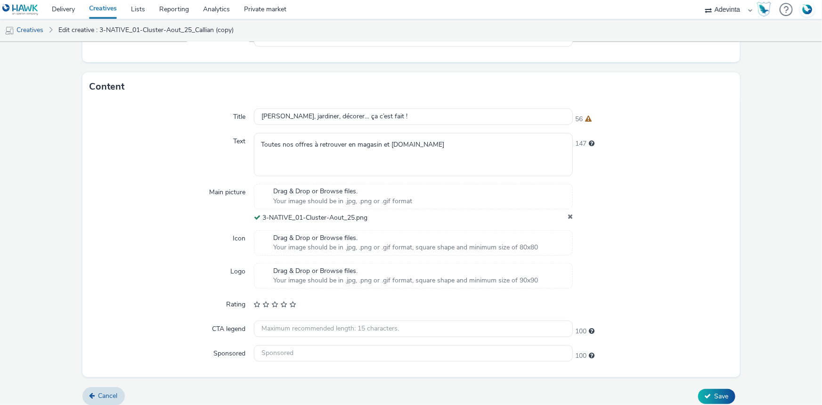
scroll to position [245, 0]
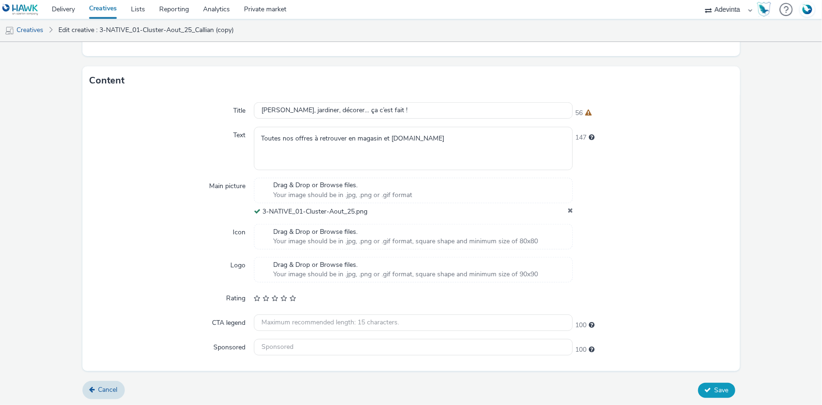
click at [716, 386] on span "Save" at bounding box center [721, 389] width 14 height 9
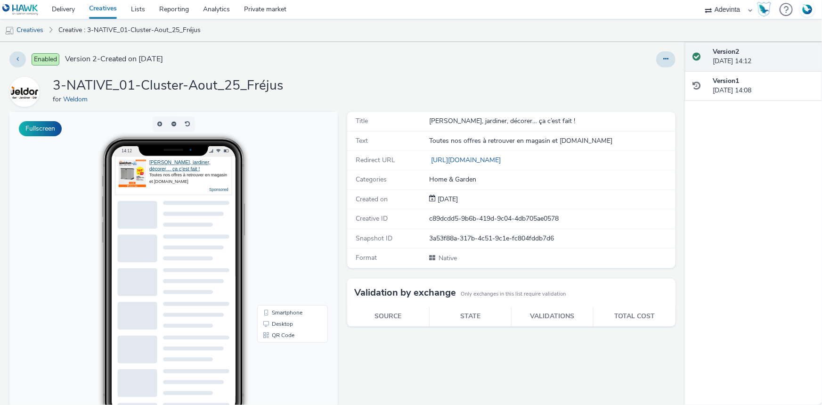
click at [659, 50] on div "Enabled Version 2 - Created on 25 August 2025 3-NATIVE_01-Cluster-Aout_25_Fréju…" at bounding box center [342, 223] width 685 height 363
click at [659, 63] on button at bounding box center [665, 59] width 19 height 16
click at [631, 104] on link "Duplicate" at bounding box center [640, 97] width 71 height 19
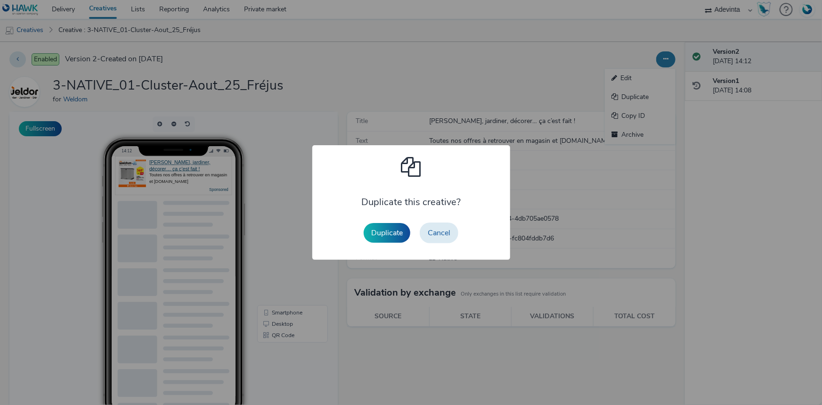
drag, startPoint x: 386, startPoint y: 221, endPoint x: 380, endPoint y: 235, distance: 15.4
click at [386, 221] on div "Duplicate Cancel" at bounding box center [411, 233] width 104 height 30
click at [380, 235] on button "Duplicate" at bounding box center [387, 233] width 47 height 20
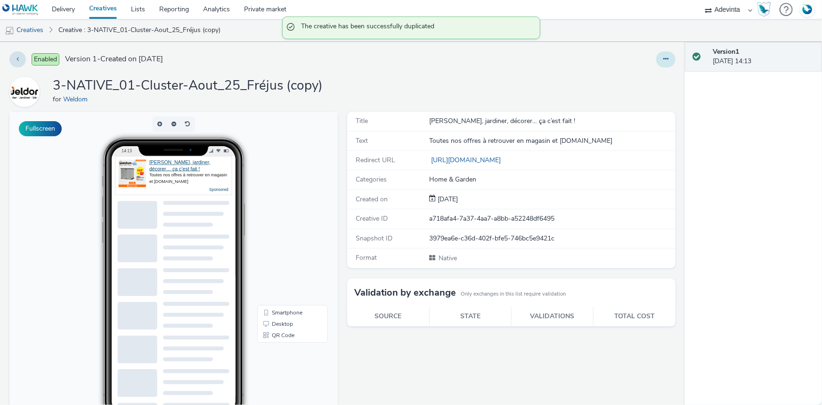
click at [659, 54] on button at bounding box center [665, 59] width 19 height 16
click at [632, 74] on link "Edit" at bounding box center [640, 78] width 71 height 19
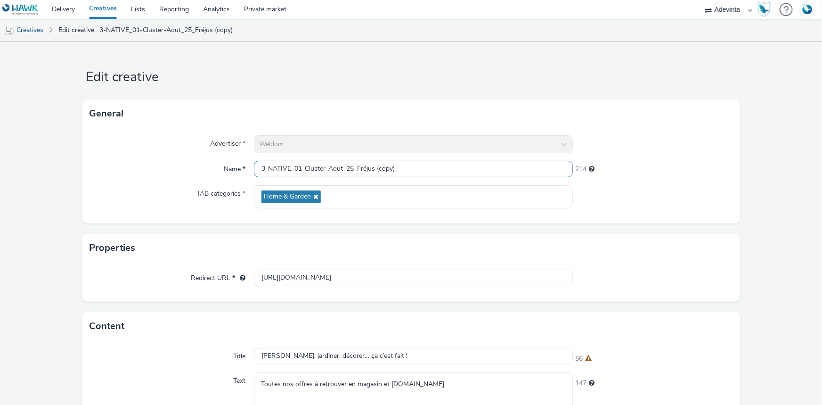
drag, startPoint x: 353, startPoint y: 164, endPoint x: 396, endPoint y: 167, distance: 42.9
click at [396, 167] on input "3-NATIVE_01-Cluster-Aout_25_Fréjus (copy)" at bounding box center [413, 169] width 319 height 16
click at [414, 169] on input "3-NATIVE_01-Cluster-Aout_25_Fréjus (copy)" at bounding box center [413, 169] width 319 height 16
drag, startPoint x: 355, startPoint y: 165, endPoint x: 407, endPoint y: 166, distance: 52.8
click at [407, 166] on input "3-NATIVE_01-Cluster-Aout_25_Fréjus (copy)" at bounding box center [413, 169] width 319 height 16
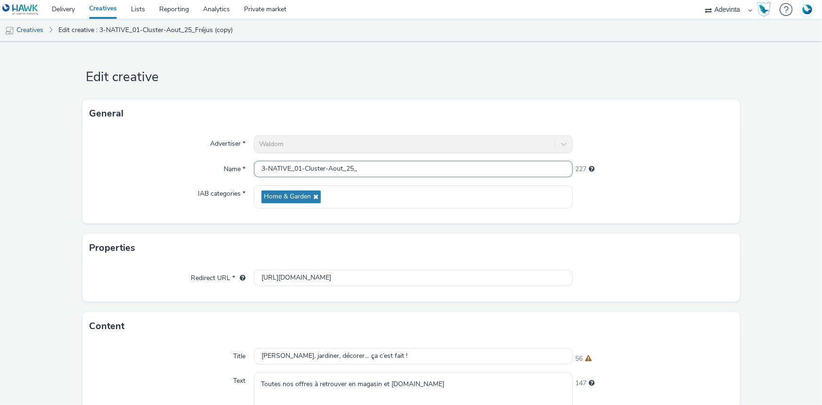
paste input "Saint-Raphaël"
type input "3-NATIVE_01-Cluster-Aout_25_Saint-Raphaël"
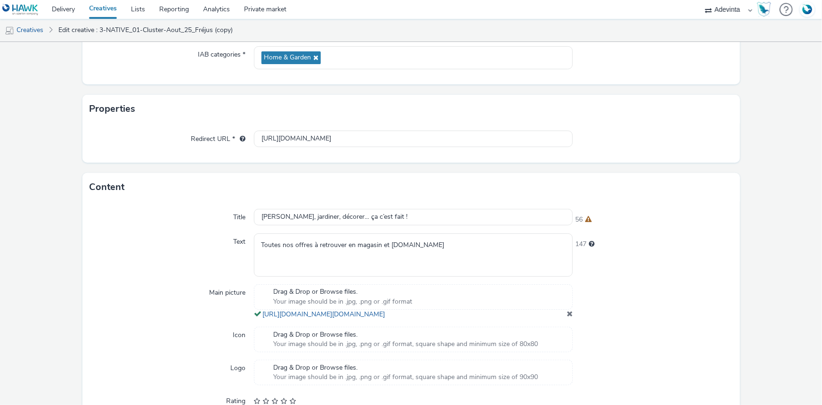
scroll to position [251, 0]
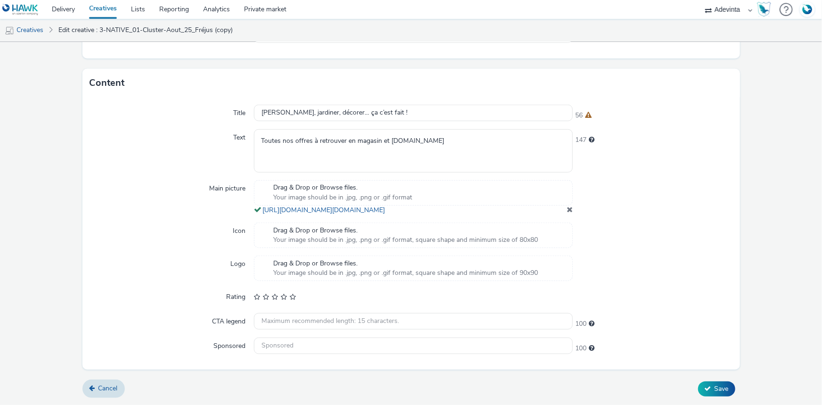
click at [567, 207] on span at bounding box center [570, 209] width 6 height 8
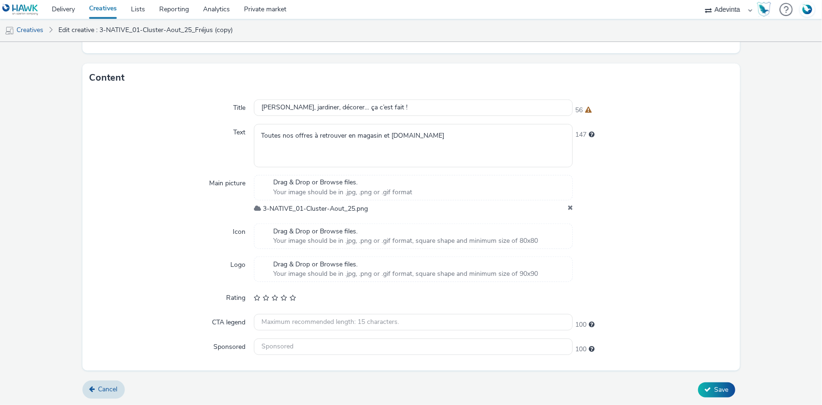
scroll to position [246, 0]
click at [714, 398] on form "Edit creative General Advertiser * Weldom Name * 3-NATIVE_01-Cluster-Aout_25_Sa…" at bounding box center [411, 100] width 822 height 609
click at [712, 393] on button "Save" at bounding box center [716, 389] width 37 height 15
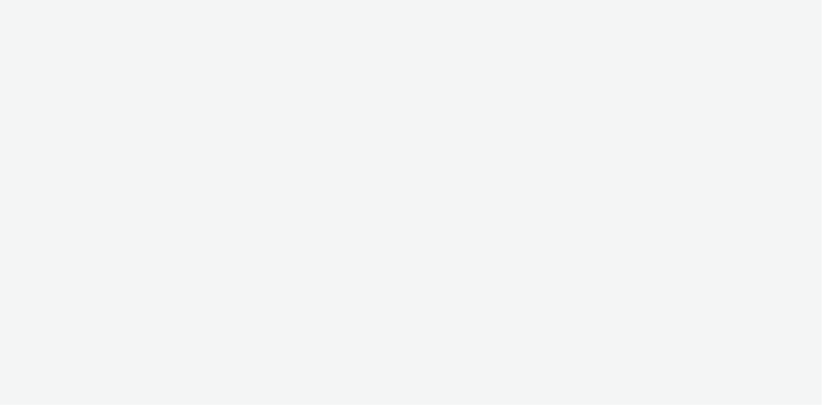
select select "a4655d9c-cd96-449f-b9a3-d2b0c2744250"
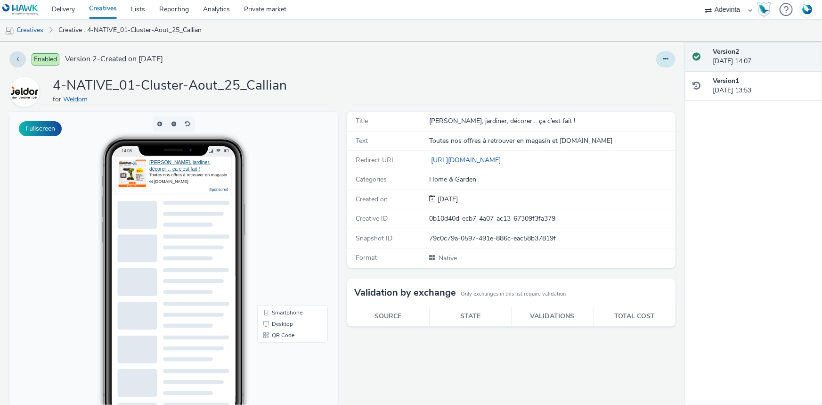
click at [663, 57] on button at bounding box center [665, 59] width 19 height 16
click at [650, 89] on link "Duplicate" at bounding box center [640, 97] width 71 height 19
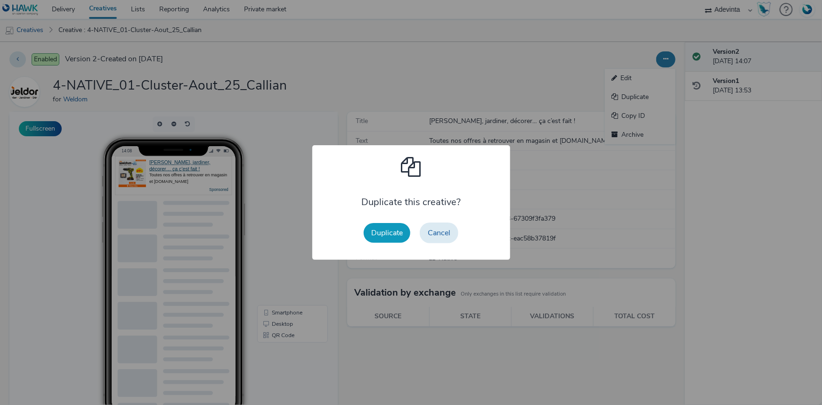
click at [386, 223] on button "Duplicate" at bounding box center [387, 233] width 47 height 20
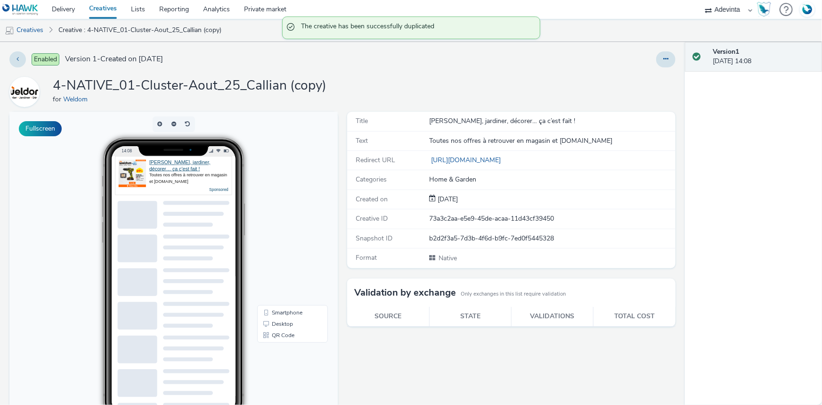
click at [649, 60] on div at bounding box center [542, 59] width 267 height 16
click at [656, 63] on button at bounding box center [665, 59] width 19 height 16
click at [637, 76] on link "Edit" at bounding box center [640, 78] width 71 height 19
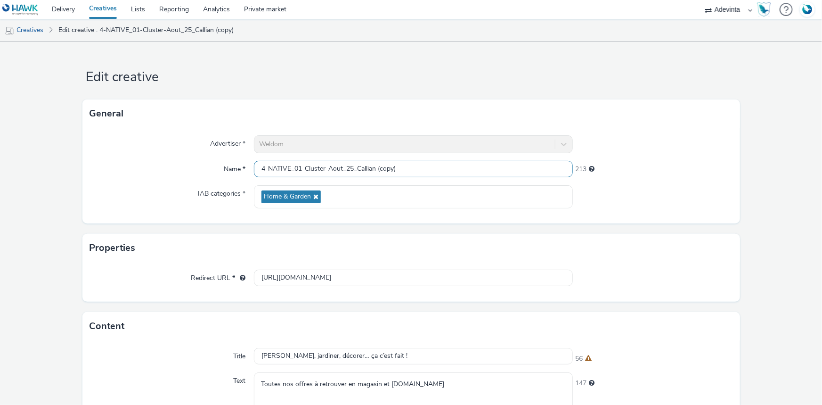
drag, startPoint x: 356, startPoint y: 166, endPoint x: 413, endPoint y: 170, distance: 58.1
click at [413, 170] on input "4-NATIVE_01-Cluster-Aout_25_Callian (copy)" at bounding box center [413, 169] width 319 height 16
paste input "Fréjus"
type input "4-NATIVE_01-Cluster-Aout_25_Fréjus"
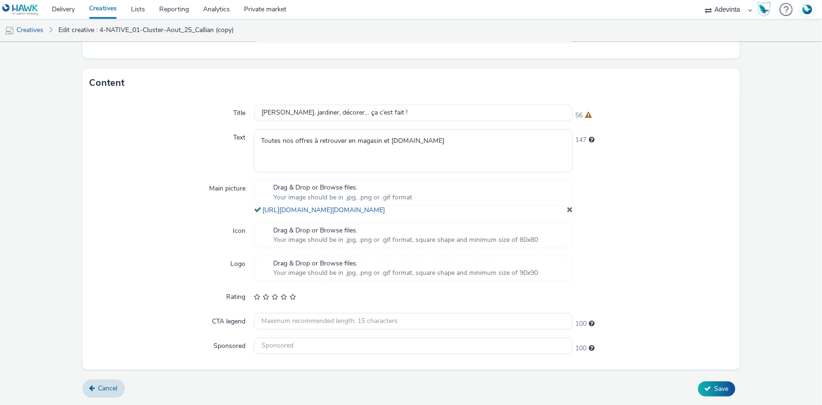
click at [567, 207] on span at bounding box center [570, 209] width 6 height 8
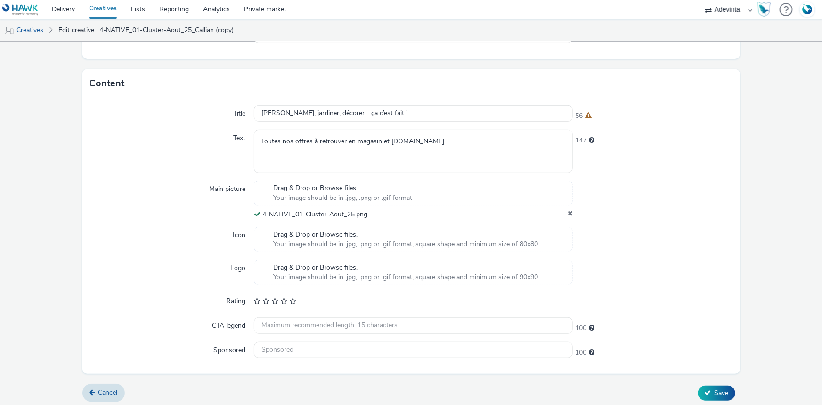
scroll to position [245, 0]
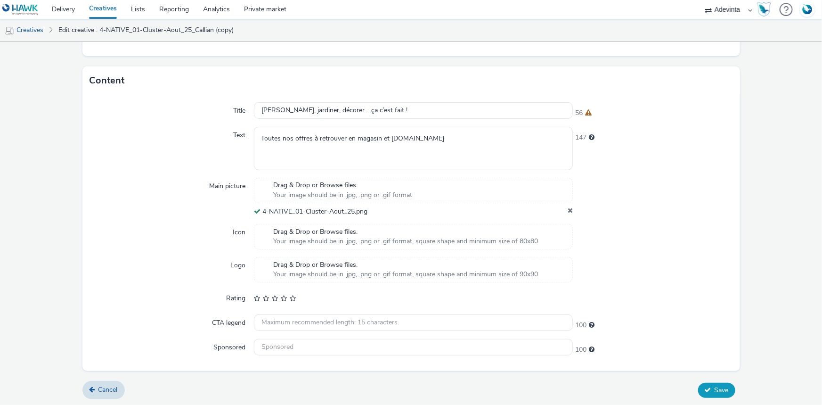
click at [698, 383] on button "Save" at bounding box center [716, 389] width 37 height 15
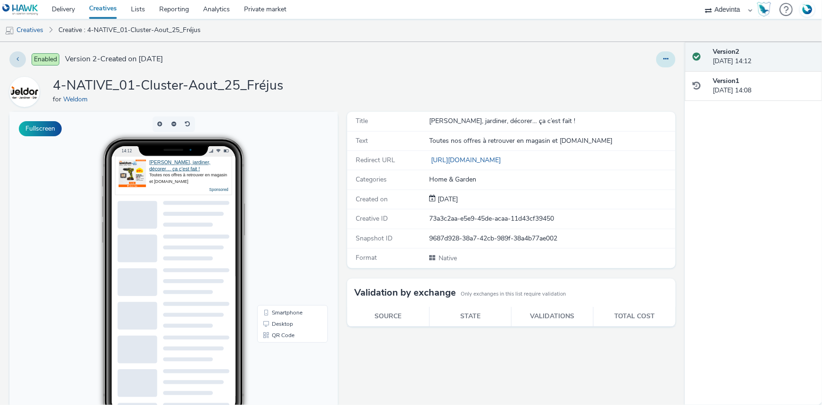
click at [663, 57] on icon at bounding box center [665, 59] width 5 height 7
click at [632, 101] on link "Duplicate" at bounding box center [640, 97] width 71 height 19
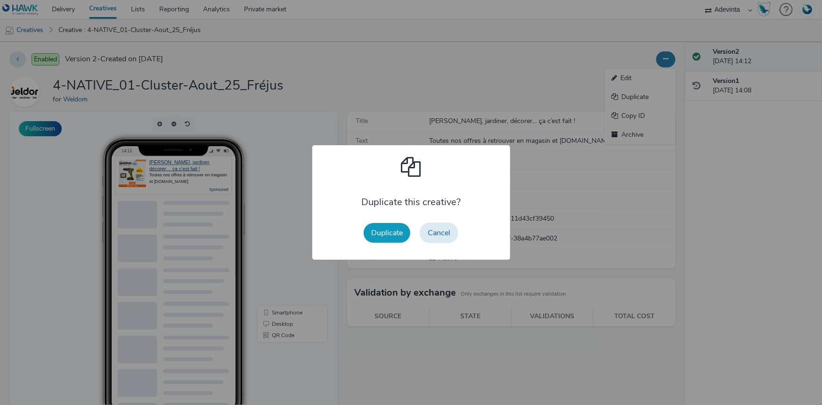
click at [382, 236] on button "Duplicate" at bounding box center [387, 233] width 47 height 20
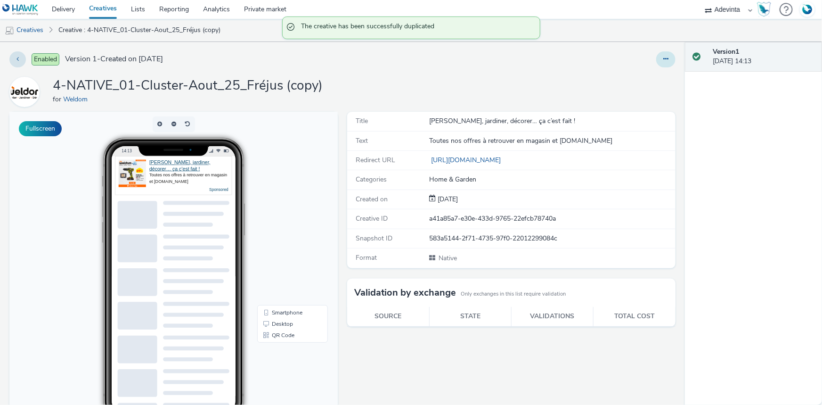
click at [663, 59] on button at bounding box center [665, 59] width 19 height 16
click at [632, 75] on link "Edit" at bounding box center [640, 78] width 71 height 19
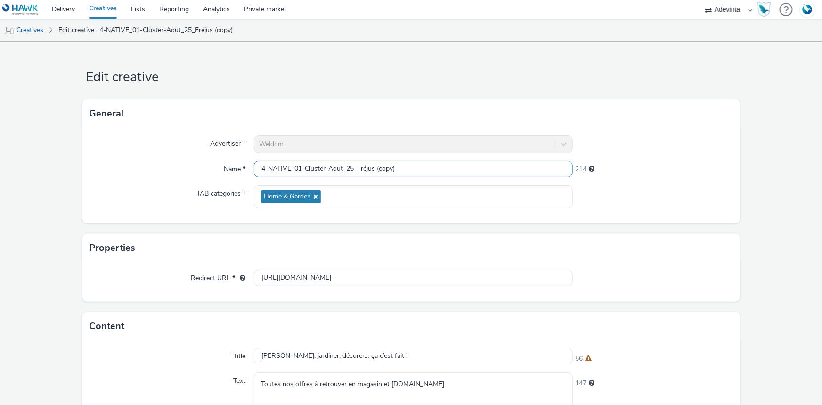
drag, startPoint x: 355, startPoint y: 164, endPoint x: 407, endPoint y: 163, distance: 52.3
click at [407, 163] on input "4-NATIVE_01-Cluster-Aout_25_Fréjus (copy)" at bounding box center [413, 169] width 319 height 16
paste input "Saint-Raphaël"
type input "4-NATIVE_01-Cluster-Aout_25_Saint-Raphaël"
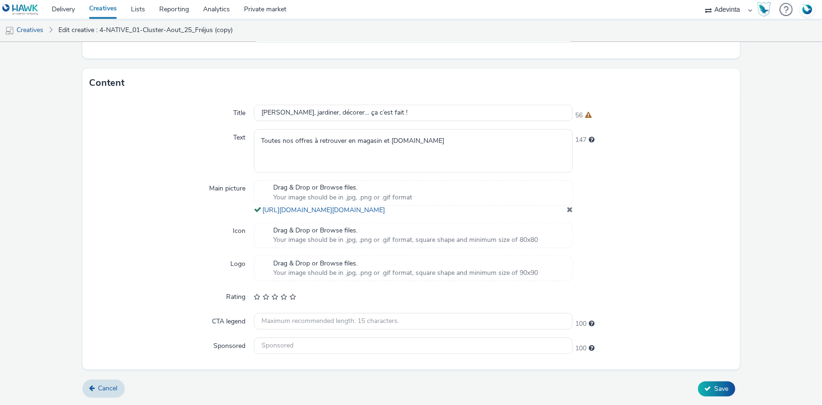
click at [567, 210] on span at bounding box center [570, 209] width 6 height 8
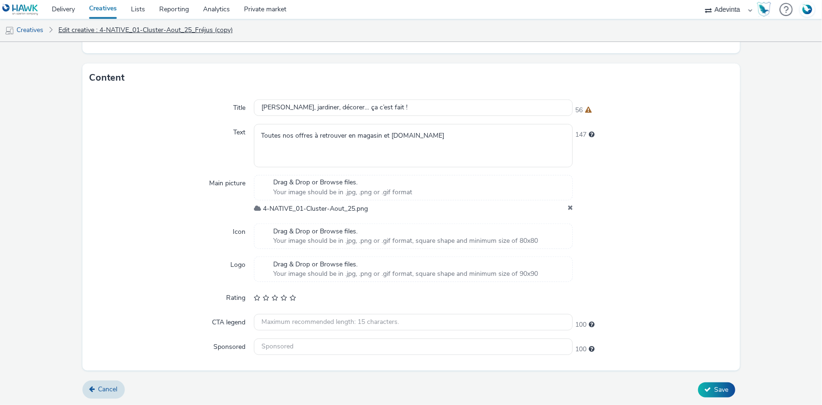
scroll to position [246, 0]
click at [702, 379] on form "Edit creative General Advertiser * Weldom Name * 4-NATIVE_01-Cluster-Aout_25_Sa…" at bounding box center [411, 100] width 822 height 609
click at [703, 381] on div "Cancel Save" at bounding box center [410, 389] width 657 height 17
click at [704, 386] on icon at bounding box center [707, 389] width 7 height 7
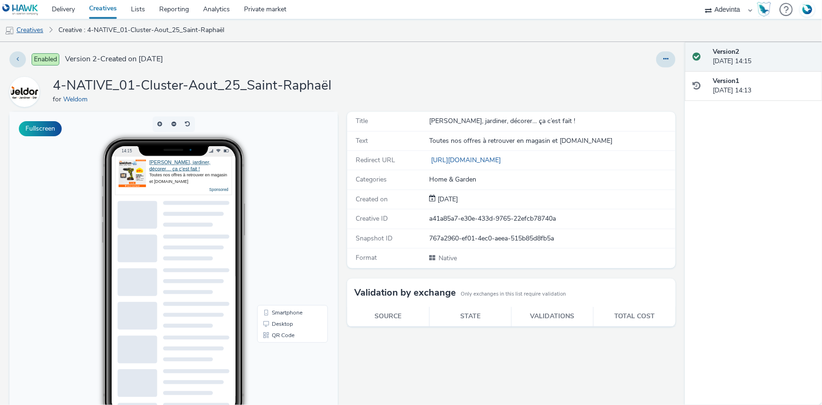
click at [33, 39] on link "Creatives" at bounding box center [24, 30] width 48 height 23
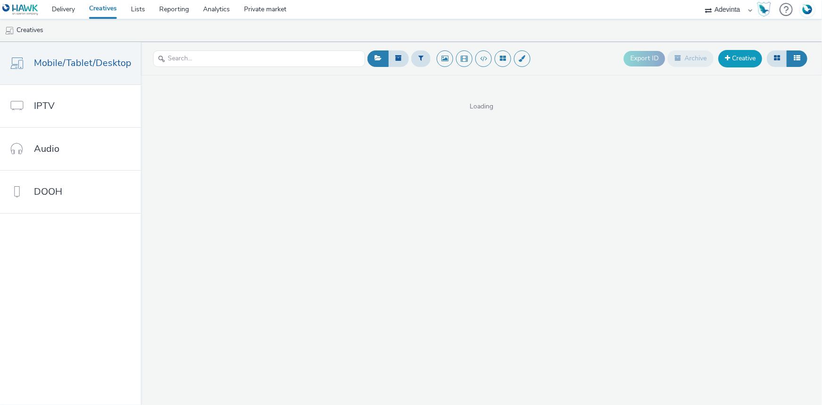
click at [725, 55] on span at bounding box center [727, 58] width 5 height 7
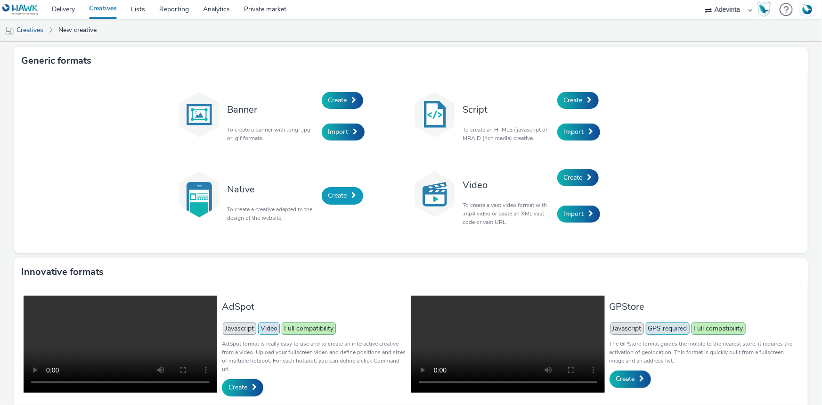
click at [348, 194] on link "Create" at bounding box center [342, 195] width 41 height 17
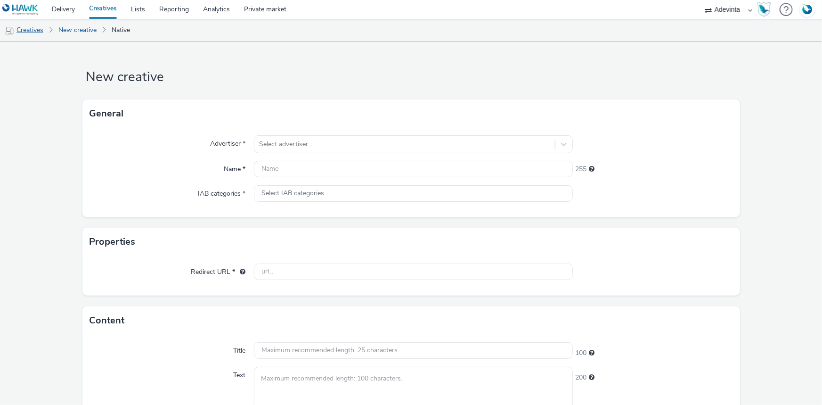
click at [26, 28] on link "Creatives" at bounding box center [24, 30] width 48 height 23
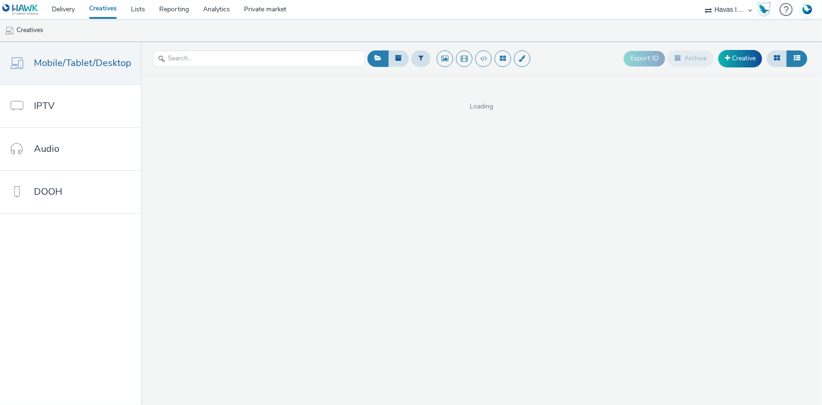
click at [720, 14] on select "ABI Media Ad4Health Adevinta ADITIKS Adops Agence79 AllMatik AMnet FR Amplifi F…" at bounding box center [728, 9] width 57 height 19
select select "43747a01-9d8e-4dea-a0e4-a98d33cfba61"
click at [700, 0] on select "ABI Media Ad4Health Adevinta ADITIKS Adops Agence79 AllMatik AMnet FR Amplifi F…" at bounding box center [728, 9] width 57 height 19
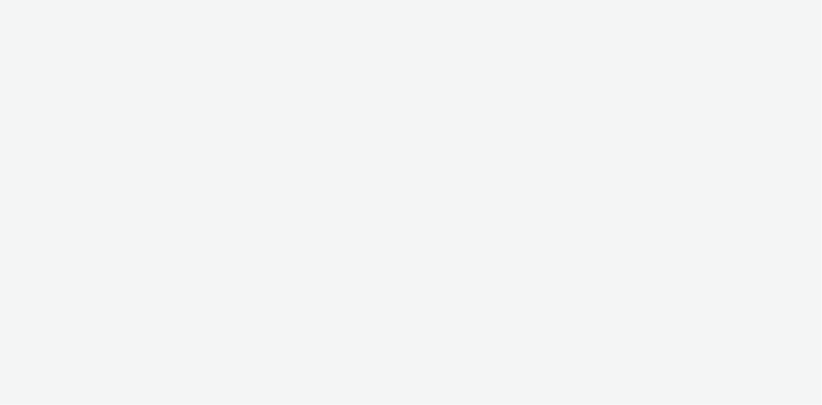
select select "43747a01-9d8e-4dea-a0e4-a98d33cfba61"
select select "5124110c-5ad7-400f-8241-e8aa575c652d"
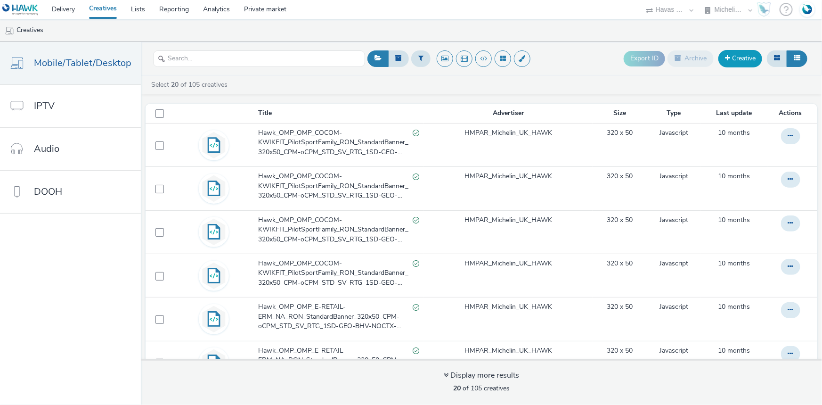
click at [747, 56] on link "Creative" at bounding box center [740, 58] width 44 height 17
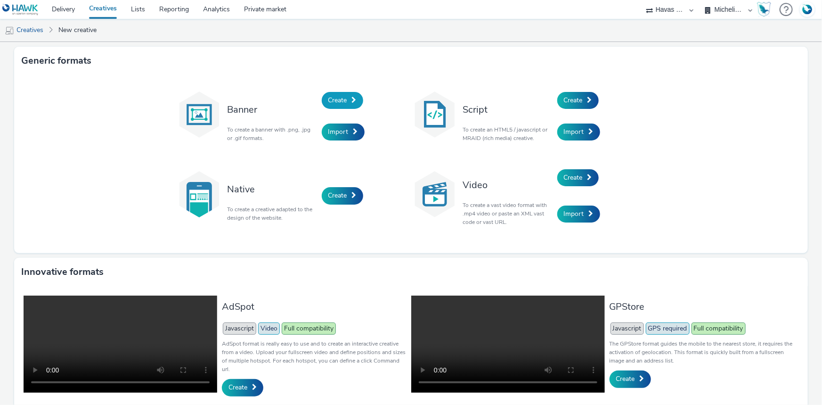
click at [355, 100] on link "Create" at bounding box center [342, 100] width 41 height 17
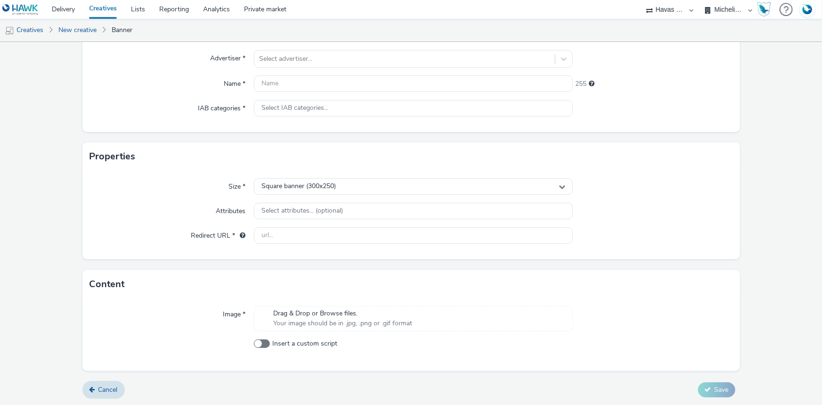
scroll to position [86, 0]
click at [31, 30] on link "Creatives" at bounding box center [24, 30] width 48 height 23
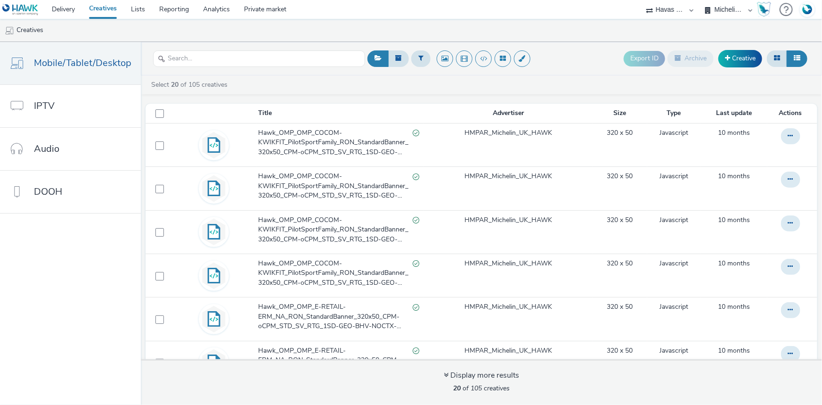
click at [668, 10] on select "ABI Media Ad4Health Adevinta ADITIKS Adops Agence79 AllMatik AMnet FR Amplifi F…" at bounding box center [669, 9] width 57 height 19
select select "a4655d9c-cd96-449f-b9a3-d2b0c2744250"
click at [698, 0] on select "ABI Media Ad4Health Adevinta ADITIKS Adops Agence79 AllMatik AMnet FR Amplifi F…" at bounding box center [669, 9] width 57 height 19
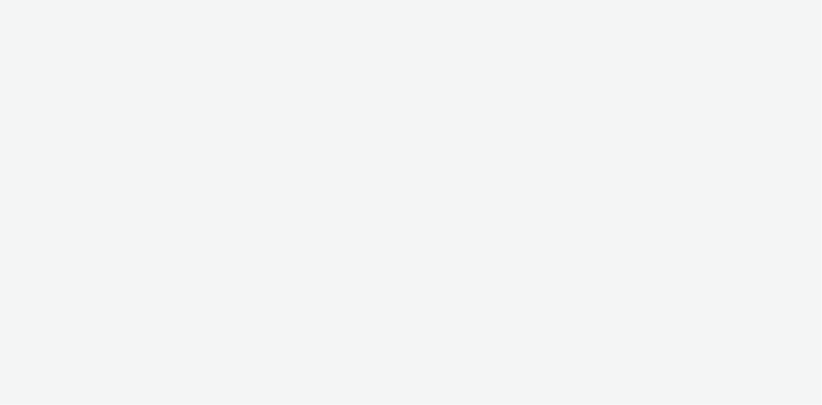
select select "a4655d9c-cd96-449f-b9a3-d2b0c2744250"
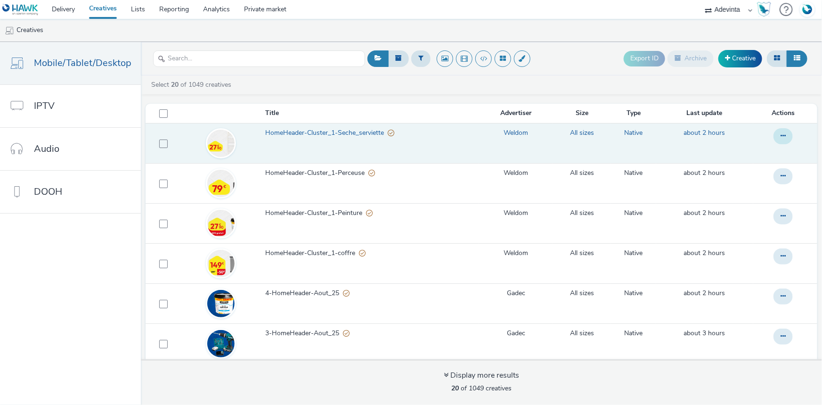
click at [776, 131] on button at bounding box center [782, 136] width 19 height 16
click at [740, 210] on link "Archive" at bounding box center [757, 211] width 71 height 19
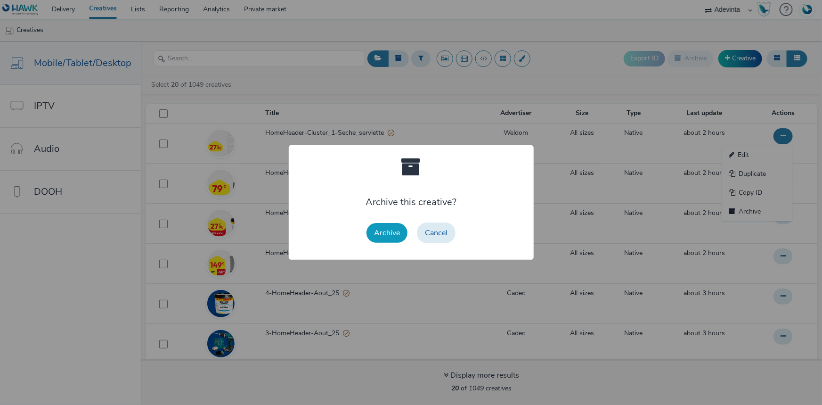
click at [386, 230] on button "Archive" at bounding box center [386, 233] width 41 height 20
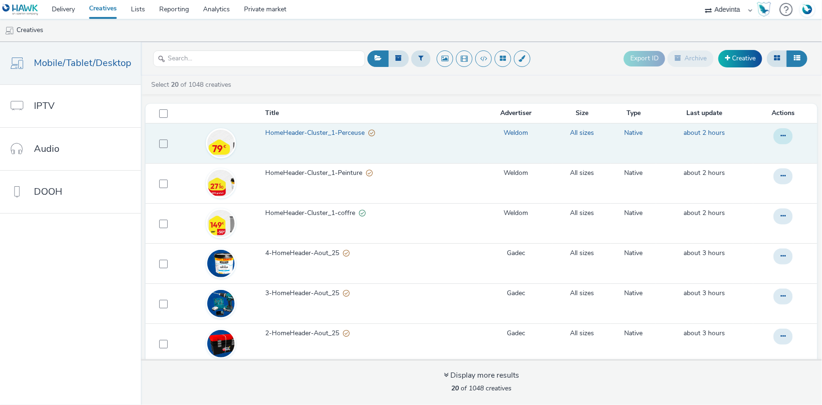
click at [777, 136] on button at bounding box center [782, 136] width 19 height 16
click at [741, 213] on link "Archive" at bounding box center [757, 211] width 71 height 19
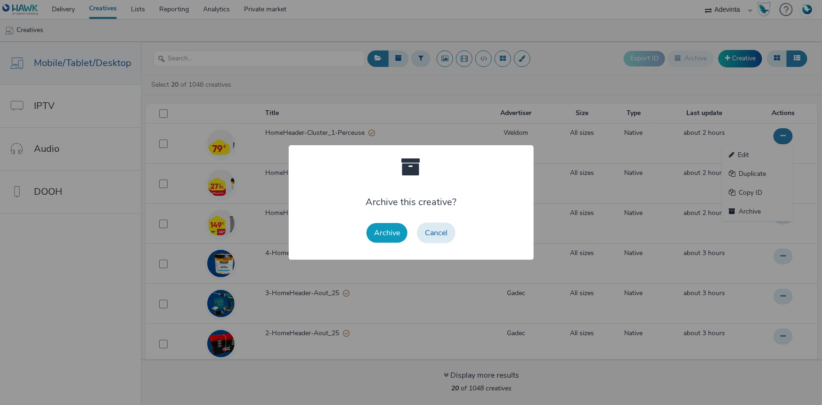
click at [376, 234] on button "Archive" at bounding box center [386, 233] width 41 height 20
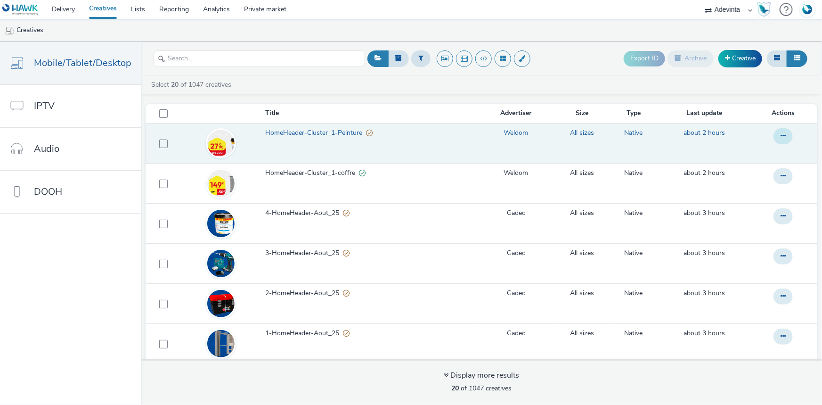
click at [773, 132] on button at bounding box center [782, 136] width 19 height 16
click at [738, 209] on link "Archive" at bounding box center [757, 211] width 71 height 19
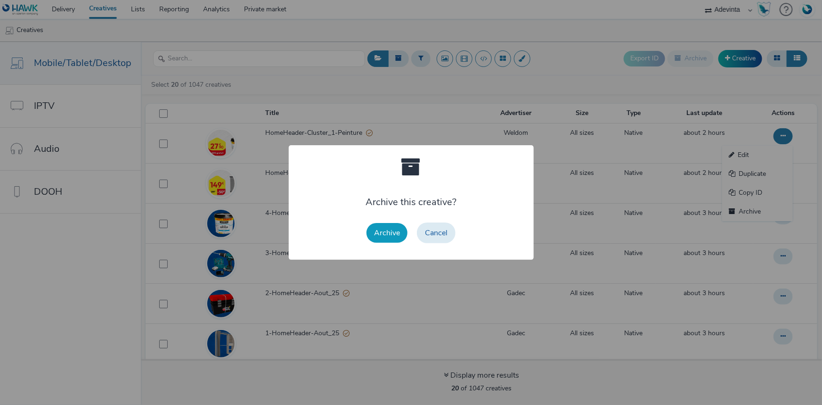
click at [387, 235] on button "Archive" at bounding box center [386, 233] width 41 height 20
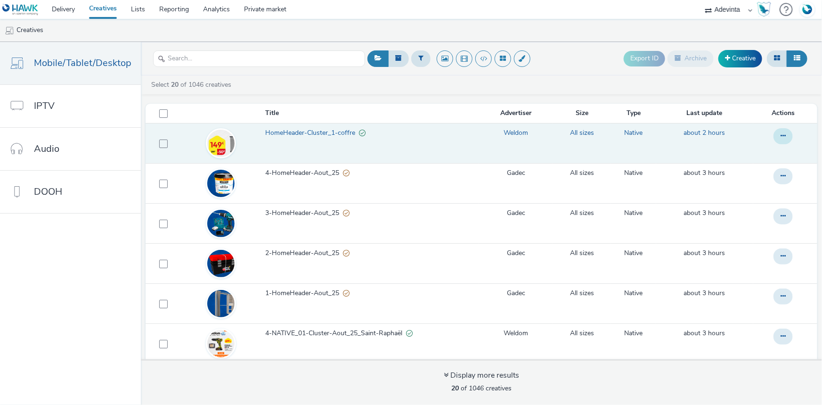
click at [773, 132] on button at bounding box center [782, 136] width 19 height 16
click at [744, 210] on link "Archive" at bounding box center [757, 211] width 71 height 19
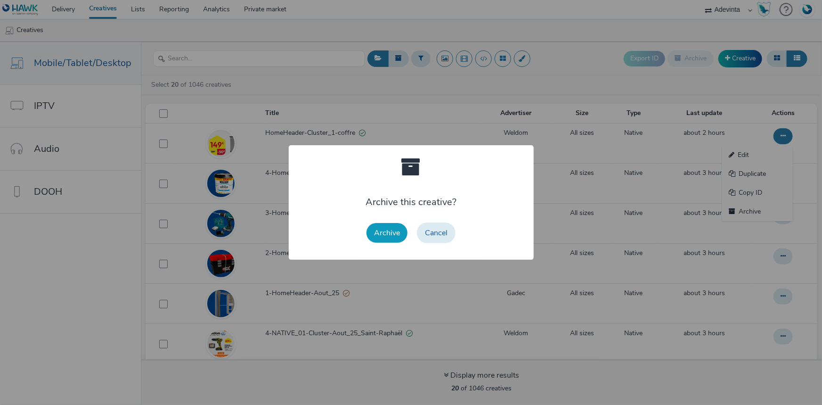
click at [401, 230] on button "Archive" at bounding box center [386, 233] width 41 height 20
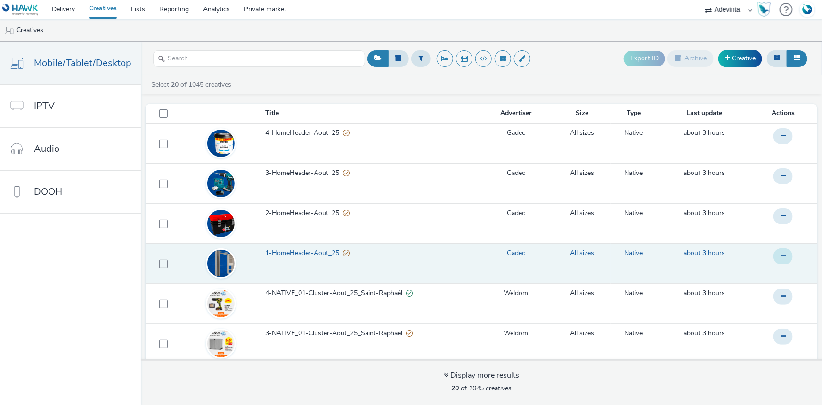
click at [777, 258] on button at bounding box center [782, 256] width 19 height 16
click at [726, 325] on link "Archive" at bounding box center [757, 331] width 71 height 19
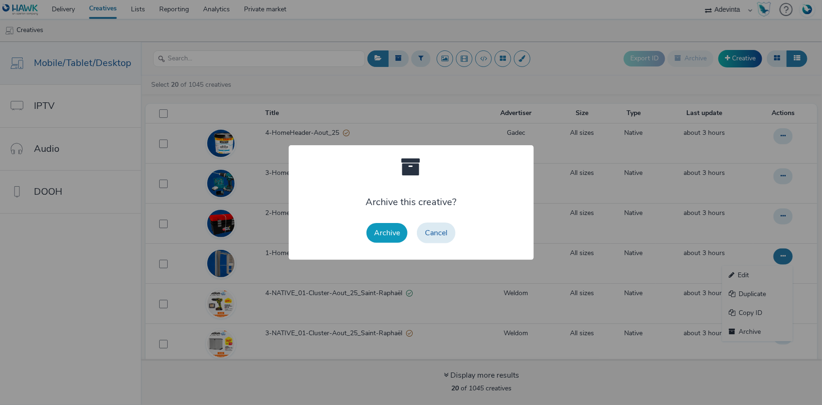
click at [375, 227] on button "Archive" at bounding box center [386, 233] width 41 height 20
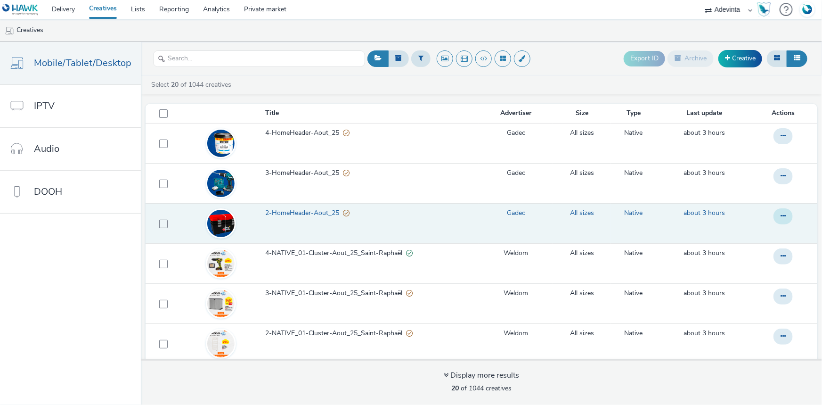
click at [773, 214] on button at bounding box center [782, 216] width 19 height 16
click at [723, 285] on link "Archive" at bounding box center [757, 291] width 71 height 19
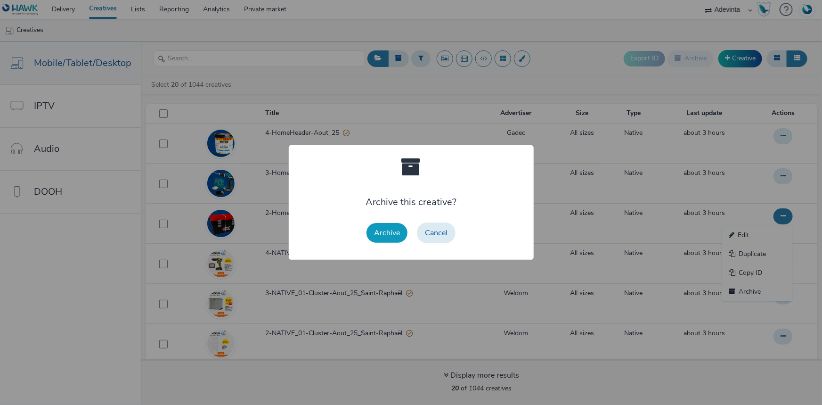
click at [390, 231] on button "Archive" at bounding box center [386, 233] width 41 height 20
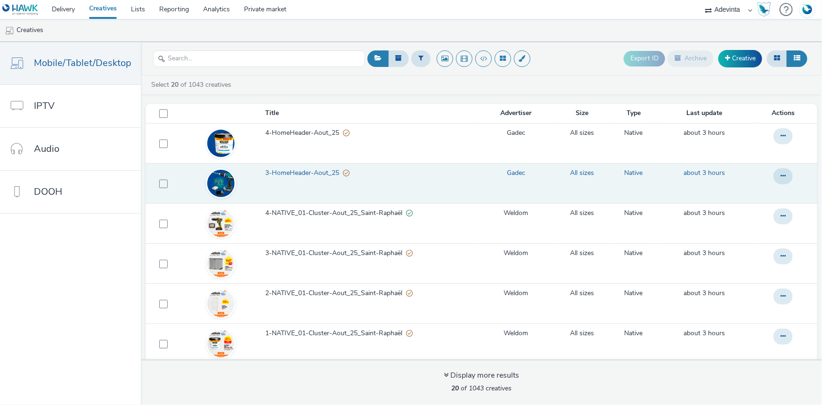
click at [773, 169] on div at bounding box center [782, 176] width 19 height 16
click at [773, 172] on button at bounding box center [782, 176] width 19 height 16
click at [722, 243] on link "Archive" at bounding box center [757, 251] width 71 height 19
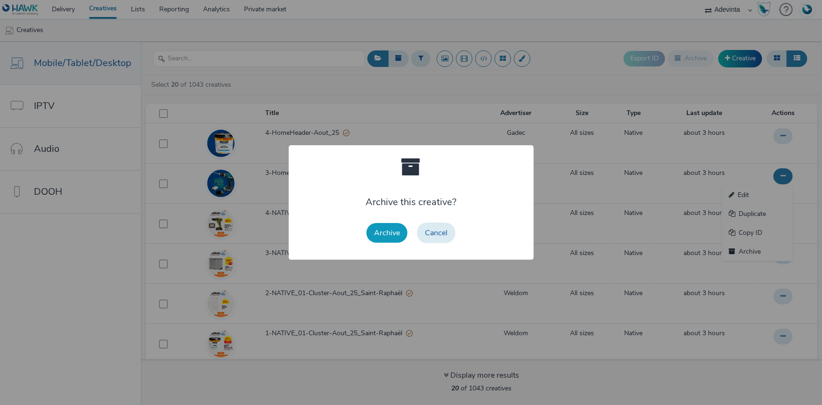
click at [392, 235] on button "Archive" at bounding box center [386, 233] width 41 height 20
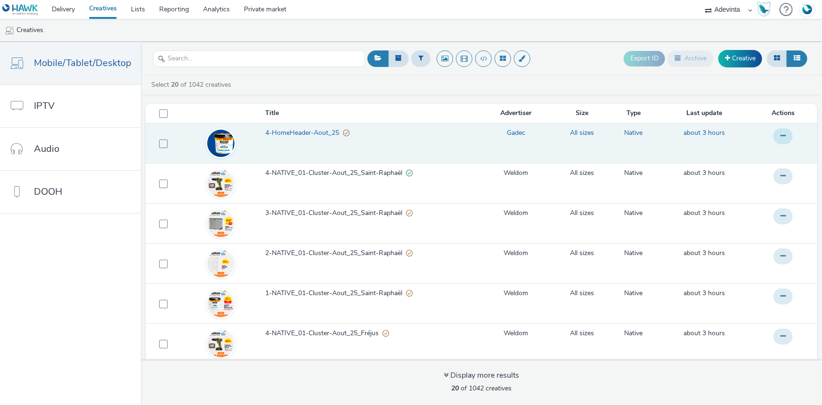
click at [775, 138] on button at bounding box center [782, 136] width 19 height 16
click at [744, 214] on link "Archive" at bounding box center [757, 211] width 71 height 19
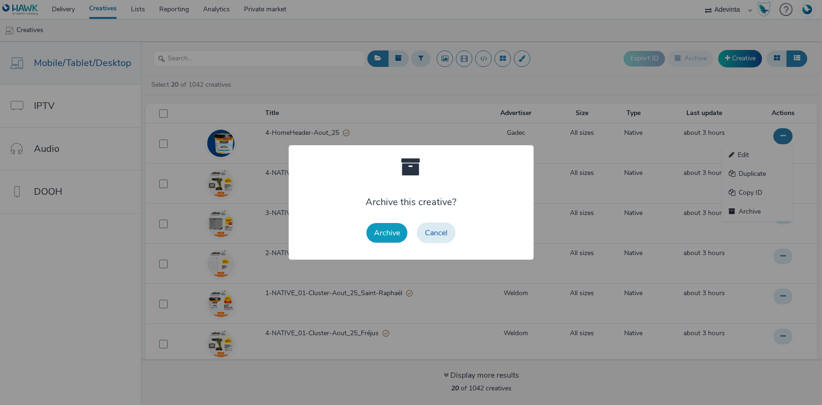
click at [383, 235] on button "Archive" at bounding box center [386, 233] width 41 height 20
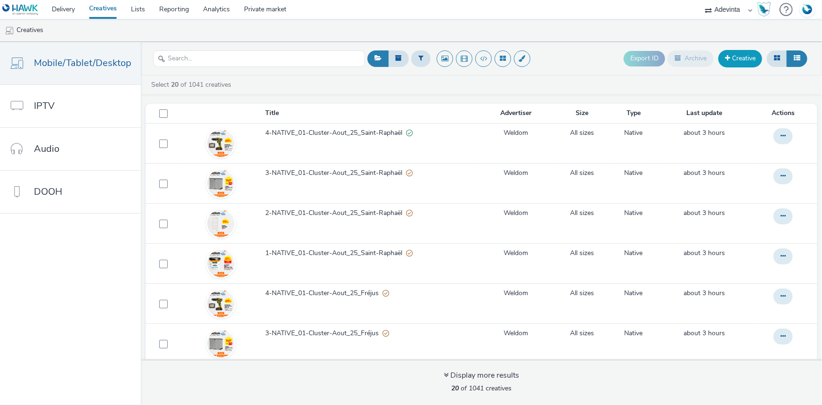
click at [741, 61] on link "Creative" at bounding box center [740, 58] width 44 height 17
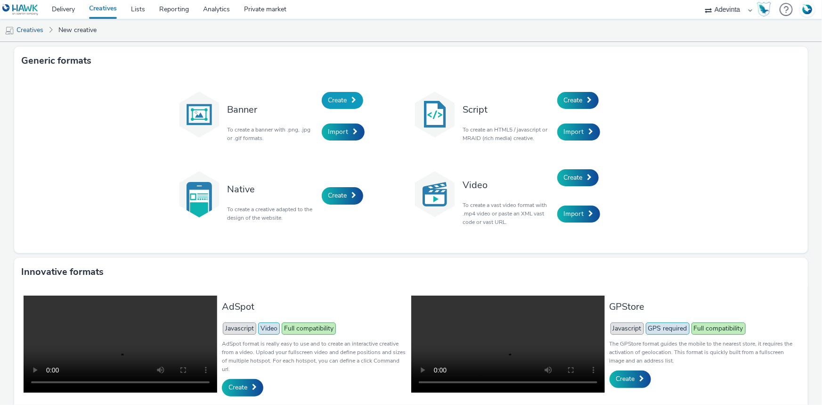
click at [334, 99] on span "Create" at bounding box center [337, 100] width 19 height 9
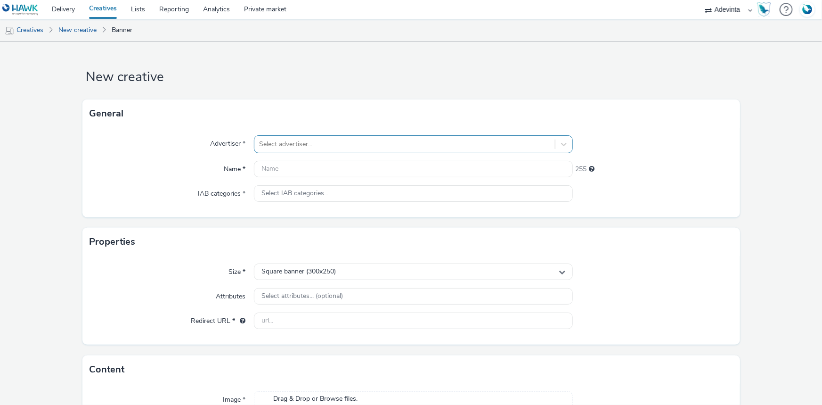
click at [289, 150] on div "Select advertiser..." at bounding box center [404, 144] width 300 height 15
click at [267, 139] on div at bounding box center [404, 143] width 291 height 11
type input "gade"
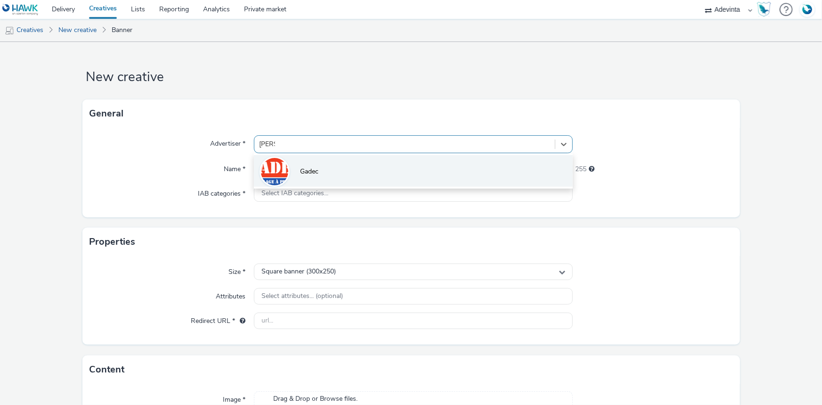
click at [305, 170] on span "Gadec" at bounding box center [309, 171] width 18 height 9
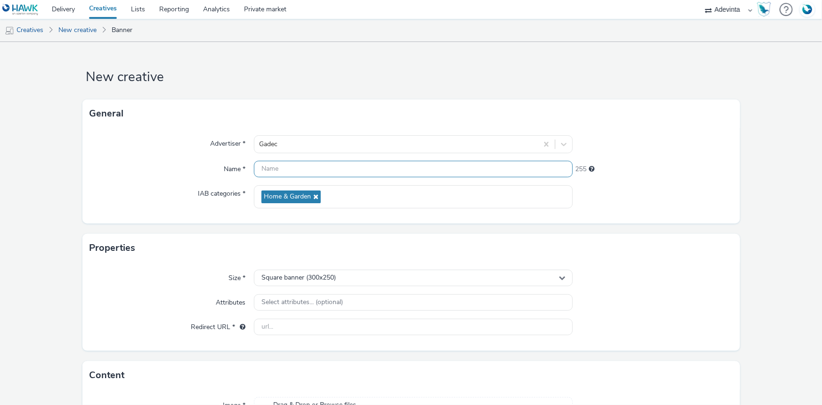
click at [273, 168] on input "text" at bounding box center [413, 169] width 319 height 16
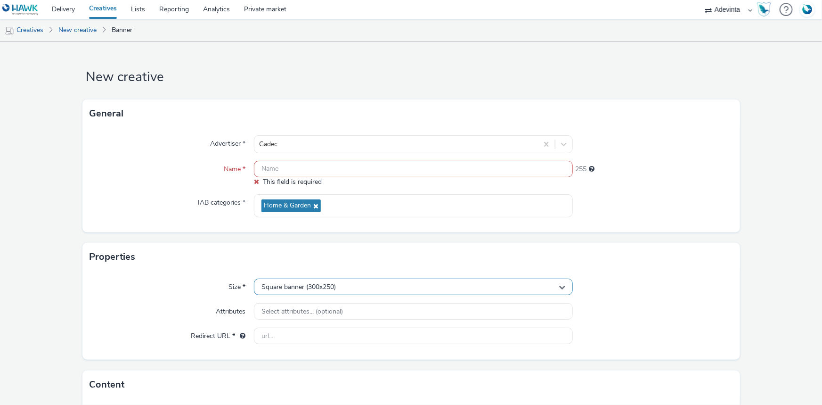
click at [284, 289] on span "Square banner (300x250)" at bounding box center [298, 287] width 74 height 8
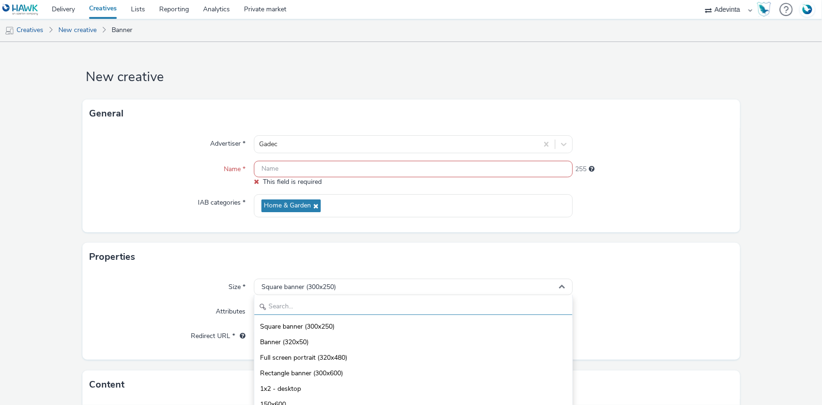
click at [306, 302] on input "text" at bounding box center [413, 306] width 318 height 16
type input "2"
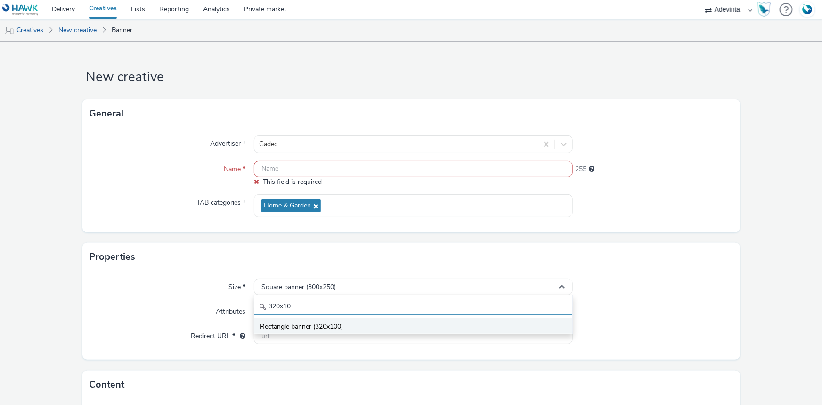
type input "320x10"
click at [306, 327] on span "Rectangle banner (320x100)" at bounding box center [301, 326] width 83 height 9
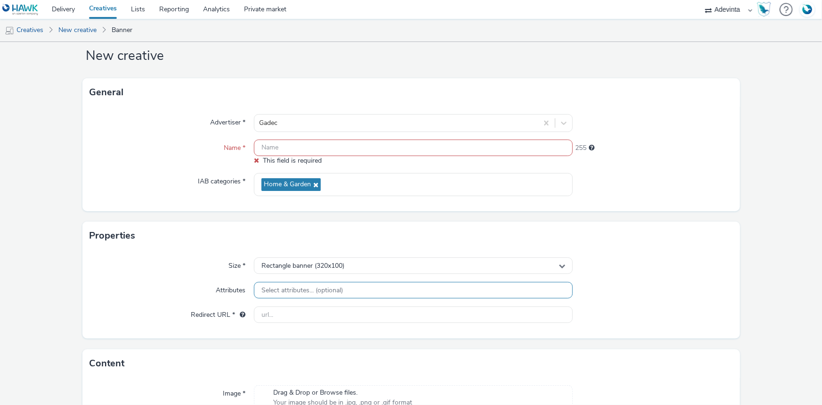
scroll to position [25, 0]
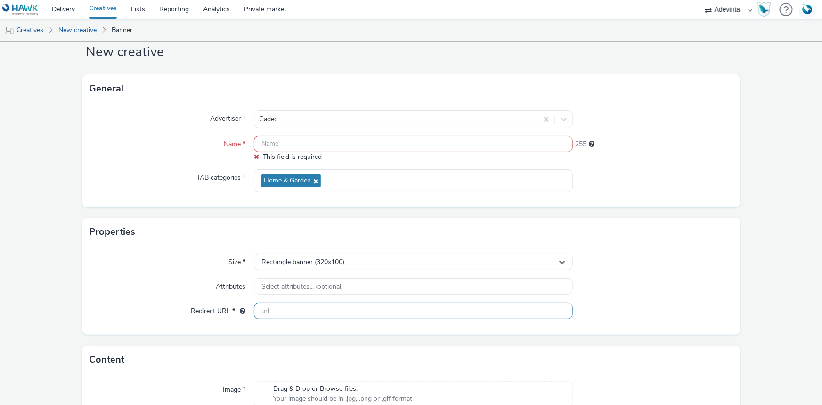
click at [266, 317] on input "text" at bounding box center [413, 310] width 319 height 16
click at [272, 141] on input "text" at bounding box center [413, 144] width 319 height 16
paste input "https://www.gadec.biz/"
type input "https://www.gadec.biz/"
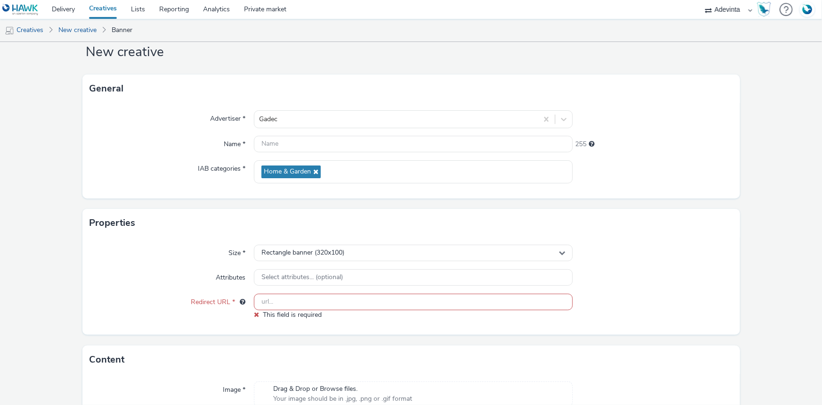
click at [285, 297] on div "Size * Rectangle banner (320x100) Attributes Select attributes... (optional) Re…" at bounding box center [410, 285] width 657 height 97
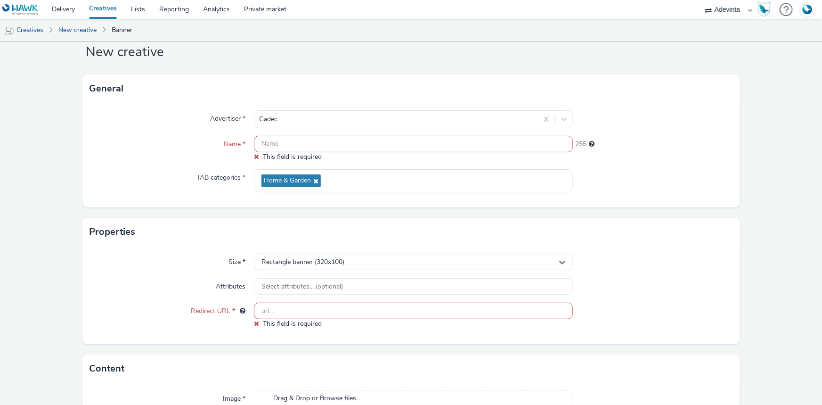
paste input "https://www.gadec.biz/"
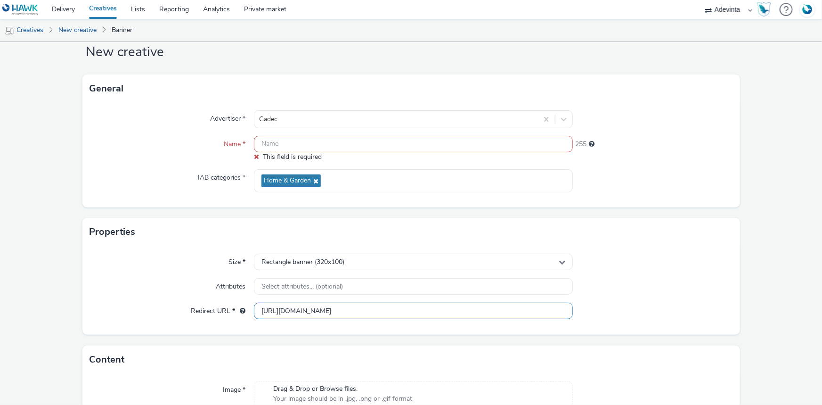
type input "https://www.gadec.biz/"
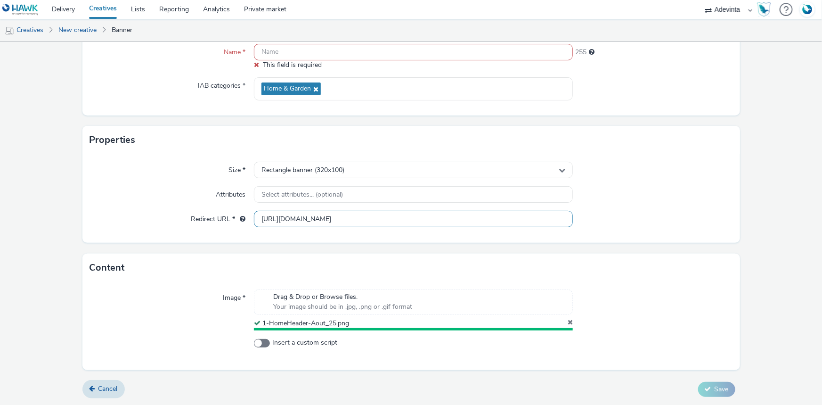
scroll to position [114, 0]
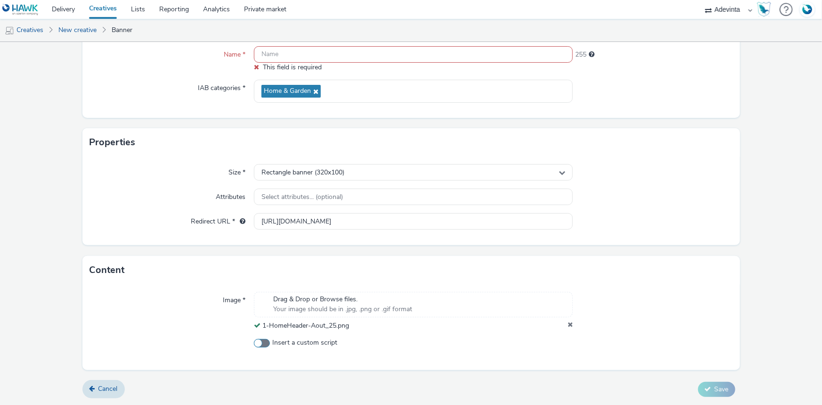
click at [264, 340] on span at bounding box center [262, 343] width 16 height 8
click at [260, 340] on input "Insert a custom script" at bounding box center [257, 343] width 6 height 6
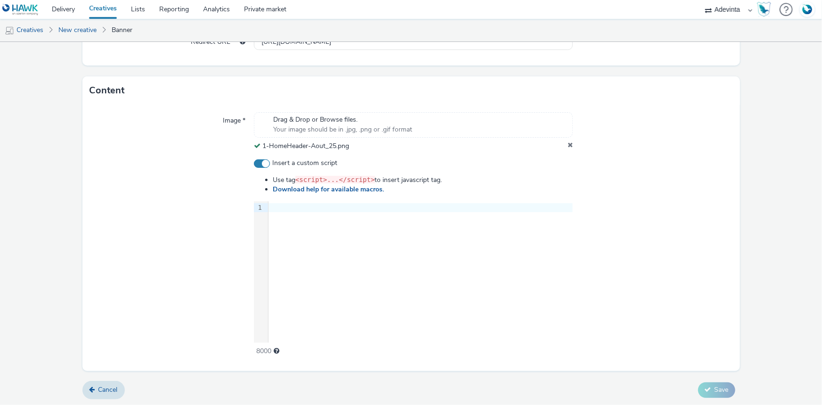
click at [263, 165] on span at bounding box center [262, 163] width 16 height 8
click at [260, 165] on input "Insert a custom script" at bounding box center [257, 163] width 6 height 6
checkbox input "false"
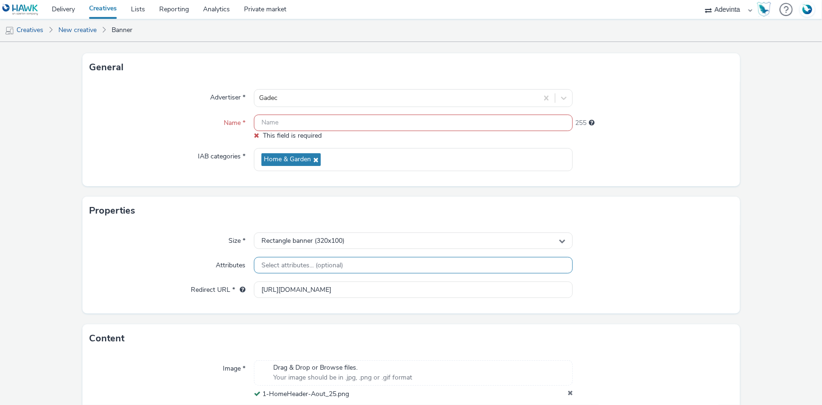
scroll to position [0, 0]
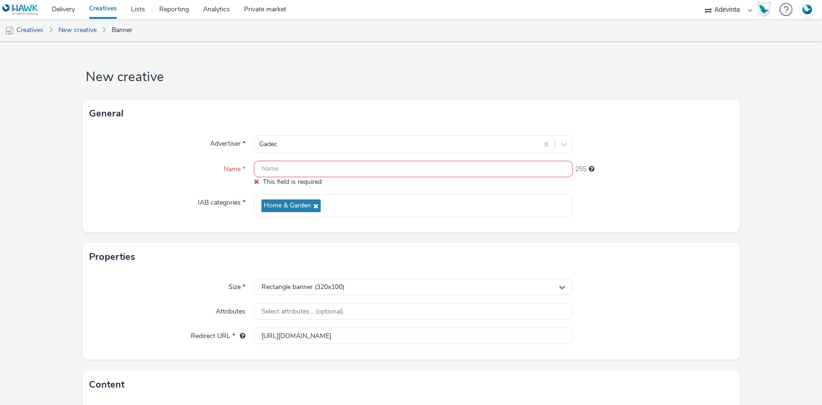
click at [283, 165] on input "text" at bounding box center [413, 169] width 319 height 16
paste input "1-HomeHeader-Aout_25"
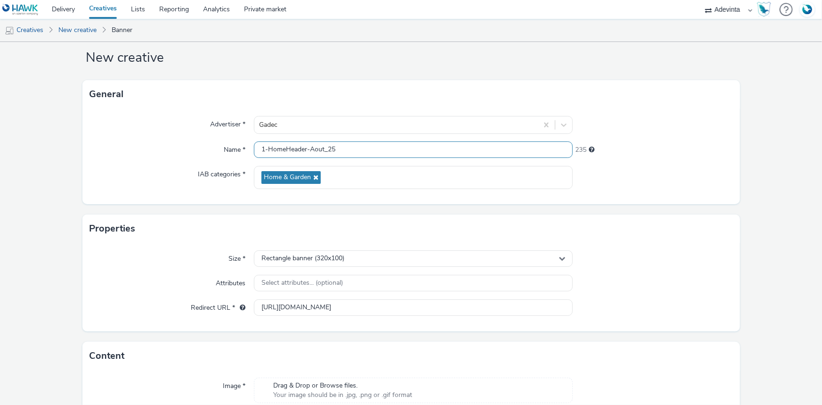
scroll to position [105, 0]
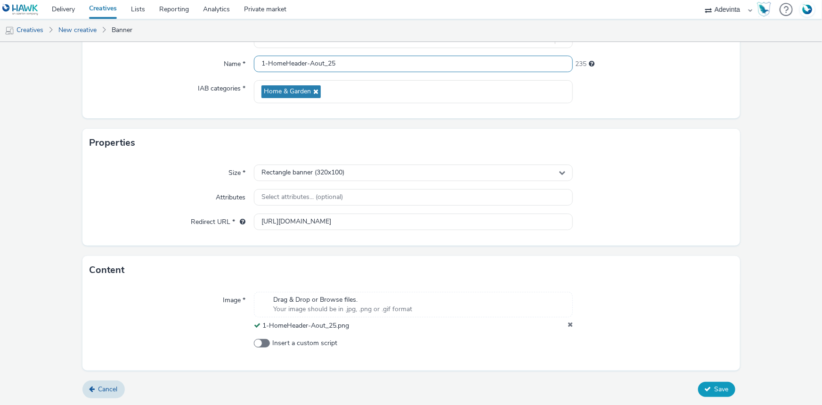
type input "1-HomeHeader-Aout_25"
click at [714, 386] on span "Save" at bounding box center [721, 388] width 14 height 9
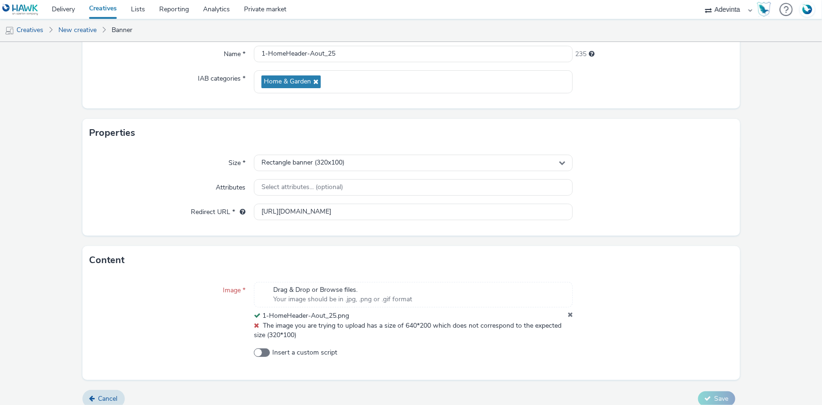
scroll to position [124, 0]
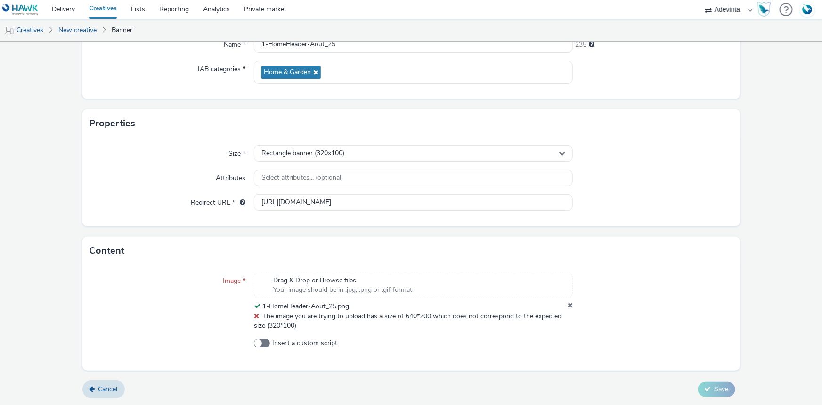
click at [567, 305] on icon at bounding box center [569, 305] width 5 height 9
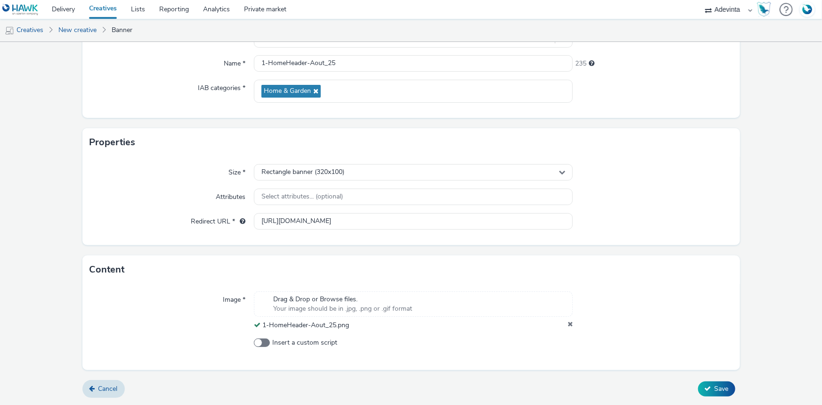
scroll to position [105, 0]
click at [708, 388] on button "Save" at bounding box center [716, 388] width 37 height 15
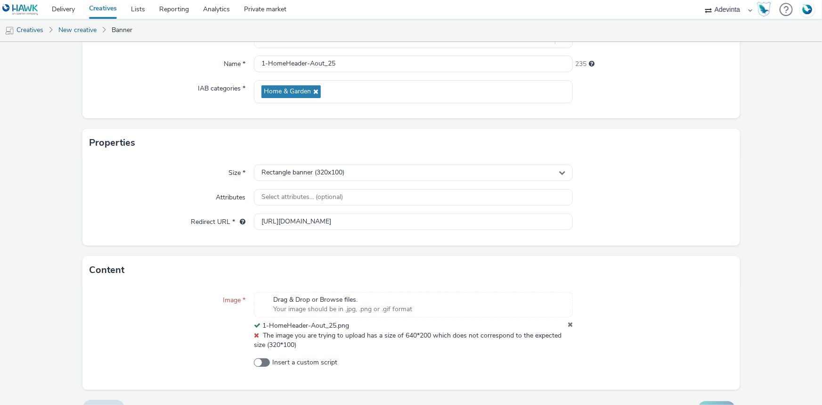
click at [266, 344] on span "The image you are trying to upload has a size of 640*200 which does not corresp…" at bounding box center [408, 340] width 308 height 18
click at [372, 168] on div "Rectangle banner (320x100)" at bounding box center [413, 172] width 319 height 16
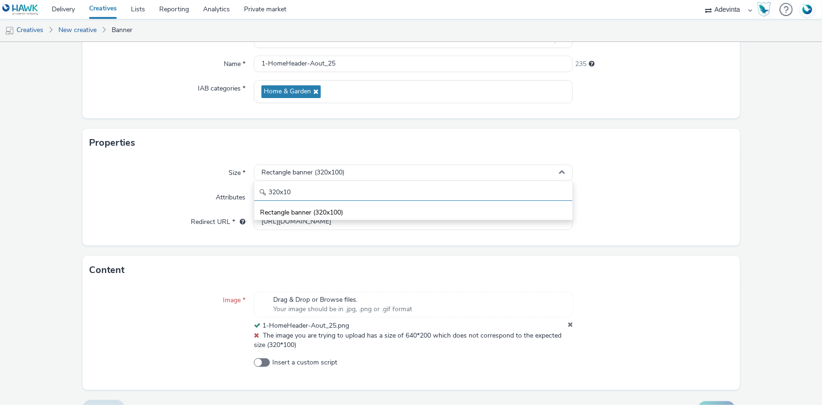
drag, startPoint x: 296, startPoint y: 195, endPoint x: 258, endPoint y: 195, distance: 38.1
click at [258, 195] on div "320x10" at bounding box center [413, 192] width 318 height 16
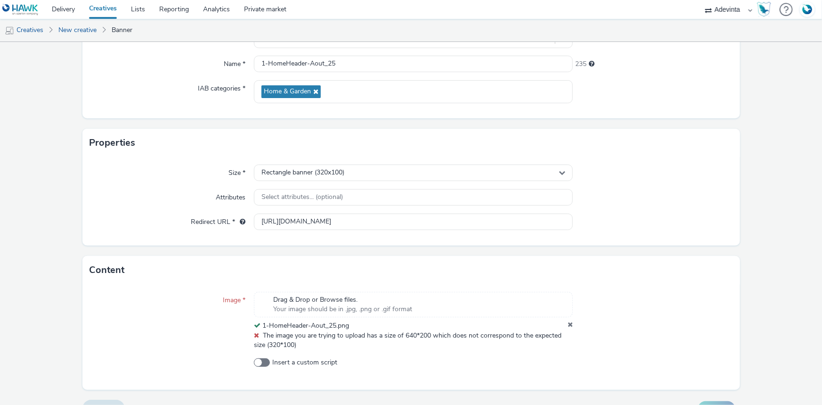
click at [258, 195] on div "Select attributes... (optional)" at bounding box center [413, 197] width 319 height 16
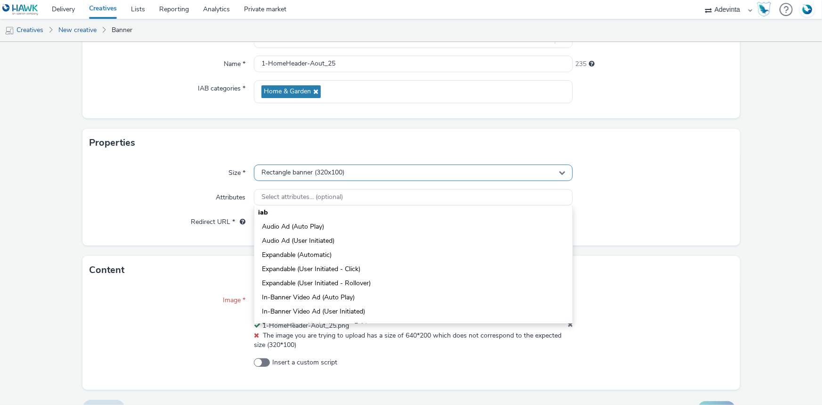
click at [284, 172] on span "Rectangle banner (320x100)" at bounding box center [302, 173] width 83 height 8
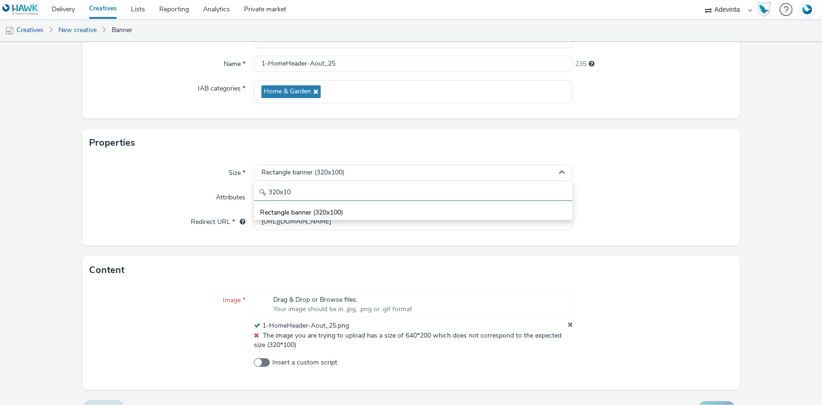
drag, startPoint x: 288, startPoint y: 187, endPoint x: 257, endPoint y: 194, distance: 31.3
click at [257, 194] on div "320x10" at bounding box center [413, 192] width 318 height 16
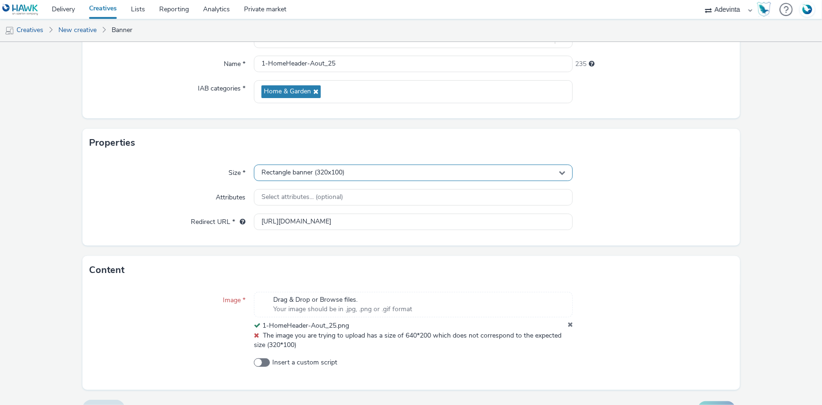
click at [304, 180] on div "Rectangle banner (320x100)" at bounding box center [413, 172] width 319 height 16
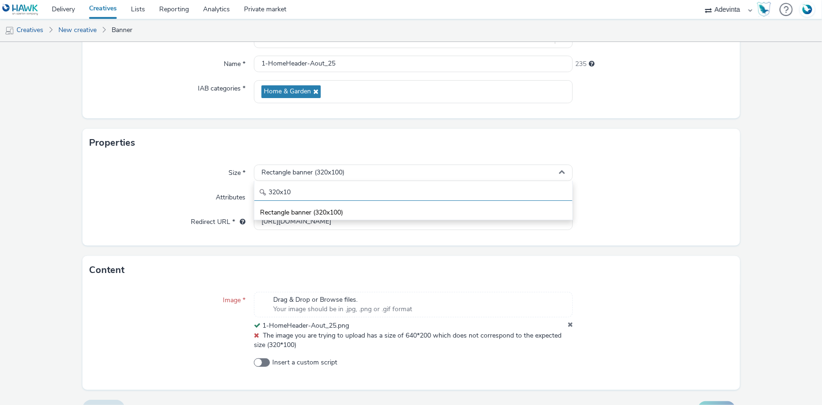
click at [302, 194] on input "320x10" at bounding box center [413, 192] width 318 height 16
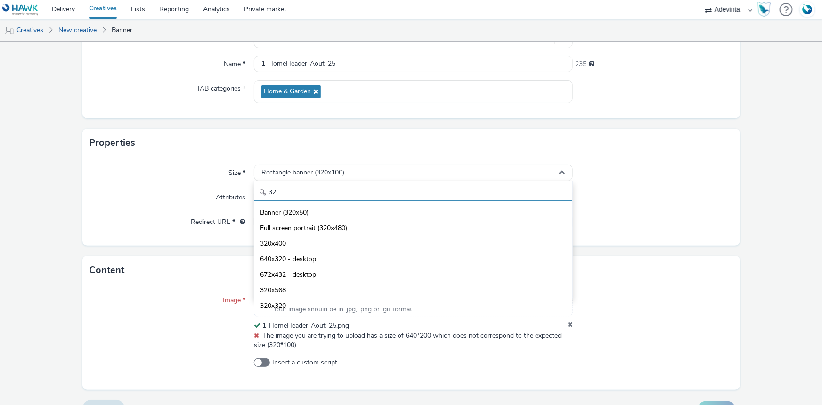
type input "3"
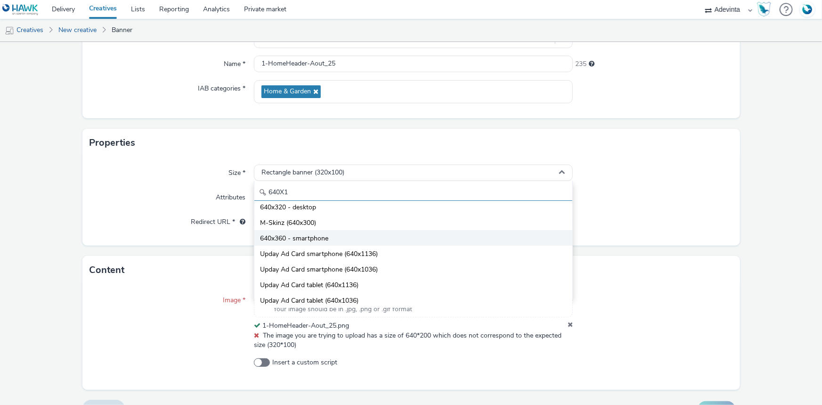
scroll to position [0, 0]
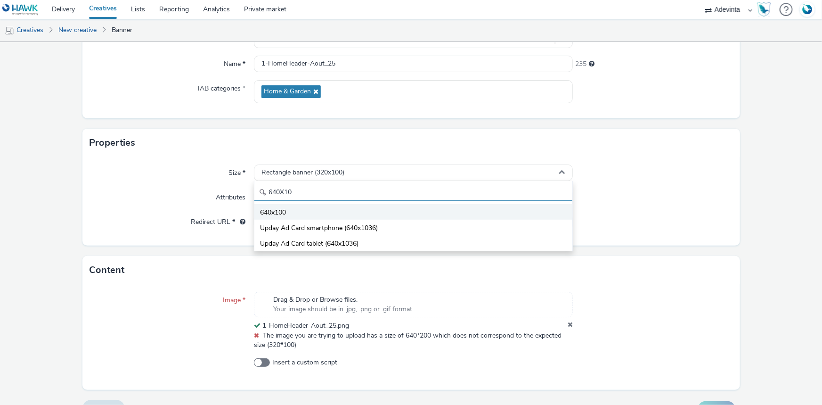
type input "640X10"
click at [282, 213] on span "640x100" at bounding box center [273, 212] width 26 height 9
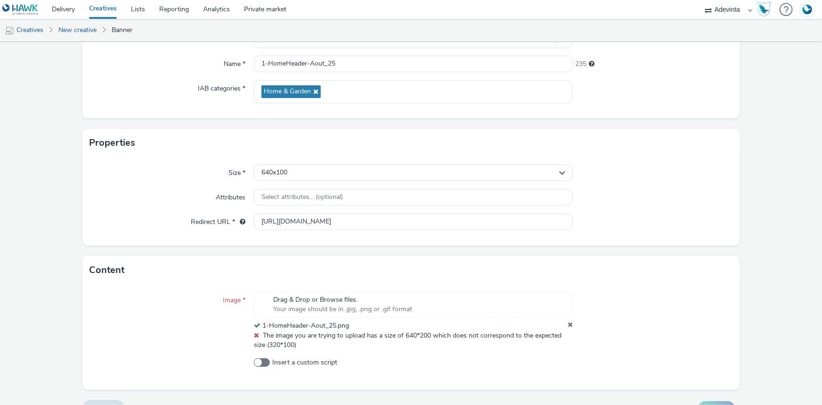
scroll to position [124, 0]
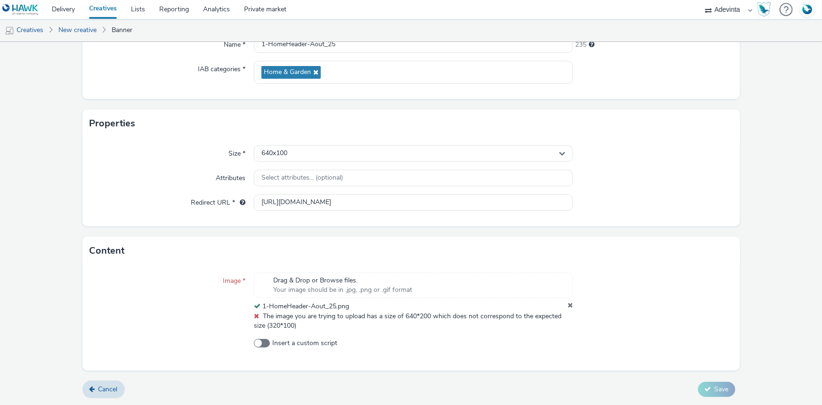
click at [714, 398] on form "New creative General Advertiser * Gadec Name * 1-HomeHeader-Aout_25 235 IAB cat…" at bounding box center [411, 161] width 822 height 487
click at [672, 265] on div "Image * Drag & Drop or Browse files. Your image should be in .jpg, .png or .gif…" at bounding box center [410, 317] width 657 height 105
click at [567, 304] on icon at bounding box center [569, 305] width 5 height 9
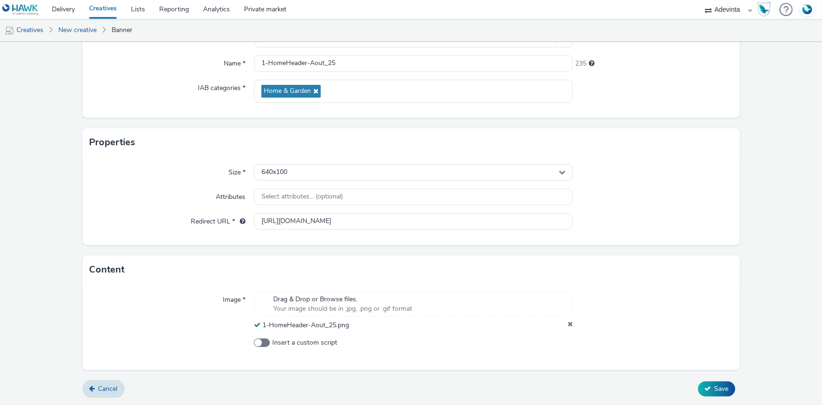
scroll to position [105, 0]
click at [706, 380] on div "Cancel Save" at bounding box center [410, 388] width 657 height 17
click at [714, 390] on span "Save" at bounding box center [721, 388] width 14 height 9
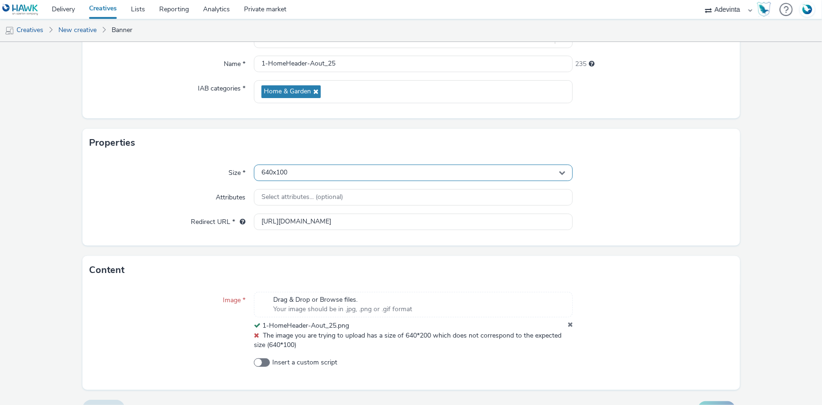
click at [378, 173] on div "640x100" at bounding box center [413, 172] width 319 height 16
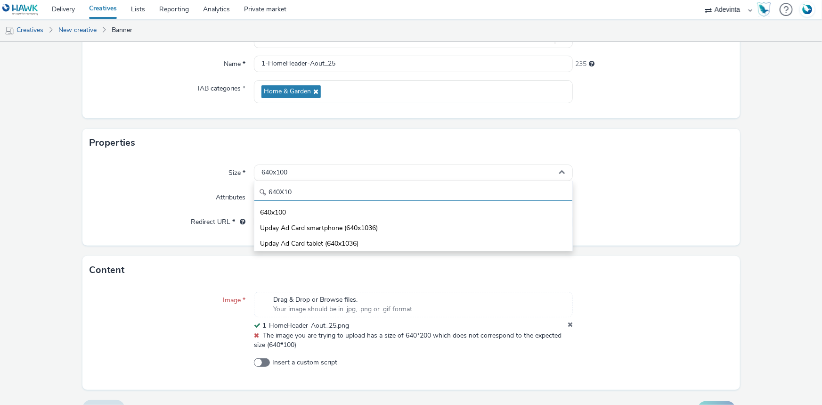
drag, startPoint x: 306, startPoint y: 194, endPoint x: 238, endPoint y: 194, distance: 67.8
click at [238, 194] on div "Size * 640x100 640X10 640x100 Upday Ad Card smartphone (640x1036) Upday Ad Card…" at bounding box center [410, 201] width 657 height 89
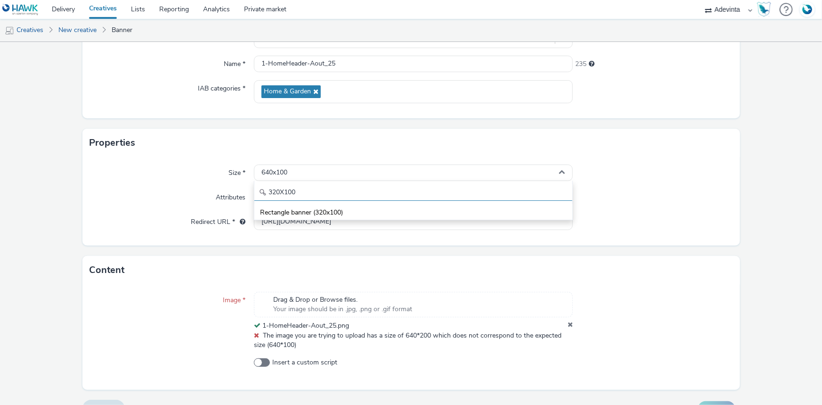
type input "320X100"
click at [282, 210] on span "Rectangle banner (320x100)" at bounding box center [301, 212] width 83 height 9
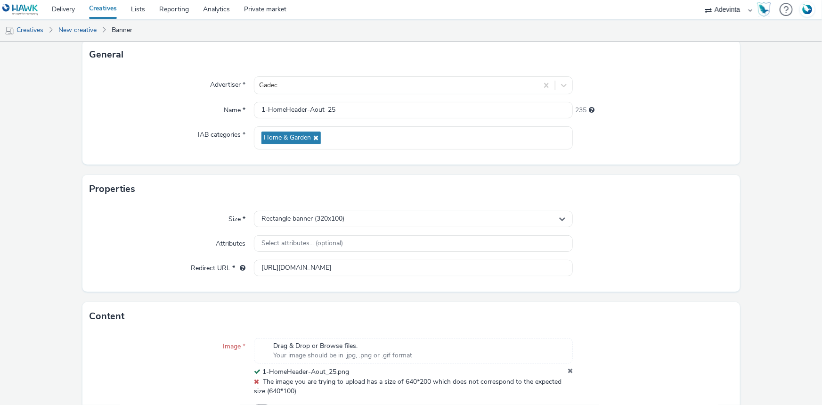
scroll to position [124, 0]
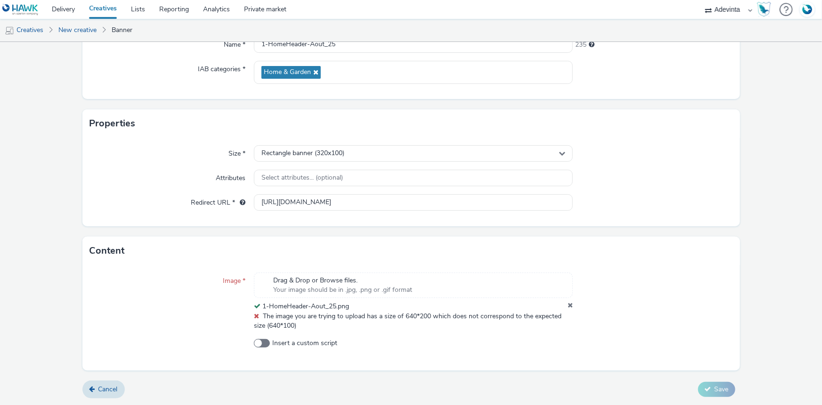
click at [567, 306] on icon at bounding box center [569, 305] width 5 height 9
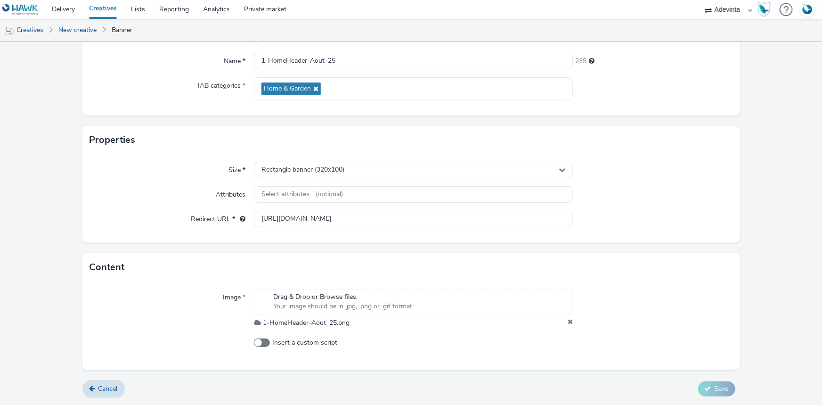
scroll to position [105, 0]
click at [723, 387] on button "Save" at bounding box center [716, 388] width 37 height 15
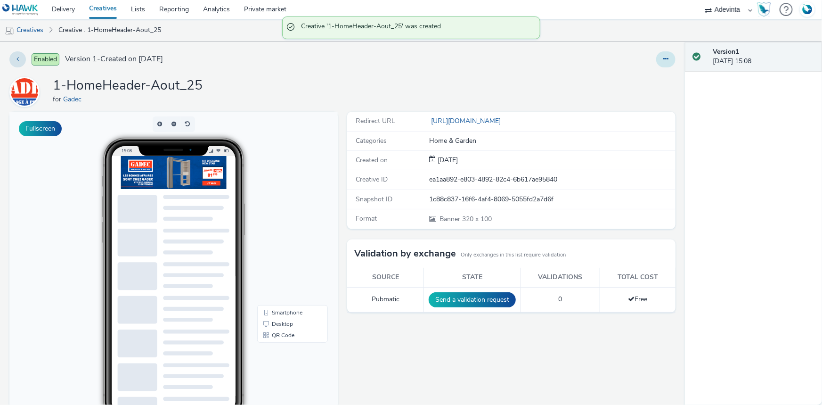
click at [663, 60] on icon at bounding box center [665, 59] width 5 height 7
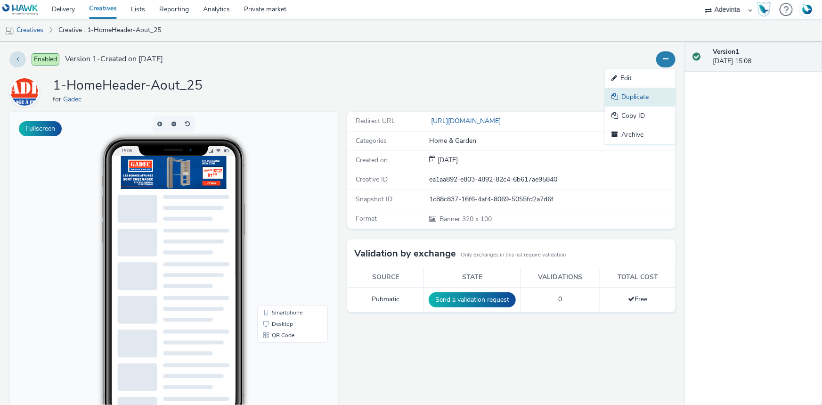
click at [636, 95] on link "Duplicate" at bounding box center [640, 97] width 71 height 19
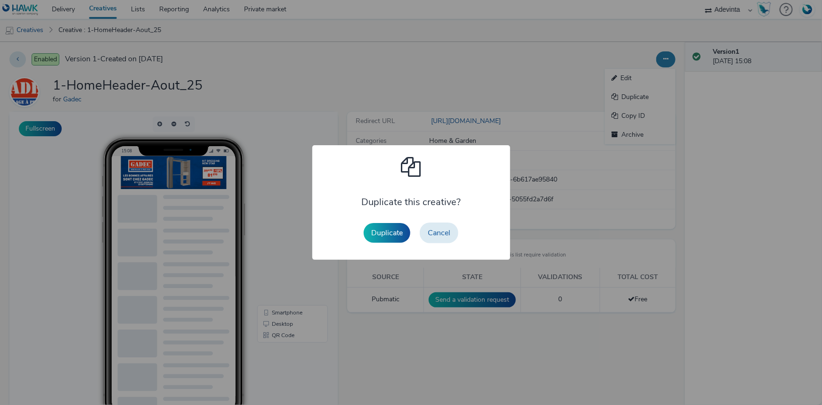
click at [371, 234] on button "Duplicate" at bounding box center [387, 233] width 47 height 20
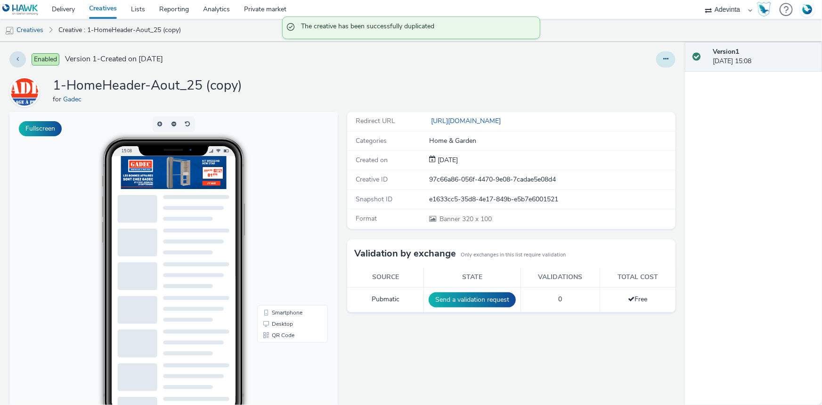
click at [663, 61] on icon at bounding box center [665, 59] width 5 height 7
click at [624, 81] on link "Edit" at bounding box center [640, 78] width 71 height 19
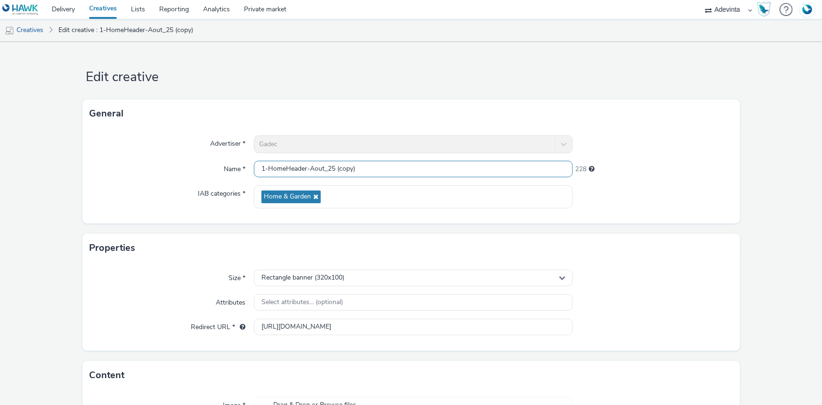
drag, startPoint x: 335, startPoint y: 166, endPoint x: 382, endPoint y: 173, distance: 47.6
click at [382, 173] on input "1-HomeHeader-Aout_25 (copy)" at bounding box center [413, 169] width 319 height 16
drag, startPoint x: 263, startPoint y: 170, endPoint x: 259, endPoint y: 167, distance: 5.1
click at [259, 167] on input "1-HomeHeader-Aout_25" at bounding box center [413, 169] width 319 height 16
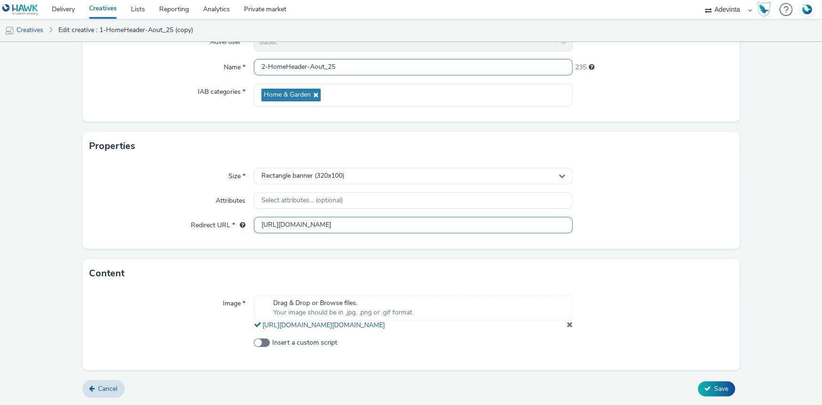
scroll to position [111, 0]
type input "2-HomeHeader-Aout_25"
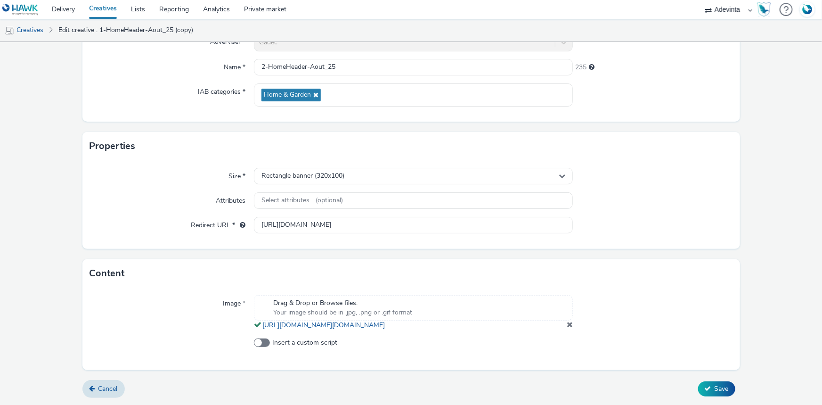
click at [567, 325] on span at bounding box center [570, 324] width 6 height 8
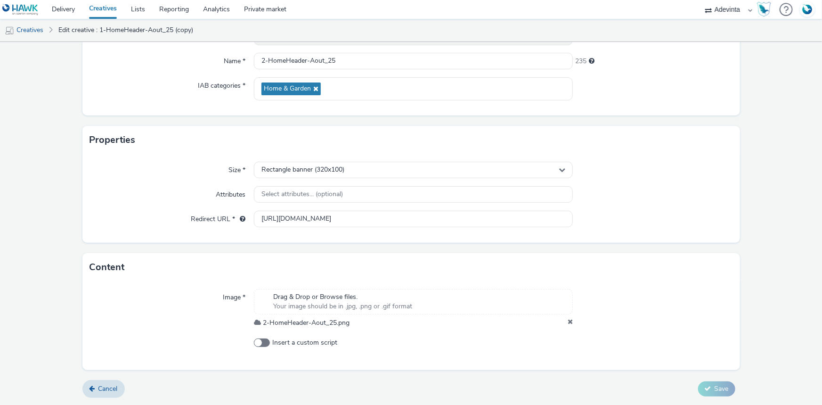
scroll to position [105, 0]
click at [698, 383] on button "Save" at bounding box center [716, 388] width 37 height 15
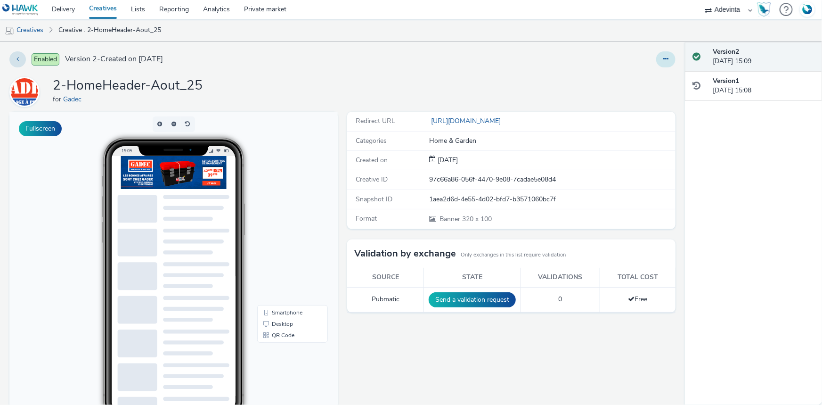
click at [656, 63] on button at bounding box center [665, 59] width 19 height 16
click at [620, 91] on link "Duplicate" at bounding box center [640, 97] width 71 height 19
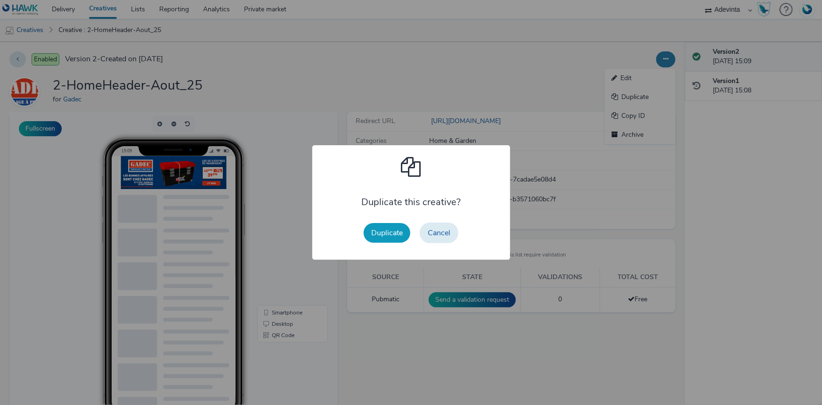
click at [400, 235] on button "Duplicate" at bounding box center [387, 233] width 47 height 20
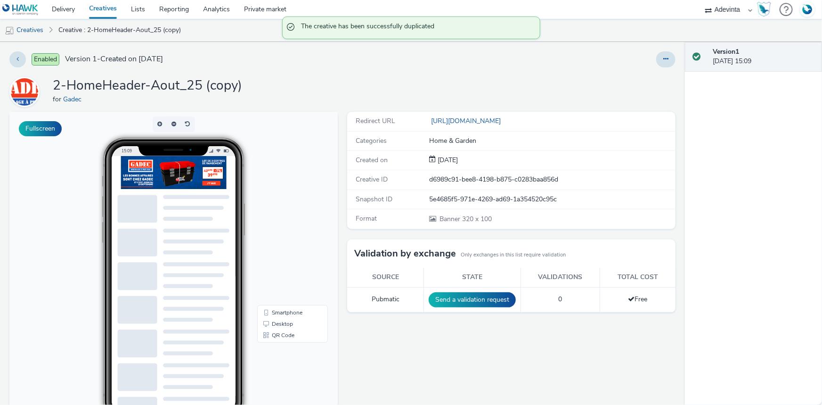
click at [656, 47] on div "Enabled Version 1 - Created on 25 August 2025 2-HomeHeader-Aout_25 (copy) for G…" at bounding box center [342, 223] width 685 height 363
click at [657, 51] on button at bounding box center [665, 59] width 19 height 16
click at [651, 74] on link "Edit" at bounding box center [640, 78] width 71 height 19
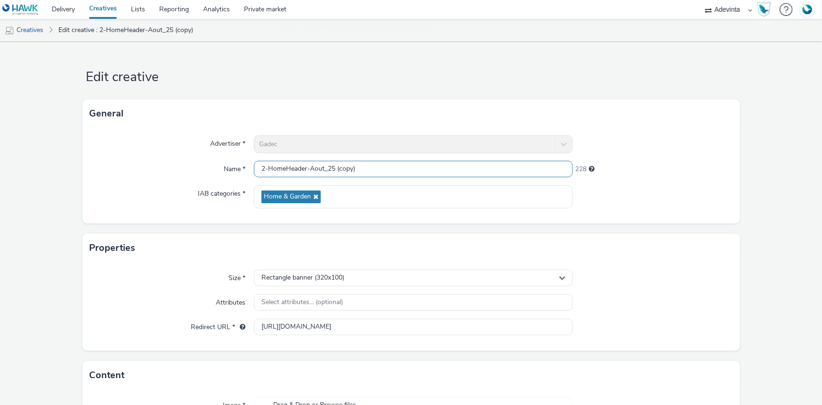
drag, startPoint x: 334, startPoint y: 170, endPoint x: 377, endPoint y: 161, distance: 44.1
click at [377, 168] on input "2-HomeHeader-Aout_25 (copy)" at bounding box center [413, 169] width 319 height 16
drag, startPoint x: 263, startPoint y: 170, endPoint x: 253, endPoint y: 169, distance: 9.5
click at [254, 169] on input "2-HomeHeader-Aout_25" at bounding box center [413, 169] width 319 height 16
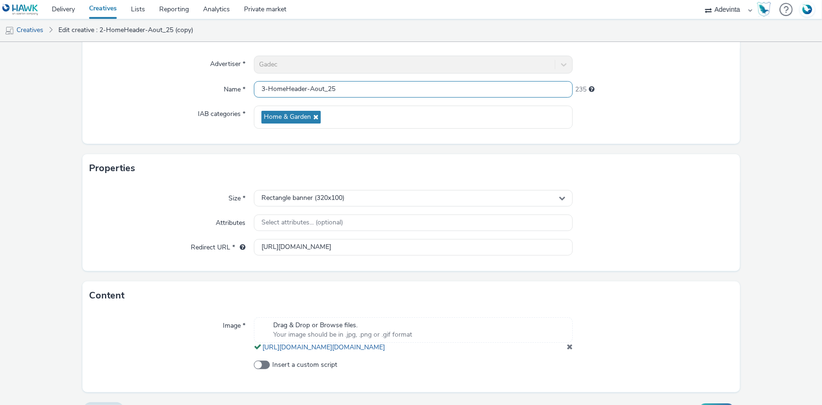
scroll to position [111, 0]
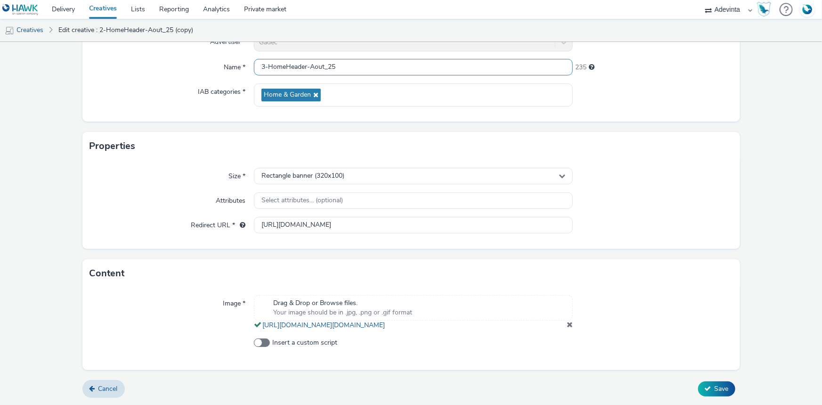
type input "3-HomeHeader-Aout_25"
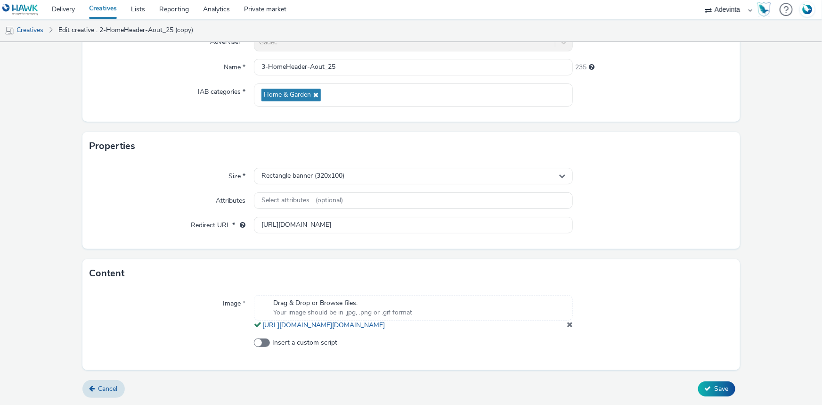
click at [567, 324] on span at bounding box center [570, 324] width 6 height 8
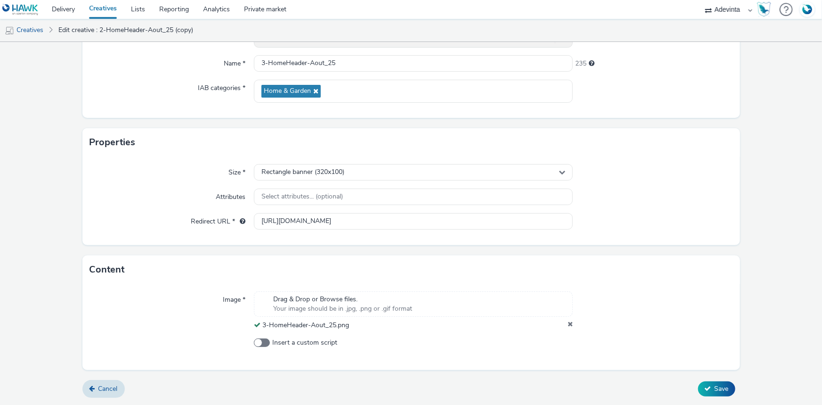
scroll to position [105, 0]
click at [720, 379] on form "Edit creative General Advertiser * Gadec Name * 3-HomeHeader-Aout_25 235 IAB ca…" at bounding box center [411, 171] width 822 height 468
click at [719, 383] on button "Save" at bounding box center [716, 388] width 37 height 15
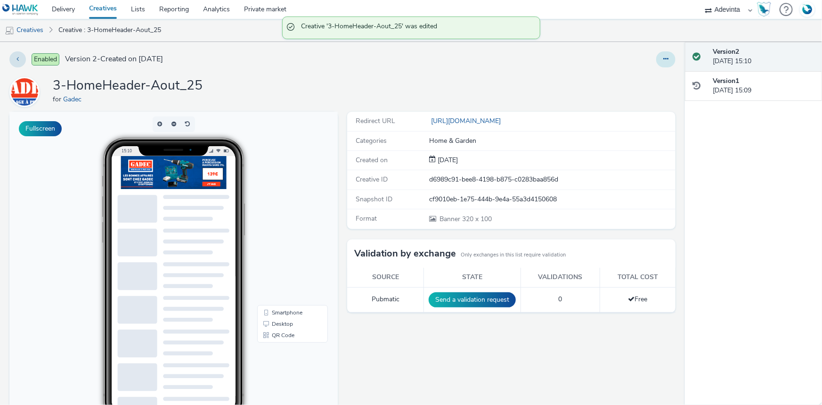
click at [656, 60] on button at bounding box center [665, 59] width 19 height 16
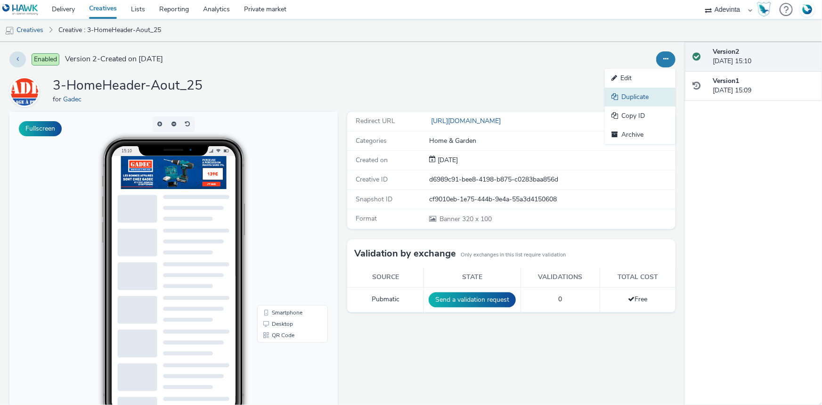
click at [645, 94] on link "Duplicate" at bounding box center [640, 97] width 71 height 19
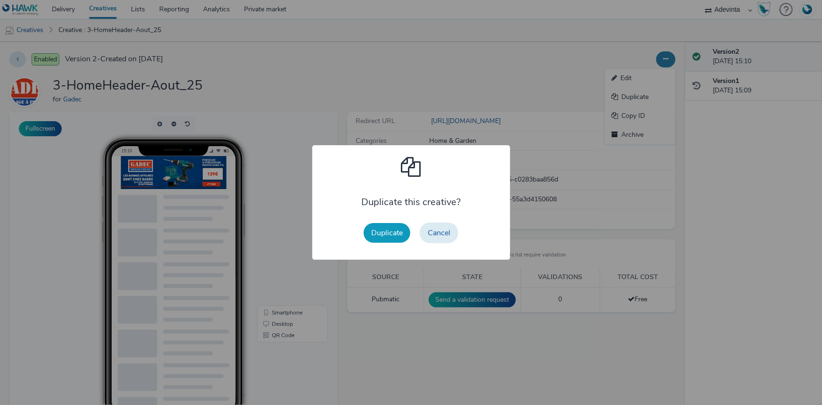
click at [389, 225] on button "Duplicate" at bounding box center [387, 233] width 47 height 20
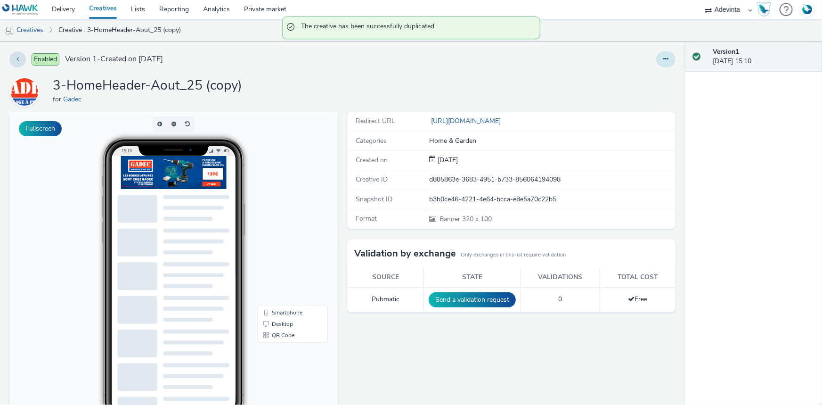
click at [656, 62] on button at bounding box center [665, 59] width 19 height 16
click at [635, 77] on link "Edit" at bounding box center [640, 78] width 71 height 19
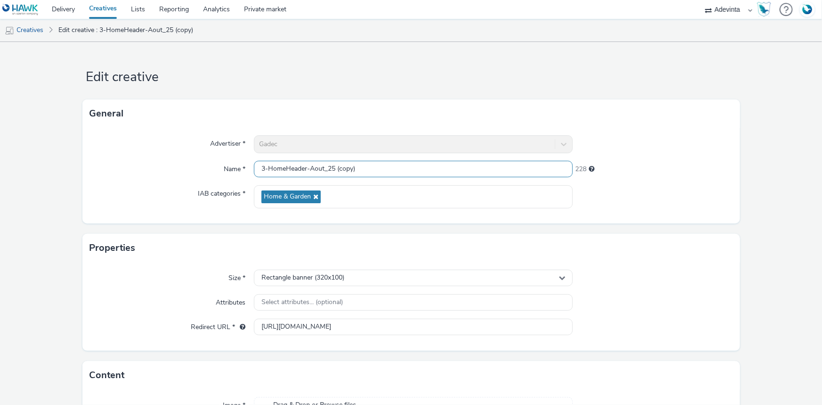
drag, startPoint x: 336, startPoint y: 166, endPoint x: 361, endPoint y: 166, distance: 25.4
click at [361, 166] on input "3-HomeHeader-Aout_25 (copy)" at bounding box center [413, 169] width 319 height 16
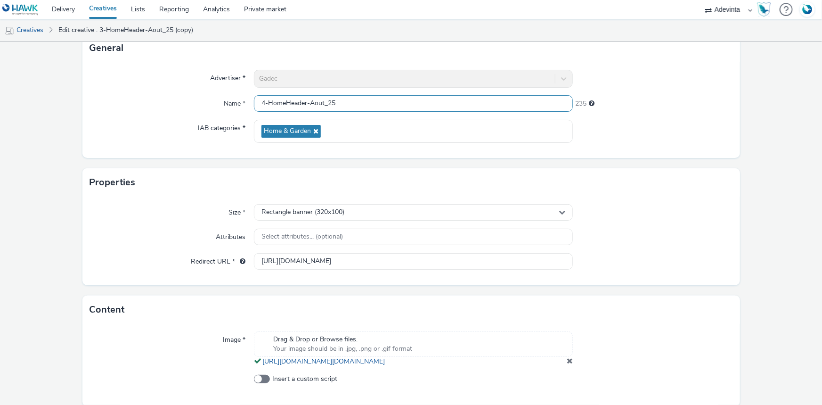
scroll to position [111, 0]
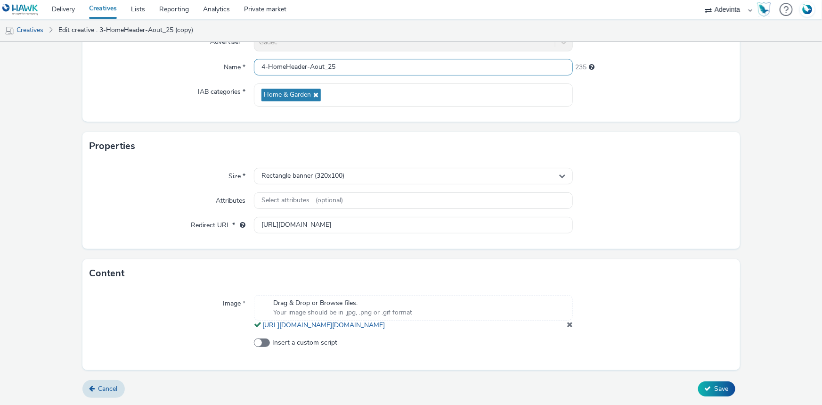
type input "4-HomeHeader-Aout_25"
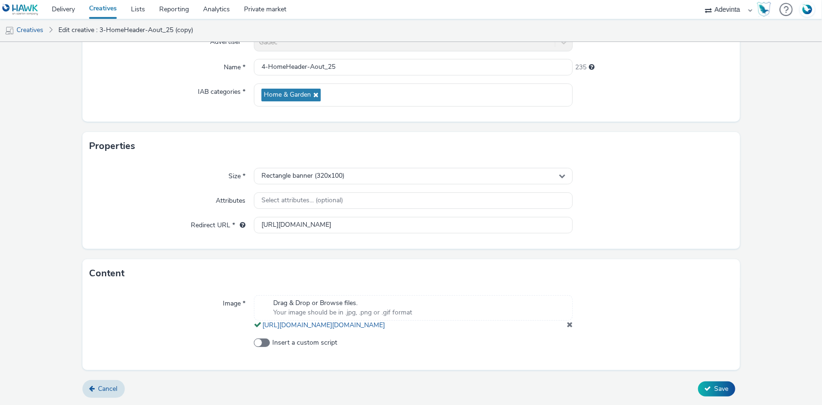
drag, startPoint x: 563, startPoint y: 324, endPoint x: 556, endPoint y: 324, distance: 7.5
click at [567, 324] on span at bounding box center [570, 324] width 6 height 8
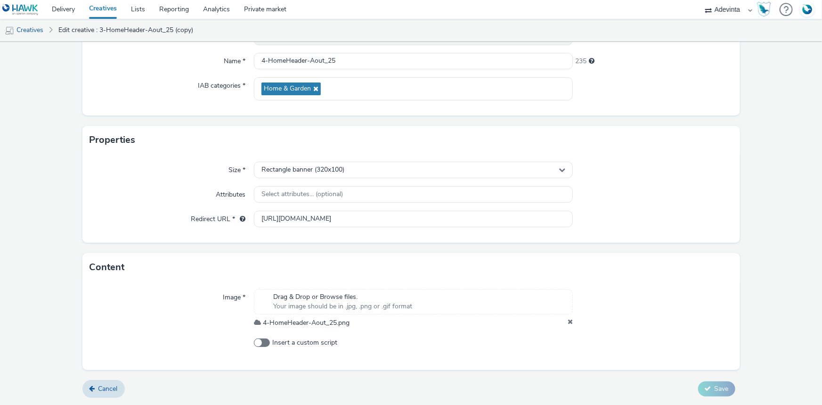
scroll to position [105, 0]
click at [717, 392] on span "Save" at bounding box center [721, 388] width 14 height 9
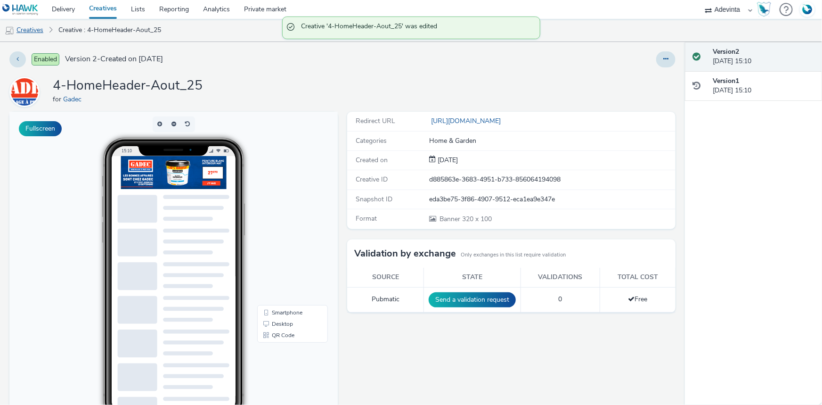
click at [23, 29] on link "Creatives" at bounding box center [24, 30] width 48 height 23
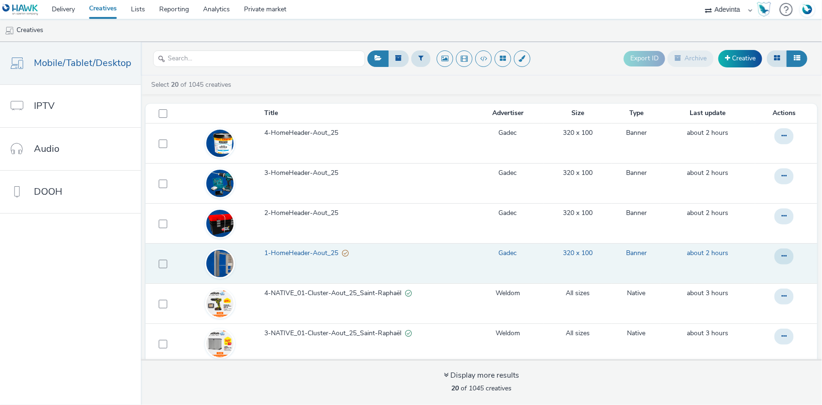
click at [278, 253] on span "1-HomeHeader-Aout_25" at bounding box center [303, 252] width 78 height 9
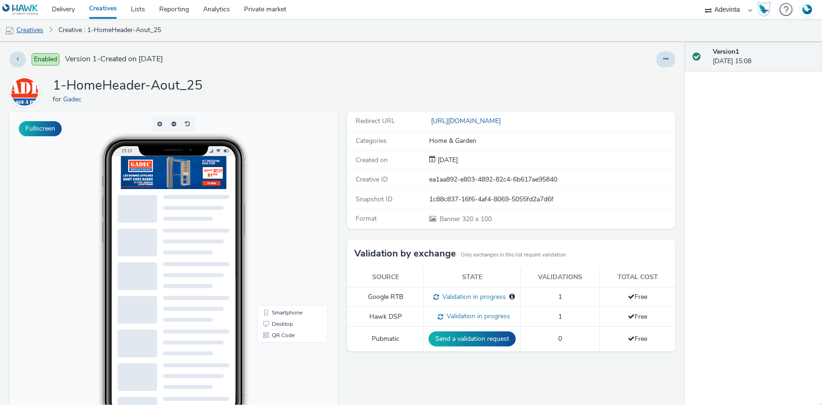
click at [30, 34] on link "Creatives" at bounding box center [24, 30] width 48 height 23
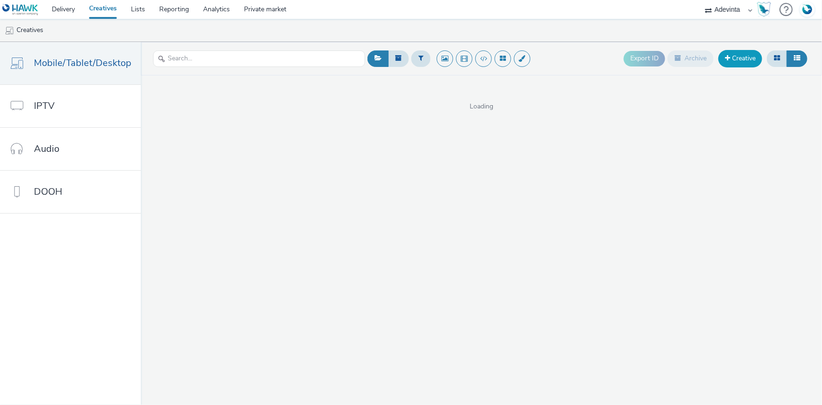
click at [742, 55] on link "Creative" at bounding box center [740, 58] width 44 height 17
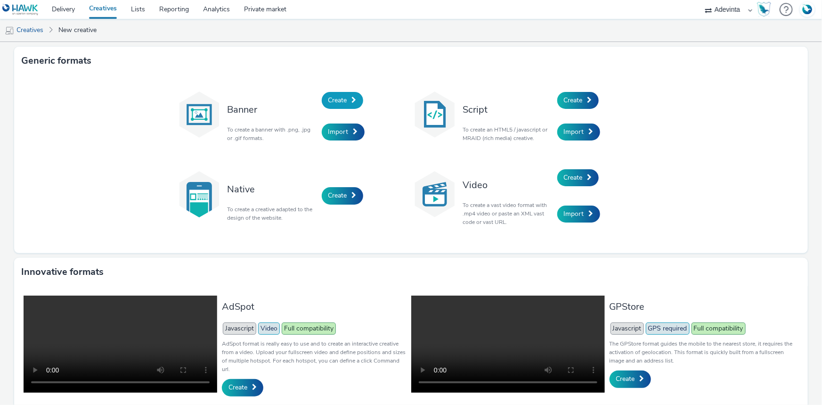
click at [335, 105] on link "Create" at bounding box center [342, 100] width 41 height 17
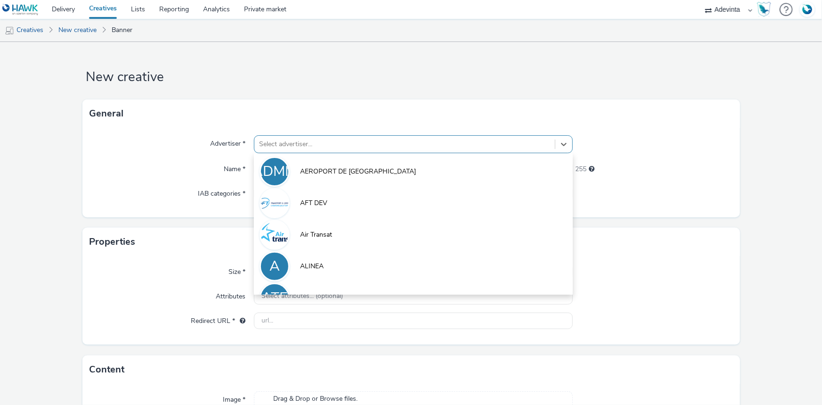
click at [289, 137] on div "Select advertiser..." at bounding box center [404, 144] width 300 height 15
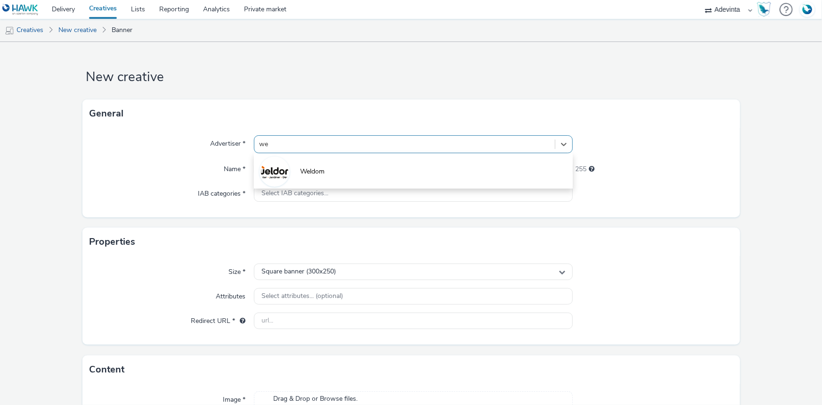
type input "wel"
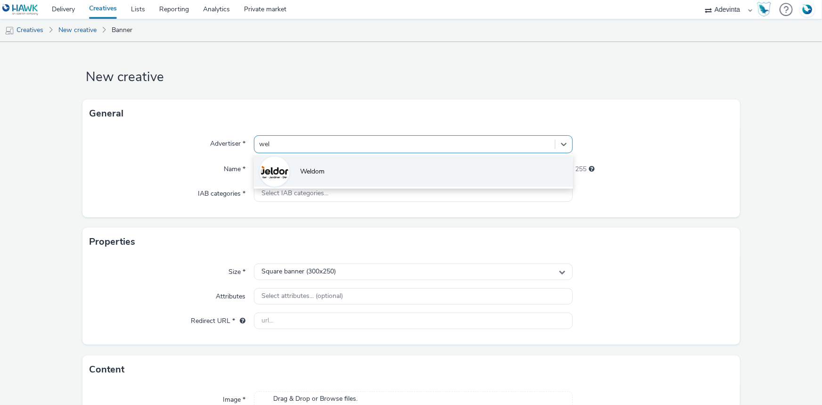
click at [307, 167] on span "Weldom" at bounding box center [312, 171] width 24 height 9
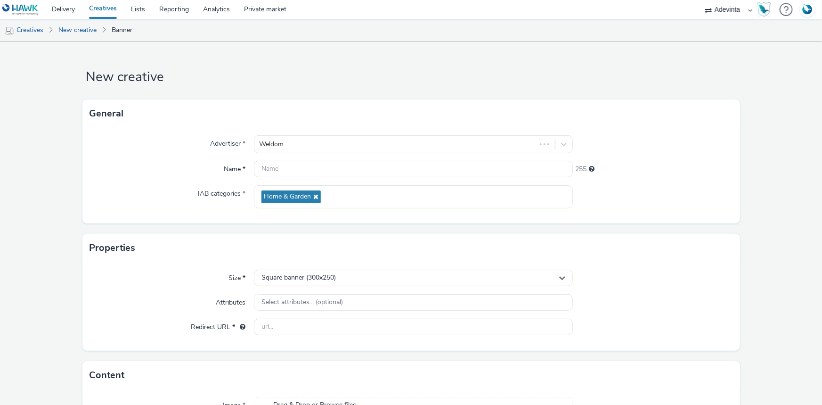
click at [284, 317] on div "Size * Square banner (300x250) Attributes Select attributes... (optional) Redir…" at bounding box center [410, 306] width 657 height 89
drag, startPoint x: 284, startPoint y: 317, endPoint x: 284, endPoint y: 322, distance: 5.2
click at [284, 322] on div "Size * Square banner (300x250) Attributes Select attributes... (optional) Redir…" at bounding box center [410, 306] width 657 height 89
click at [353, 267] on div "Size * Square banner (300x250) Attributes Select attributes... (optional) Redir…" at bounding box center [410, 306] width 657 height 89
click at [345, 278] on div "Square banner (300x250)" at bounding box center [413, 277] width 319 height 16
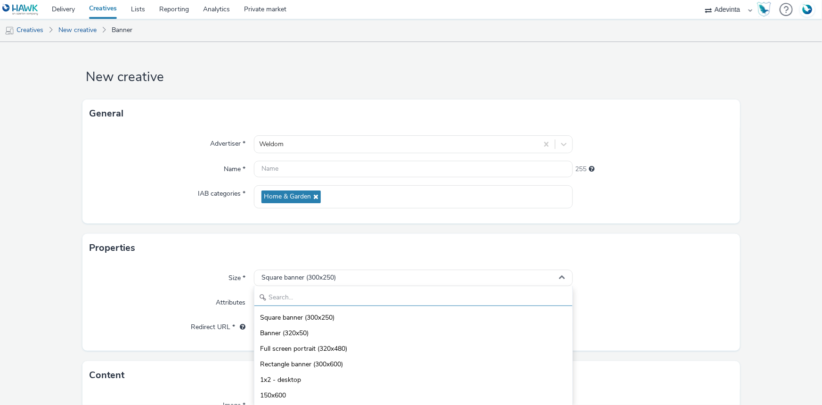
click at [306, 300] on input "text" at bounding box center [413, 297] width 318 height 16
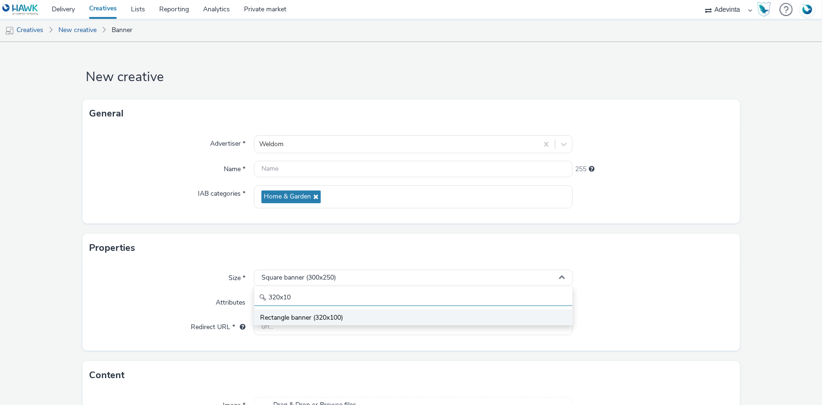
type input "320x10"
click at [307, 313] on span "Rectangle banner (320x100)" at bounding box center [301, 317] width 83 height 9
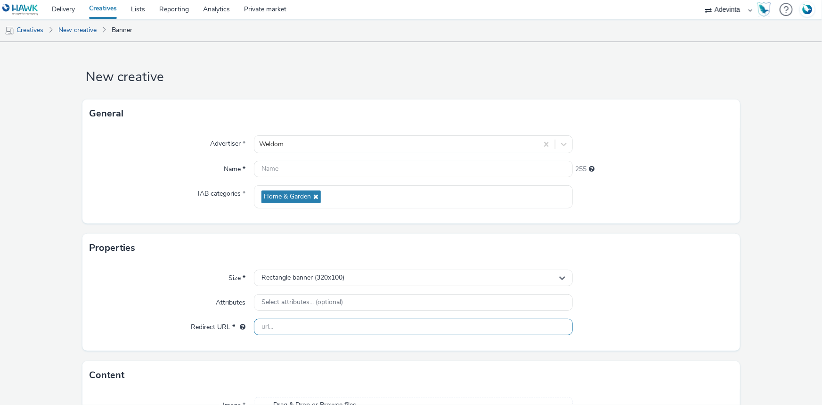
click at [277, 321] on input "text" at bounding box center [413, 326] width 319 height 16
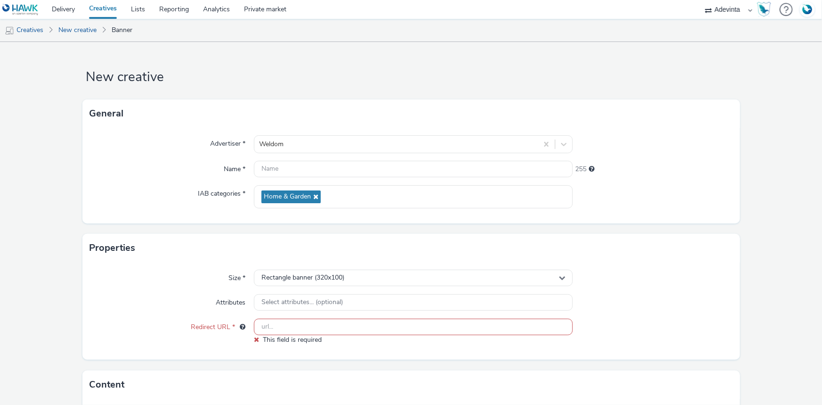
paste input "https://www.weldom.fr/"
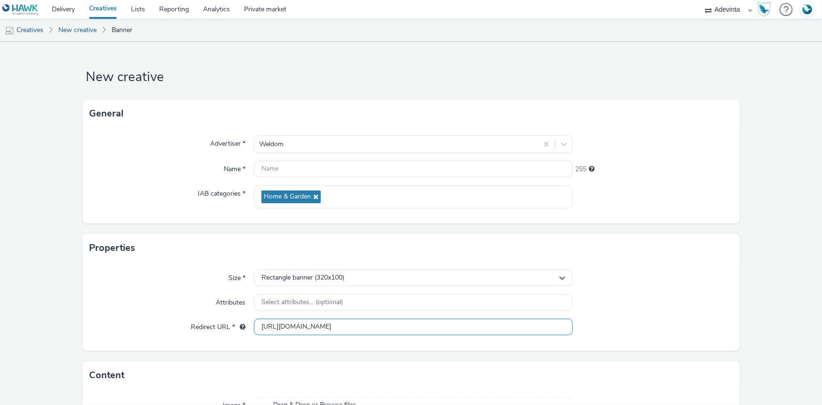
scroll to position [92, 0]
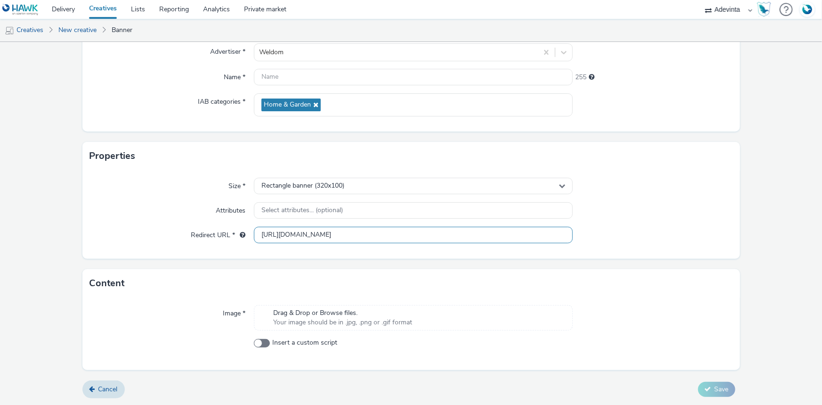
type input "https://www.weldom.fr/"
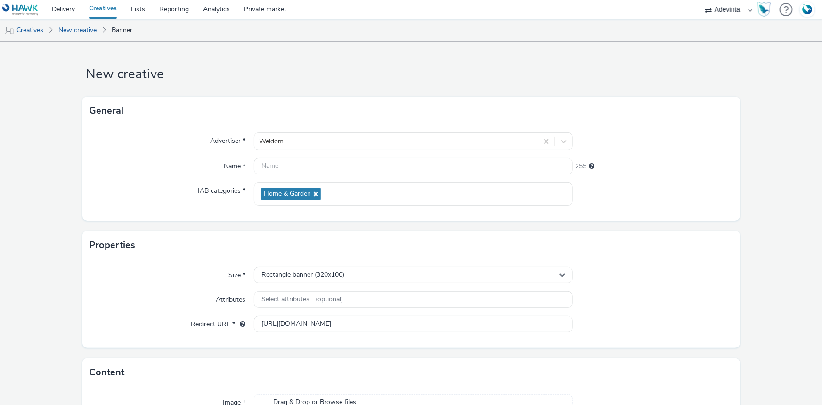
scroll to position [0, 0]
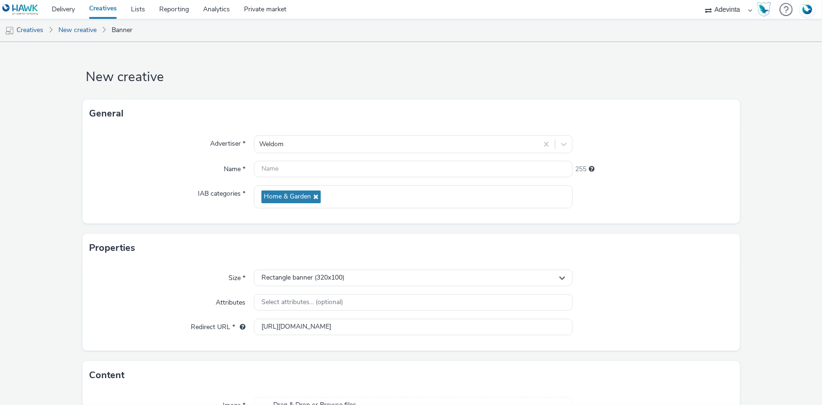
click at [283, 159] on div "Advertiser * Weldom Name * 255 IAB categories * Home & Garden" at bounding box center [410, 176] width 657 height 96
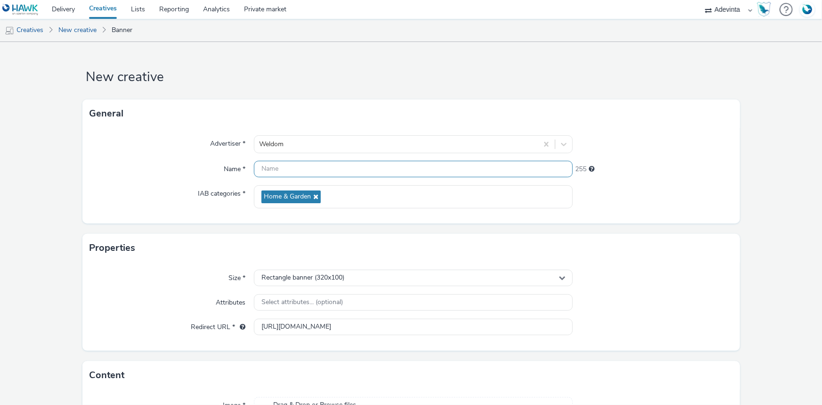
click at [277, 168] on input "text" at bounding box center [413, 169] width 319 height 16
paste input "HomeHeader-Cluster_1-coffre"
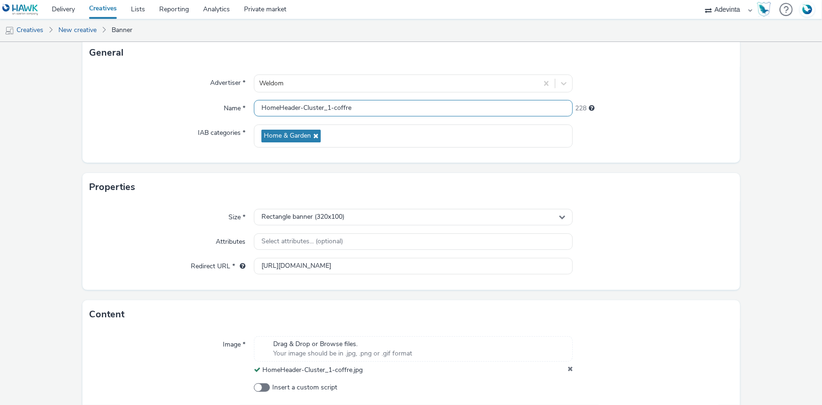
scroll to position [105, 0]
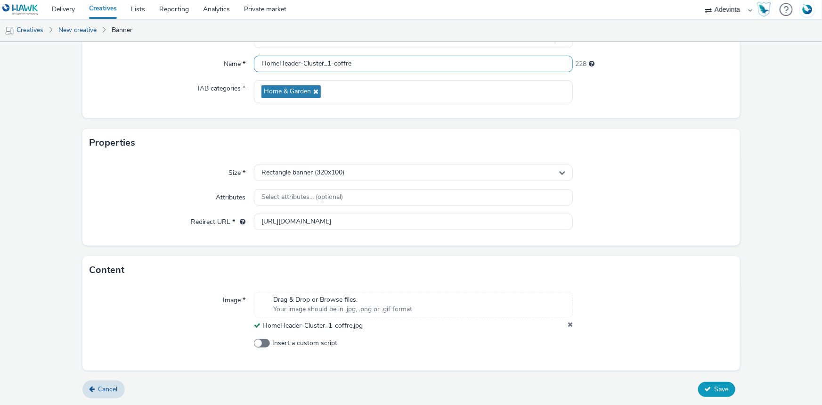
type input "HomeHeader-Cluster_1-coffre"
click at [704, 385] on icon at bounding box center [707, 388] width 7 height 7
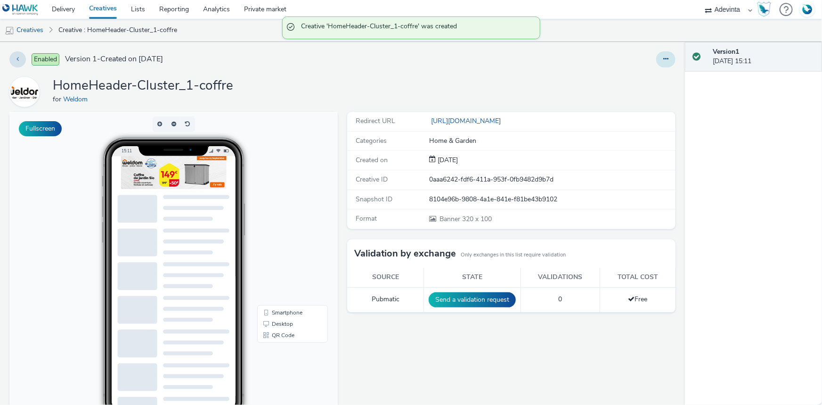
click at [663, 58] on icon at bounding box center [665, 59] width 5 height 7
click at [633, 96] on link "Duplicate" at bounding box center [640, 97] width 71 height 19
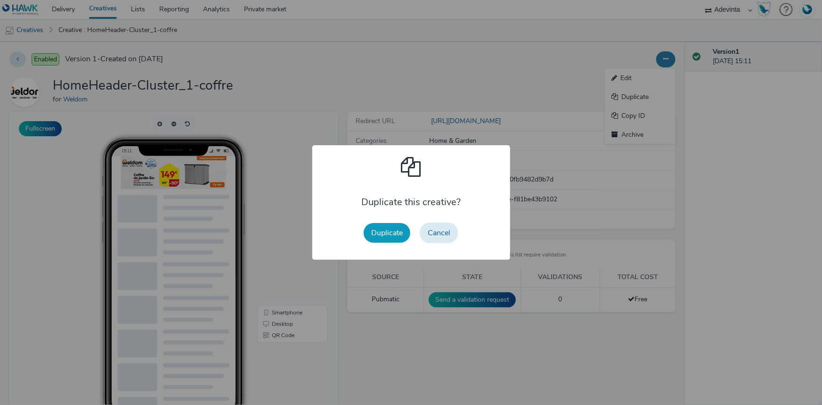
click at [392, 231] on button "Duplicate" at bounding box center [387, 233] width 47 height 20
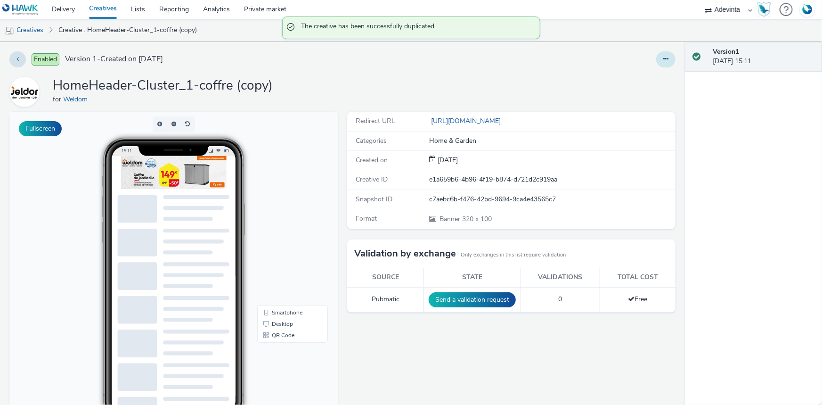
click at [668, 56] on button at bounding box center [665, 59] width 19 height 16
click at [628, 84] on link "Edit" at bounding box center [640, 78] width 71 height 19
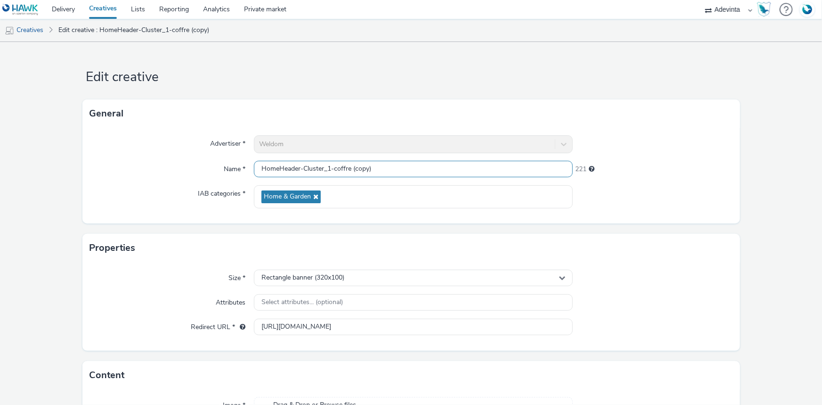
click at [313, 161] on input "HomeHeader-Cluster_1-coffre (copy)" at bounding box center [413, 169] width 319 height 16
paste input "Peinture"
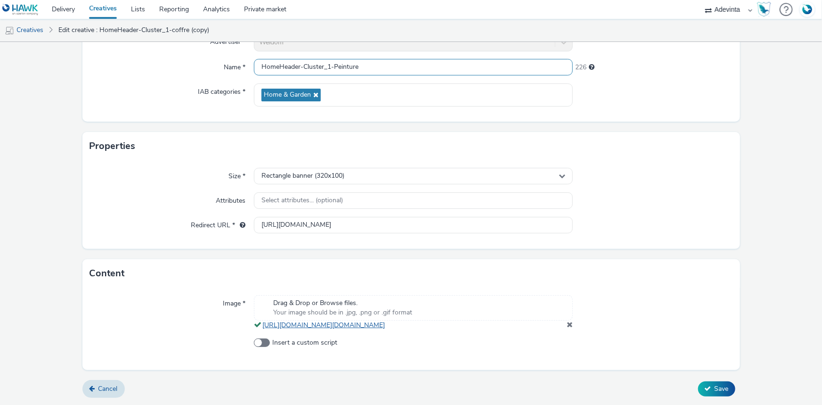
scroll to position [111, 0]
type input "HomeHeader-Cluster_1-Peinture"
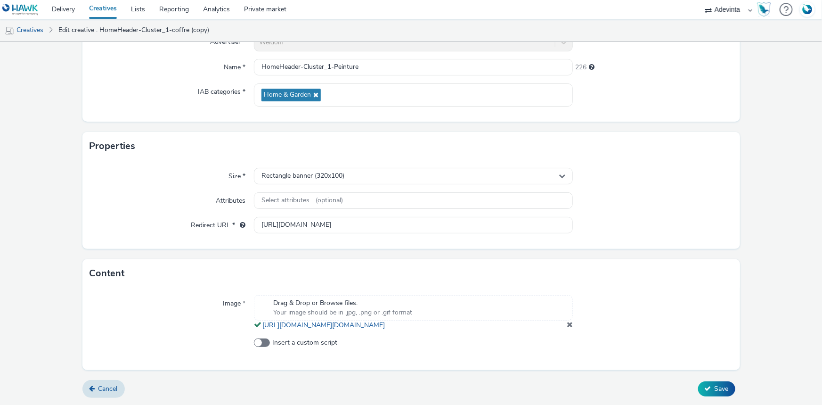
click at [567, 321] on span at bounding box center [570, 324] width 6 height 8
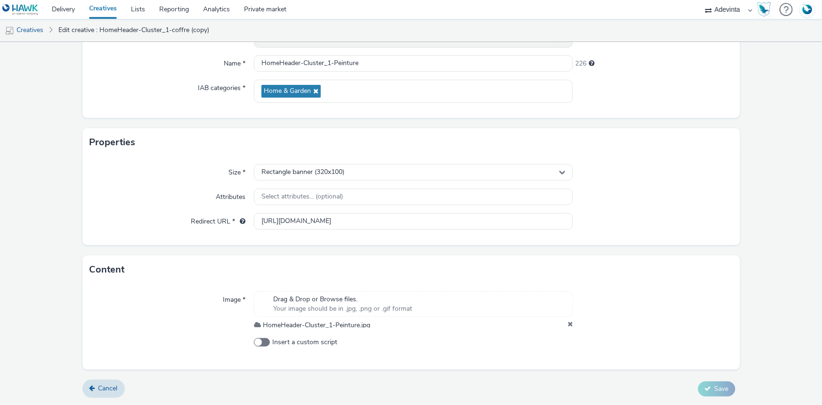
scroll to position [105, 0]
click at [704, 386] on icon at bounding box center [707, 388] width 7 height 7
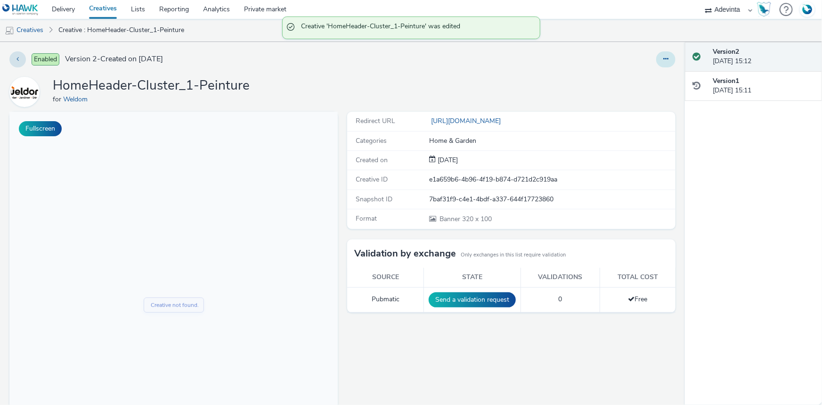
click at [663, 57] on icon at bounding box center [665, 59] width 5 height 7
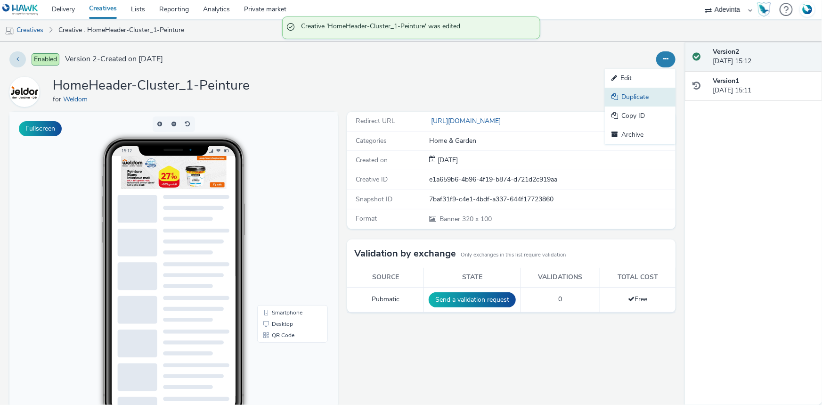
click at [639, 94] on link "Duplicate" at bounding box center [640, 97] width 71 height 19
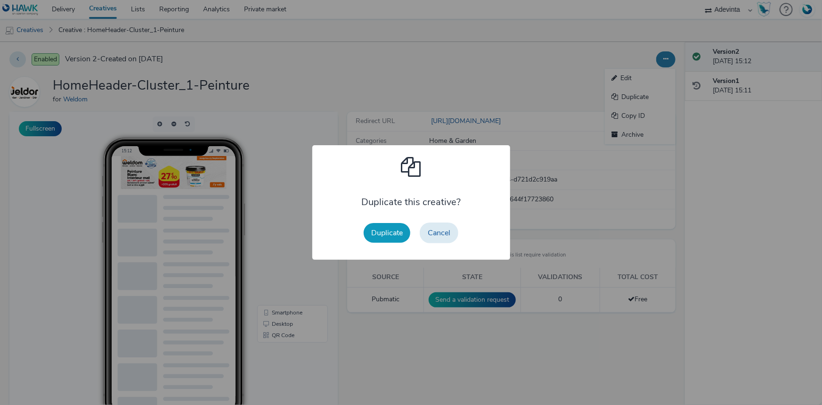
click at [377, 234] on button "Duplicate" at bounding box center [387, 233] width 47 height 20
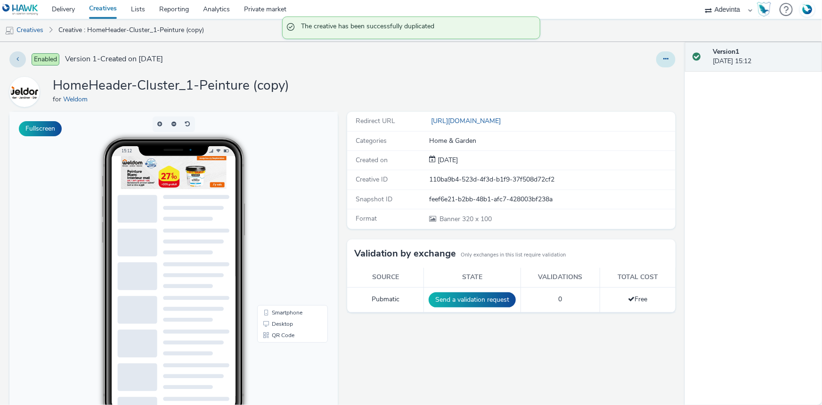
click at [656, 63] on button at bounding box center [665, 59] width 19 height 16
click at [652, 73] on link "Edit" at bounding box center [640, 78] width 71 height 19
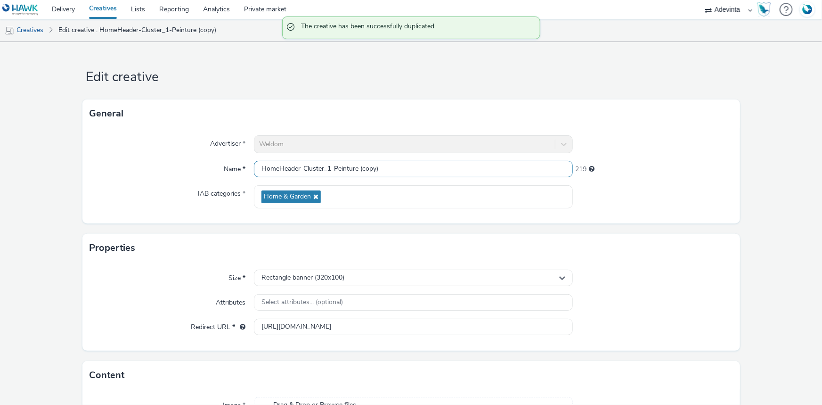
click at [330, 171] on input "HomeHeader-Cluster_1-Peinture (copy)" at bounding box center [413, 169] width 319 height 16
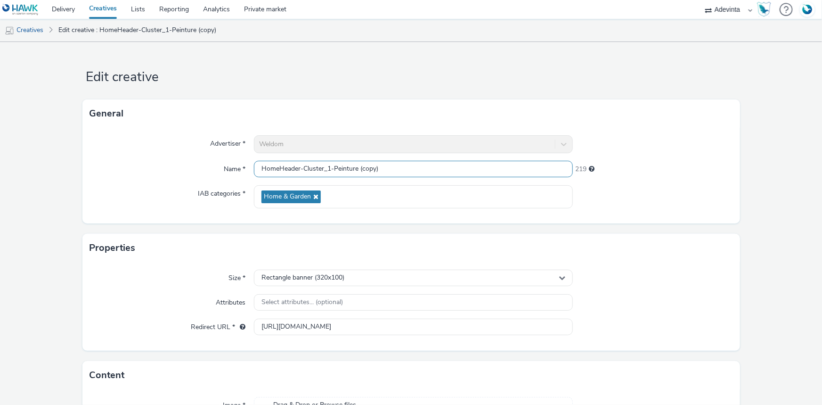
click at [269, 166] on input "HomeHeader-Cluster_1-Peinture (copy)" at bounding box center [413, 169] width 319 height 16
paste input "rceuse"
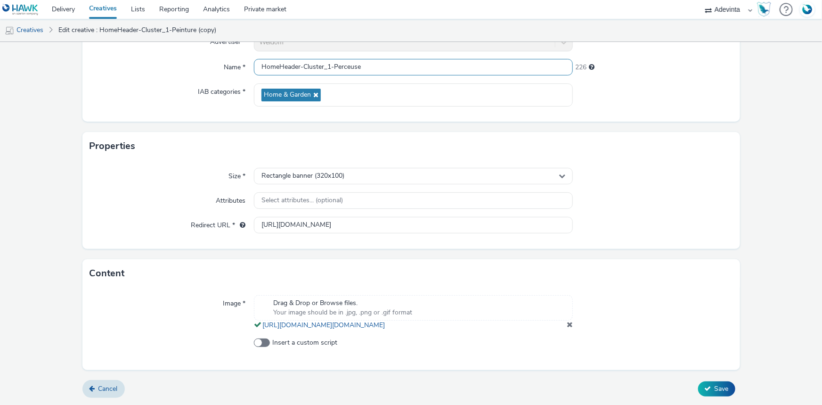
type input "HomeHeader-Cluster_1-Perceuse"
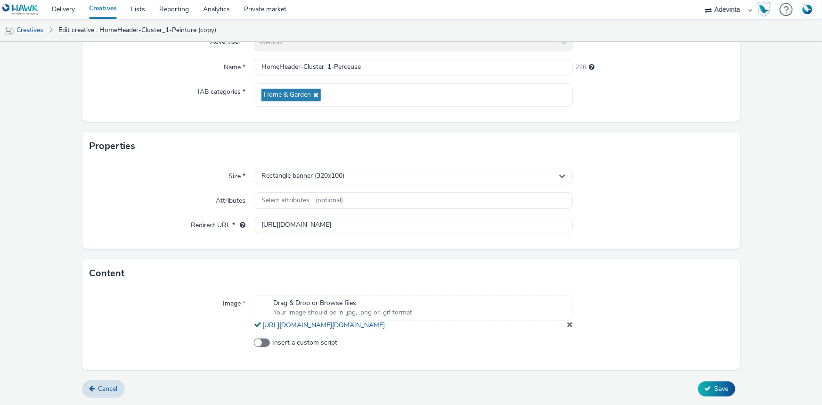
click at [567, 324] on span at bounding box center [570, 324] width 6 height 8
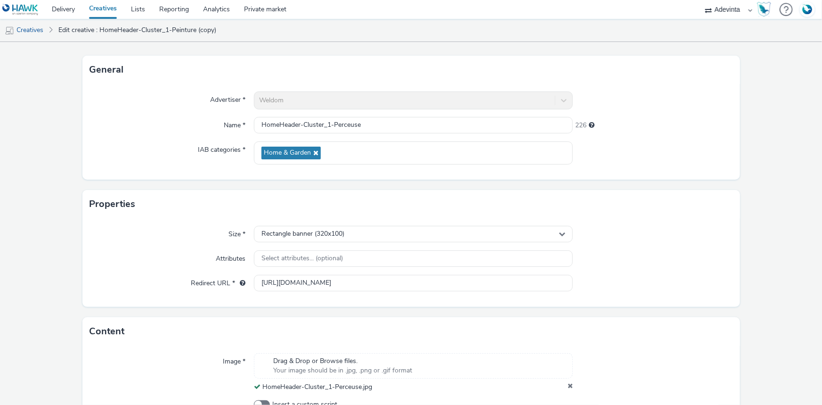
scroll to position [105, 0]
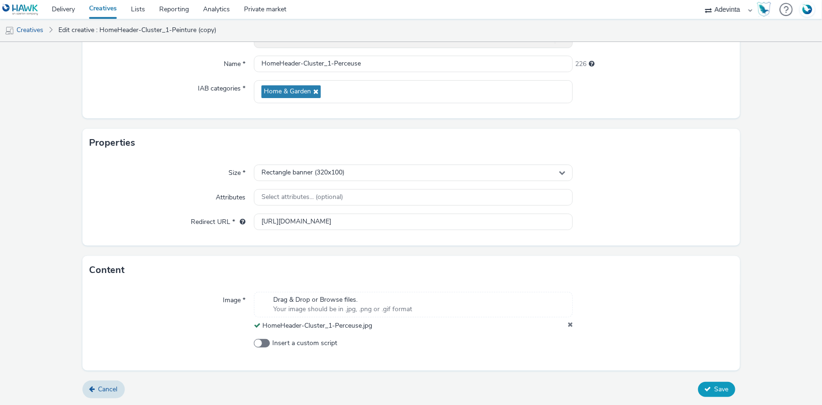
click at [714, 384] on span "Save" at bounding box center [721, 388] width 14 height 9
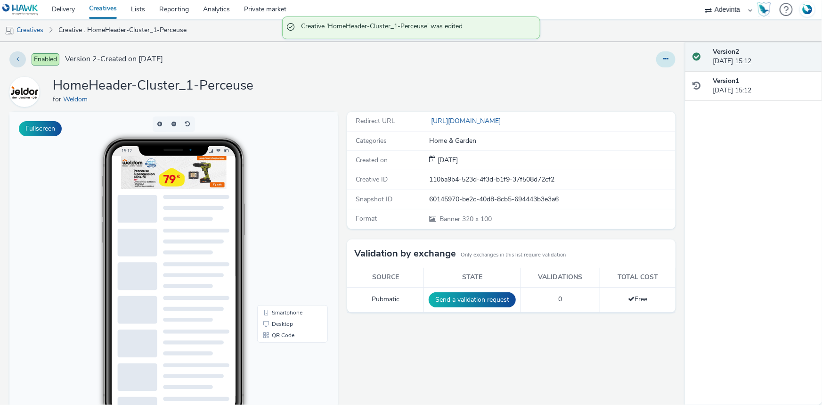
click at [663, 57] on icon at bounding box center [665, 59] width 5 height 7
click at [632, 94] on link "Duplicate" at bounding box center [640, 97] width 71 height 19
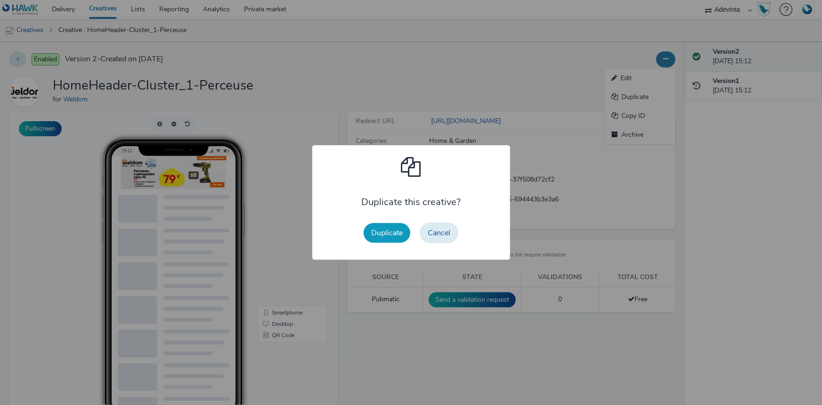
click at [393, 234] on button "Duplicate" at bounding box center [387, 233] width 47 height 20
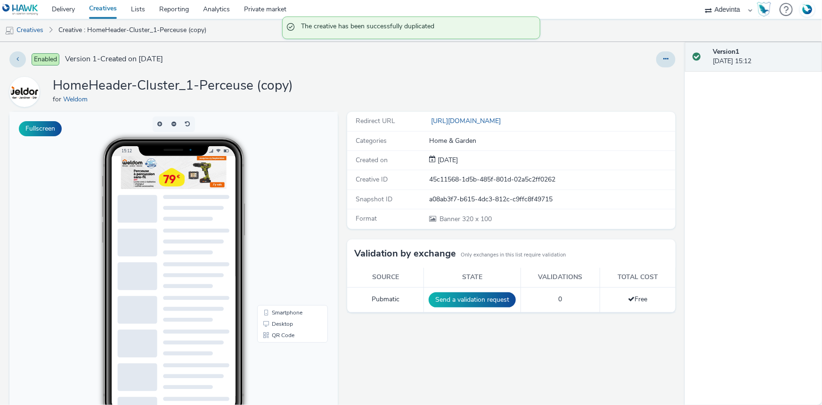
drag, startPoint x: 643, startPoint y: 60, endPoint x: 648, endPoint y: 59, distance: 4.8
click at [645, 60] on div at bounding box center [542, 59] width 267 height 16
click at [656, 59] on button at bounding box center [665, 59] width 19 height 16
click at [626, 78] on link "Edit" at bounding box center [640, 78] width 71 height 19
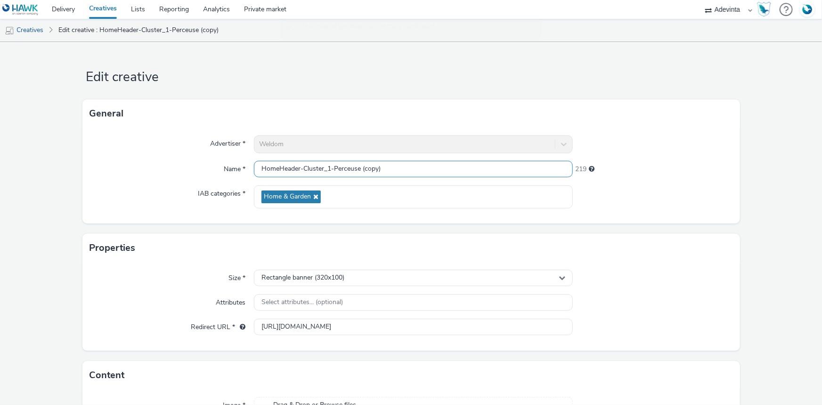
click at [341, 172] on input "HomeHeader-Cluster_1-Perceuse (copy)" at bounding box center [413, 169] width 319 height 16
click at [349, 172] on input "HomeHeader-Cluster_1-Perceuse (copy)" at bounding box center [413, 169] width 319 height 16
paste input "Seche_serviette"
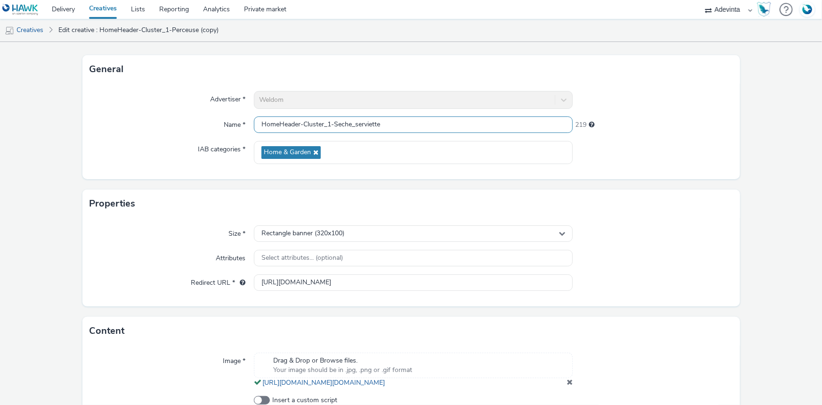
scroll to position [111, 0]
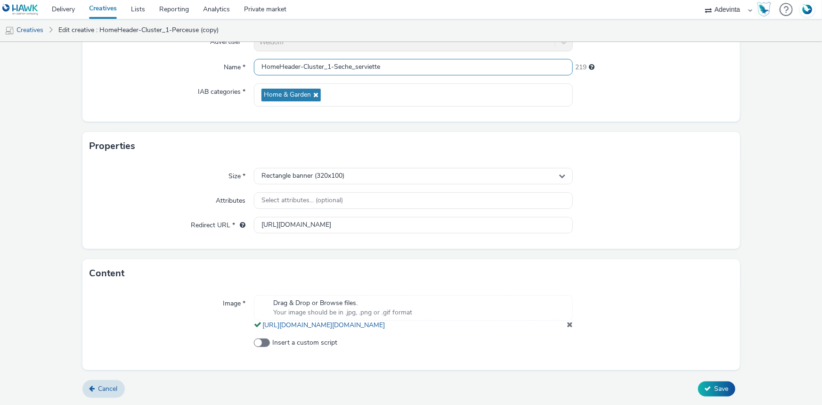
type input "HomeHeader-Cluster_1-Seche_serviette"
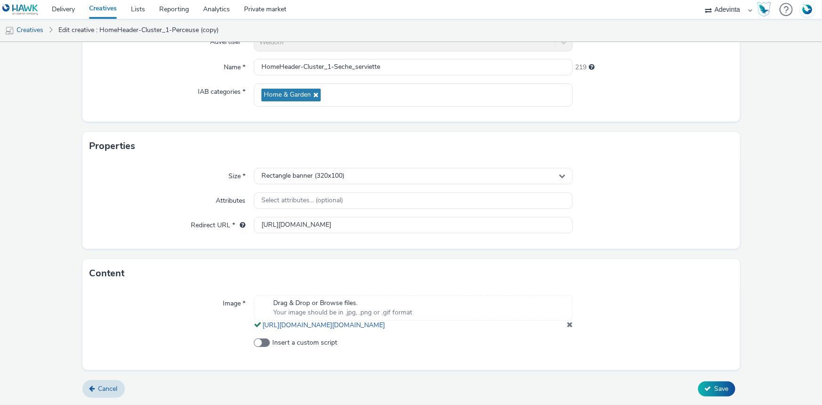
drag, startPoint x: 563, startPoint y: 323, endPoint x: 550, endPoint y: 322, distance: 12.3
click at [567, 323] on span at bounding box center [570, 324] width 6 height 8
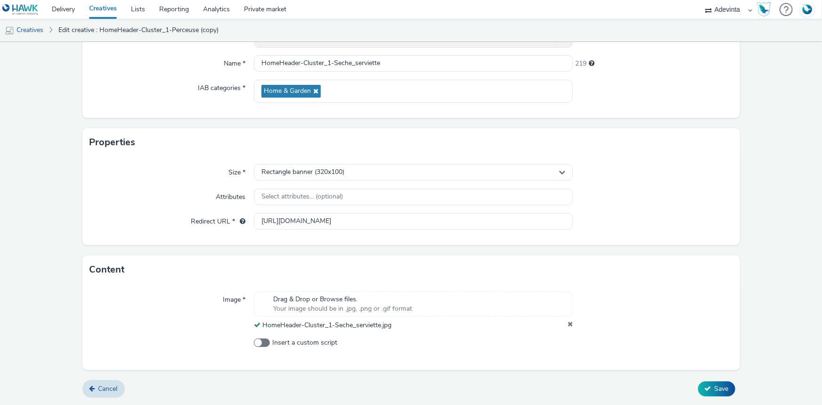
scroll to position [105, 0]
click at [704, 383] on button "Save" at bounding box center [716, 388] width 37 height 15
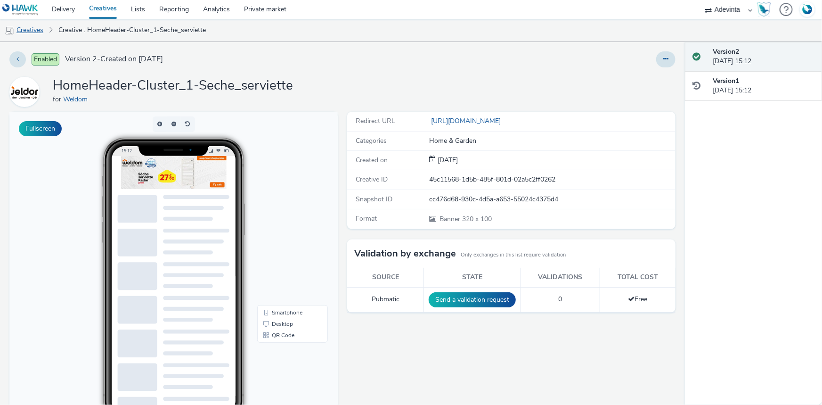
click at [34, 33] on link "Creatives" at bounding box center [24, 30] width 48 height 23
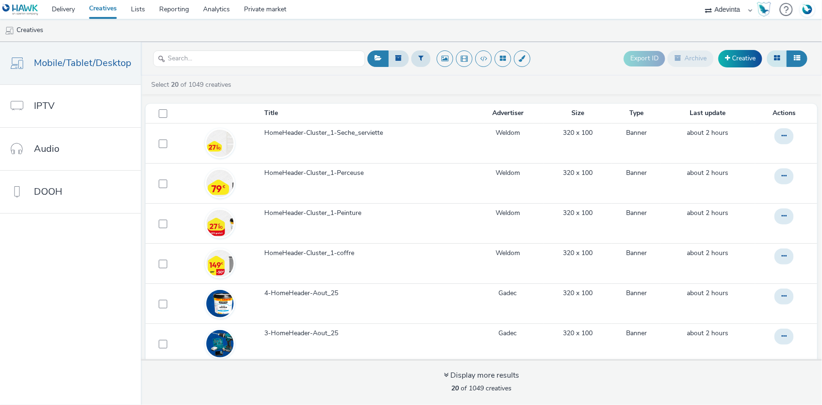
click at [778, 62] on button at bounding box center [777, 58] width 20 height 16
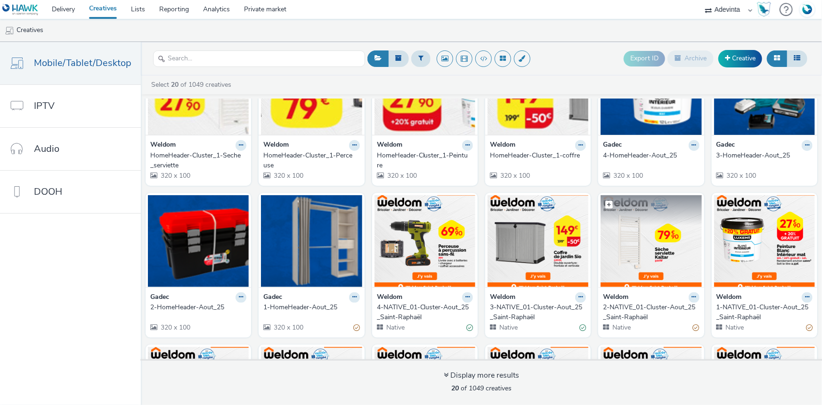
scroll to position [42, 0]
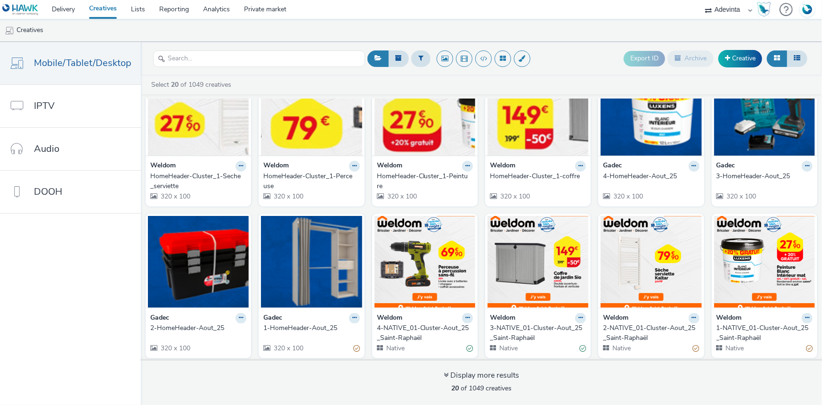
click at [198, 170] on div "Weldom" at bounding box center [198, 166] width 96 height 11
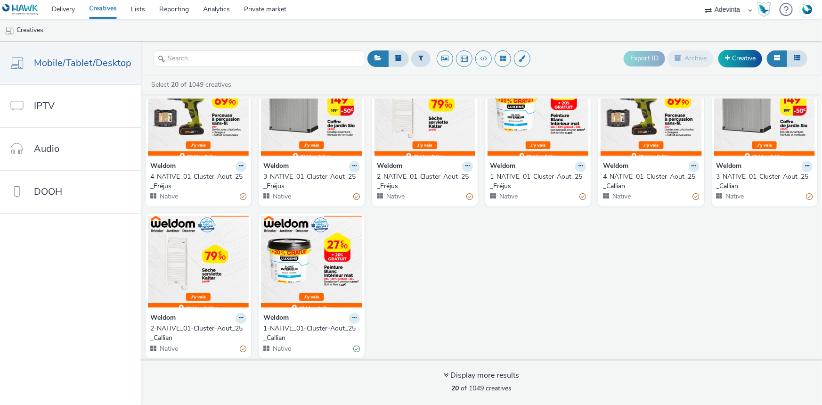
scroll to position [348, 0]
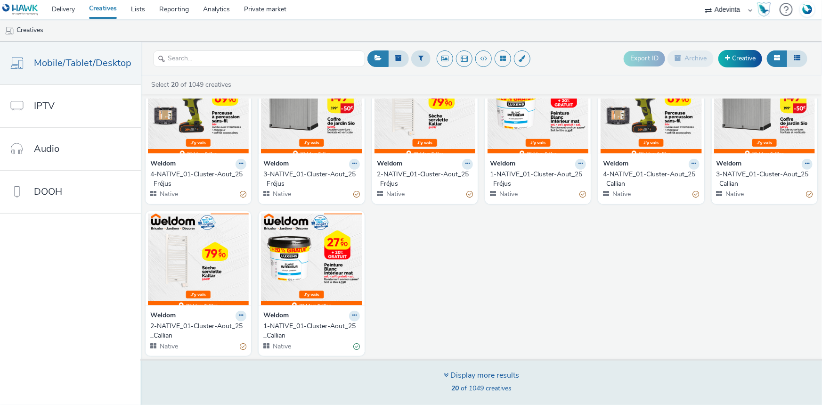
click at [464, 371] on div "Display more results" at bounding box center [481, 375] width 75 height 11
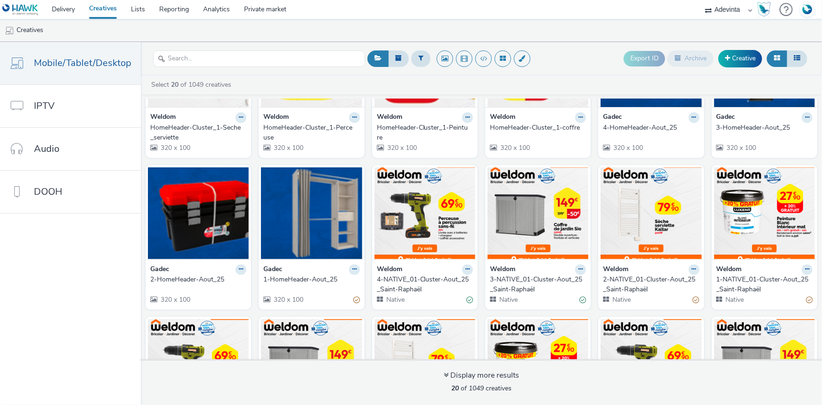
scroll to position [0, 0]
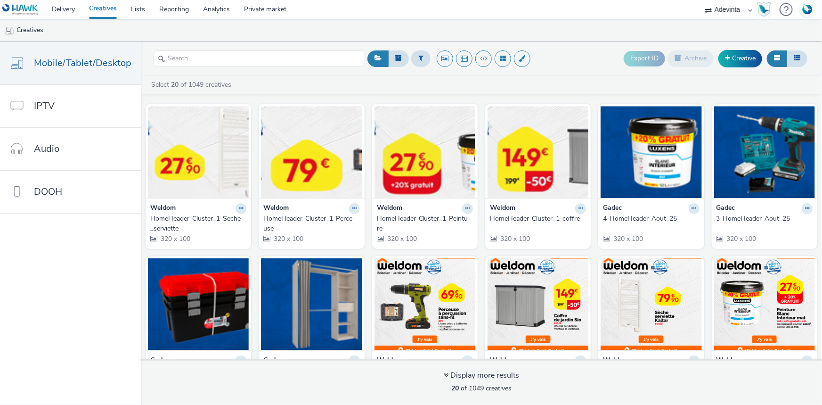
click at [606, 217] on div "4-HomeHeader-Aout_25" at bounding box center [649, 218] width 92 height 9
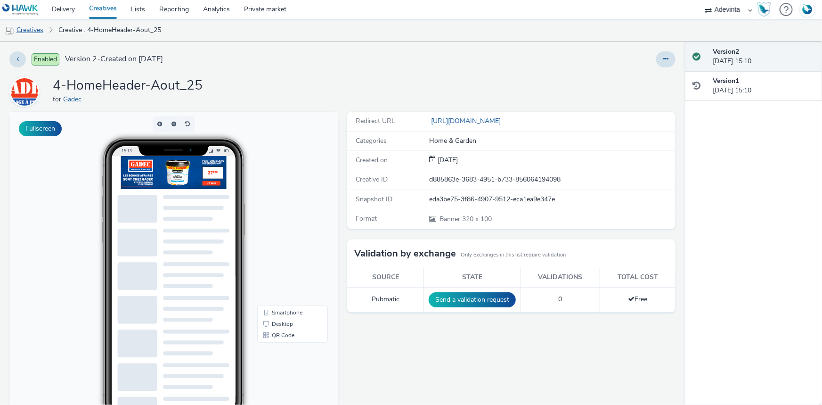
click at [33, 33] on link "Creatives" at bounding box center [24, 30] width 48 height 23
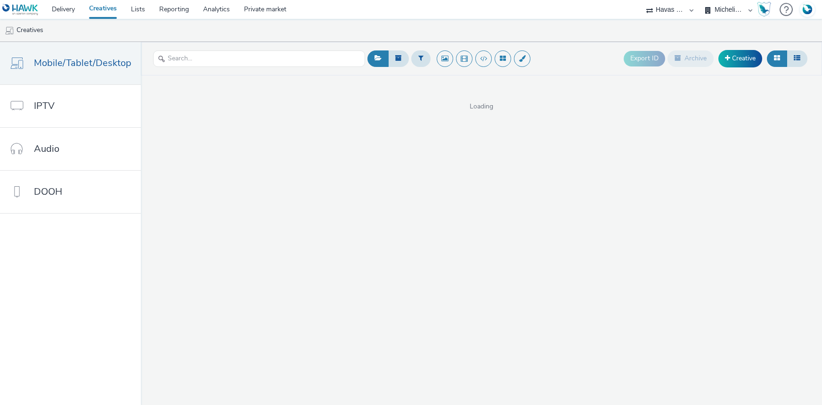
select select "43747a01-9d8e-4dea-a0e4-a98d33cfba61"
select select "5124110c-5ad7-400f-8241-e8aa575c652d"
select select "43747a01-9d8e-4dea-a0e4-a98d33cfba61"
select select "f1ea096e-a0f1-4bb4-91b2-88bc28adcbb2"
select select "d027da95-0097-4d0b-8b09-57dedb2e3a8d"
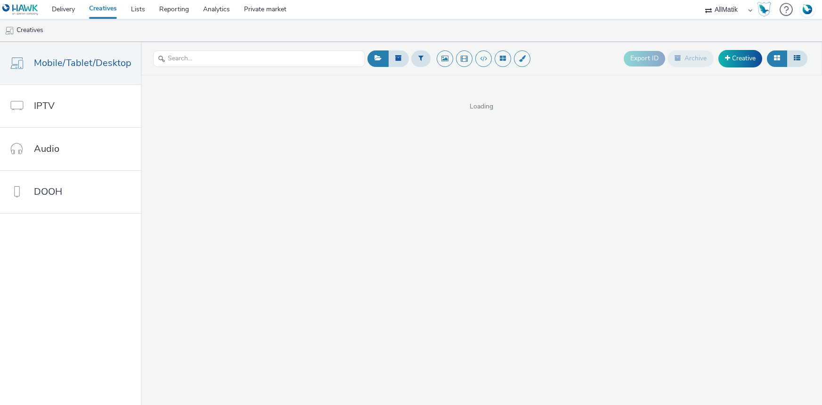
select select "24a55a22-8aa5-41c4-a59c-f152ca3b36a1"
select select "48c42aec-a30c-4a3b-a06b-d50dddc3ae41"
select select "ae52c008-e792-49d8-946c-ea980fe75bf6"
select select "dd3fb4f6-b550-43f6-8f67-b78d09d23a96"
